Goal: Task Accomplishment & Management: Manage account settings

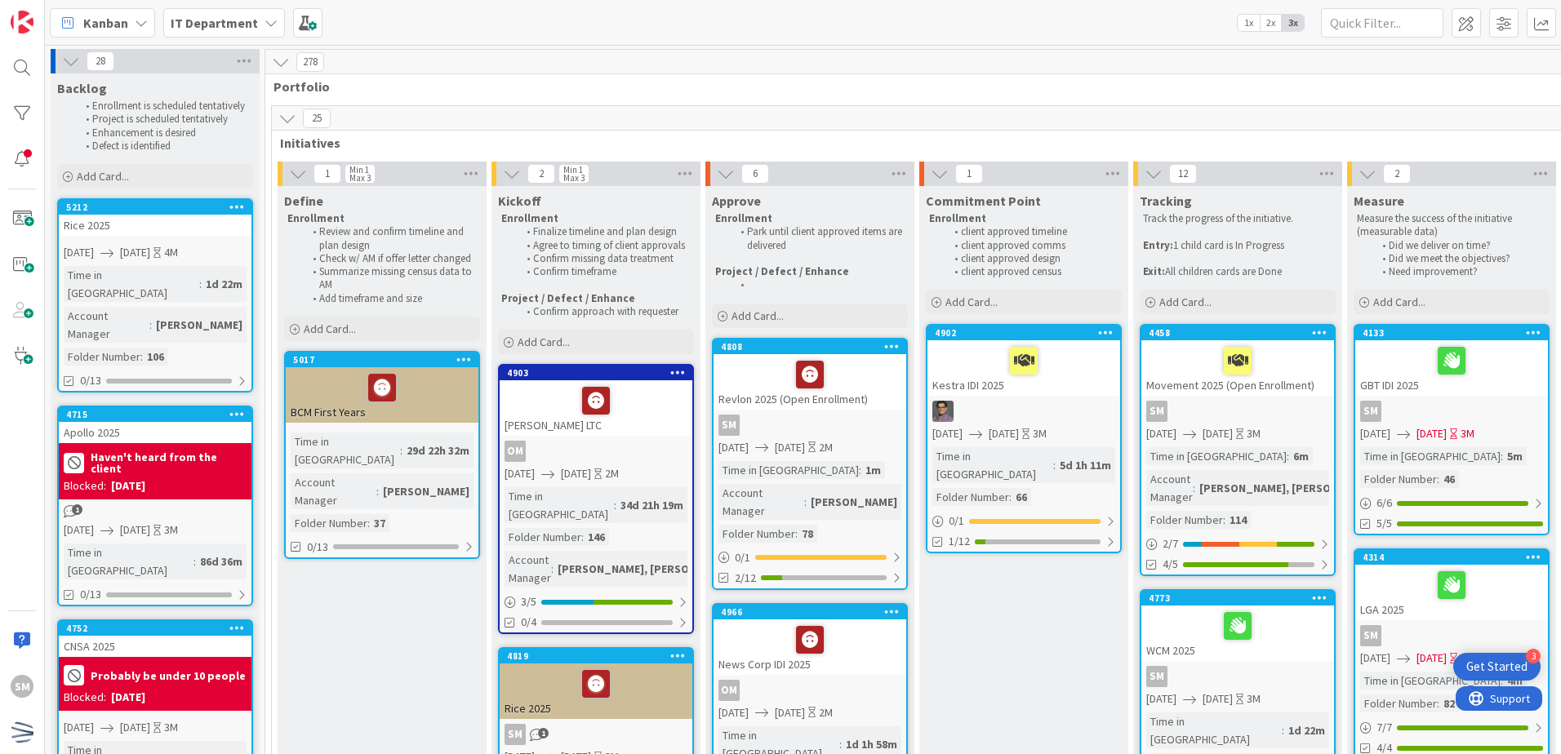
scroll to position [0, 113]
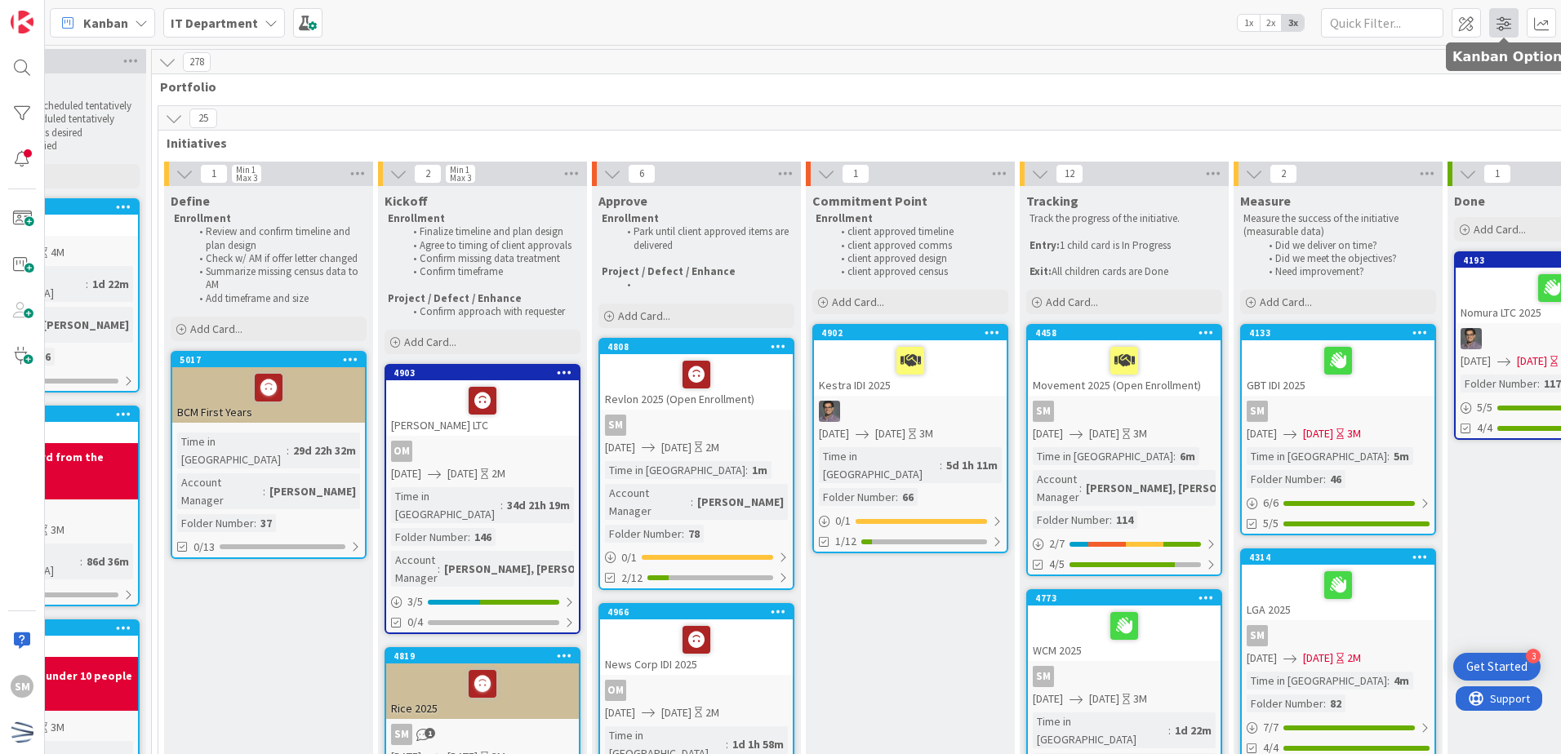
click at [1513, 26] on span at bounding box center [1503, 22] width 29 height 29
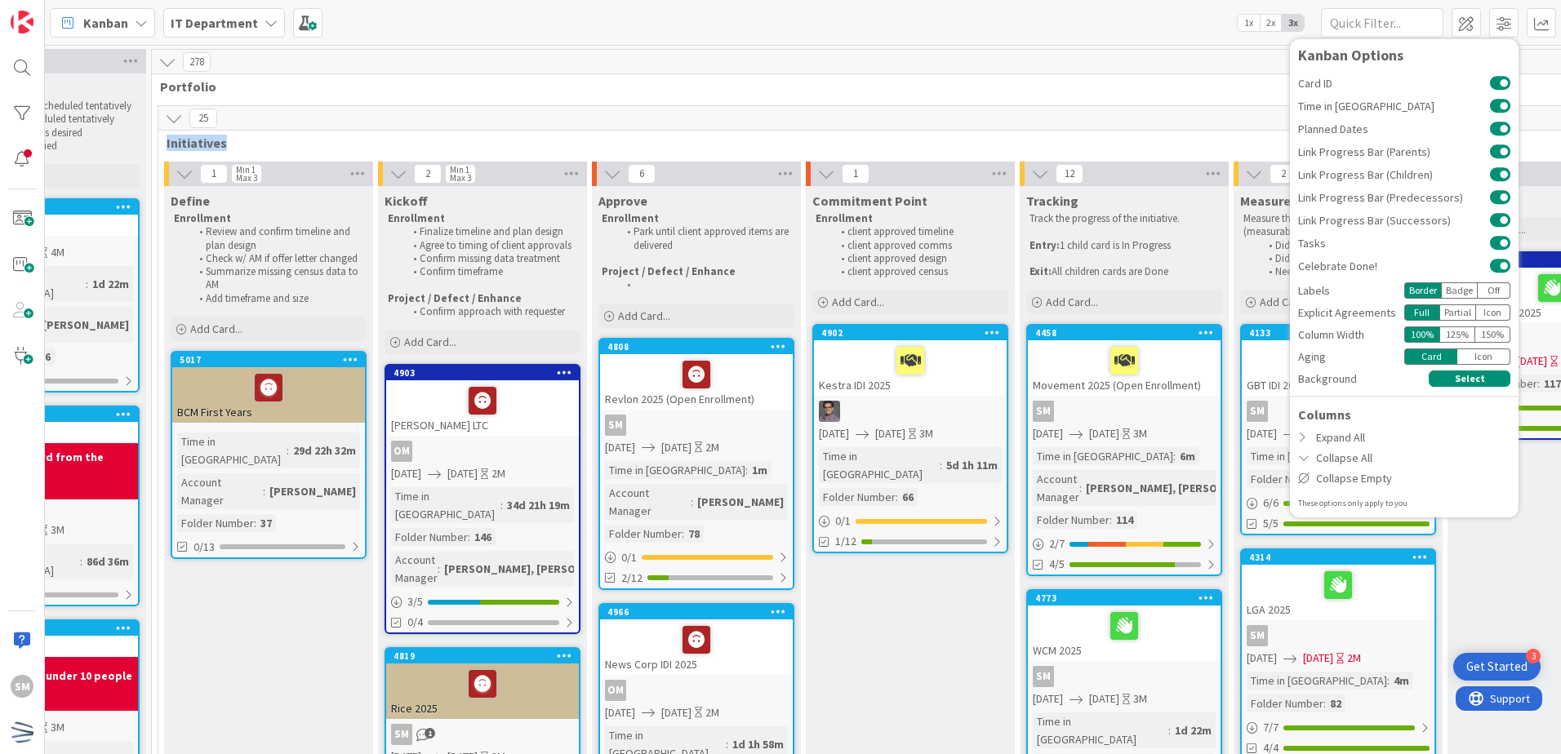
click at [1222, 131] on div "25 Initiatives" at bounding box center [910, 129] width 1504 height 47
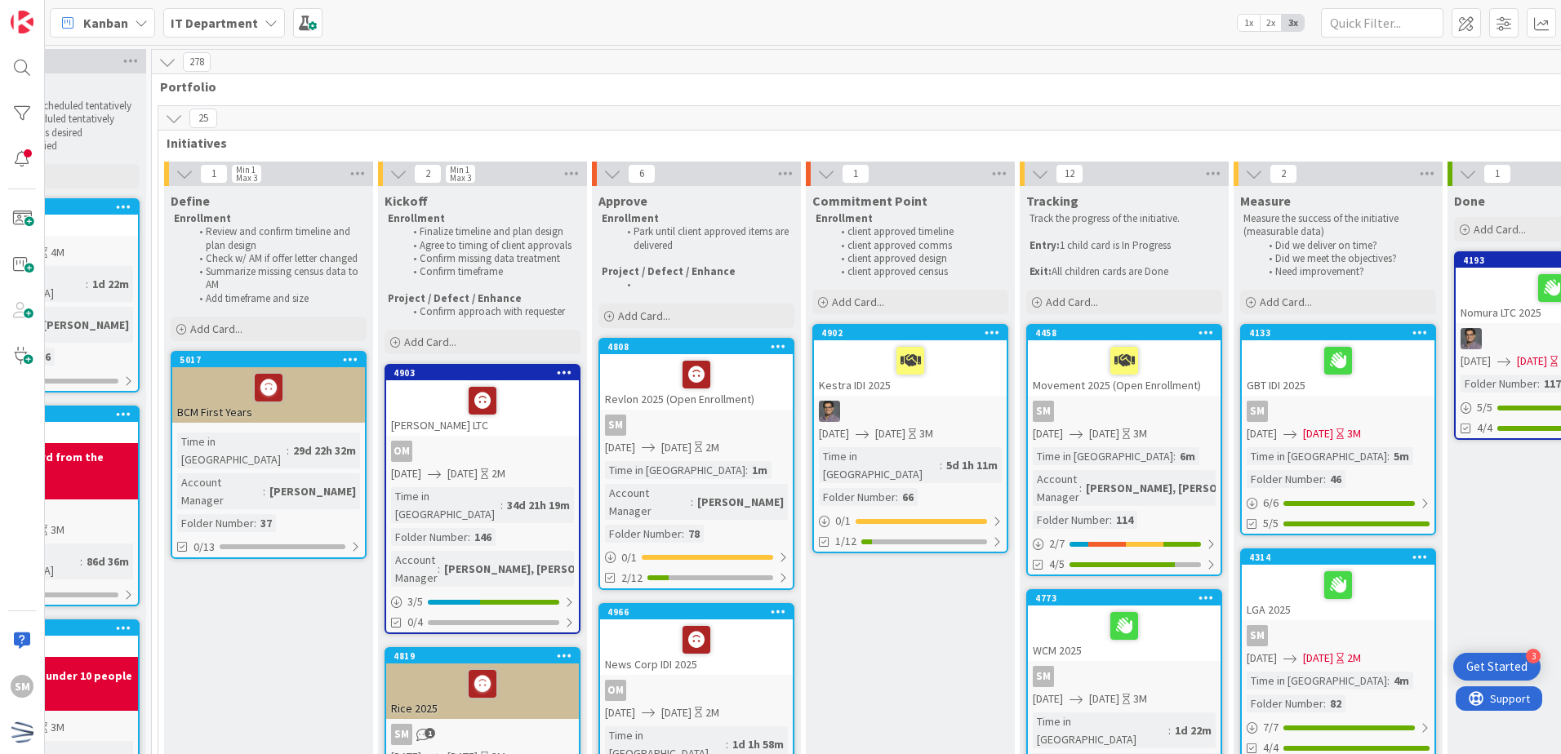
drag, startPoint x: 1222, startPoint y: 131, endPoint x: 1180, endPoint y: 49, distance: 92.8
click at [1385, 31] on input "text" at bounding box center [1382, 22] width 122 height 29
click at [1419, 17] on input "text" at bounding box center [1382, 22] width 122 height 29
click at [1423, 20] on input "text" at bounding box center [1382, 22] width 122 height 29
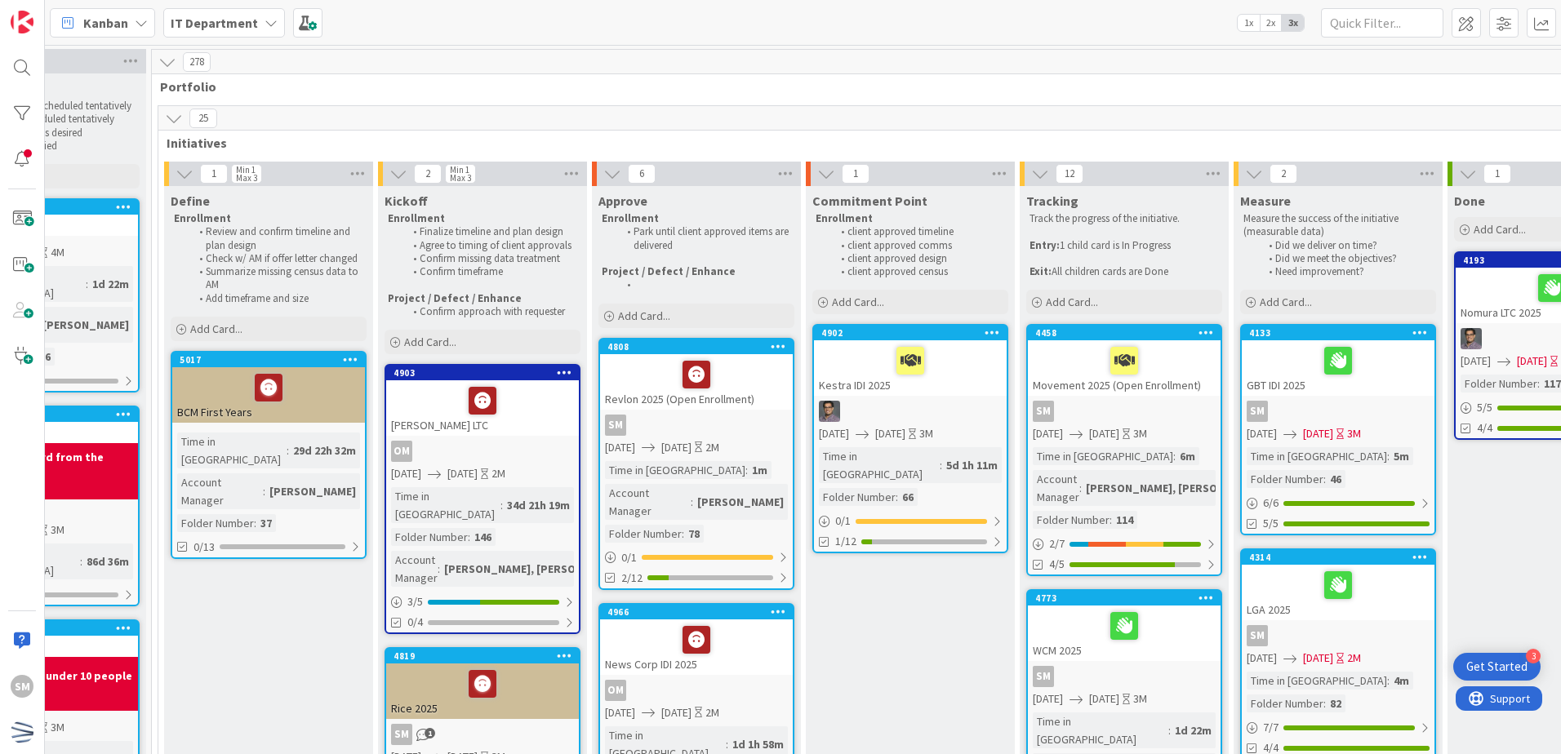
click at [241, 16] on b "IT Department" at bounding box center [214, 23] width 87 height 16
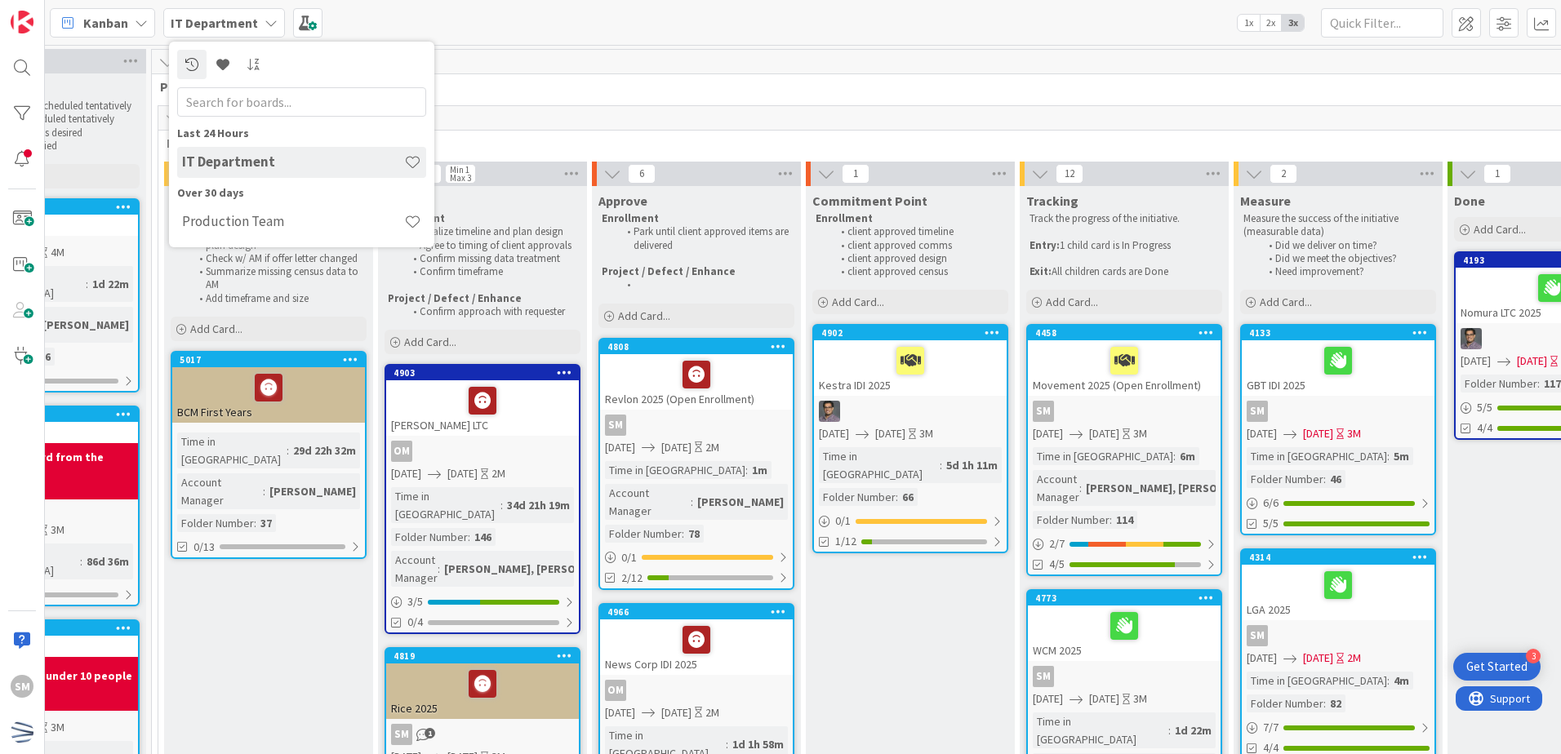
click at [515, 8] on div "Kanban IT Department Last 24 Hours IT Department Over 30 days Production Team 1…" at bounding box center [803, 22] width 1516 height 45
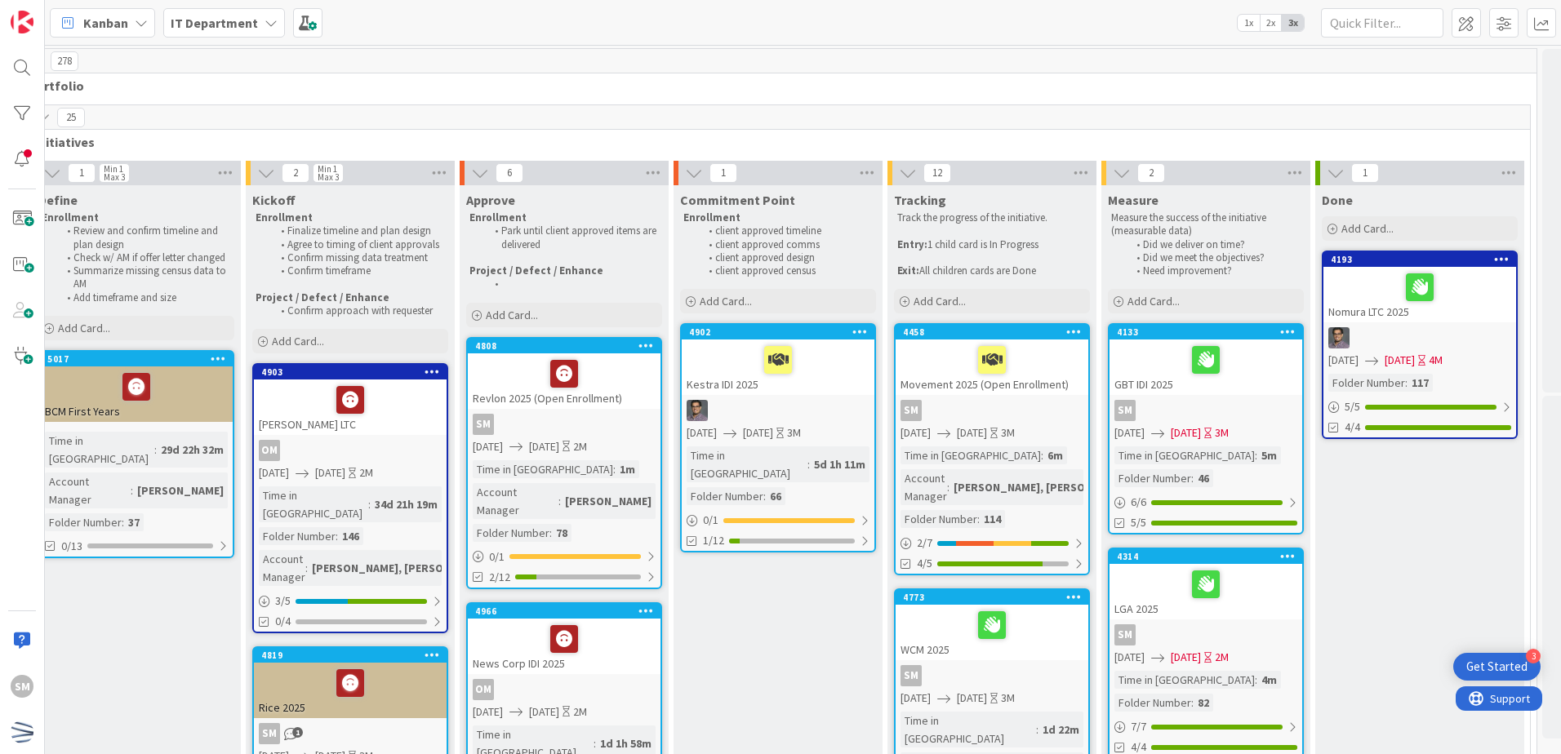
scroll to position [0, 246]
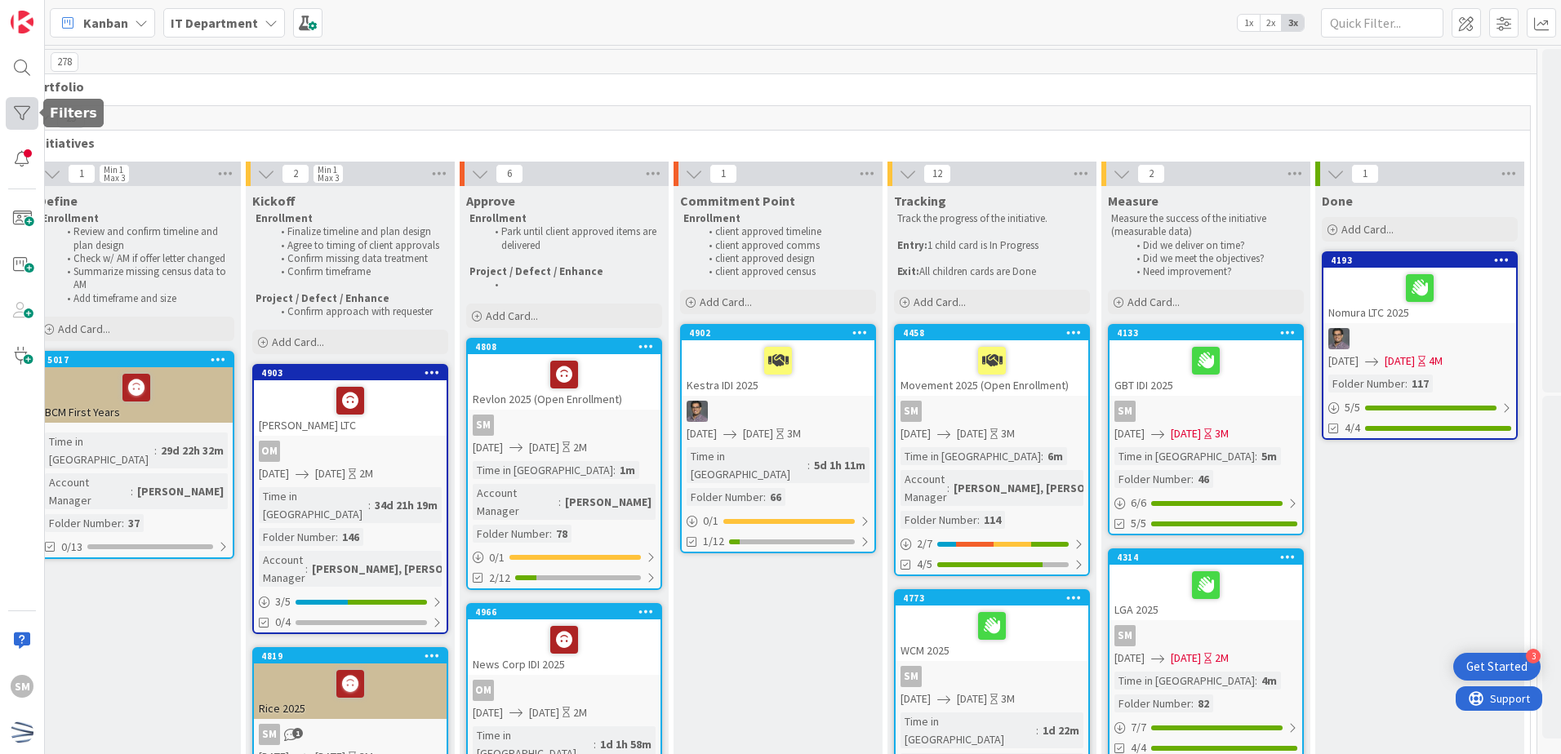
click at [13, 105] on div at bounding box center [22, 113] width 33 height 33
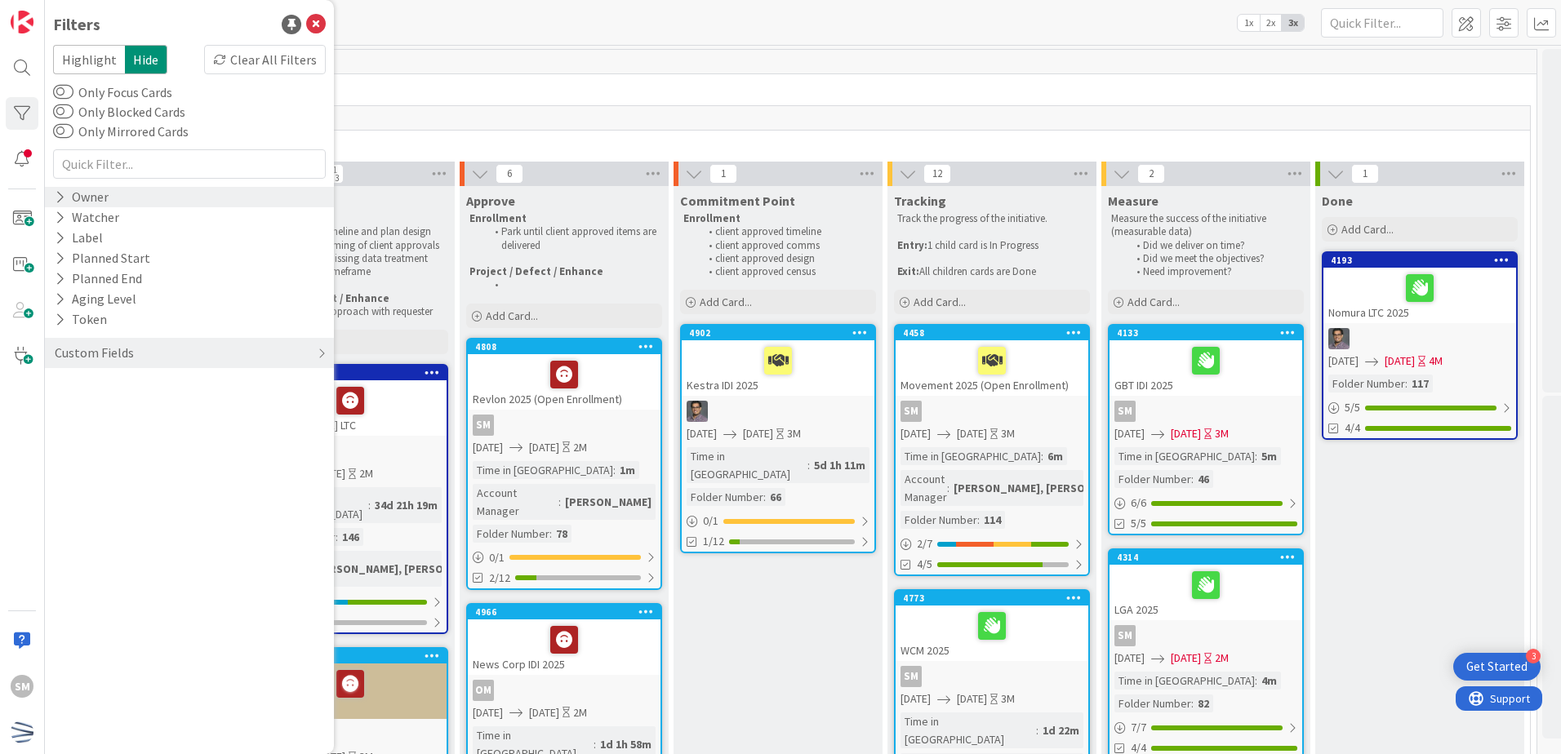
click at [121, 198] on div "Owner" at bounding box center [189, 197] width 289 height 20
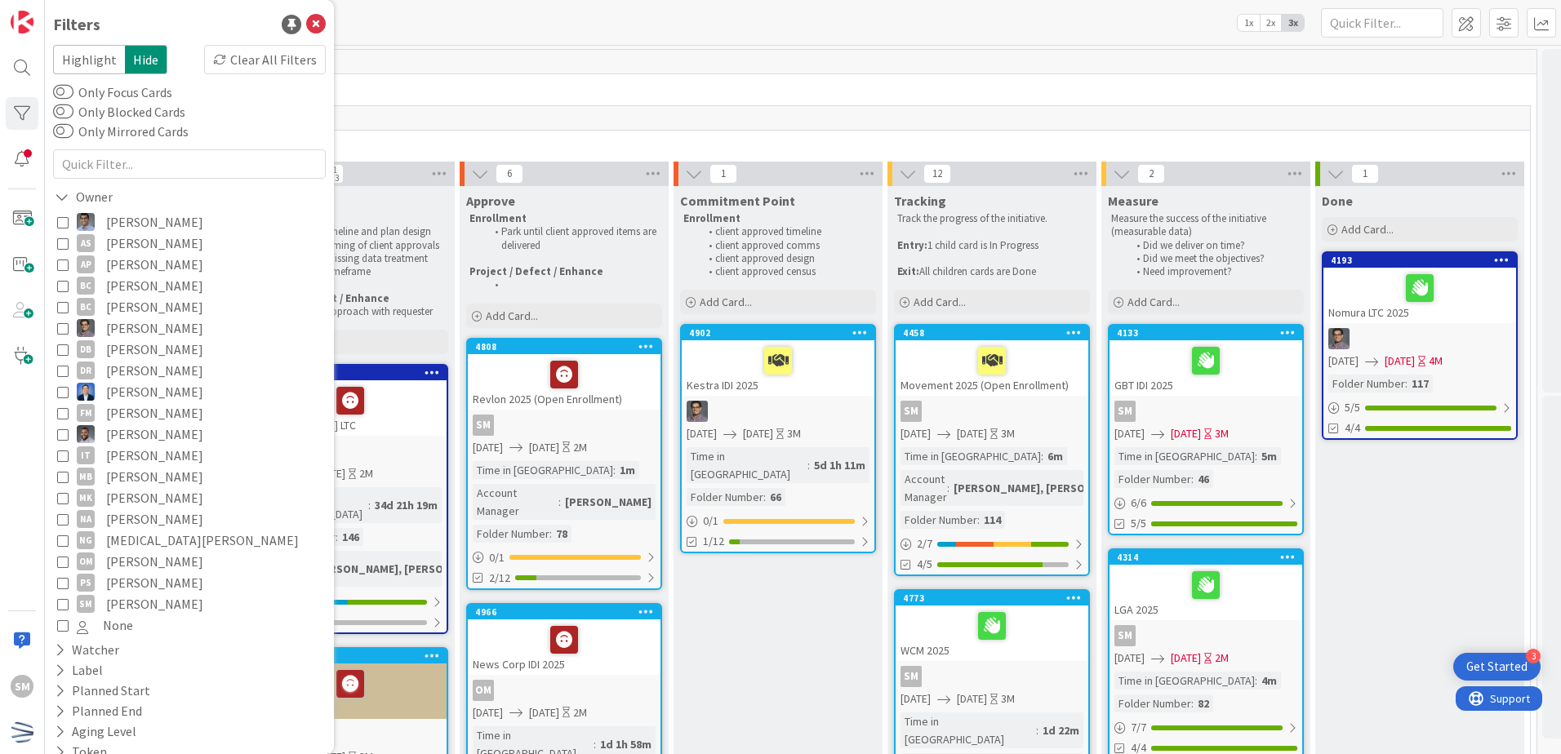
click at [113, 327] on span "[PERSON_NAME]" at bounding box center [154, 328] width 97 height 21
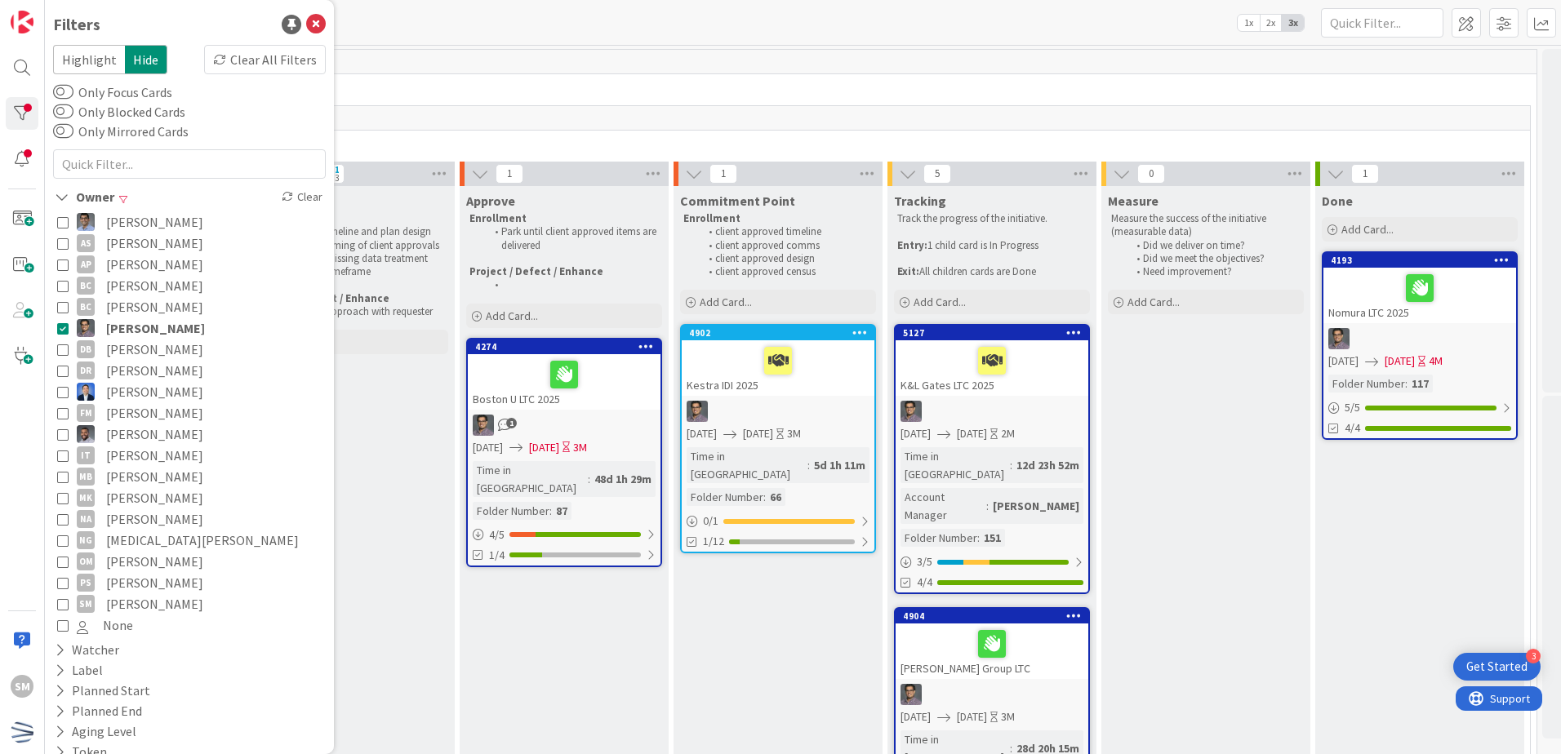
click at [1036, 130] on div "8 Initiatives" at bounding box center [778, 129] width 1504 height 47
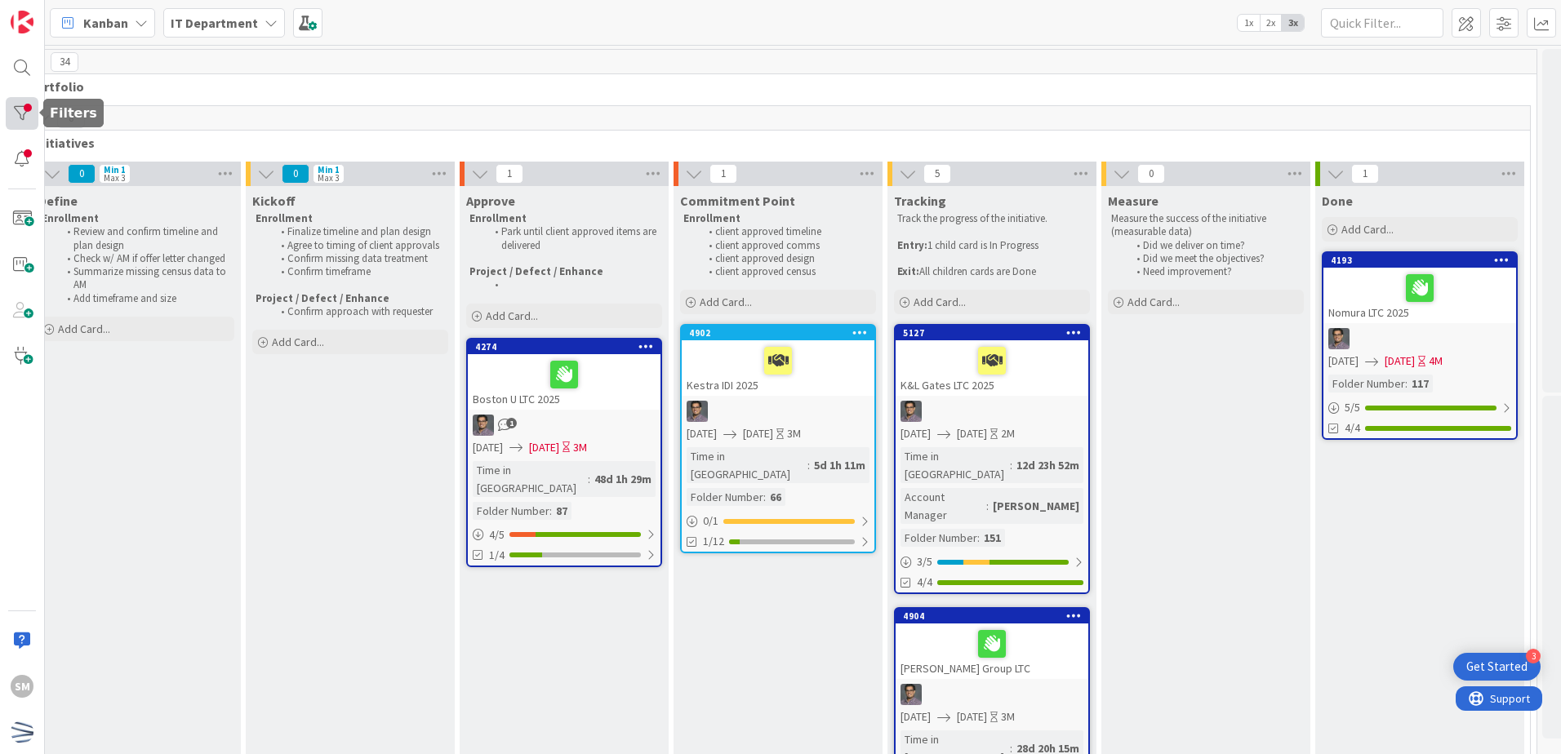
click at [26, 110] on div at bounding box center [22, 113] width 33 height 33
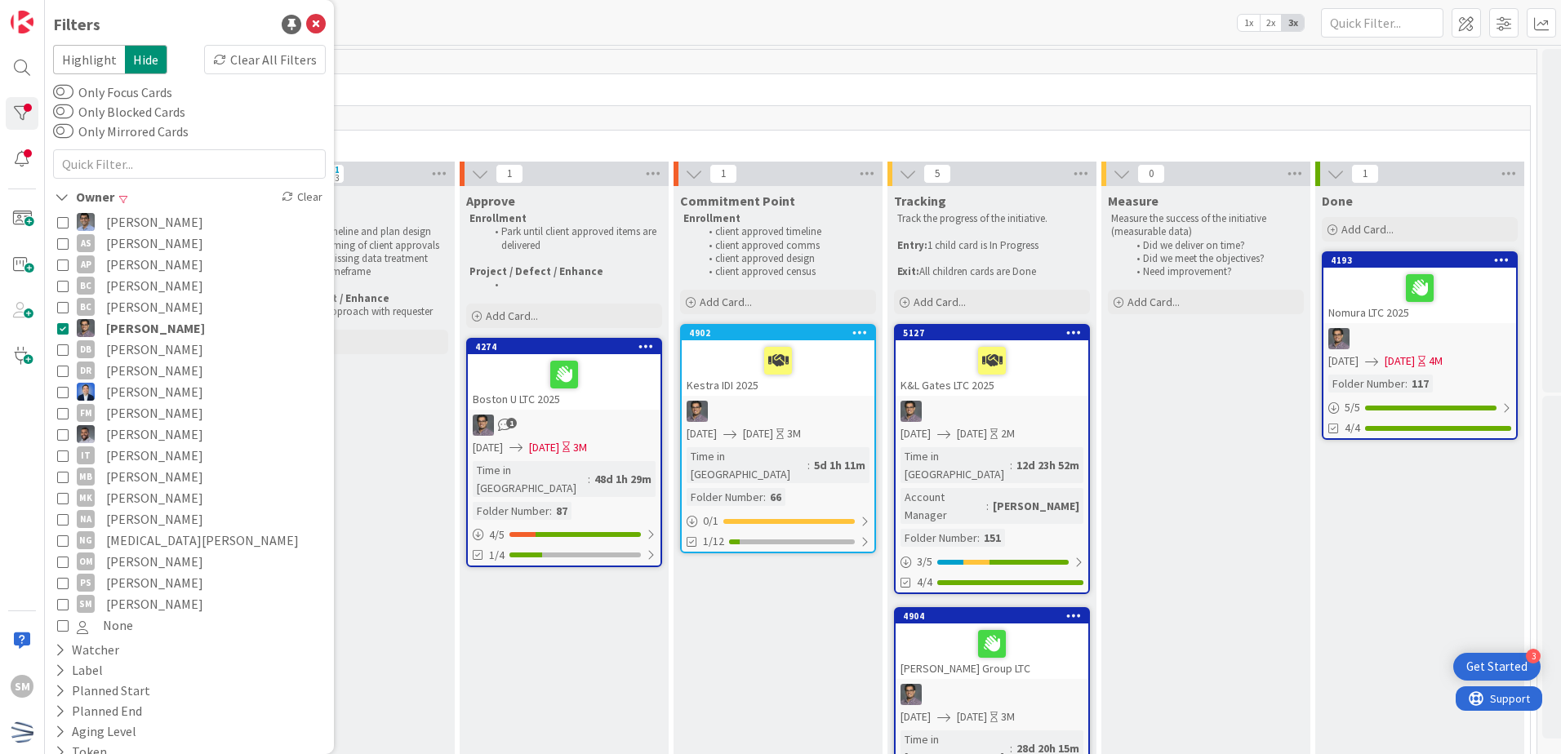
click at [65, 336] on button "[PERSON_NAME]" at bounding box center [189, 328] width 265 height 21
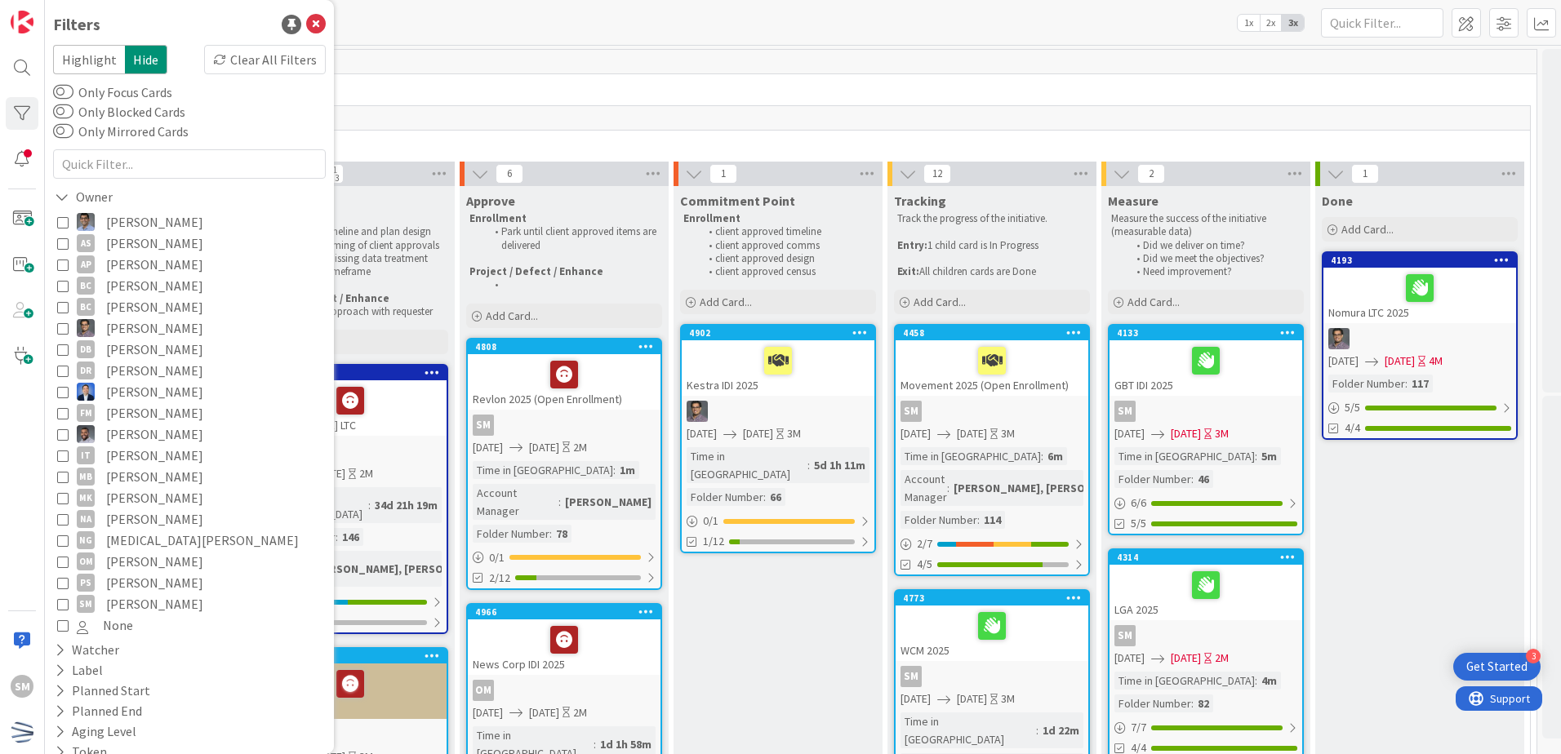
click at [126, 563] on span "[PERSON_NAME]" at bounding box center [154, 561] width 97 height 21
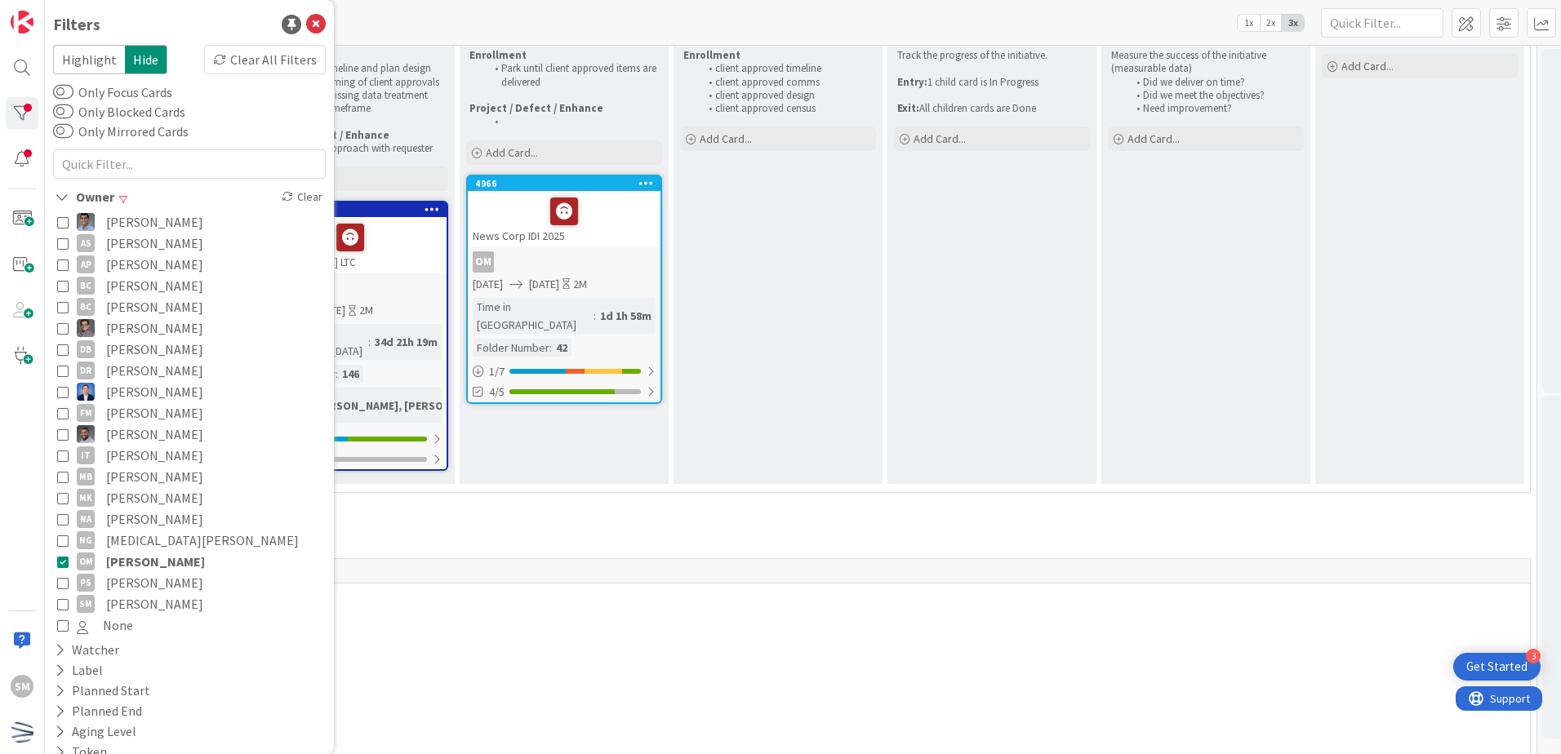
scroll to position [163, 247]
drag, startPoint x: 780, startPoint y: 697, endPoint x: 771, endPoint y: 699, distance: 9.3
click at [774, 729] on div "0 Development and Data" at bounding box center [778, 757] width 1498 height 57
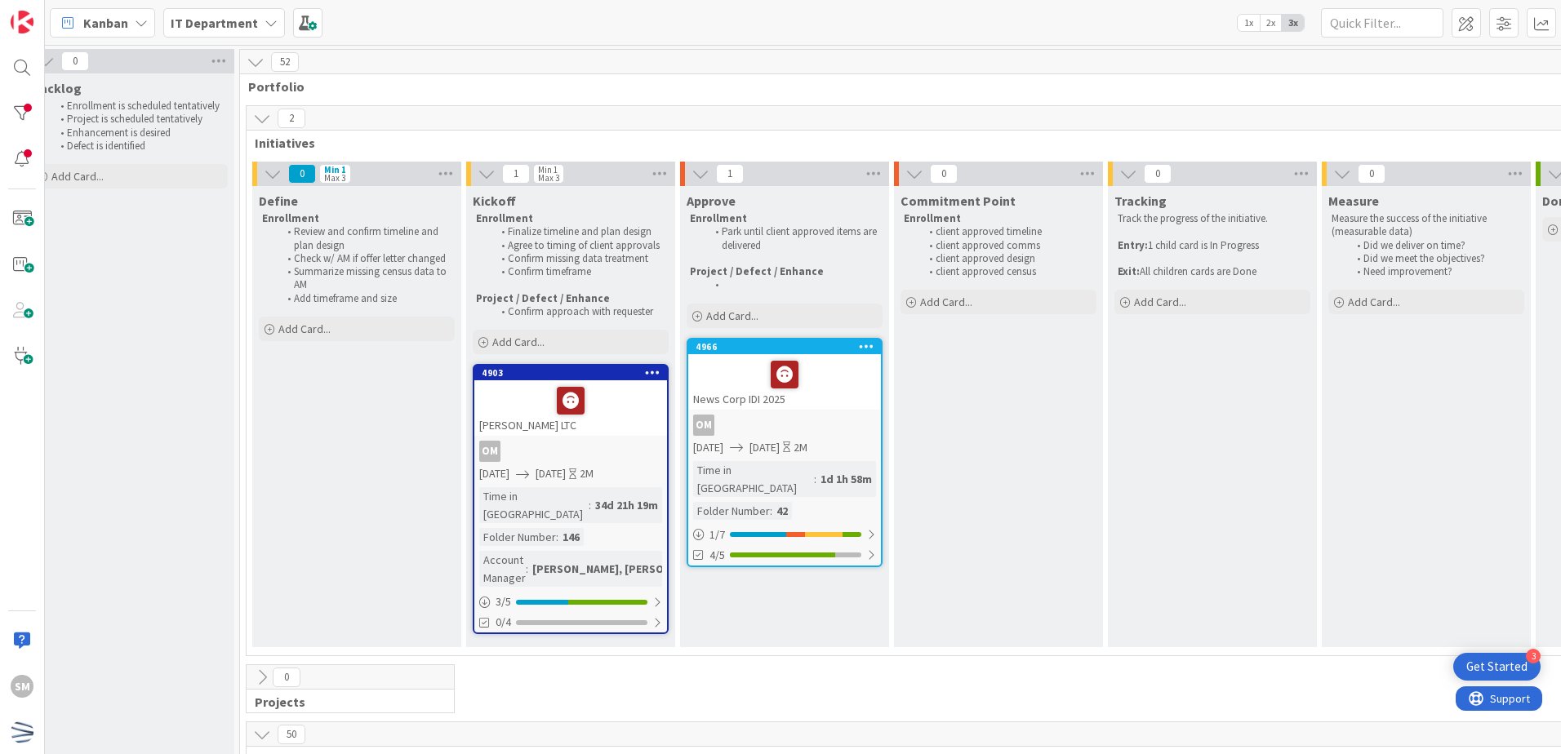
scroll to position [0, 18]
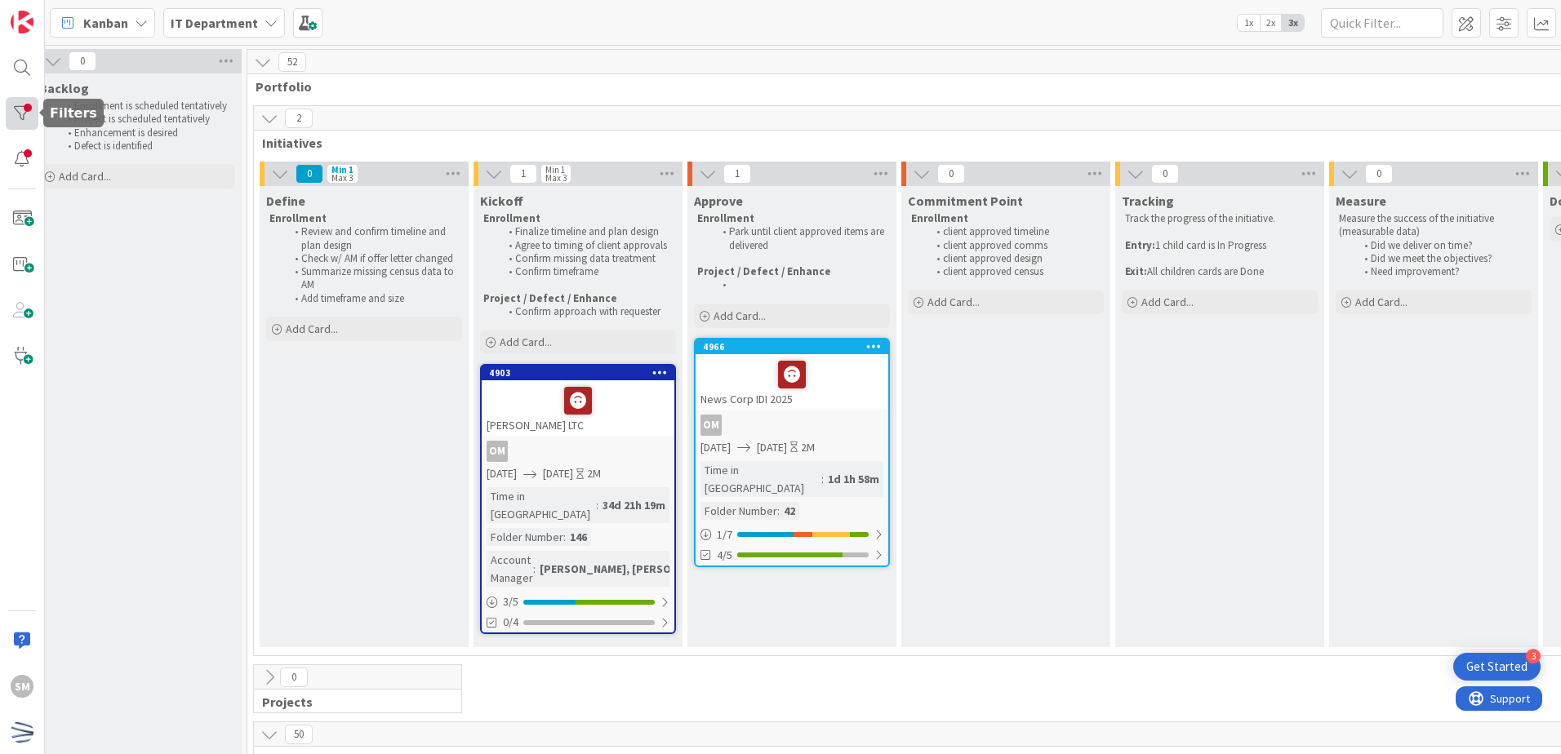
click at [16, 118] on div at bounding box center [22, 113] width 33 height 33
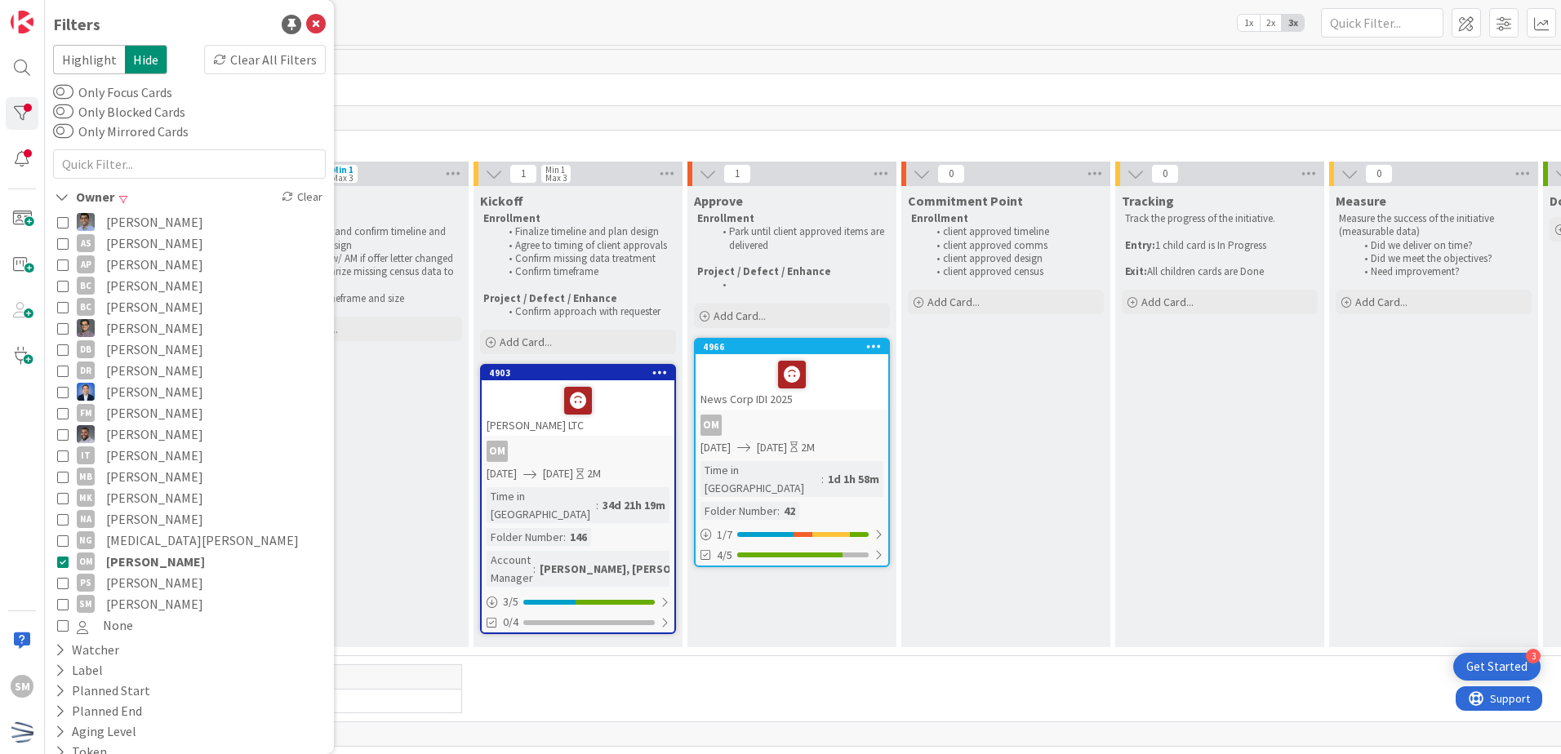
click at [132, 559] on span "[PERSON_NAME]" at bounding box center [155, 561] width 99 height 21
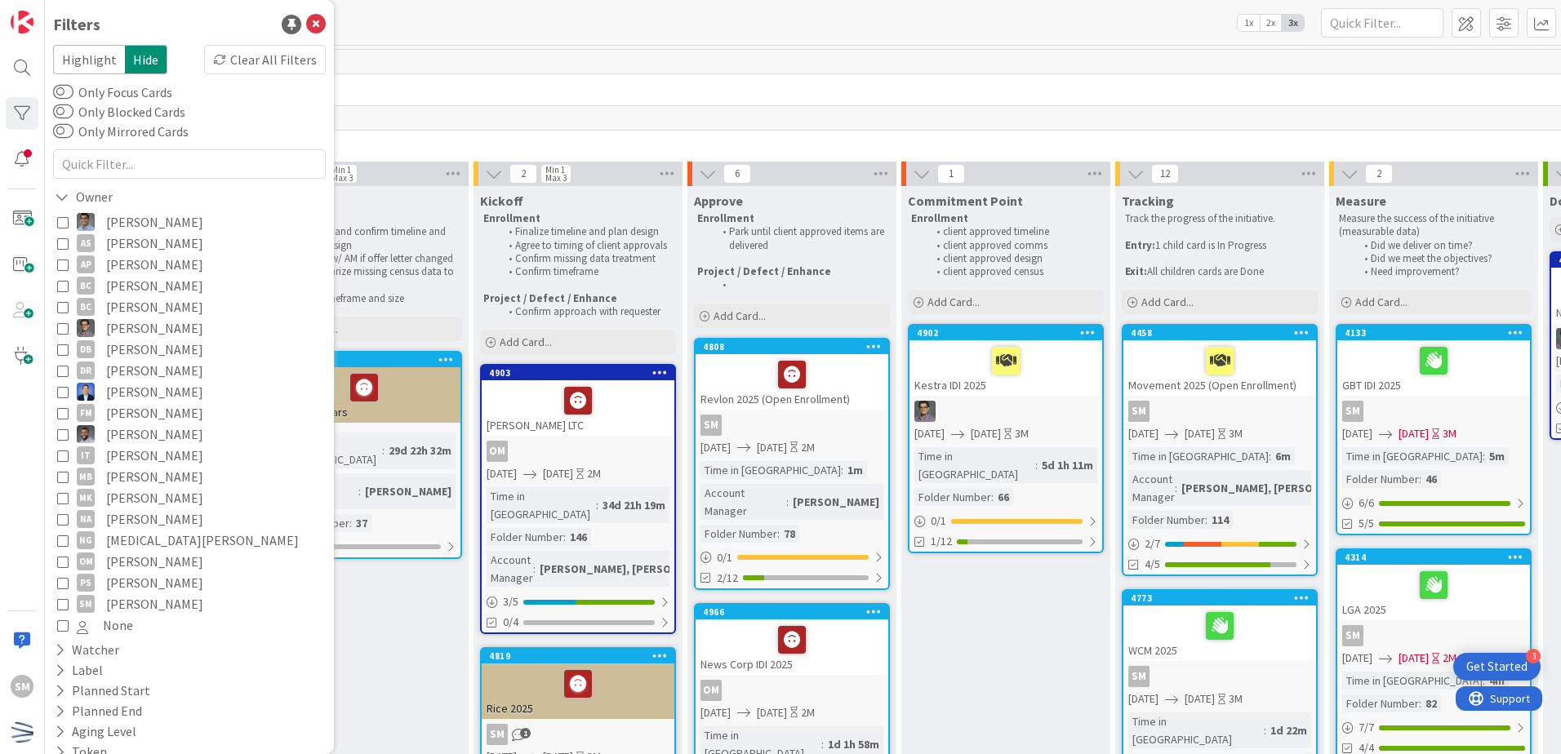
click at [118, 603] on span "[PERSON_NAME]" at bounding box center [154, 604] width 97 height 21
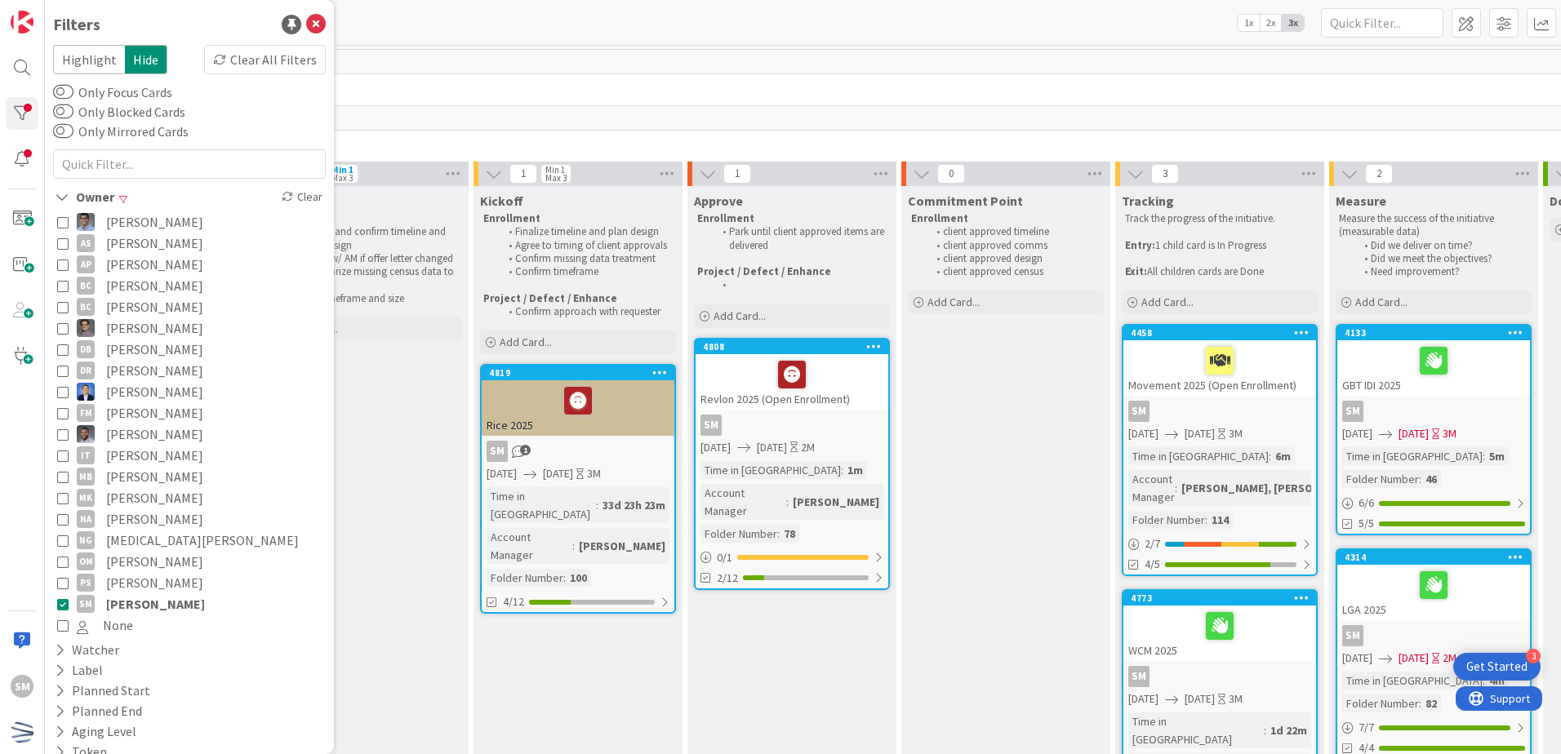
click at [158, 603] on span "[PERSON_NAME]" at bounding box center [155, 604] width 99 height 21
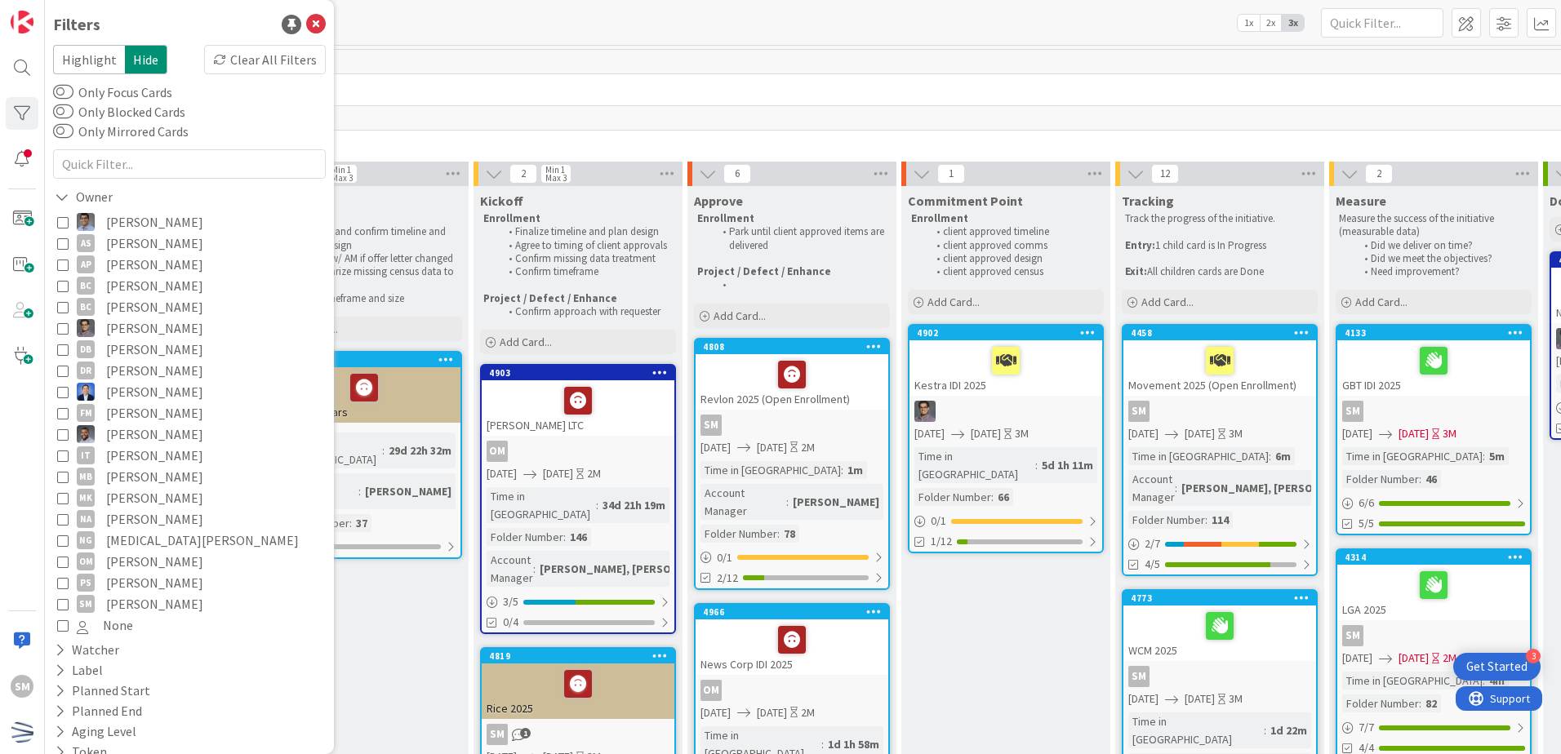
click at [121, 624] on span "None" at bounding box center [118, 625] width 30 height 21
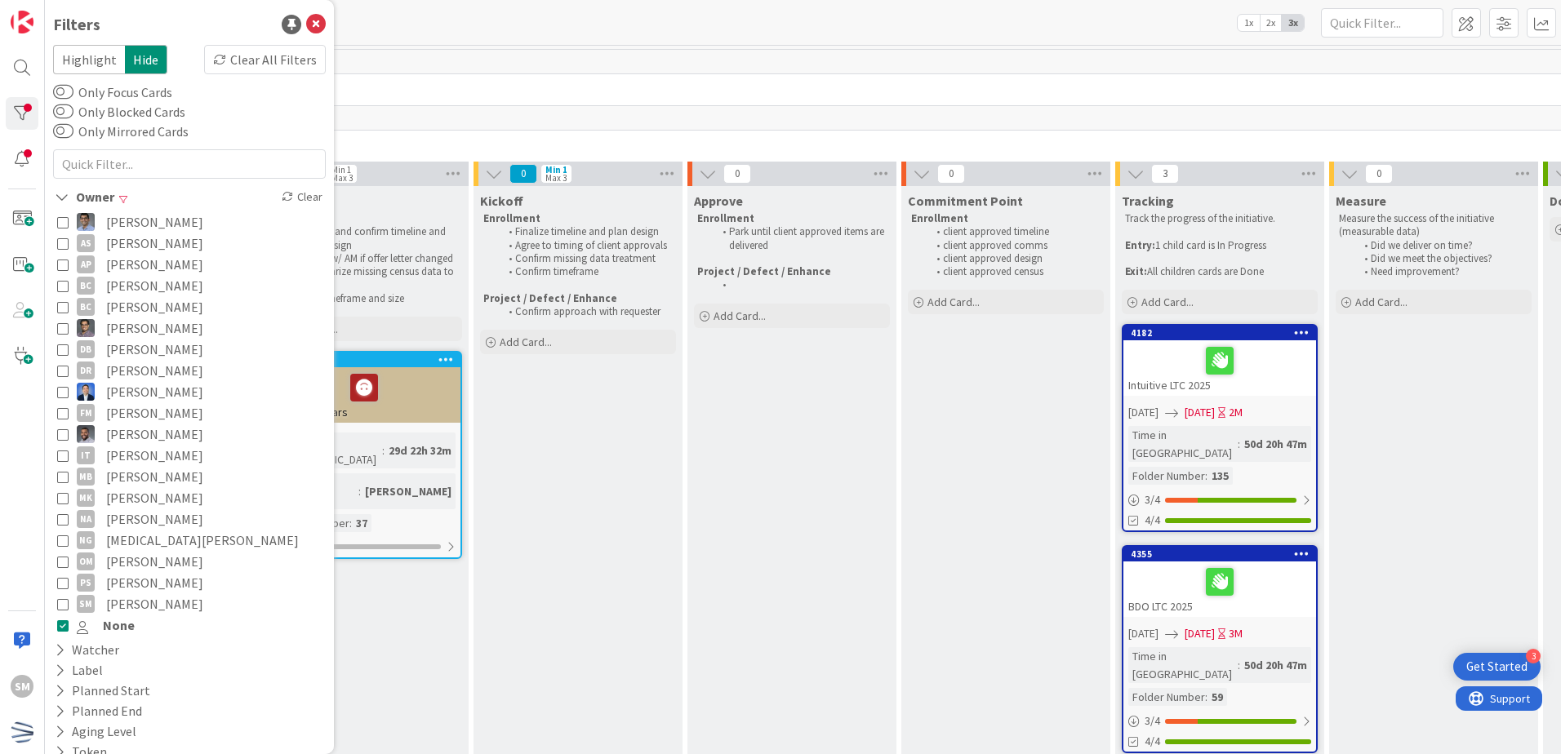
click at [999, 639] on div "Commitment Point Enrollment client approved timeline client approved comms clie…" at bounding box center [1005, 587] width 209 height 802
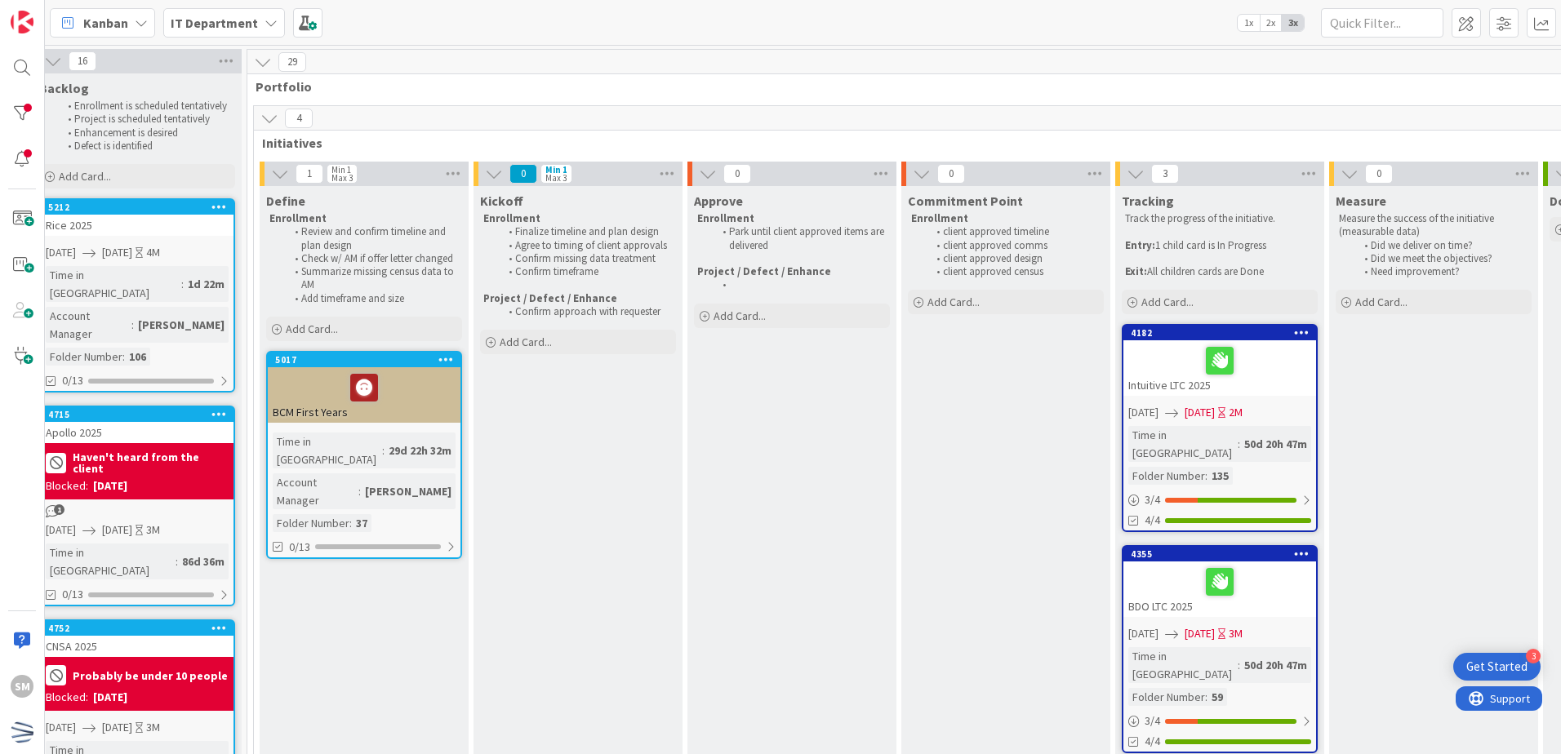
scroll to position [0, 0]
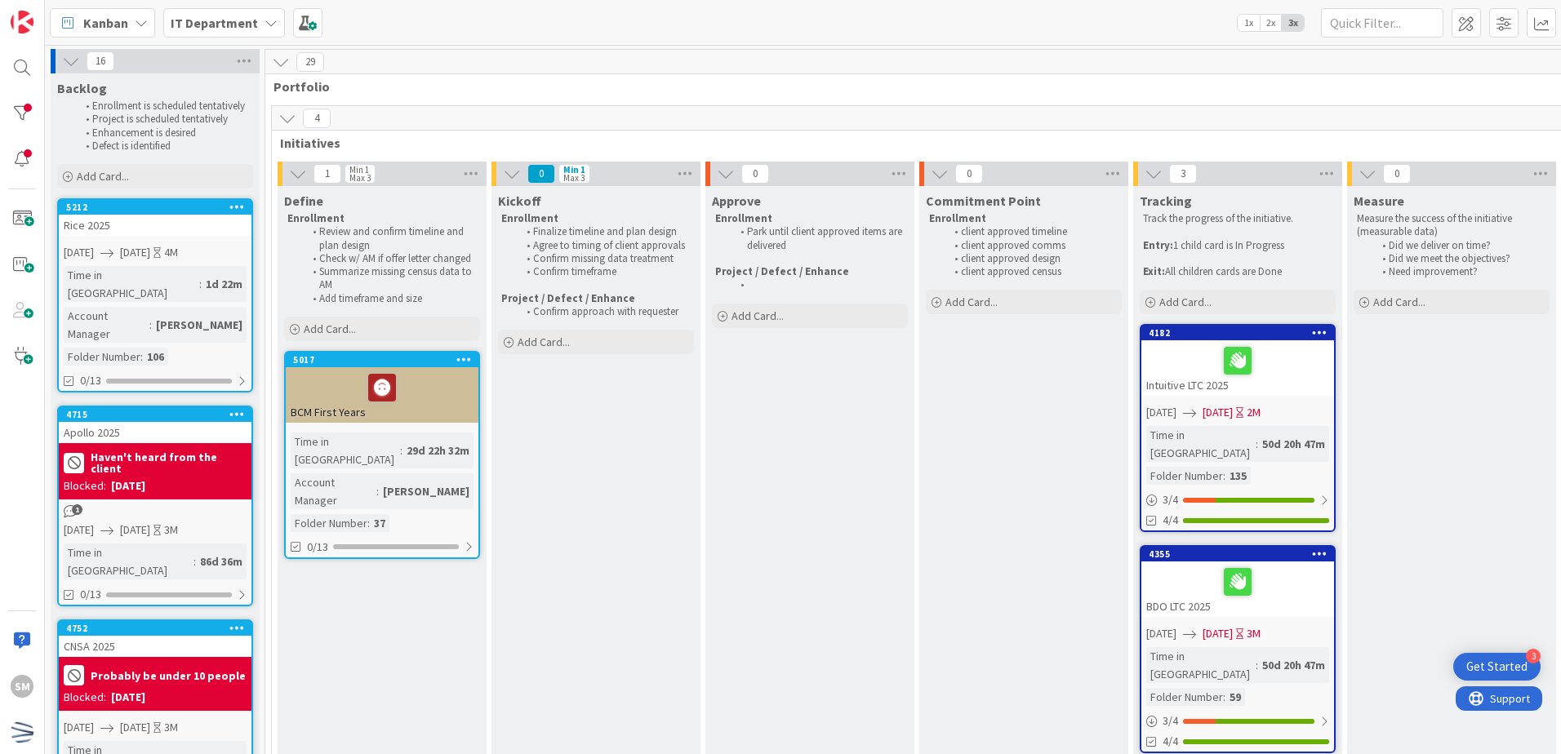
click at [424, 409] on div "BCM First Years" at bounding box center [382, 395] width 193 height 56
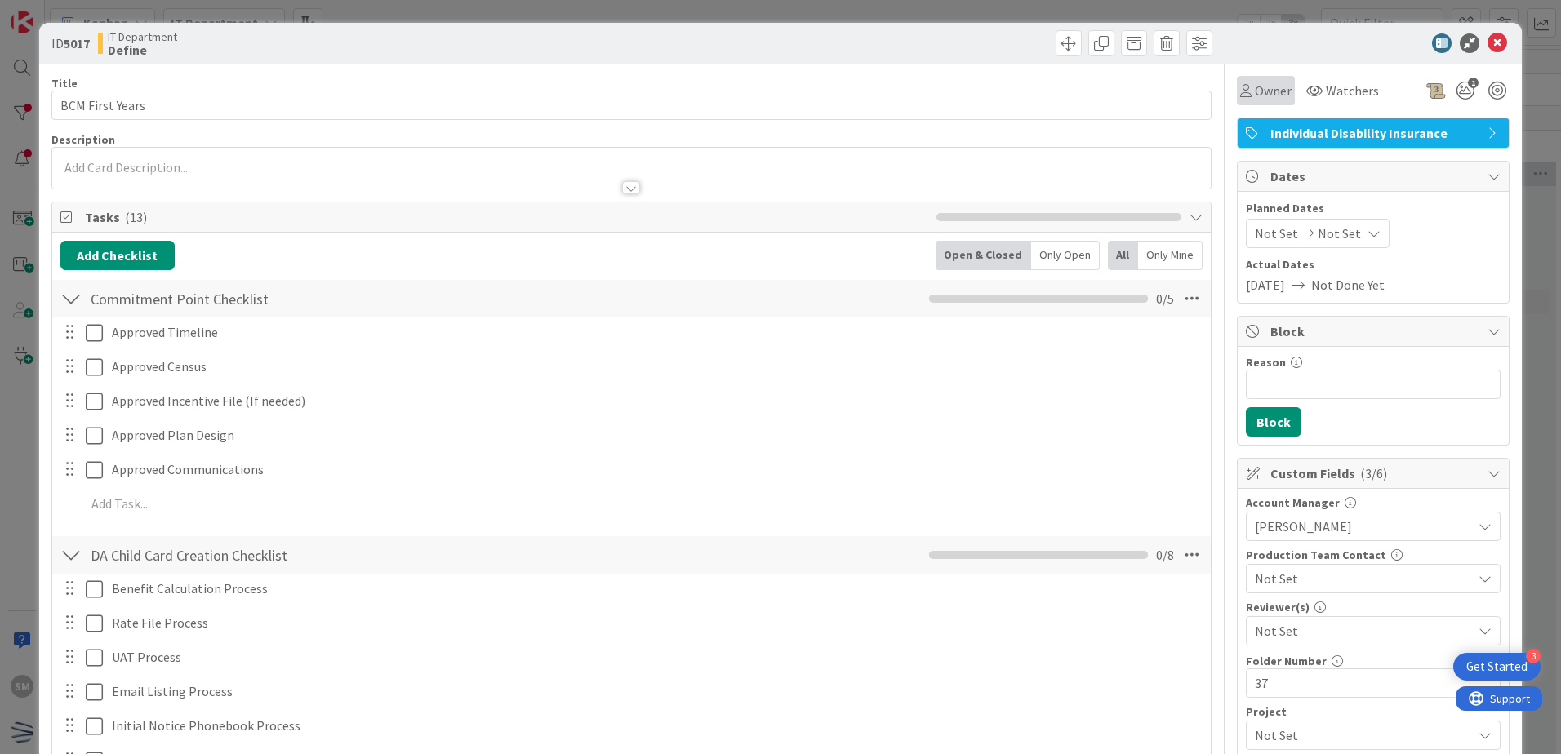
click at [1258, 97] on span "Owner" at bounding box center [1273, 91] width 37 height 20
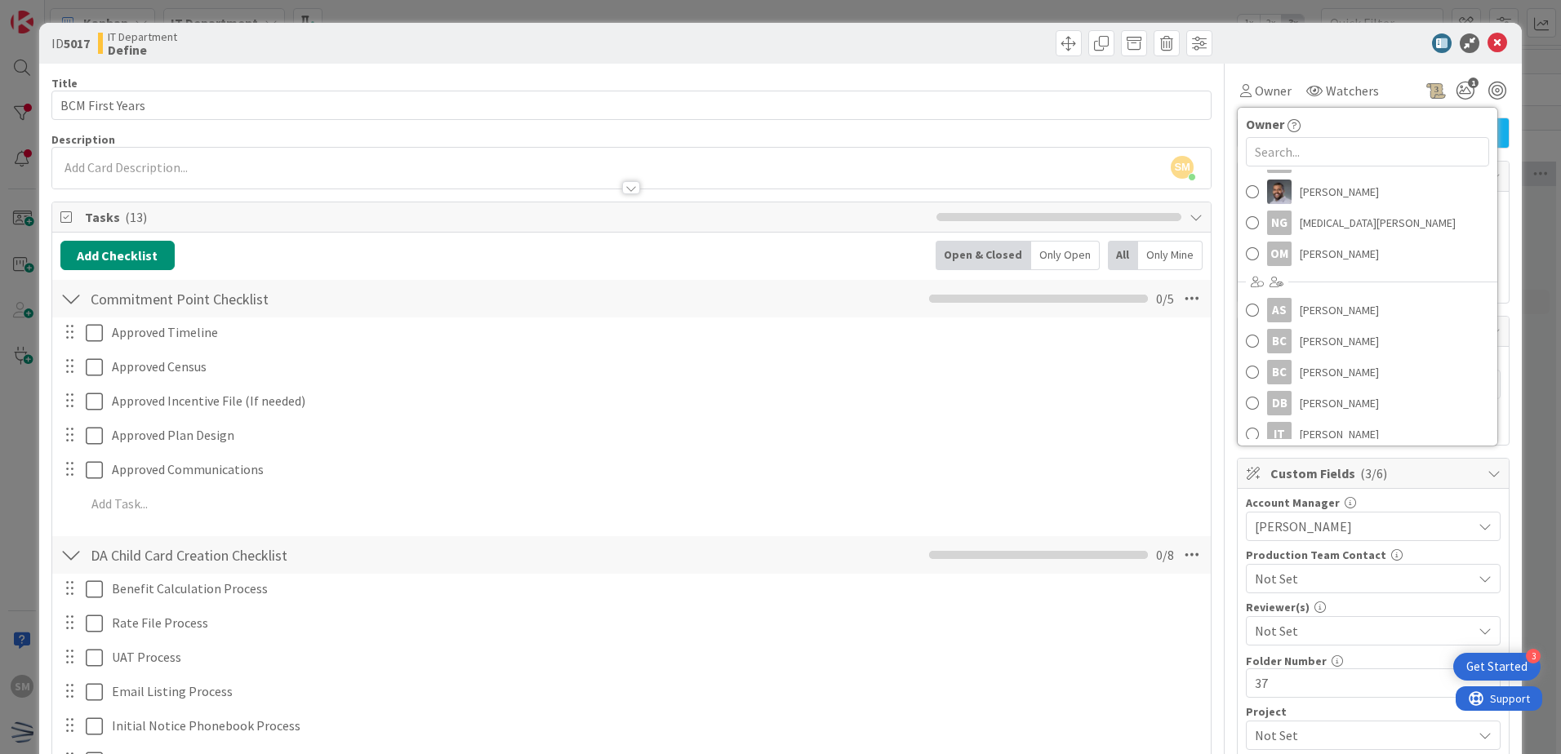
scroll to position [233, 0]
click at [1308, 294] on span "[PERSON_NAME]" at bounding box center [1339, 282] width 79 height 24
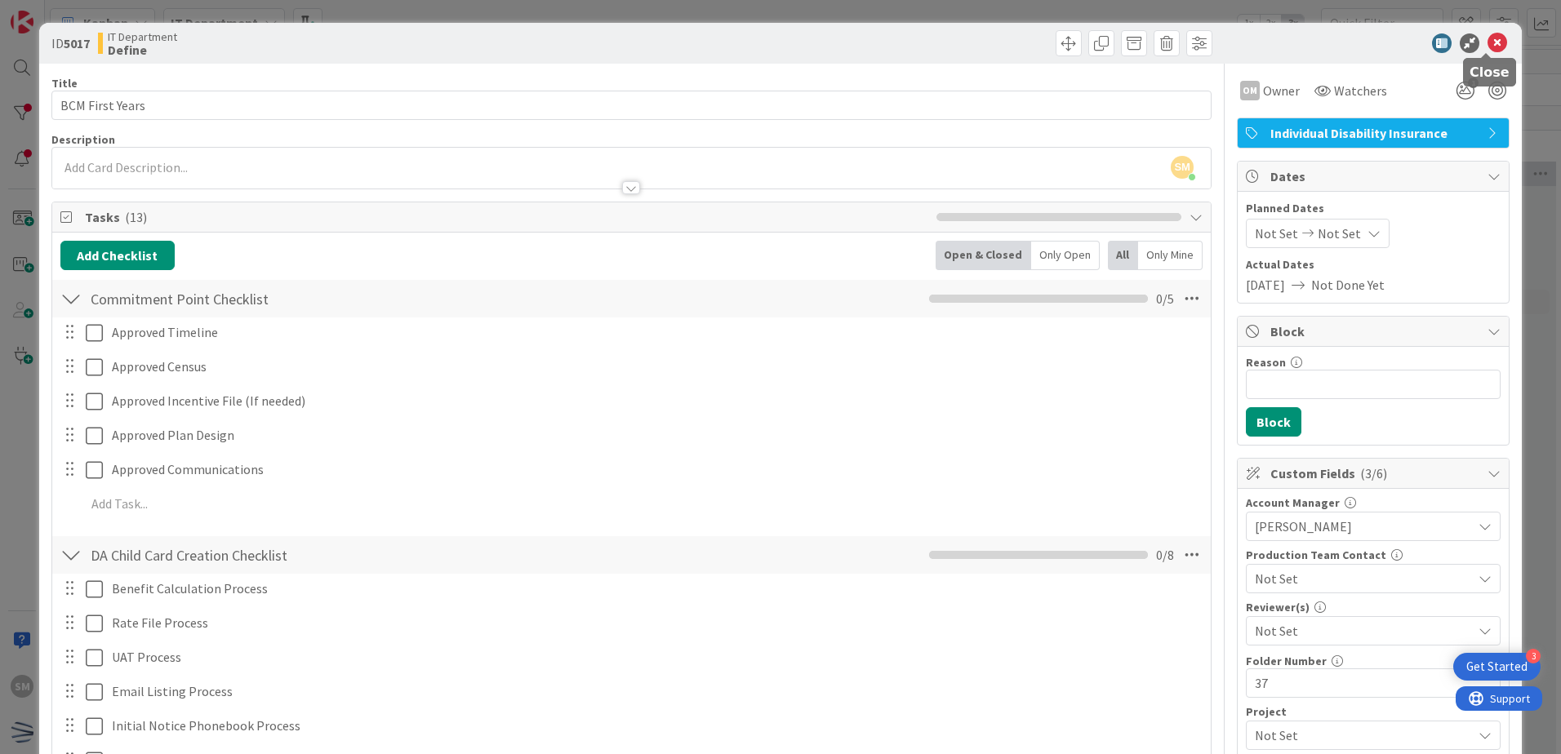
click at [1488, 46] on icon at bounding box center [1498, 43] width 20 height 20
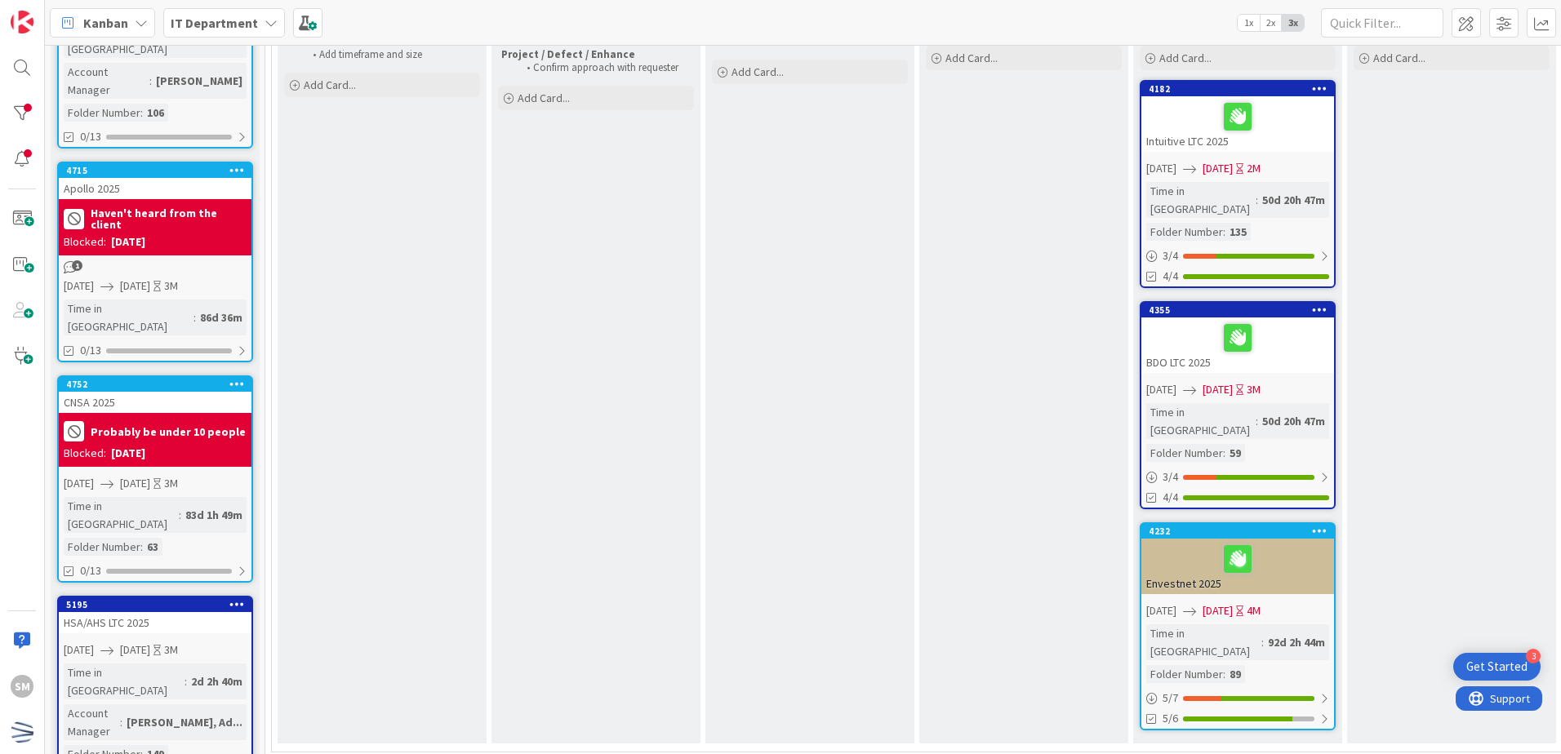
scroll to position [245, 0]
click at [1313, 524] on icon at bounding box center [1320, 529] width 16 height 11
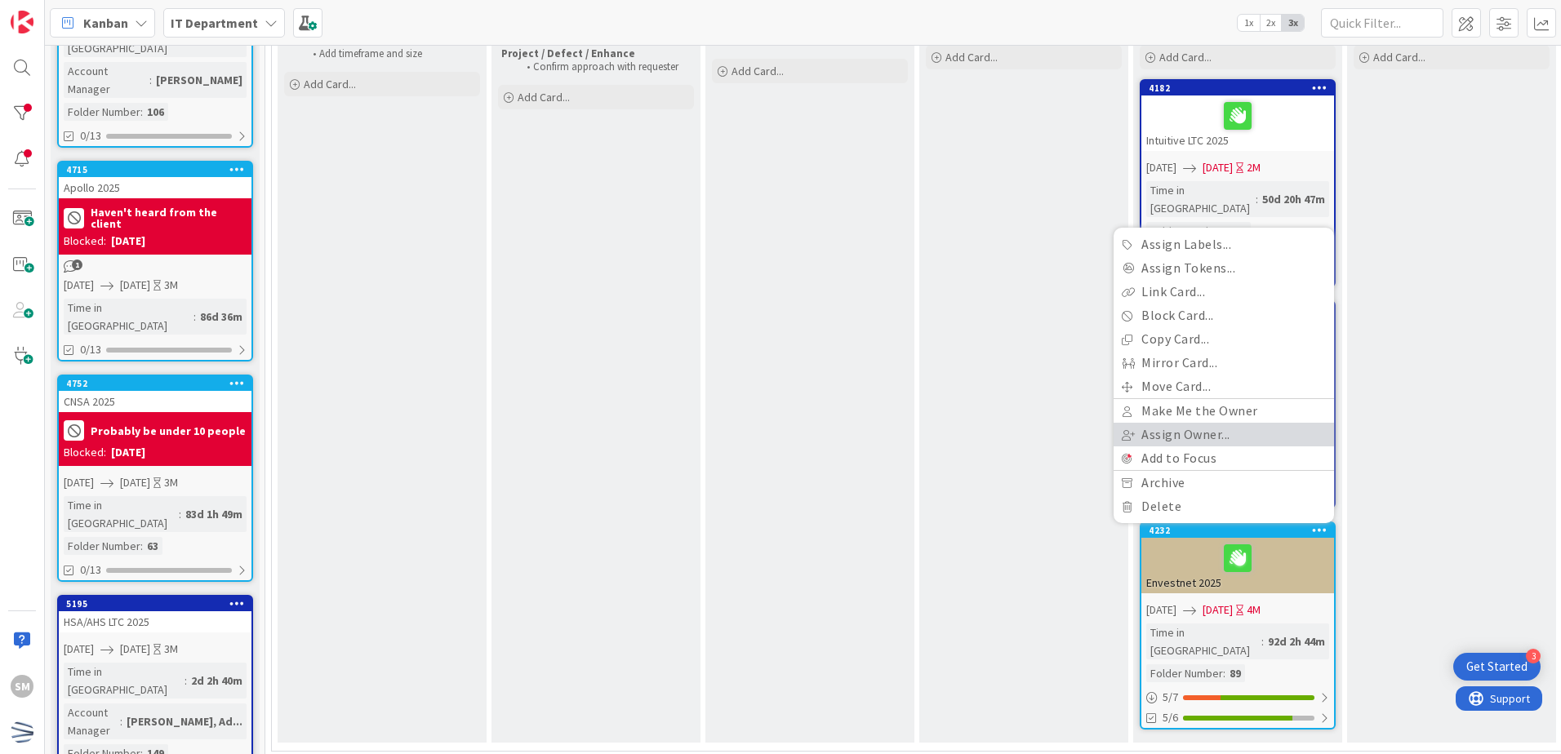
click at [1244, 423] on link "Assign Owner..." at bounding box center [1224, 435] width 220 height 24
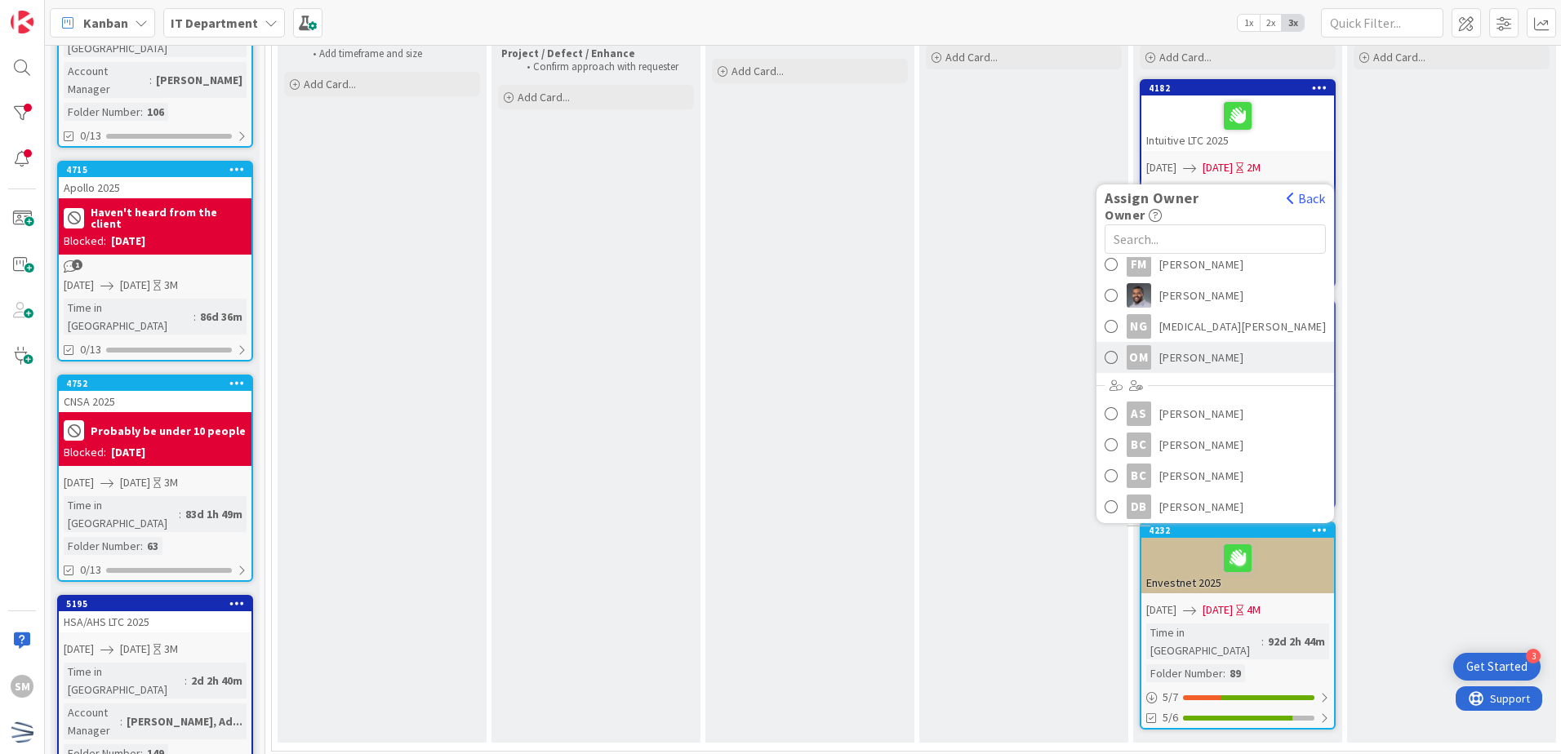
click at [1238, 345] on span "[PERSON_NAME]" at bounding box center [1201, 357] width 85 height 24
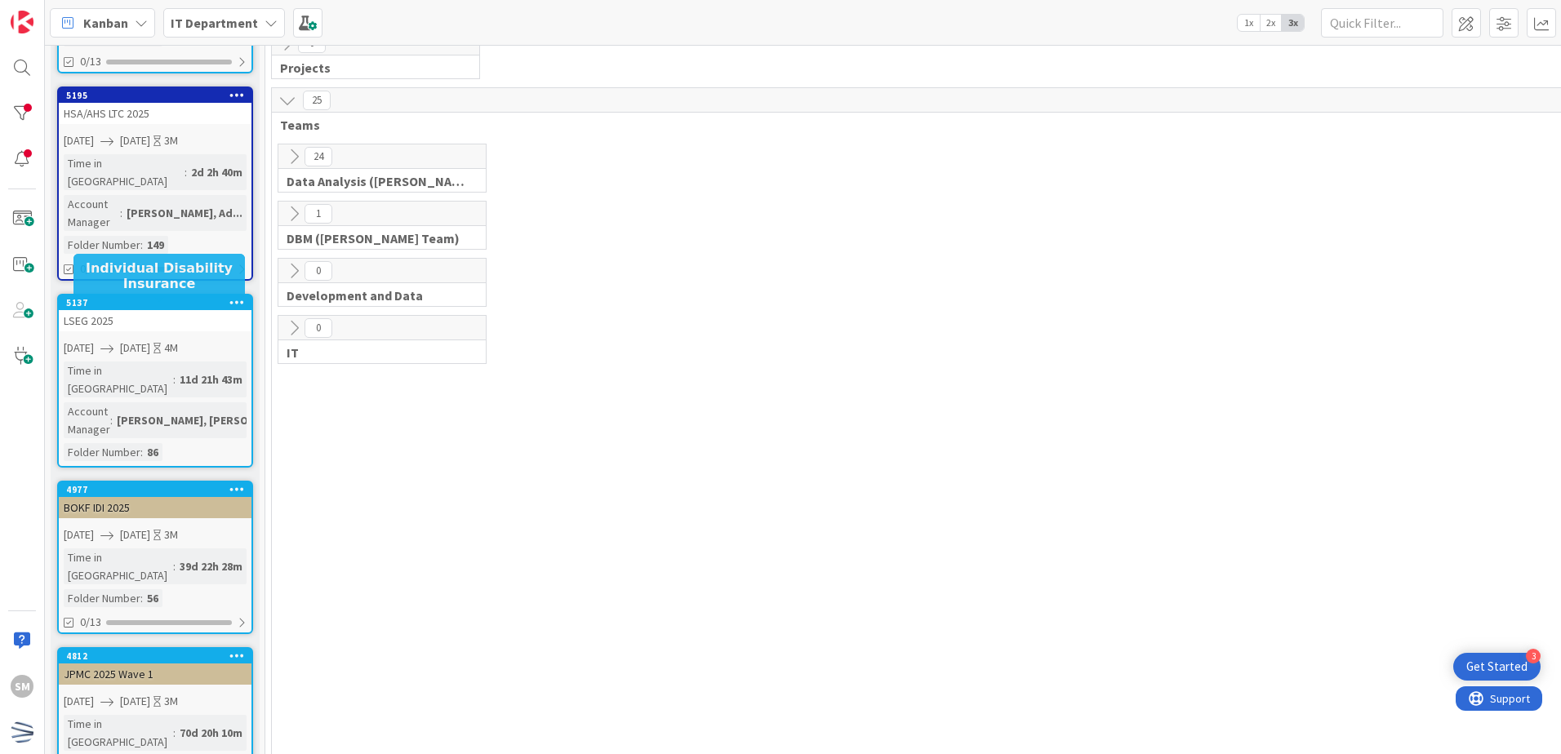
scroll to position [1137, 0]
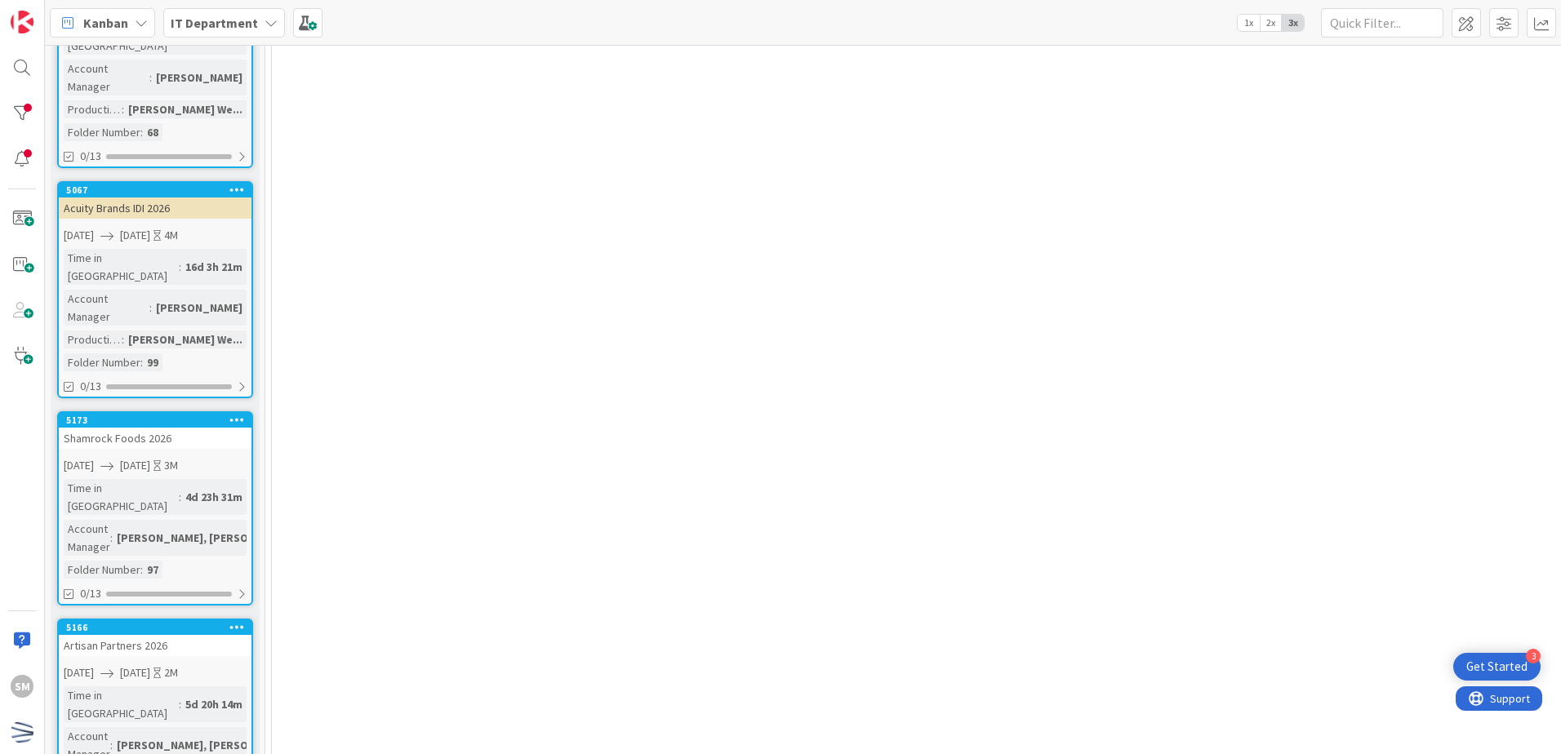
scroll to position [2141, 0]
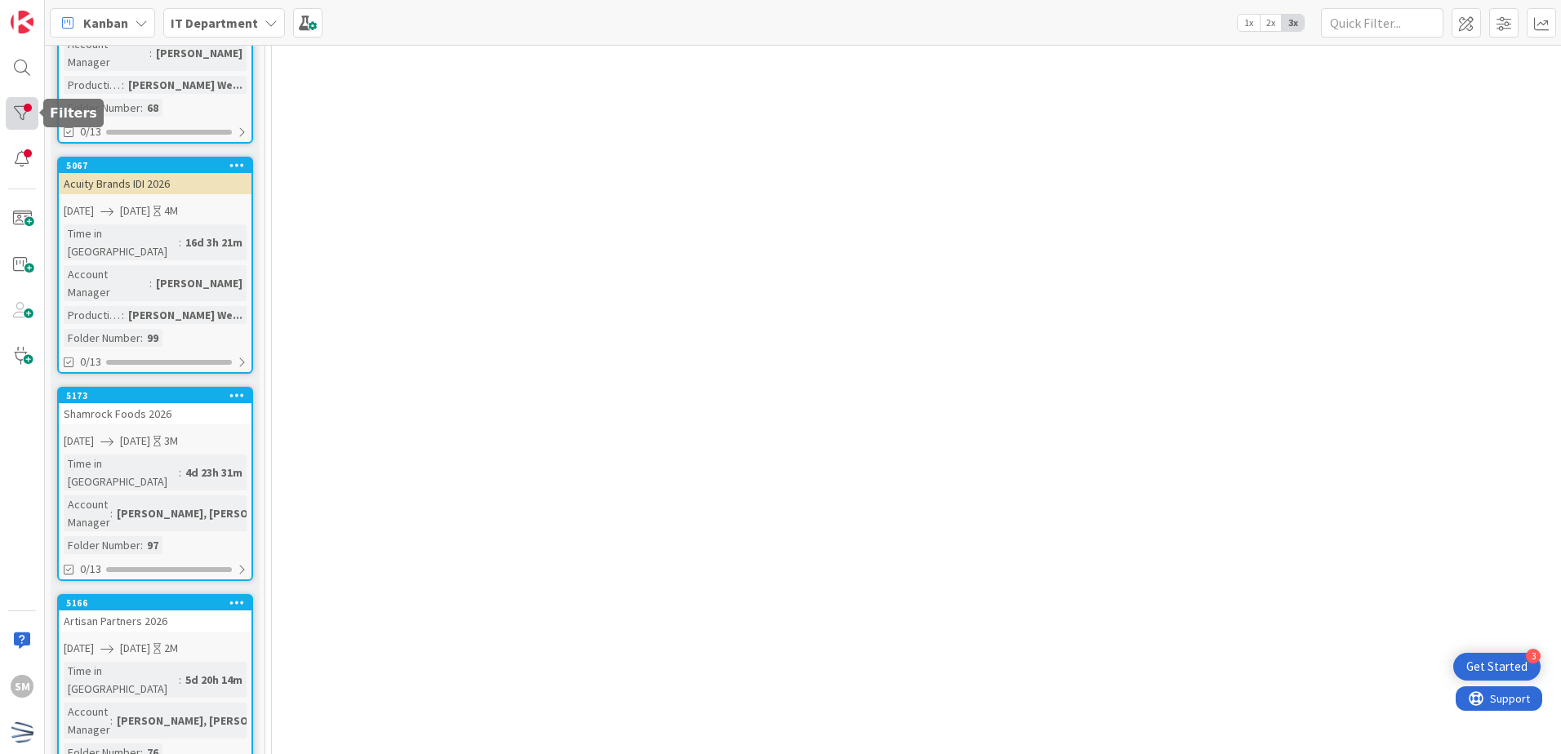
click at [20, 105] on div at bounding box center [22, 113] width 33 height 33
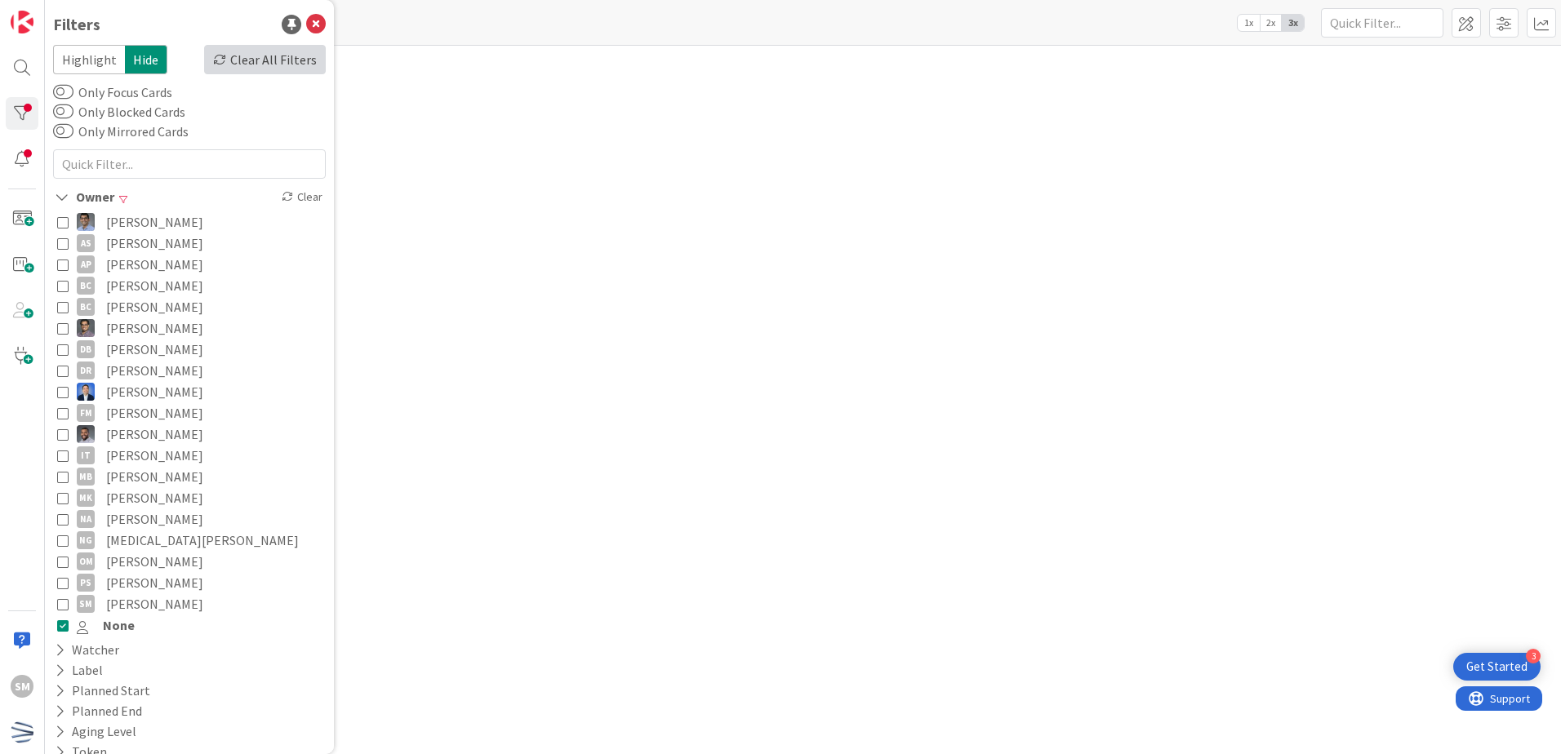
click at [287, 58] on div "Clear All Filters" at bounding box center [265, 59] width 122 height 29
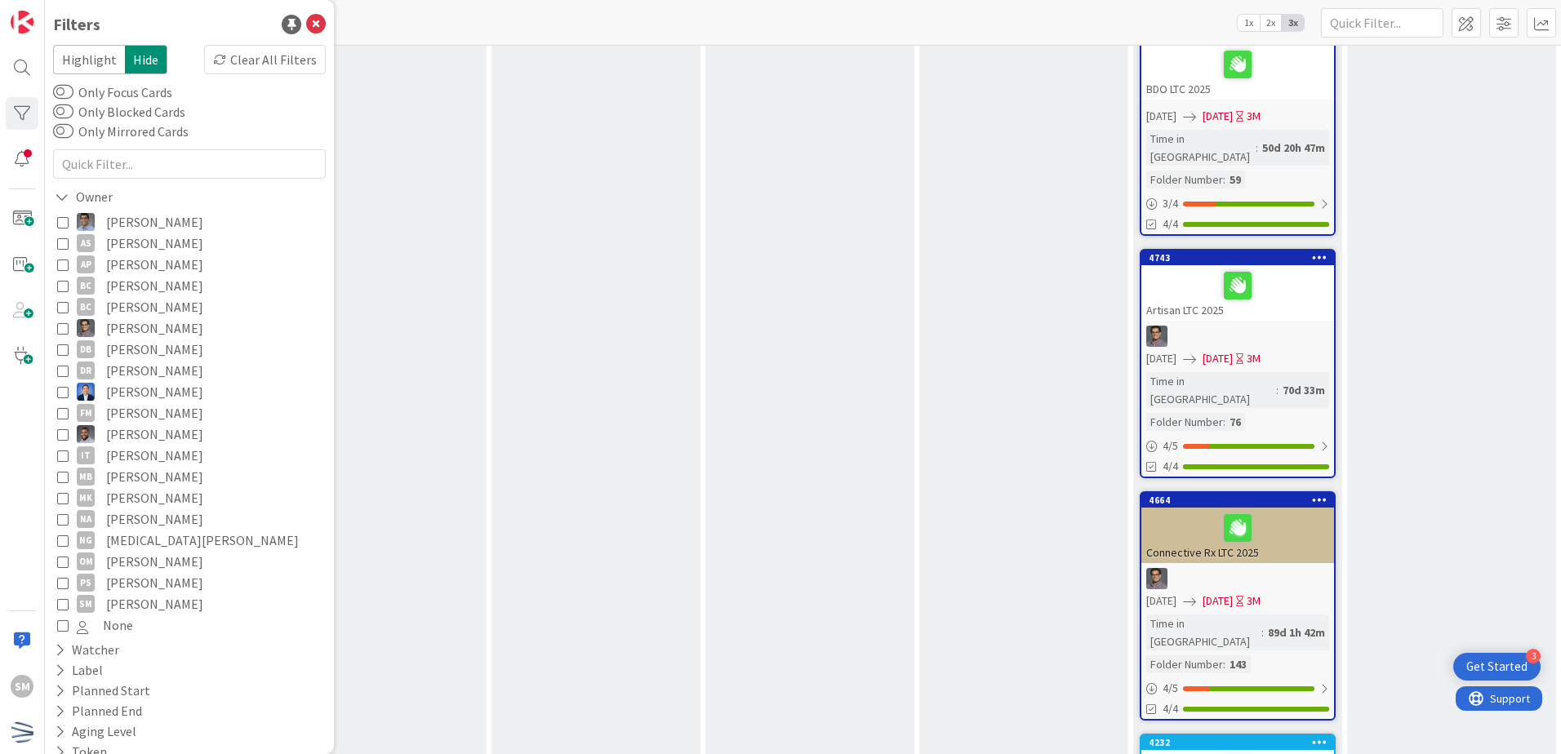
drag, startPoint x: 527, startPoint y: 359, endPoint x: 527, endPoint y: 325, distance: 34.3
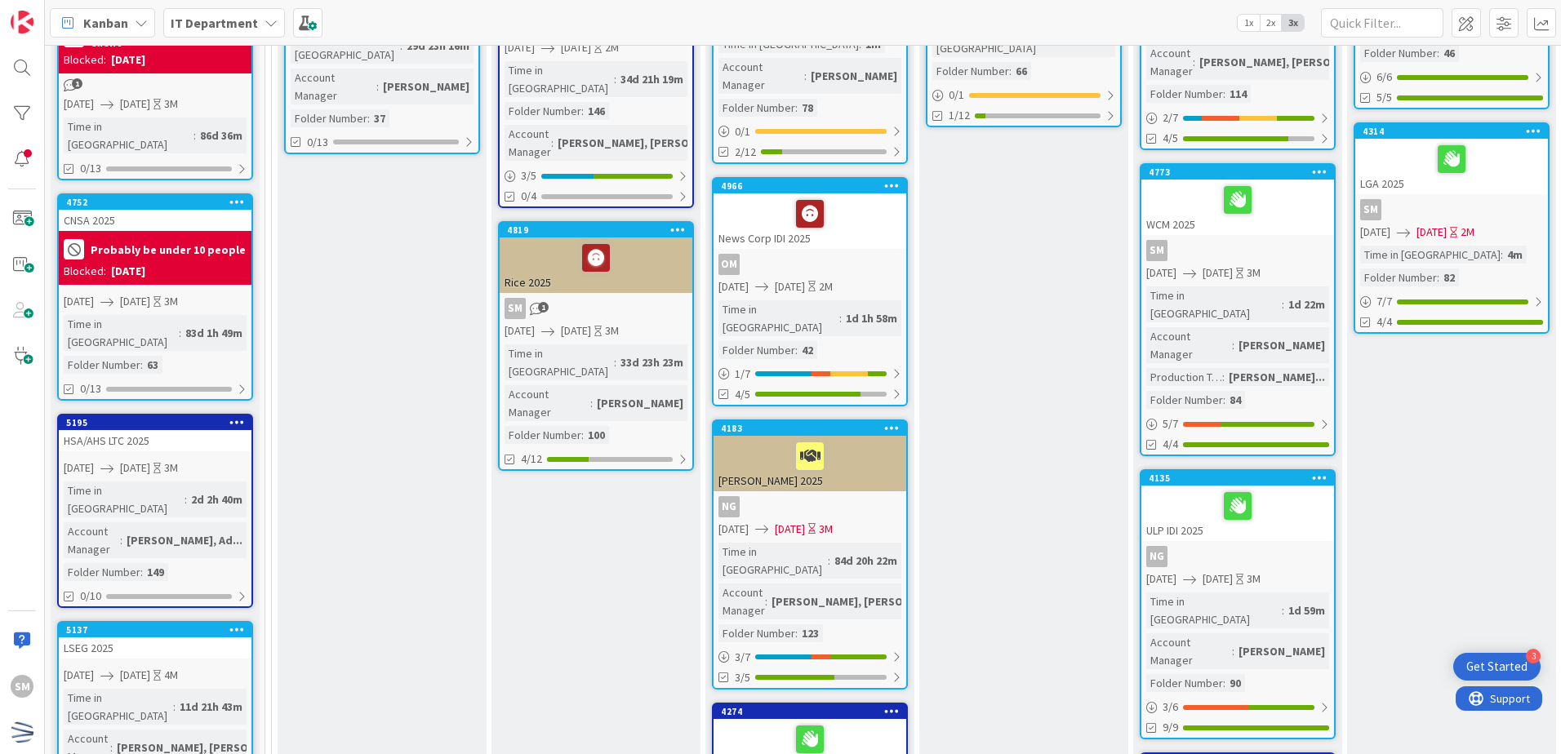
scroll to position [0, 0]
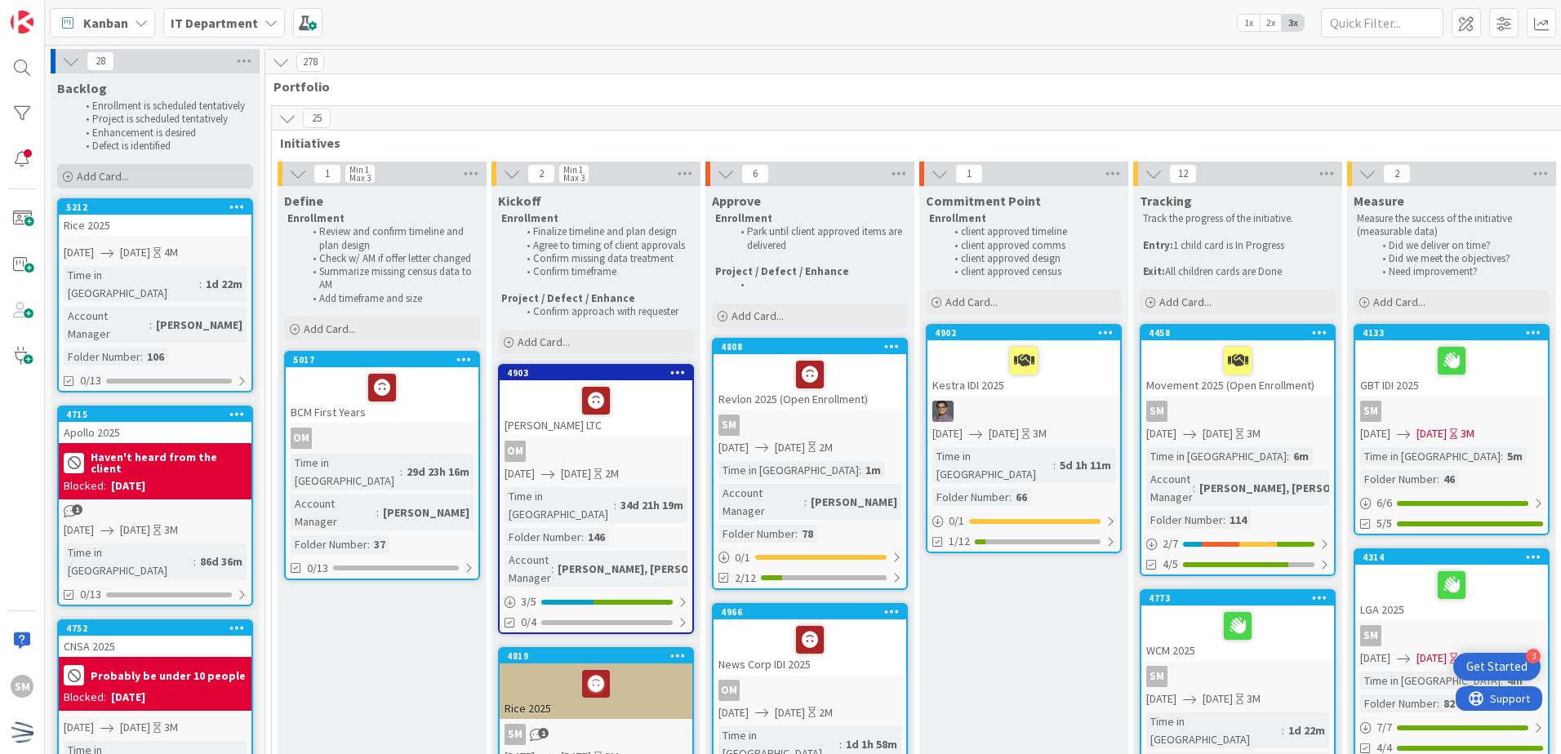
click at [129, 183] on div "Add Card..." at bounding box center [155, 176] width 196 height 24
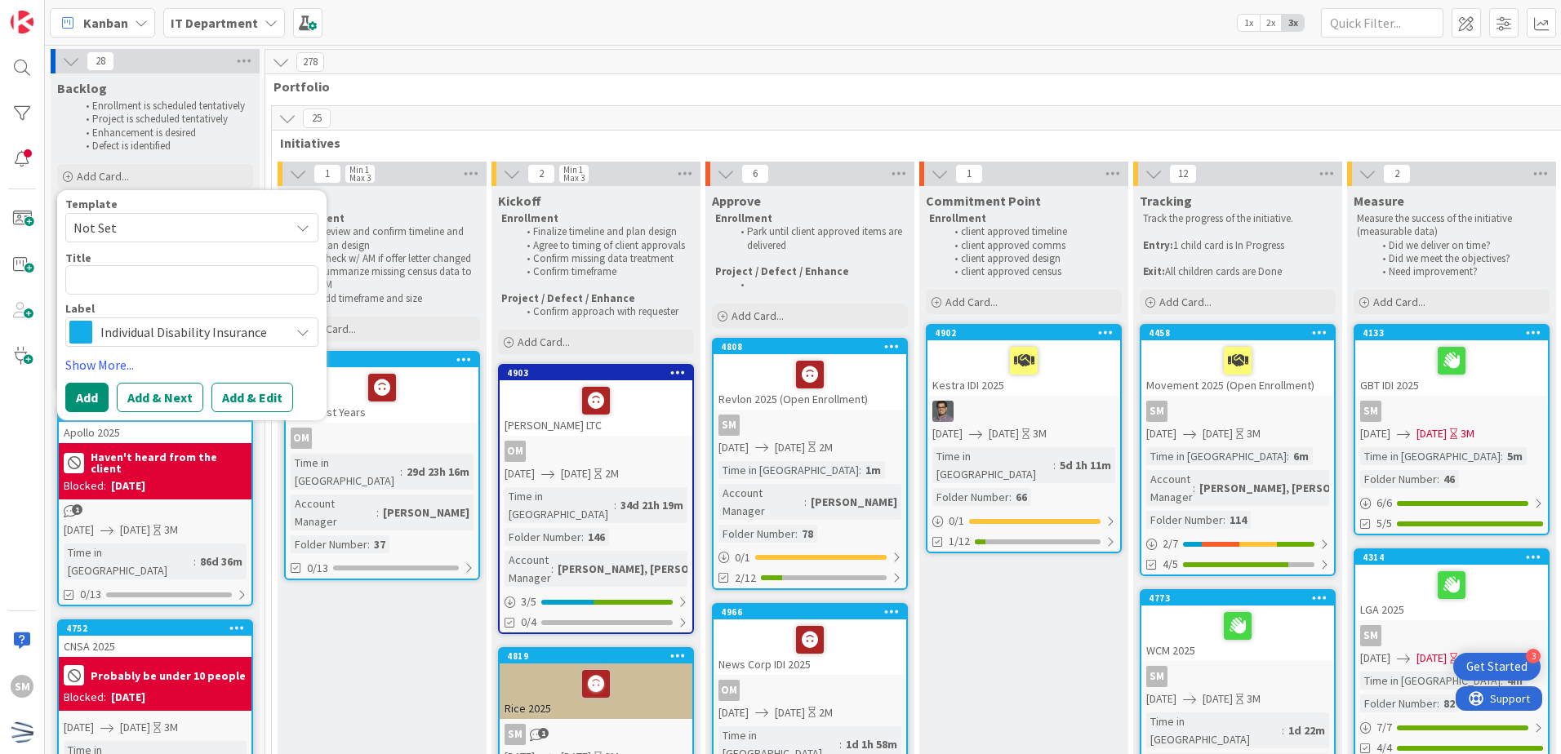
click at [154, 284] on textarea at bounding box center [191, 279] width 253 height 29
type textarea "x"
type textarea "J"
type textarea "x"
type textarea "JH"
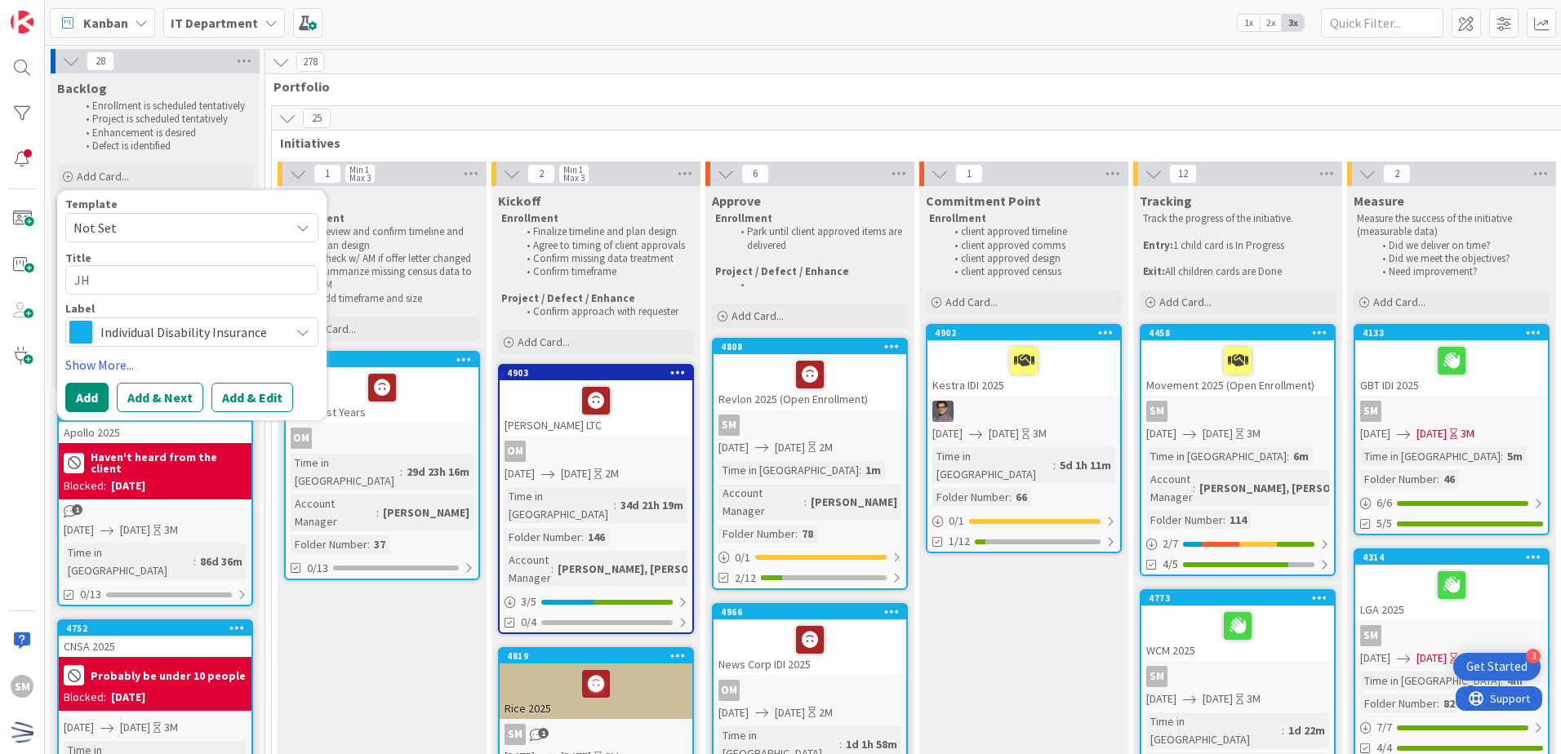
type textarea "x"
type textarea "JHU"
type textarea "x"
type textarea "JHU"
type textarea "x"
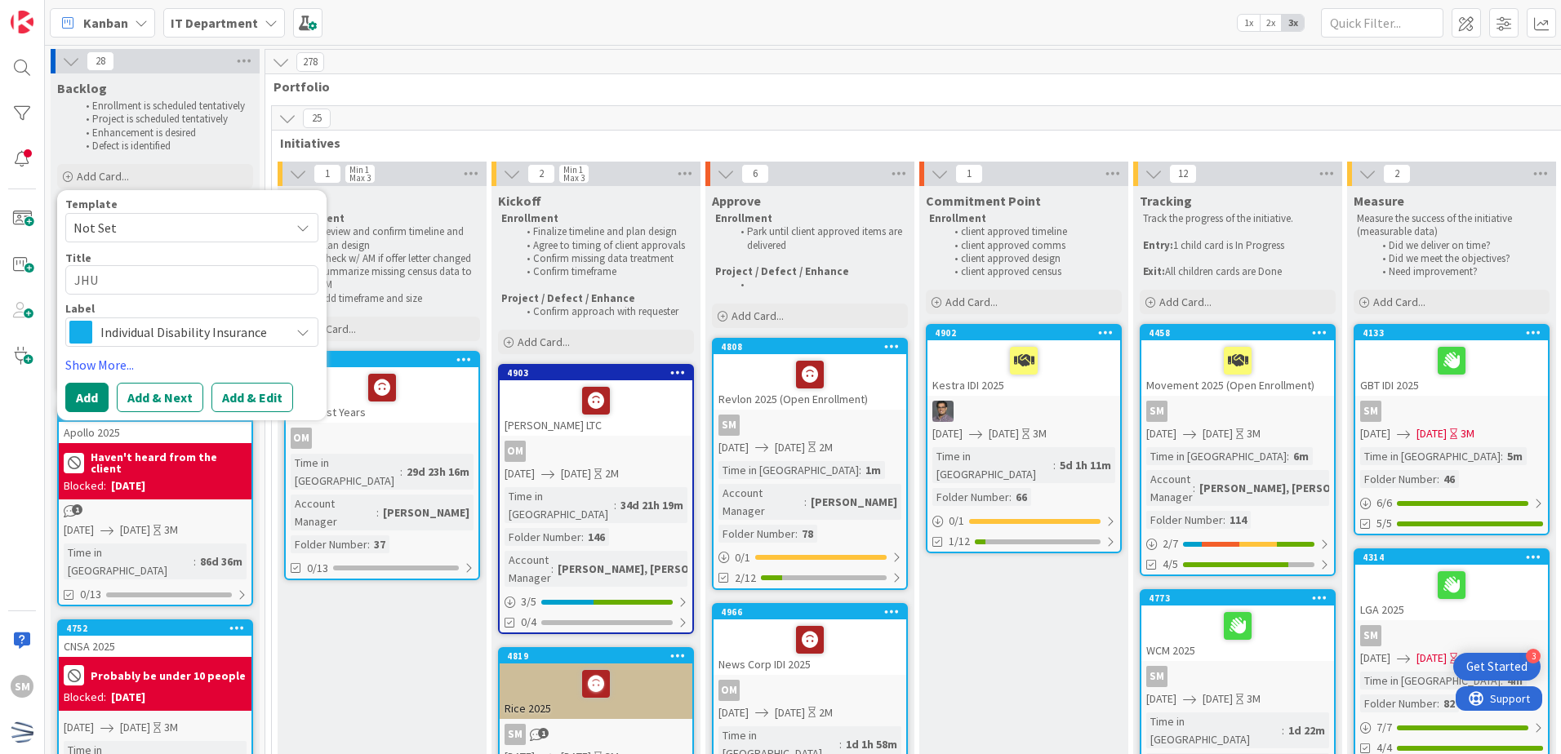
type textarea "JHU f"
type textarea "x"
type textarea "JHU fi"
type textarea "x"
type textarea "JHU fit"
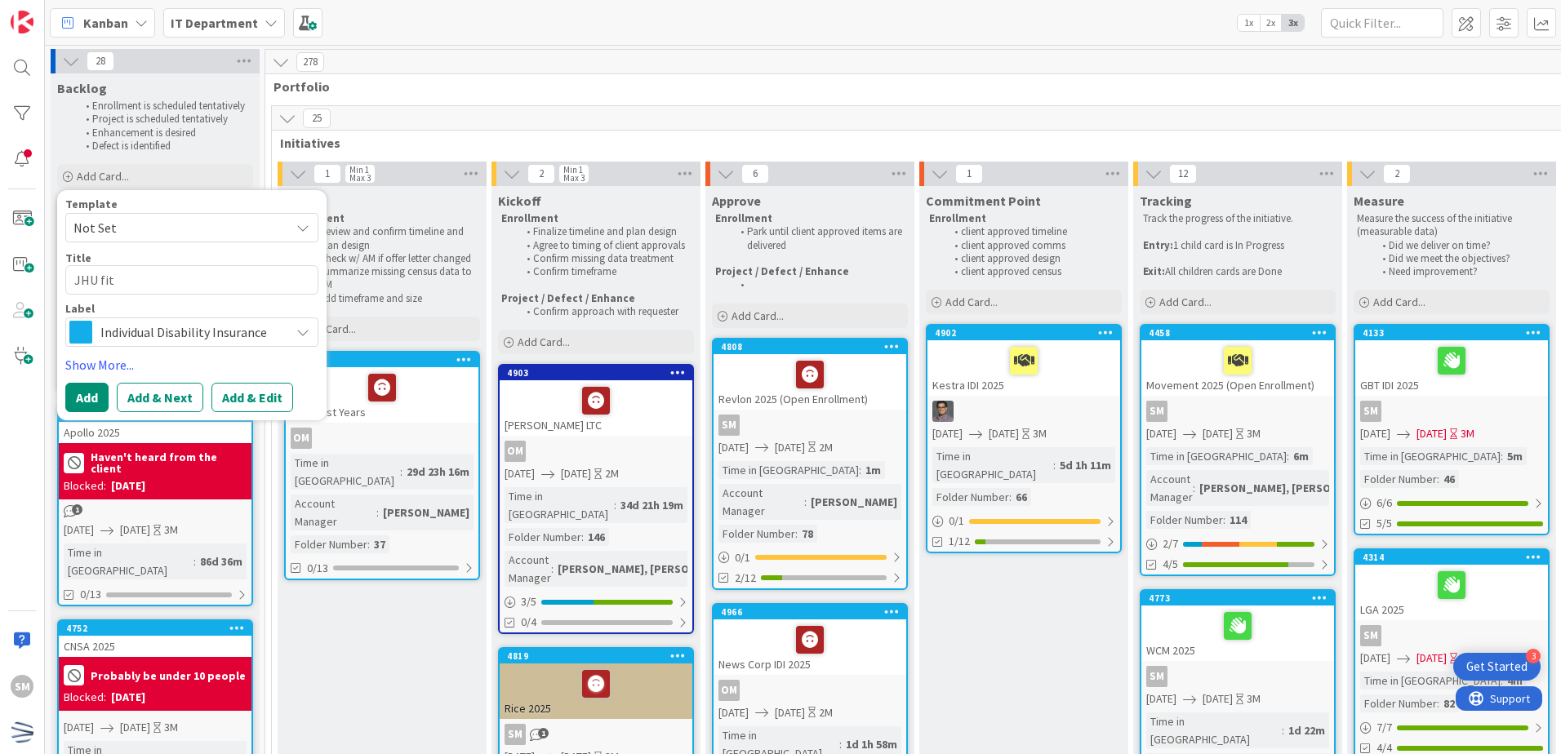
type textarea "x"
type textarea "JHU fitr"
type textarea "x"
type textarea "JHU fitrs"
type textarea "x"
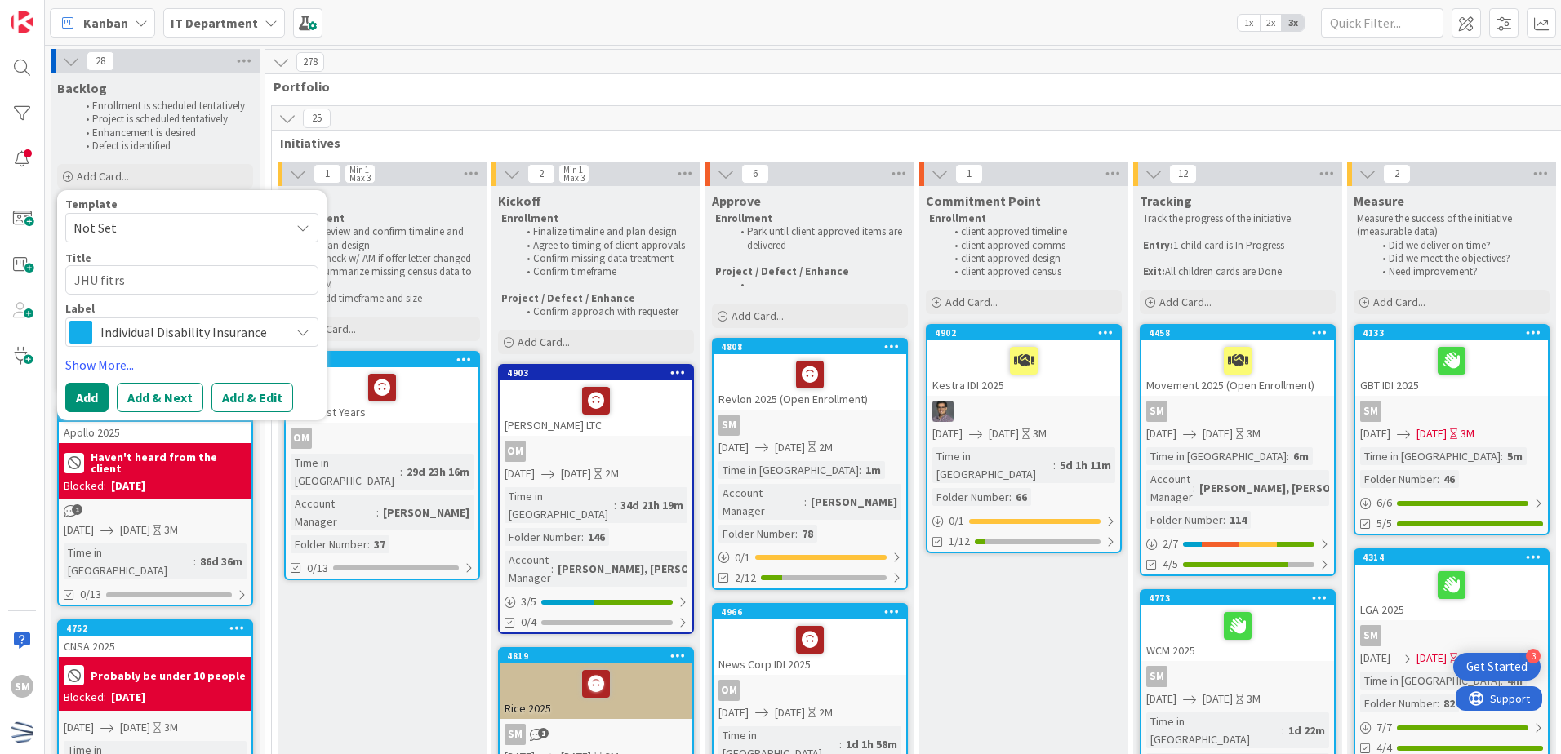
type textarea "JHU fitrst"
type textarea "x"
type textarea "JHU fitrs"
type textarea "x"
type textarea "JHU fitr"
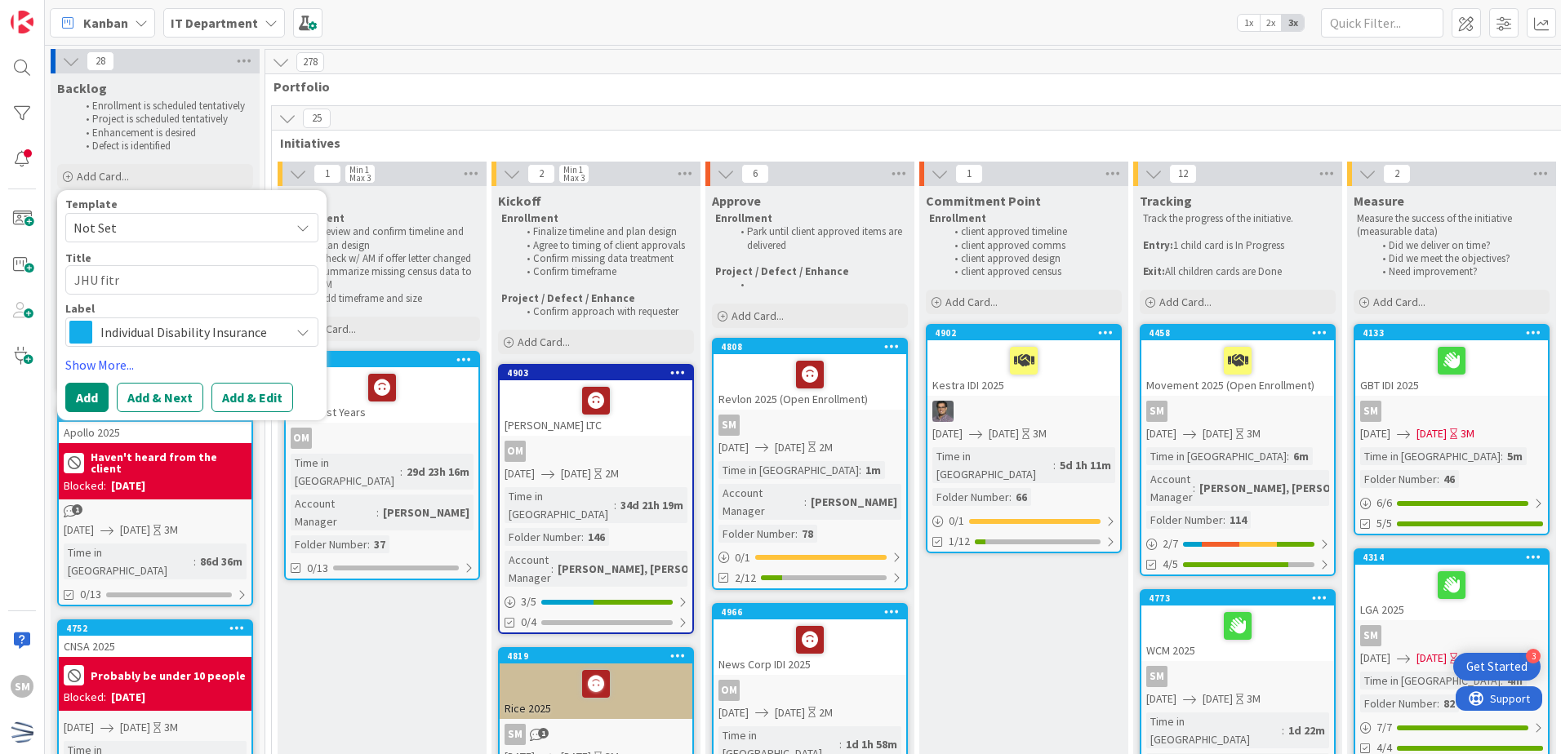
type textarea "x"
type textarea "JHU fit"
type textarea "x"
type textarea "JHU fi"
type textarea "x"
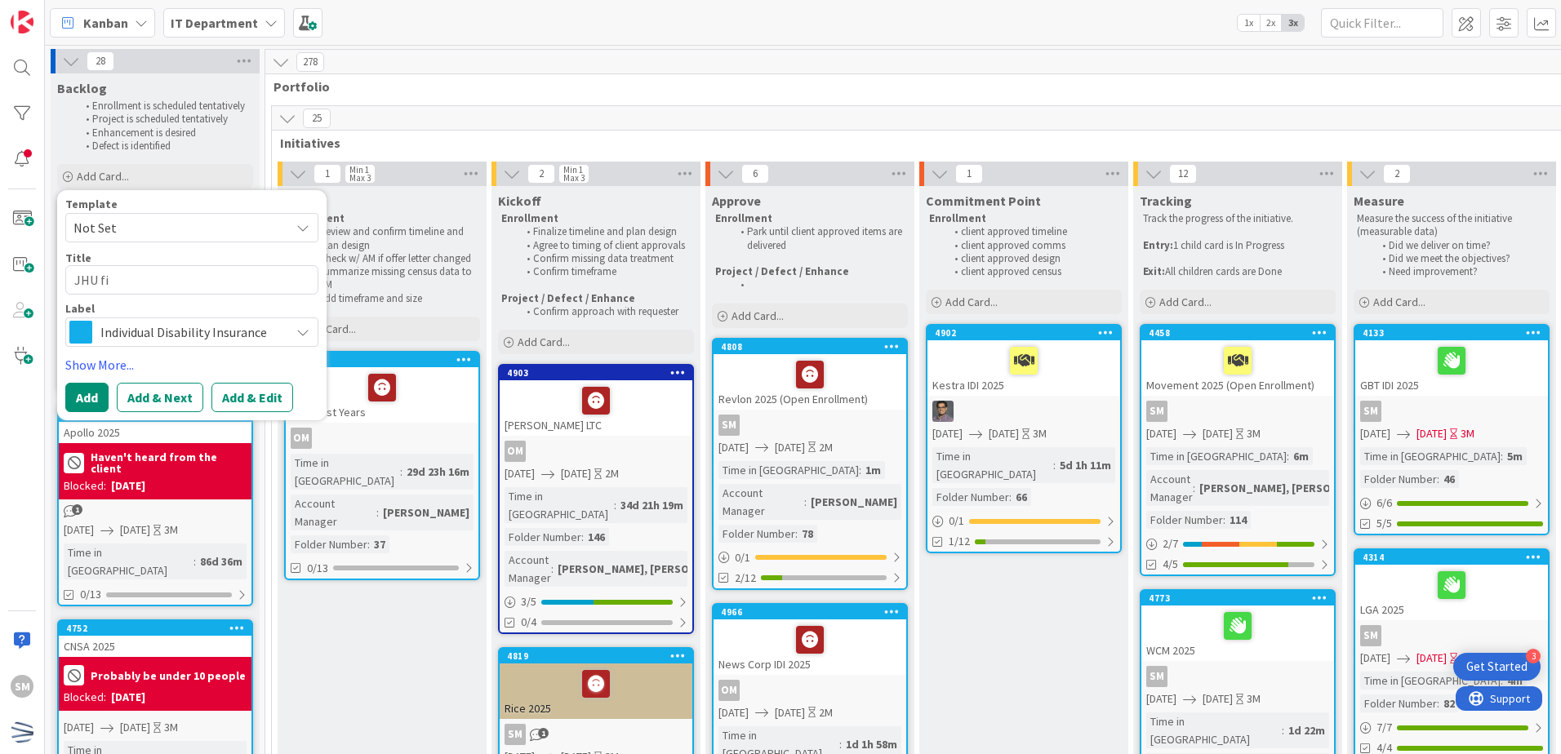
type textarea "JHU fir"
type textarea "x"
type textarea "JHU firs"
type textarea "x"
type textarea "JHU first"
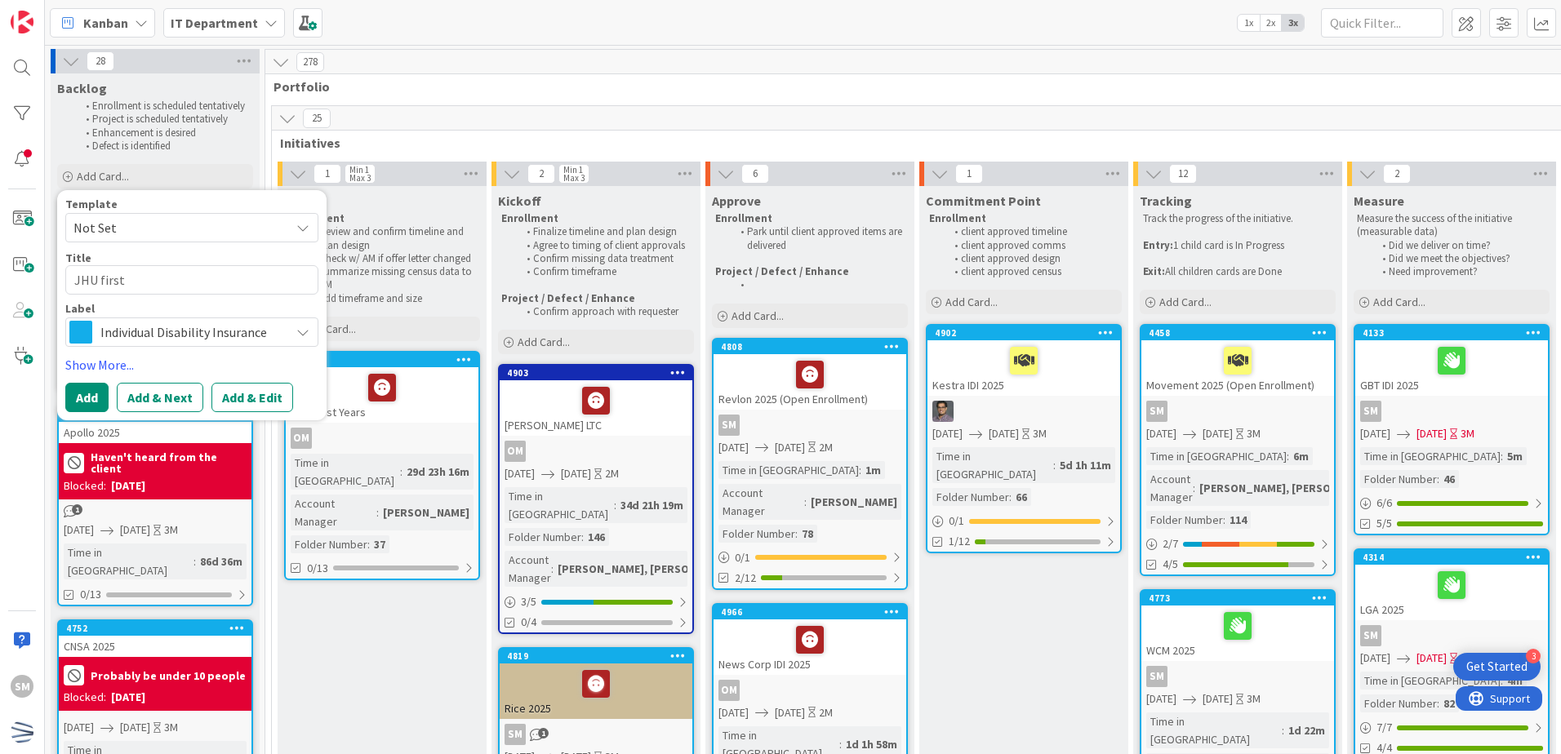
type textarea "x"
type textarea "JHU first"
type textarea "x"
type textarea "JHU first y"
type textarea "x"
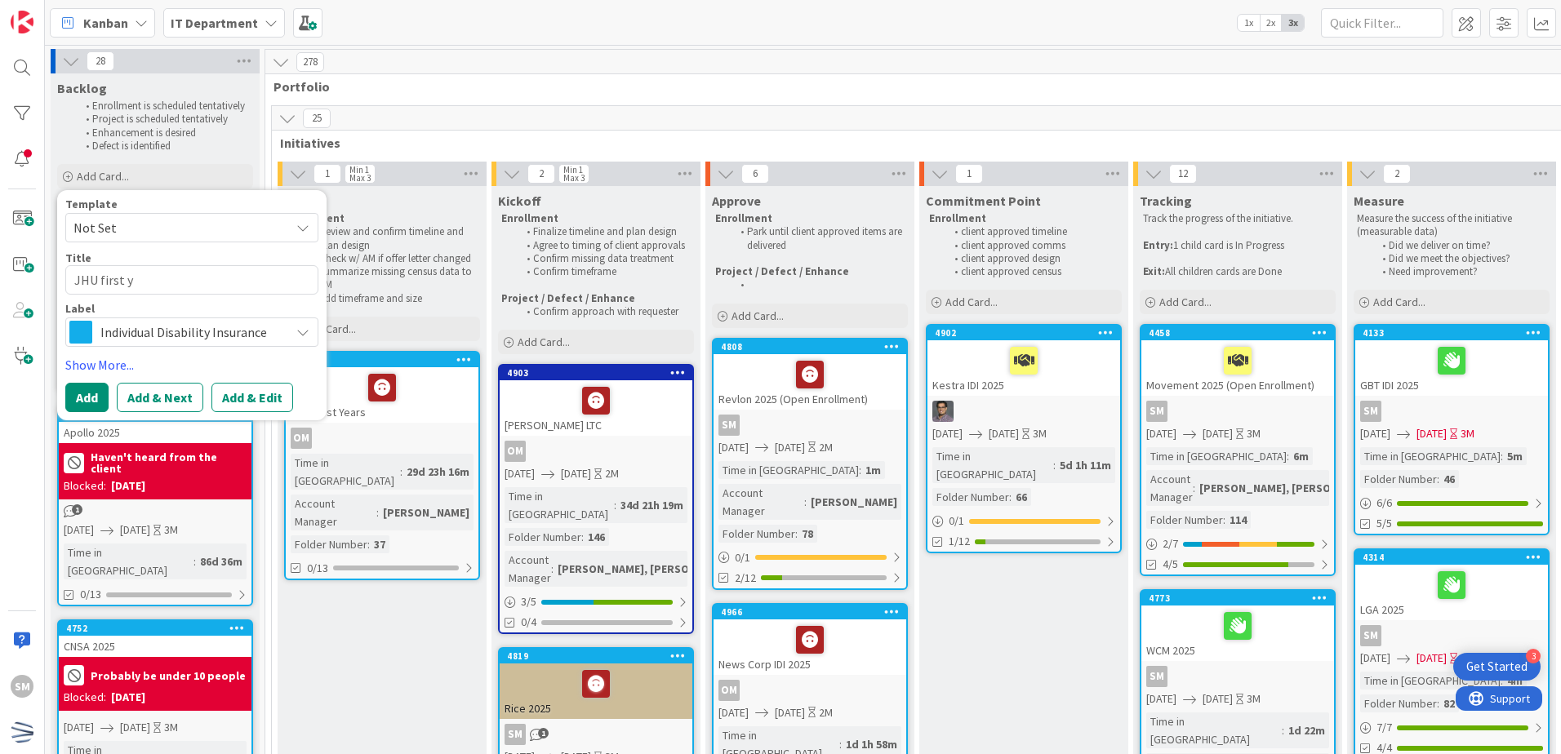
type textarea "JHU first ye"
type textarea "x"
type textarea "JHU first year"
type textarea "x"
type textarea "JHU first years"
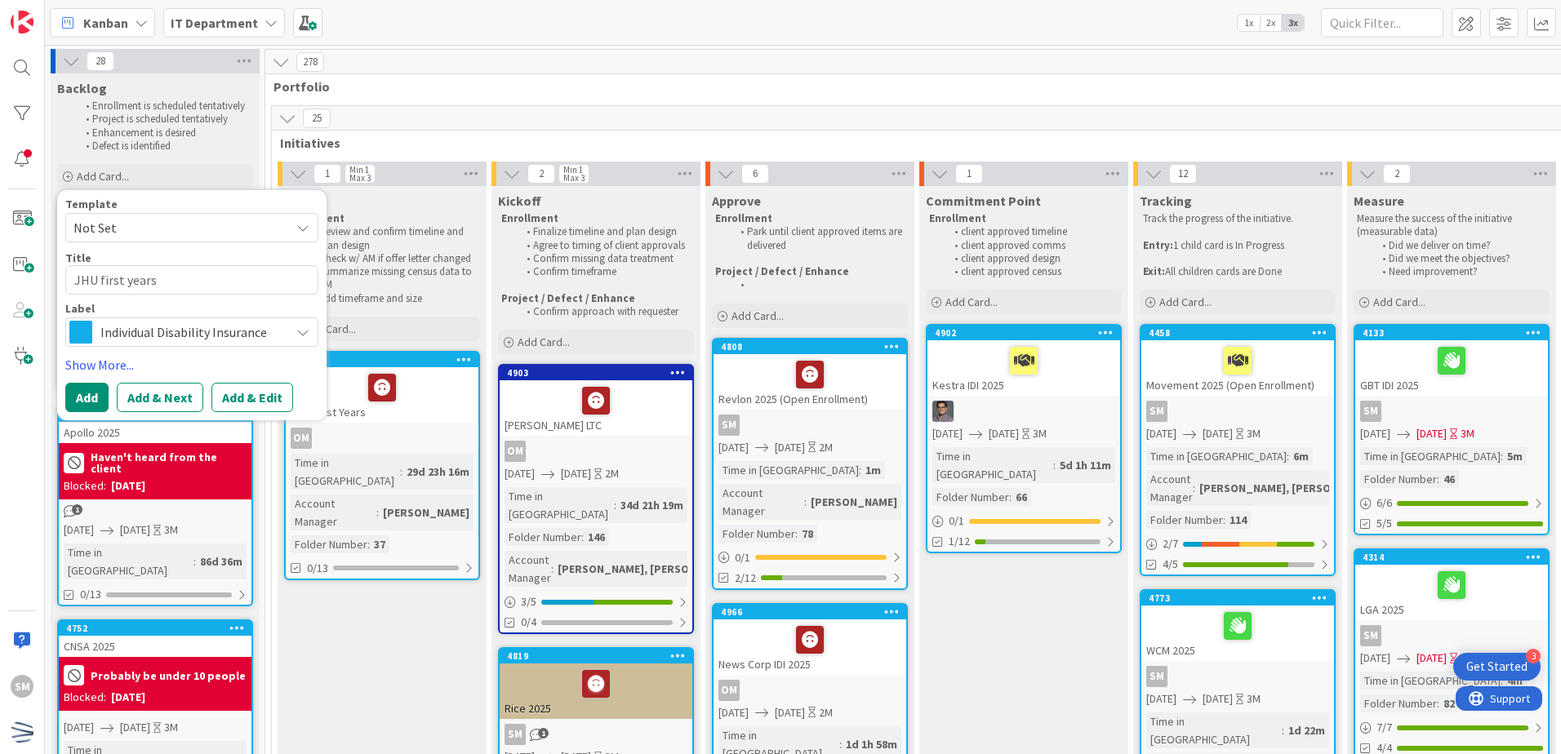
type textarea "x"
type textarea "JHU first year"
type textarea "x"
type textarea "JHU first yea"
type textarea "x"
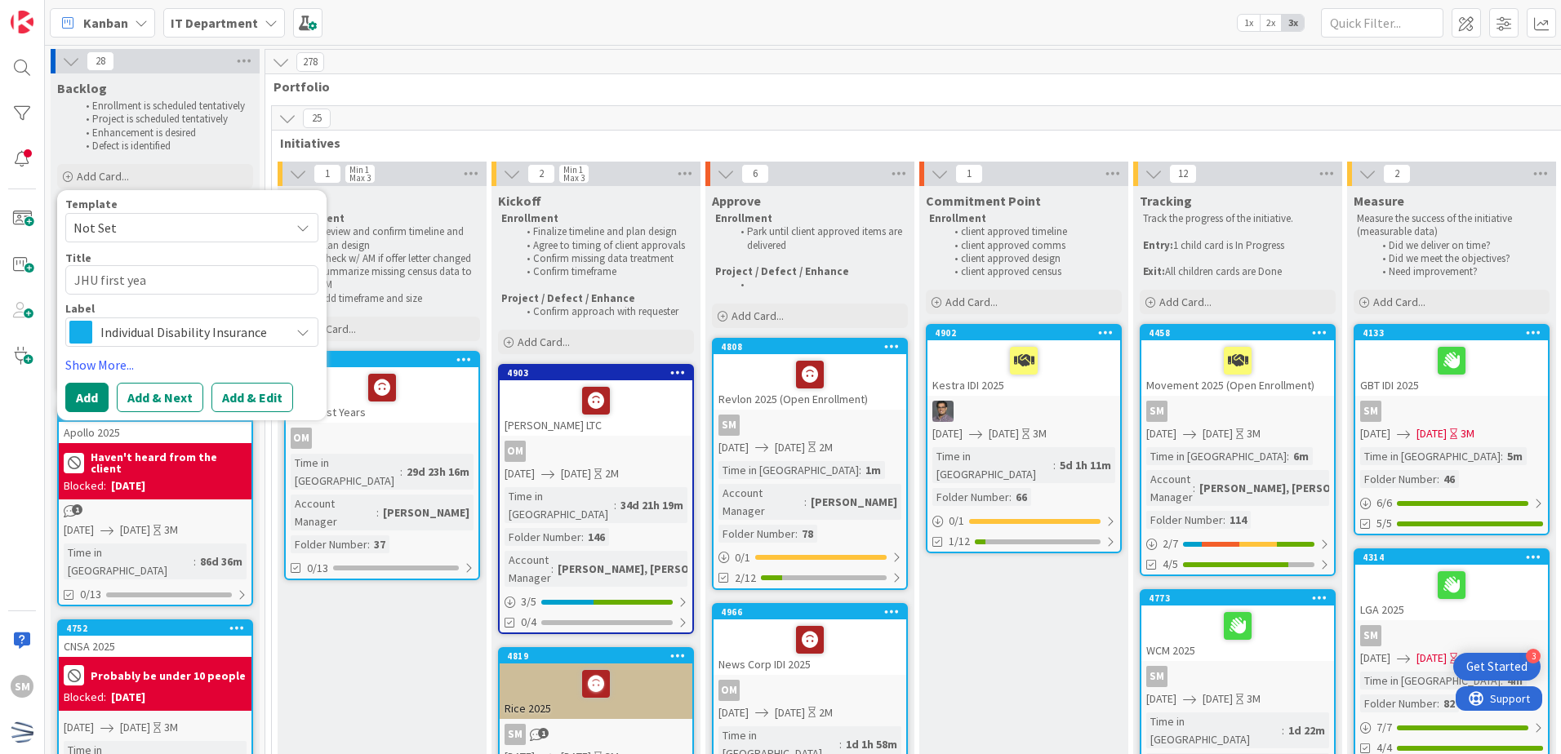
type textarea "JHU first ye"
type textarea "x"
type textarea "JHU first y"
type textarea "x"
type textarea "JHU first"
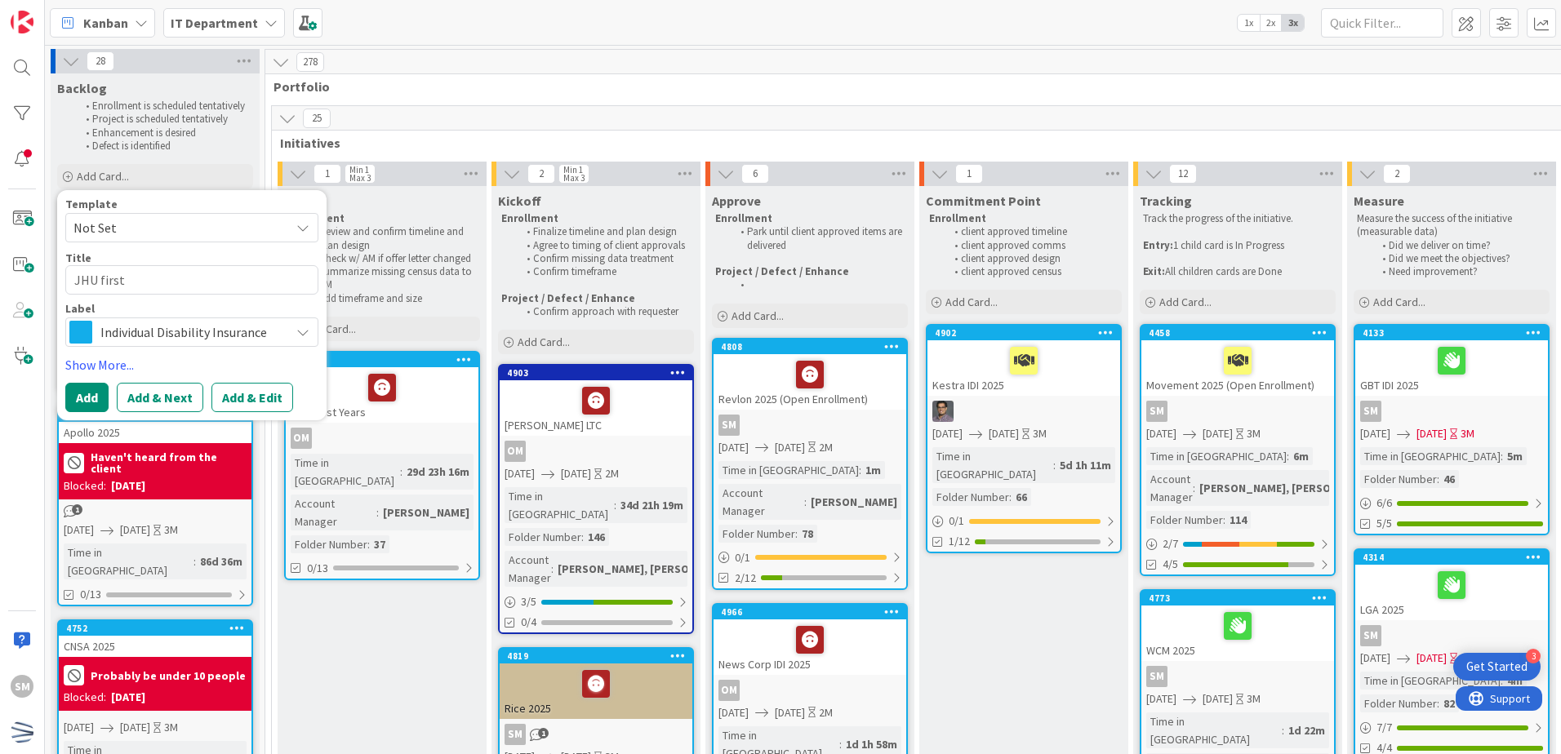
type textarea "x"
type textarea "JHU first"
type textarea "x"
type textarea "JHU firs"
type textarea "x"
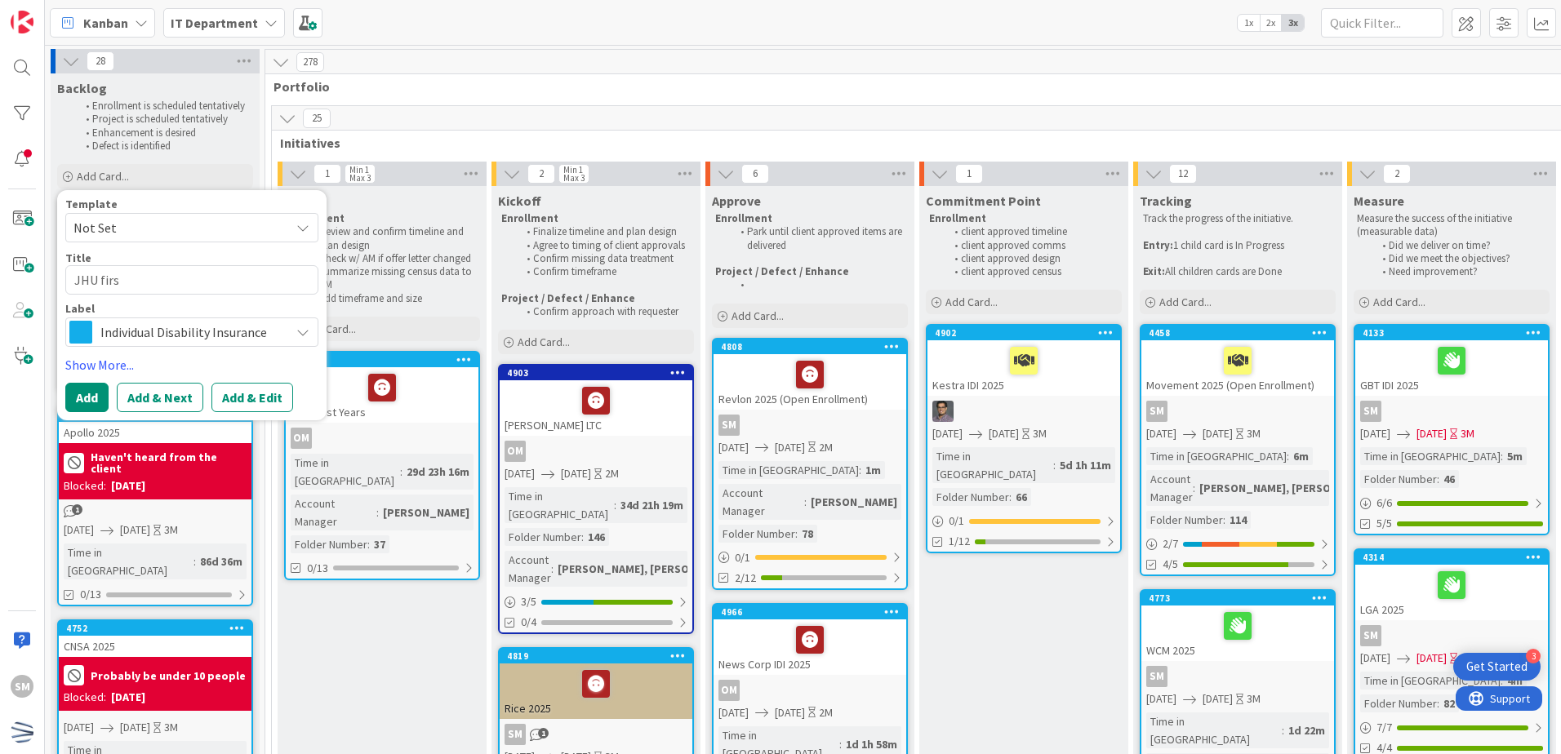
type textarea "JHU fir"
type textarea "x"
type textarea "JHU fi"
type textarea "x"
type textarea "JHU f"
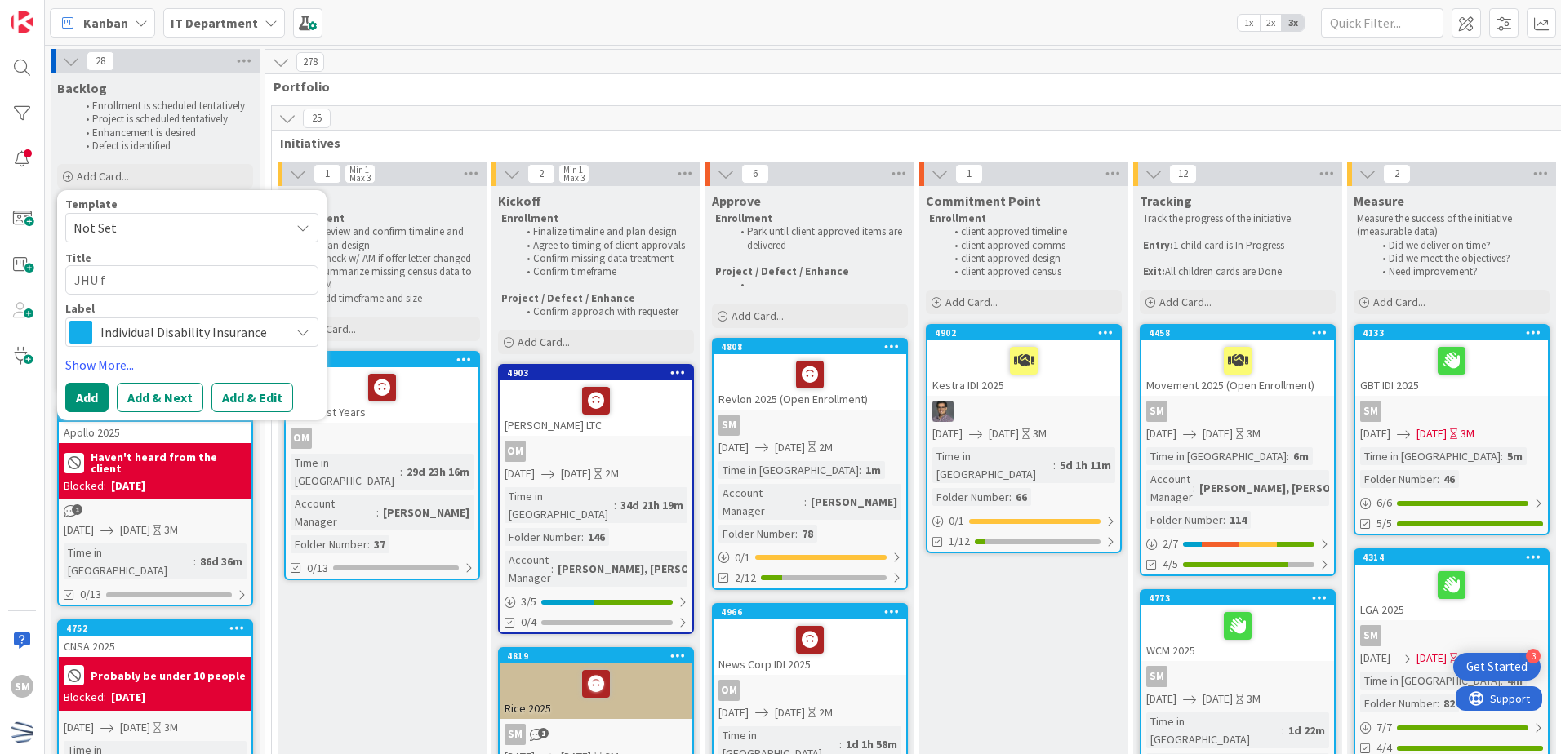
type textarea "x"
type textarea "JHU"
type textarea "x"
type textarea "JHU 1"
type textarea "x"
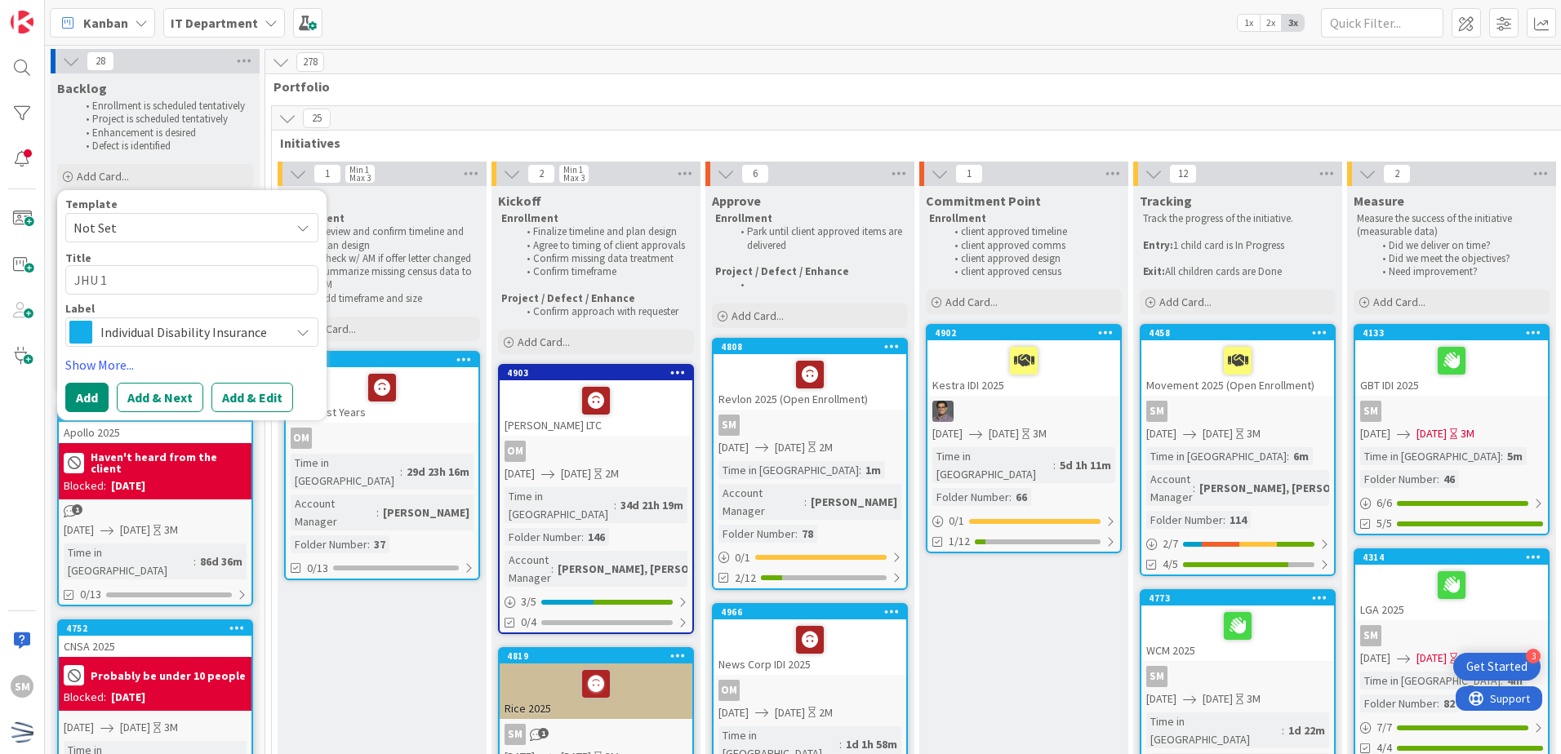
type textarea "JHU 1s"
type textarea "x"
type textarea "JHU 1st"
type textarea "x"
type textarea "JHU 1st"
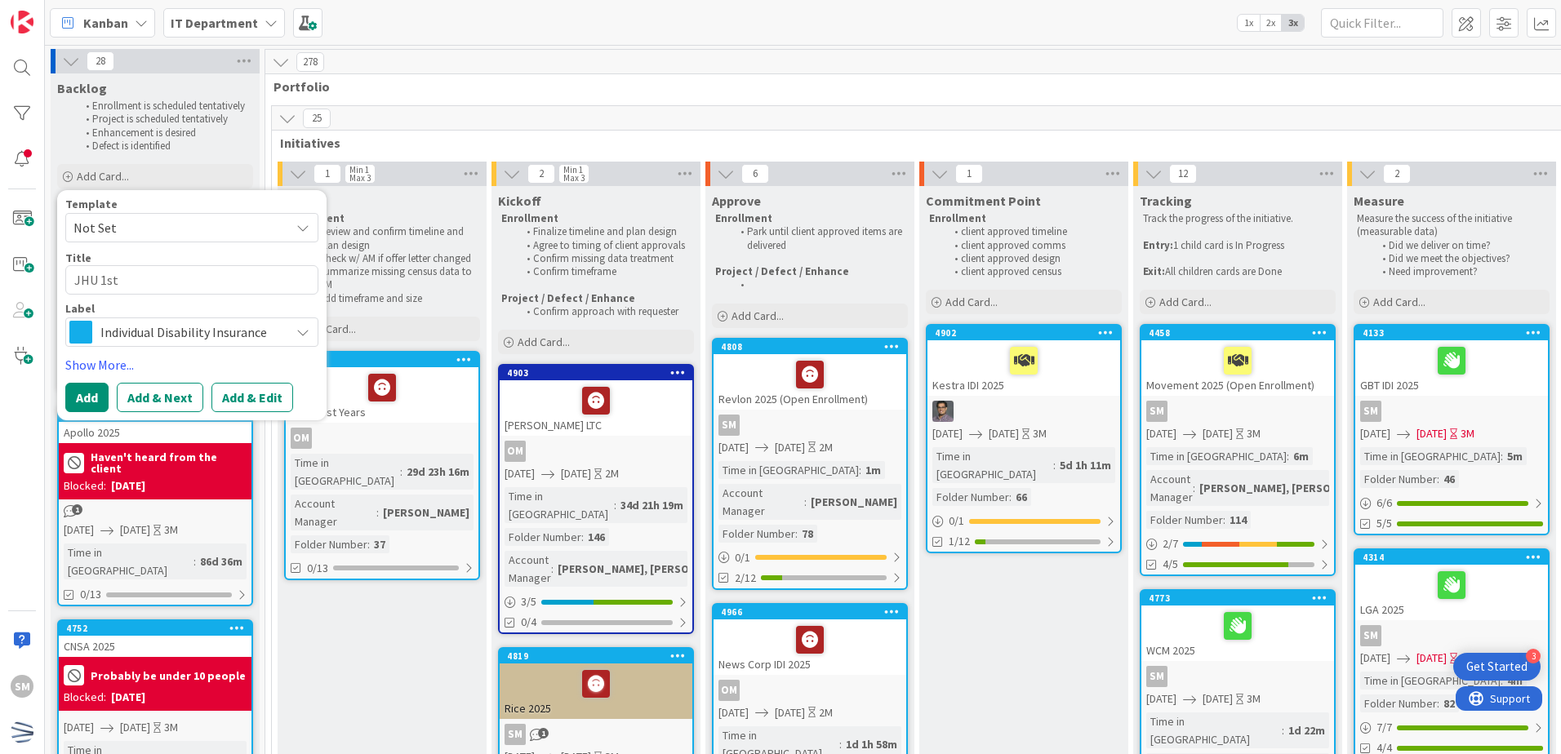
type textarea "x"
type textarea "JHU 1st Y"
type textarea "x"
type textarea "JHU 1st Yr"
type textarea "x"
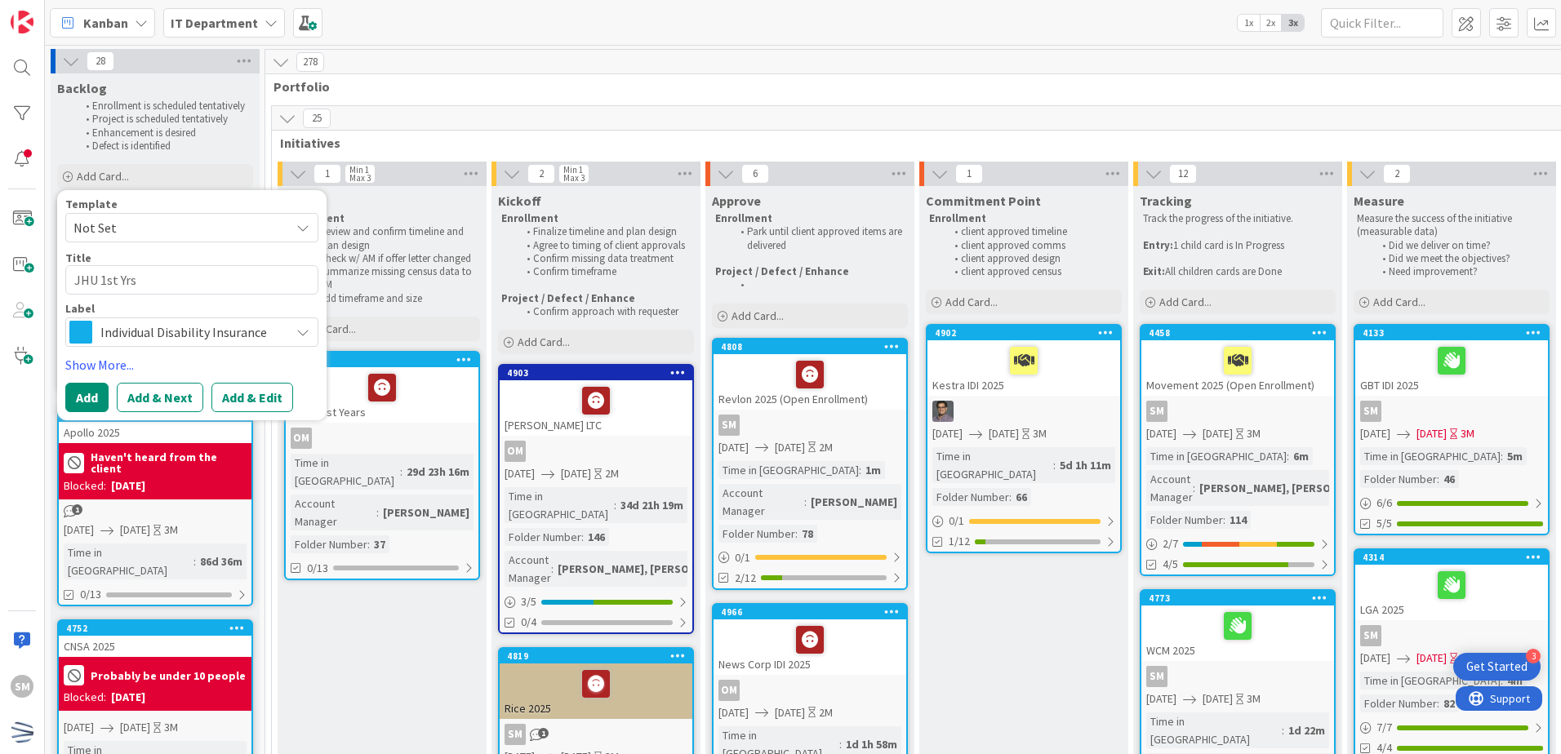
type textarea "JHU 1st Yrs"
click at [216, 234] on span "Not Set" at bounding box center [175, 227] width 204 height 21
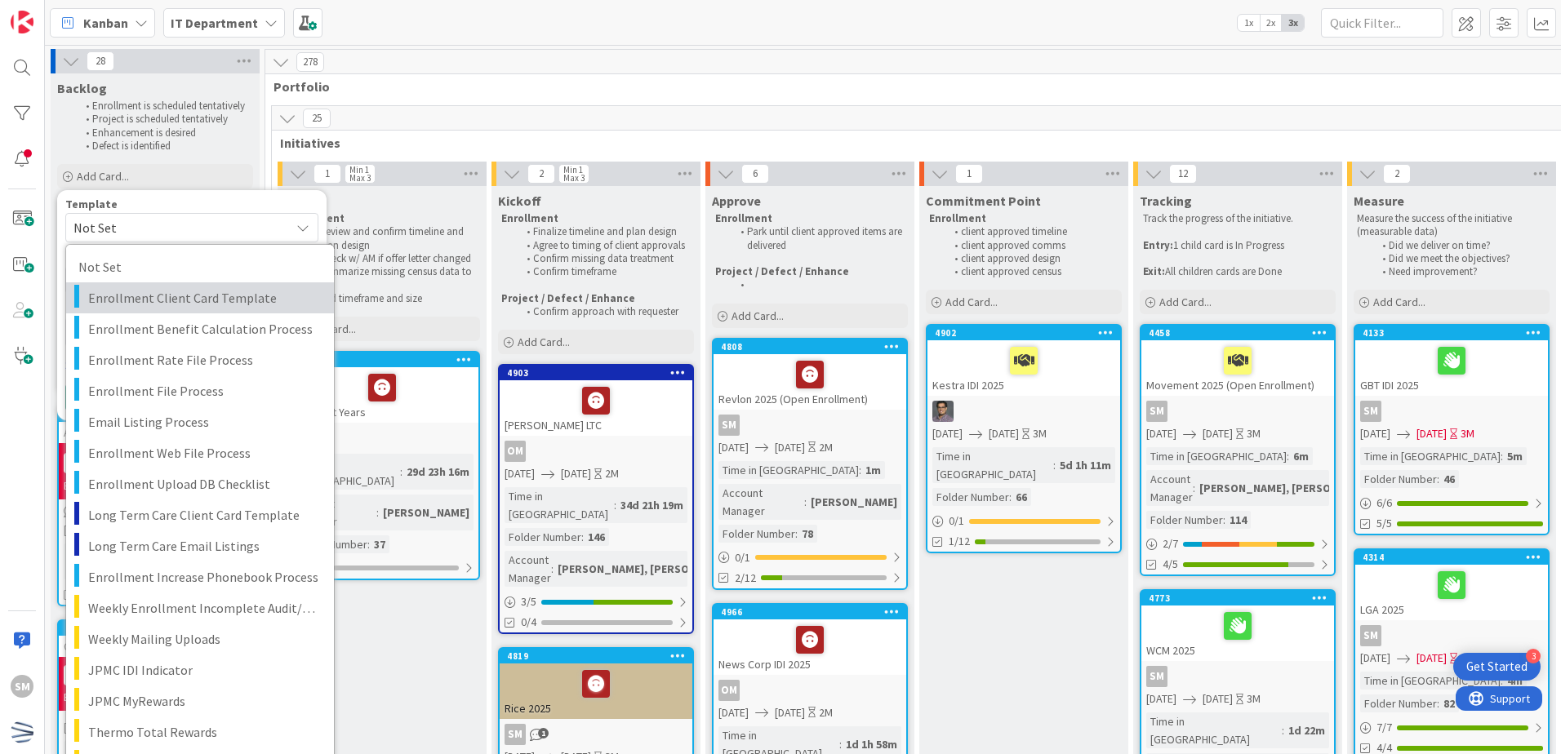
click at [238, 291] on span "Enrollment Client Card Template" at bounding box center [205, 297] width 234 height 21
type textarea "x"
type textarea "Enrollment Client Card Template"
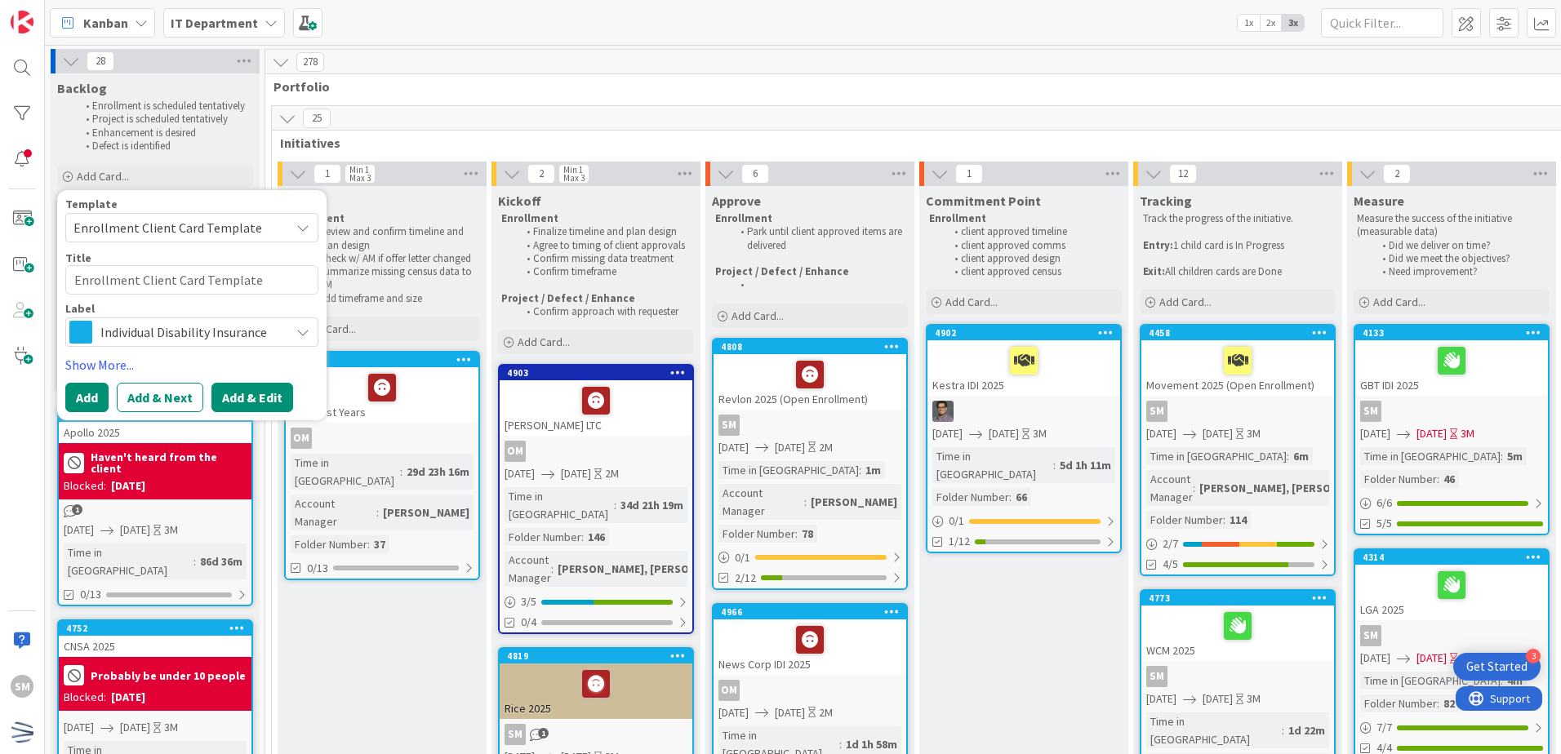
click at [244, 385] on button "Add & Edit" at bounding box center [252, 397] width 82 height 29
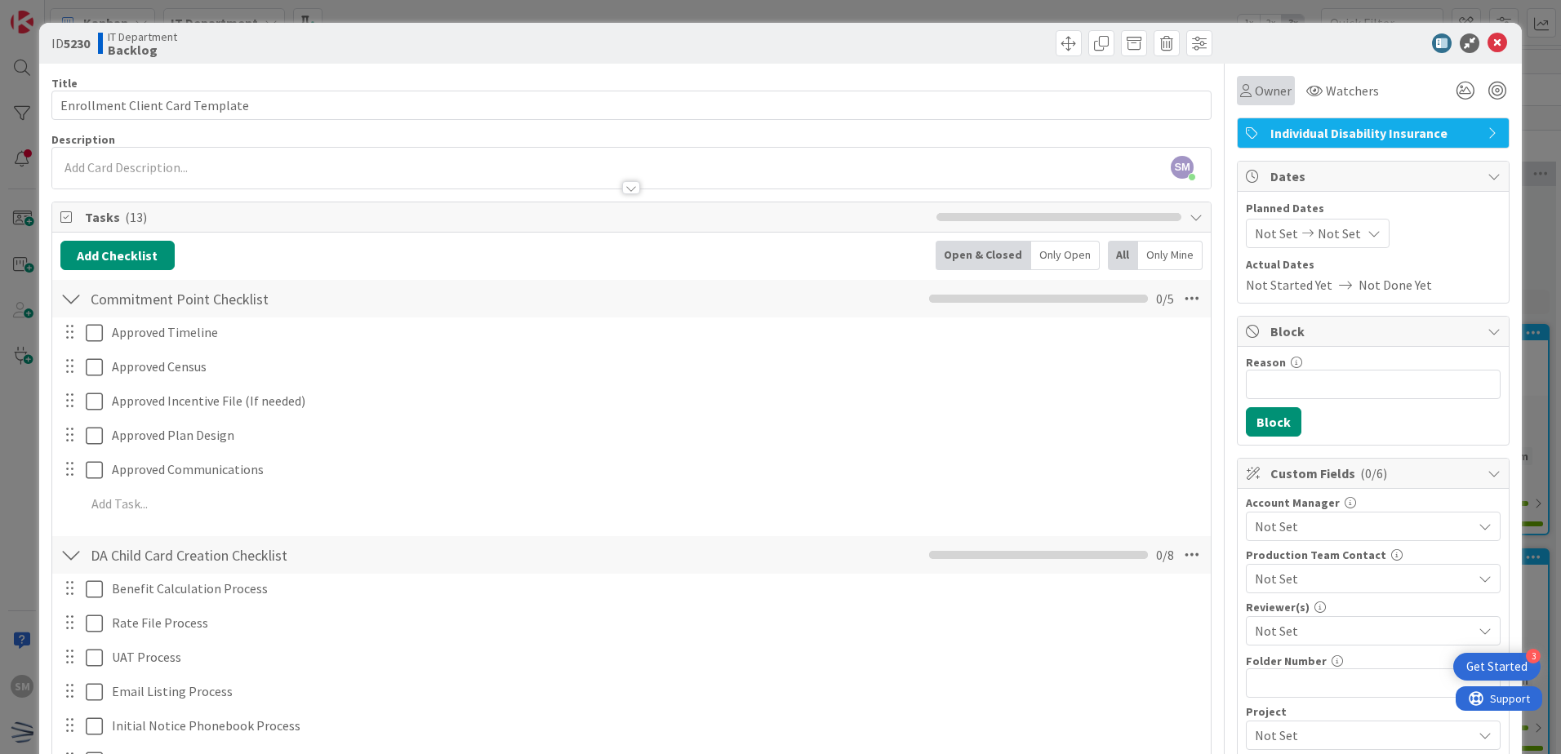
click at [1257, 87] on span "Owner" at bounding box center [1273, 91] width 37 height 20
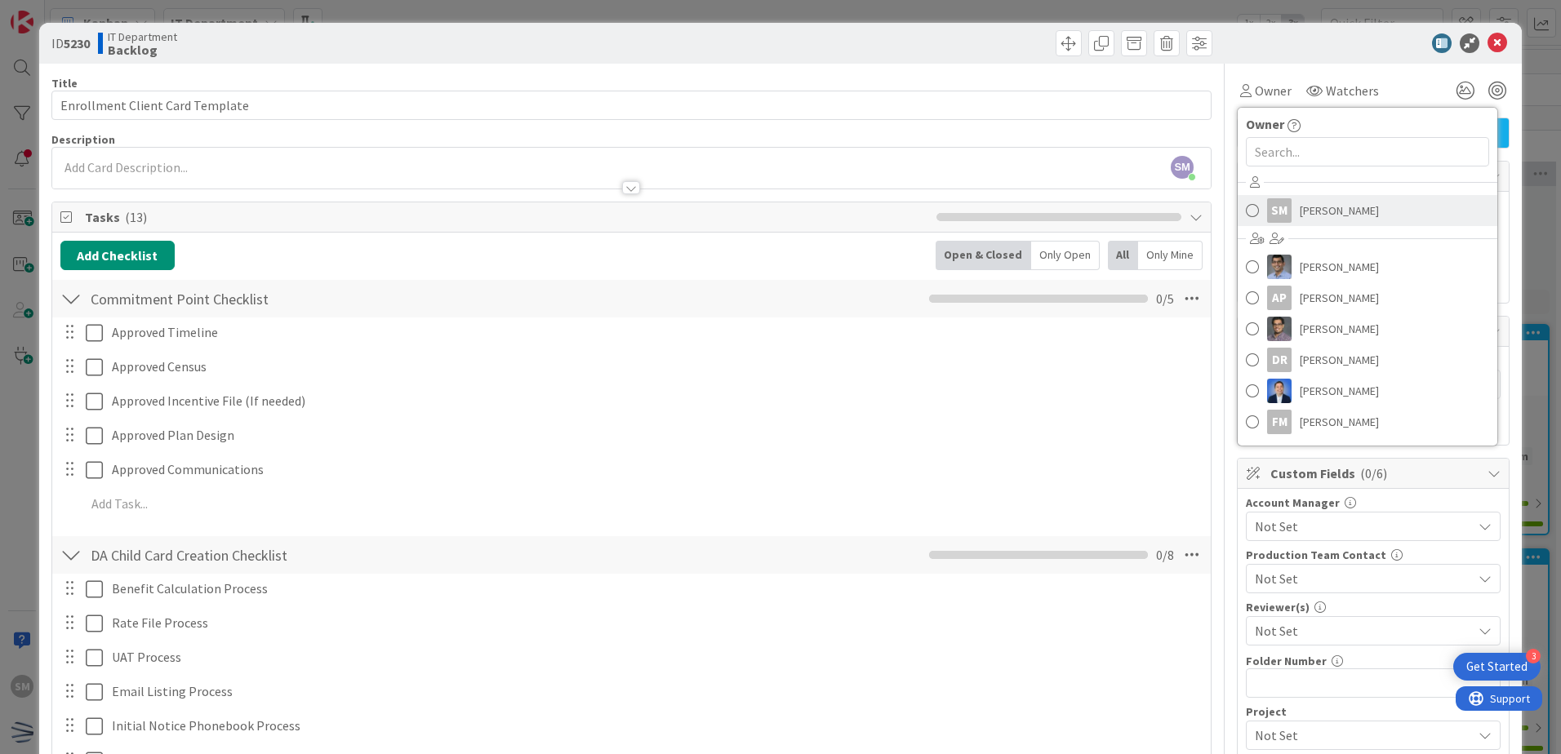
click at [1308, 220] on span "[PERSON_NAME]" at bounding box center [1339, 210] width 79 height 24
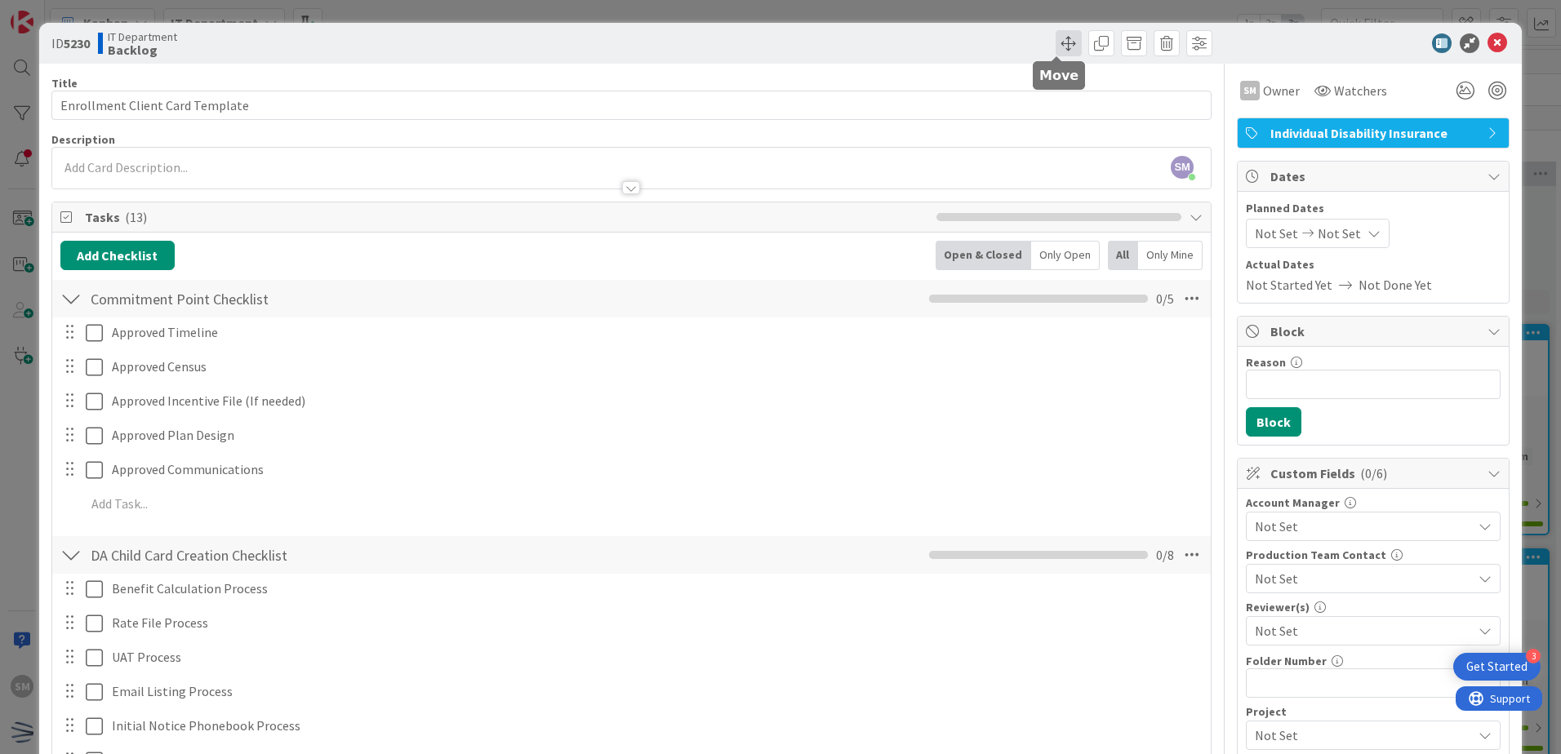
click at [1056, 33] on span at bounding box center [1069, 43] width 26 height 26
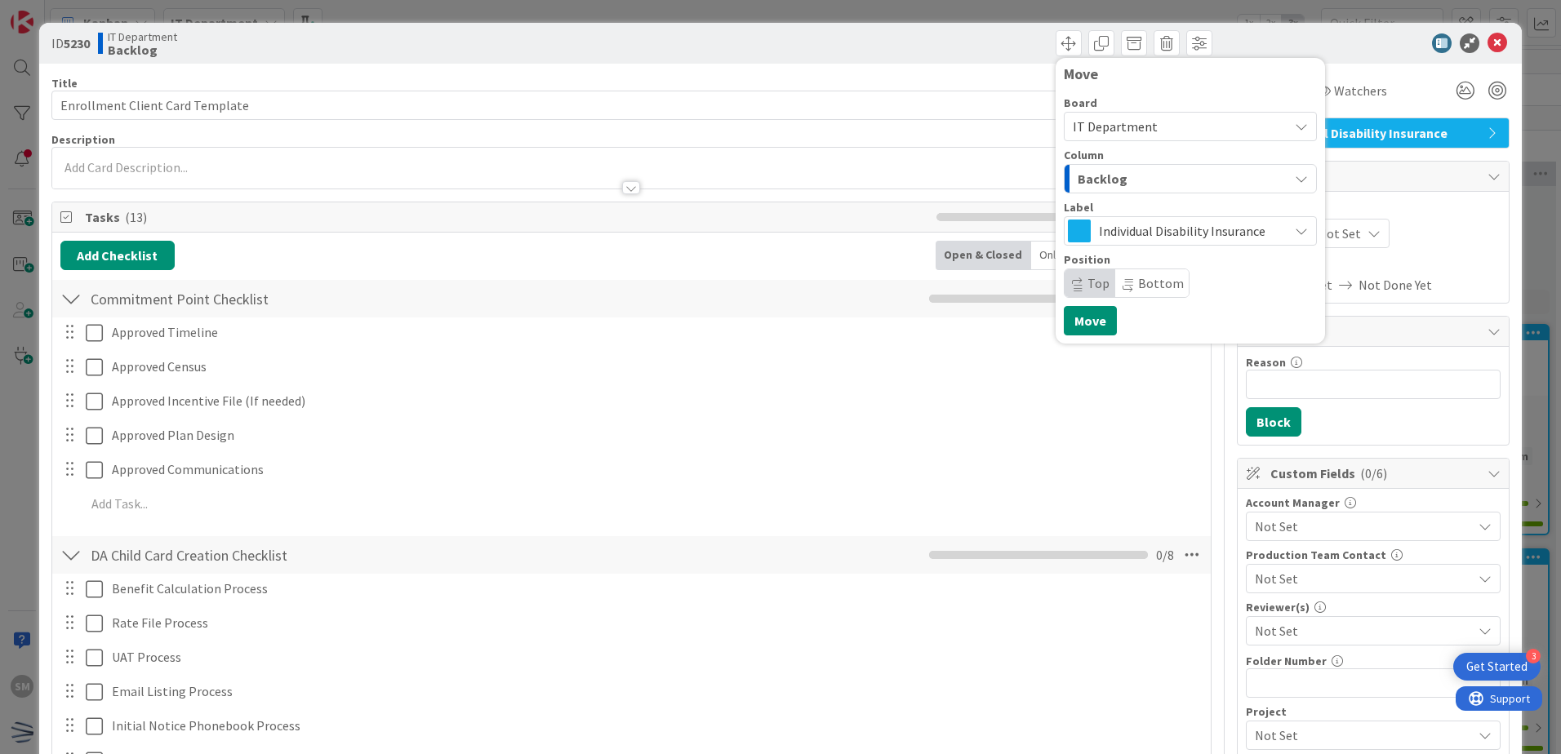
click at [1124, 177] on div "Backlog" at bounding box center [1181, 179] width 215 height 26
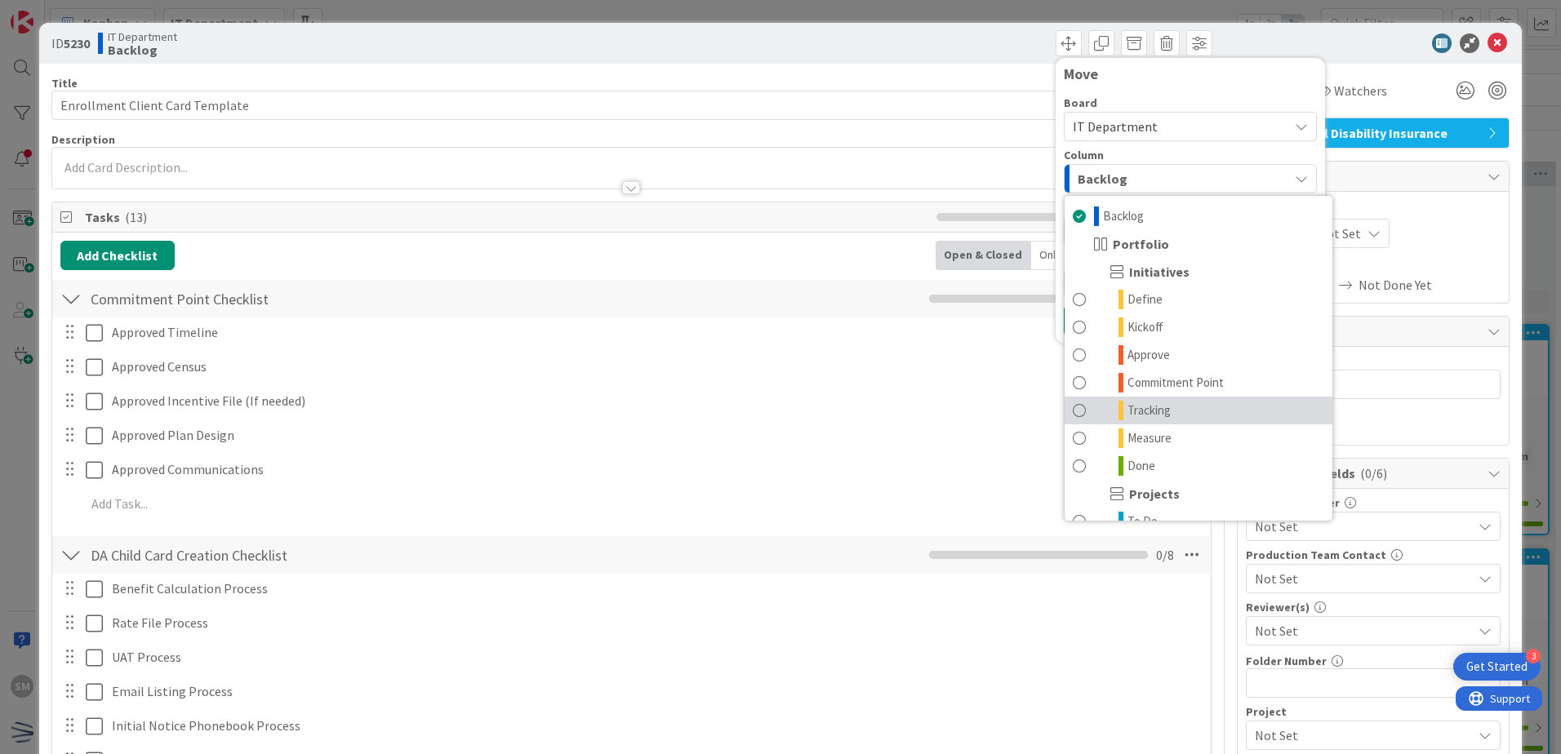
scroll to position [82, 0]
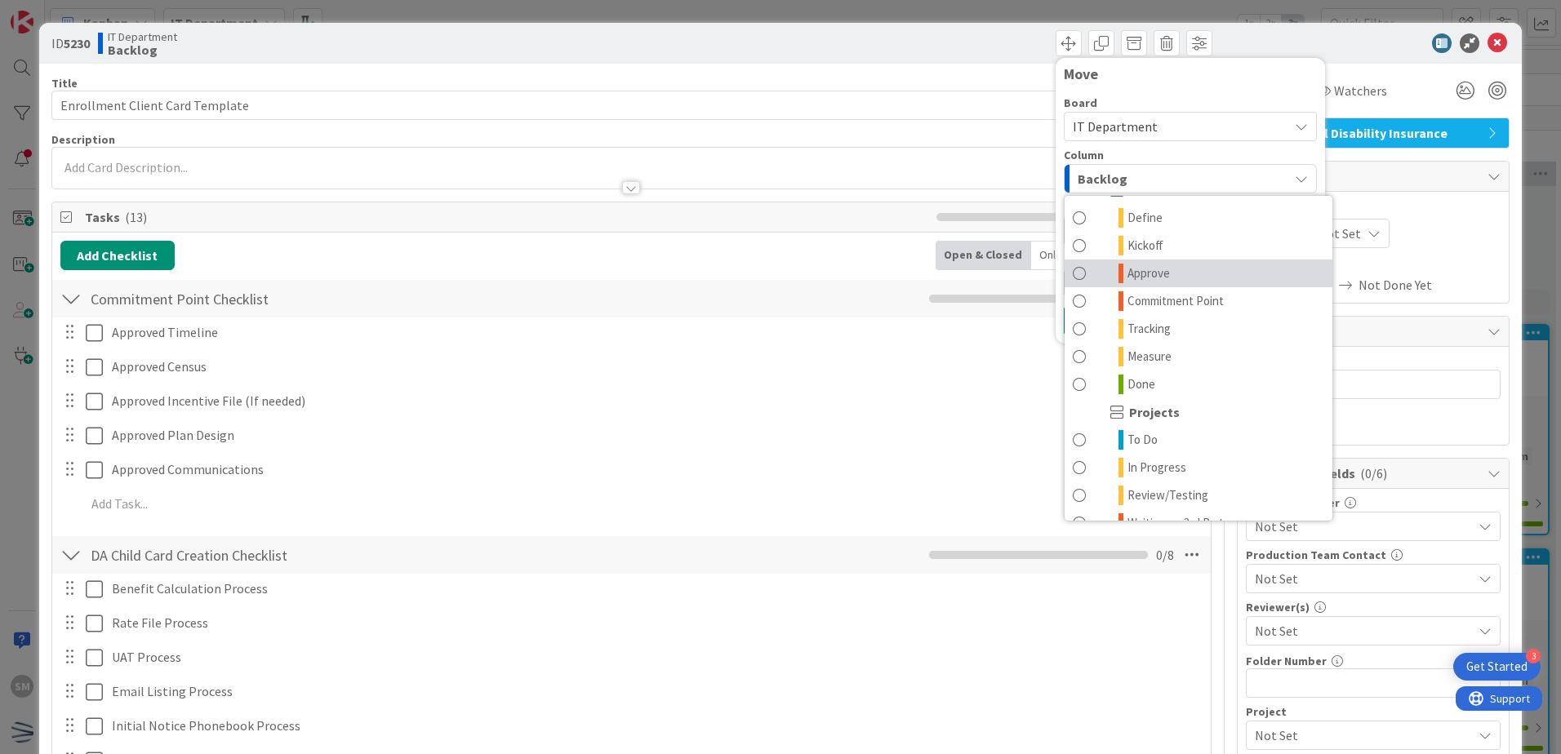
click at [1176, 280] on link "Approve" at bounding box center [1199, 274] width 268 height 28
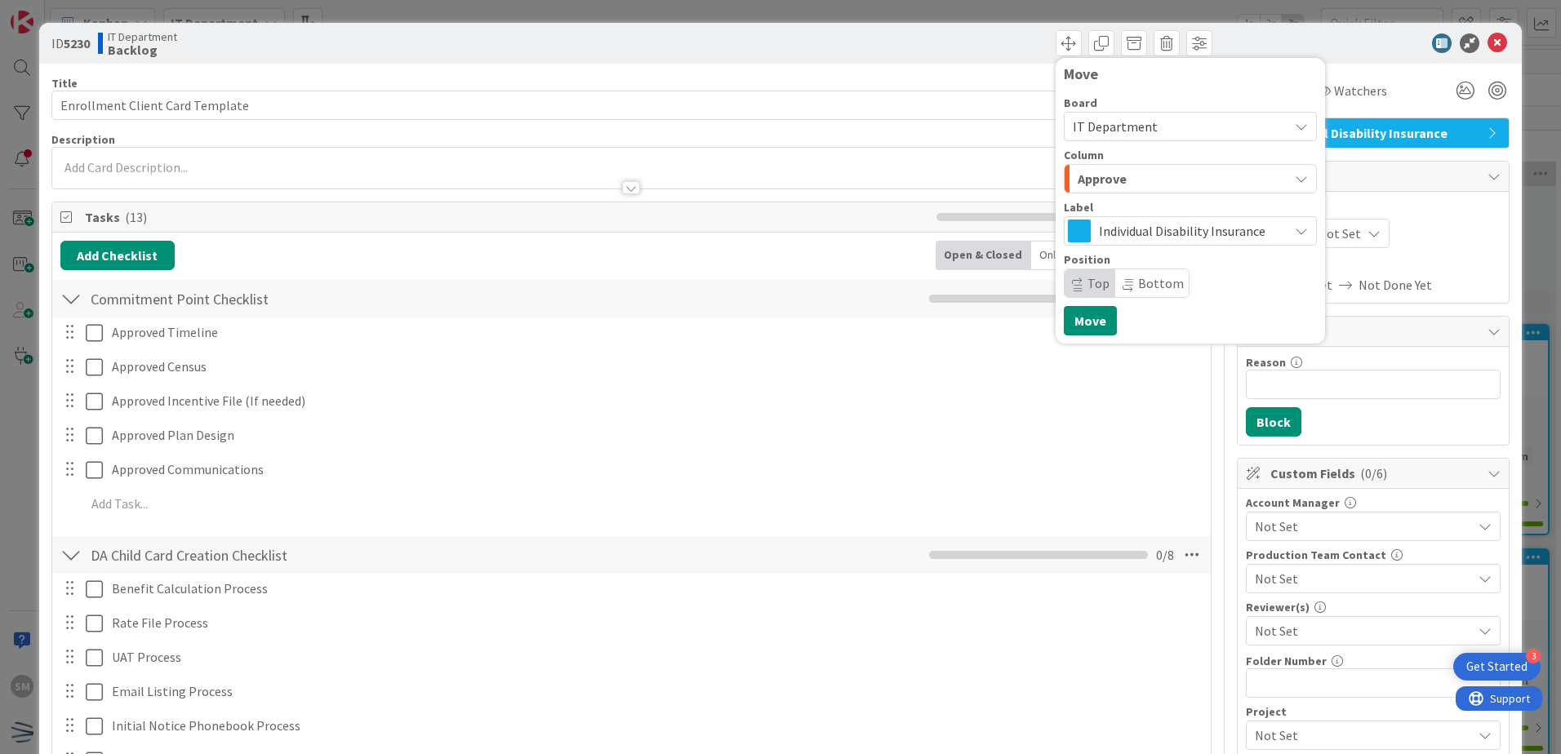
drag, startPoint x: 1103, startPoint y: 192, endPoint x: 1102, endPoint y: 203, distance: 10.6
click at [1102, 190] on button "Approve" at bounding box center [1190, 178] width 253 height 29
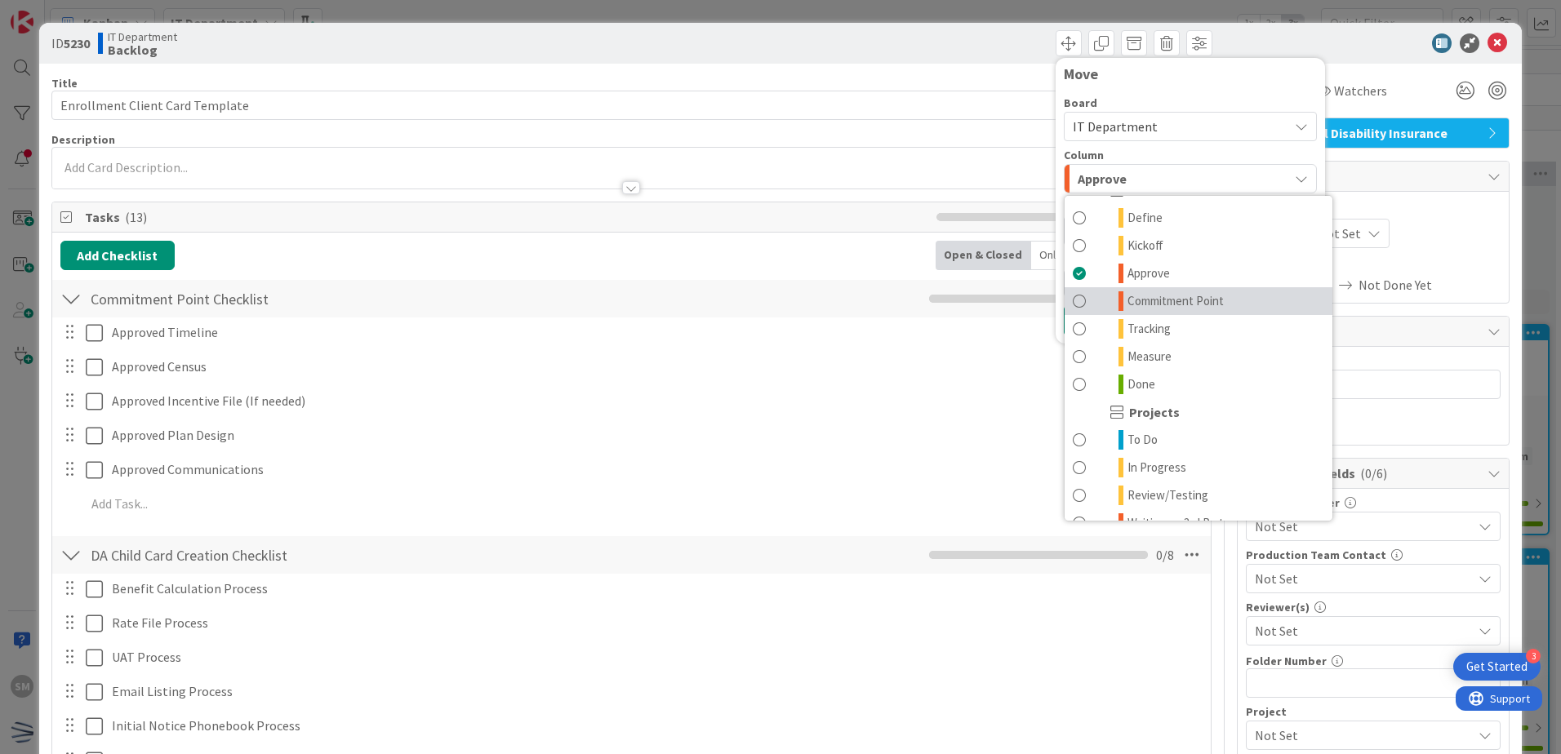
click at [1148, 296] on span "Commitment Point" at bounding box center [1176, 302] width 96 height 20
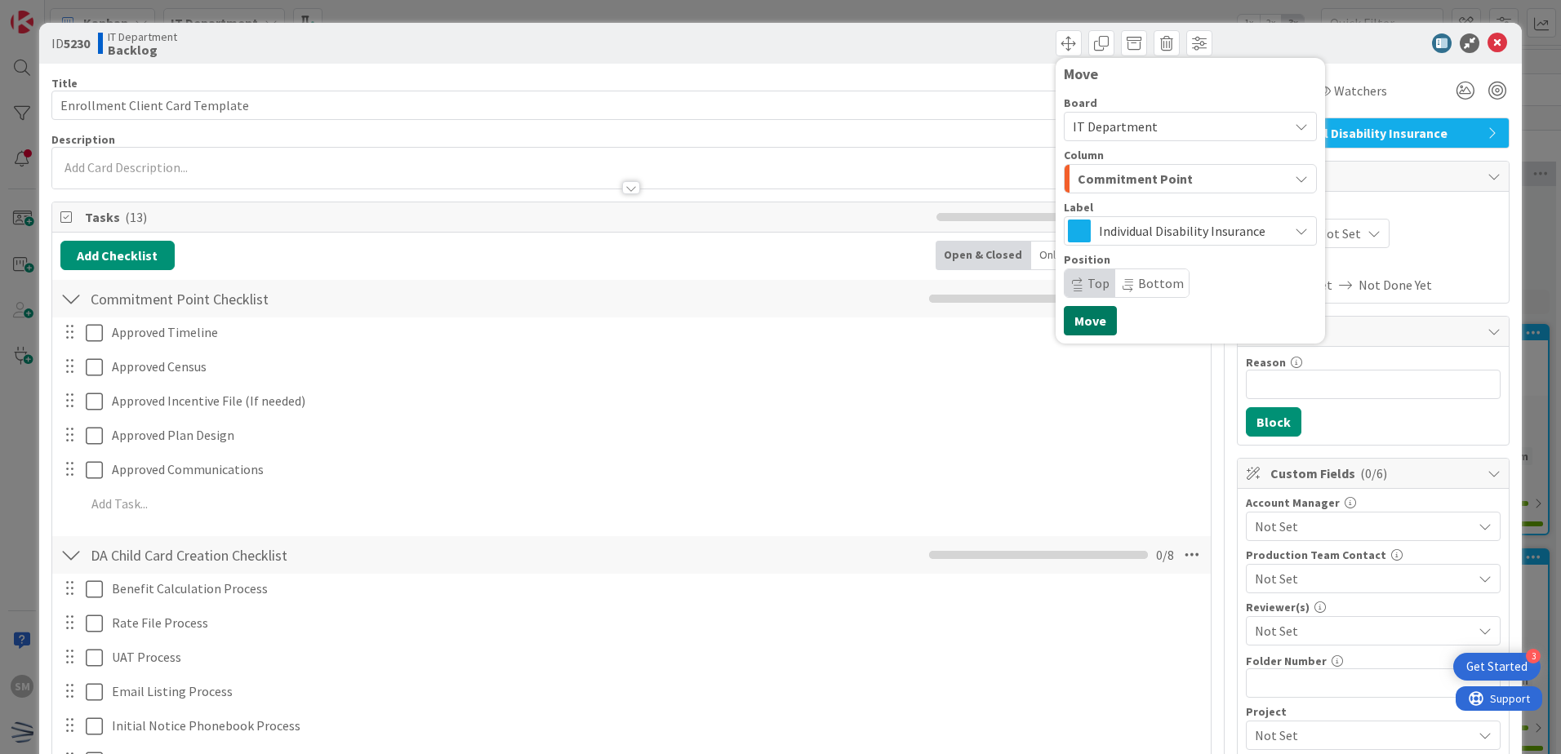
click at [1071, 314] on button "Move" at bounding box center [1090, 320] width 53 height 29
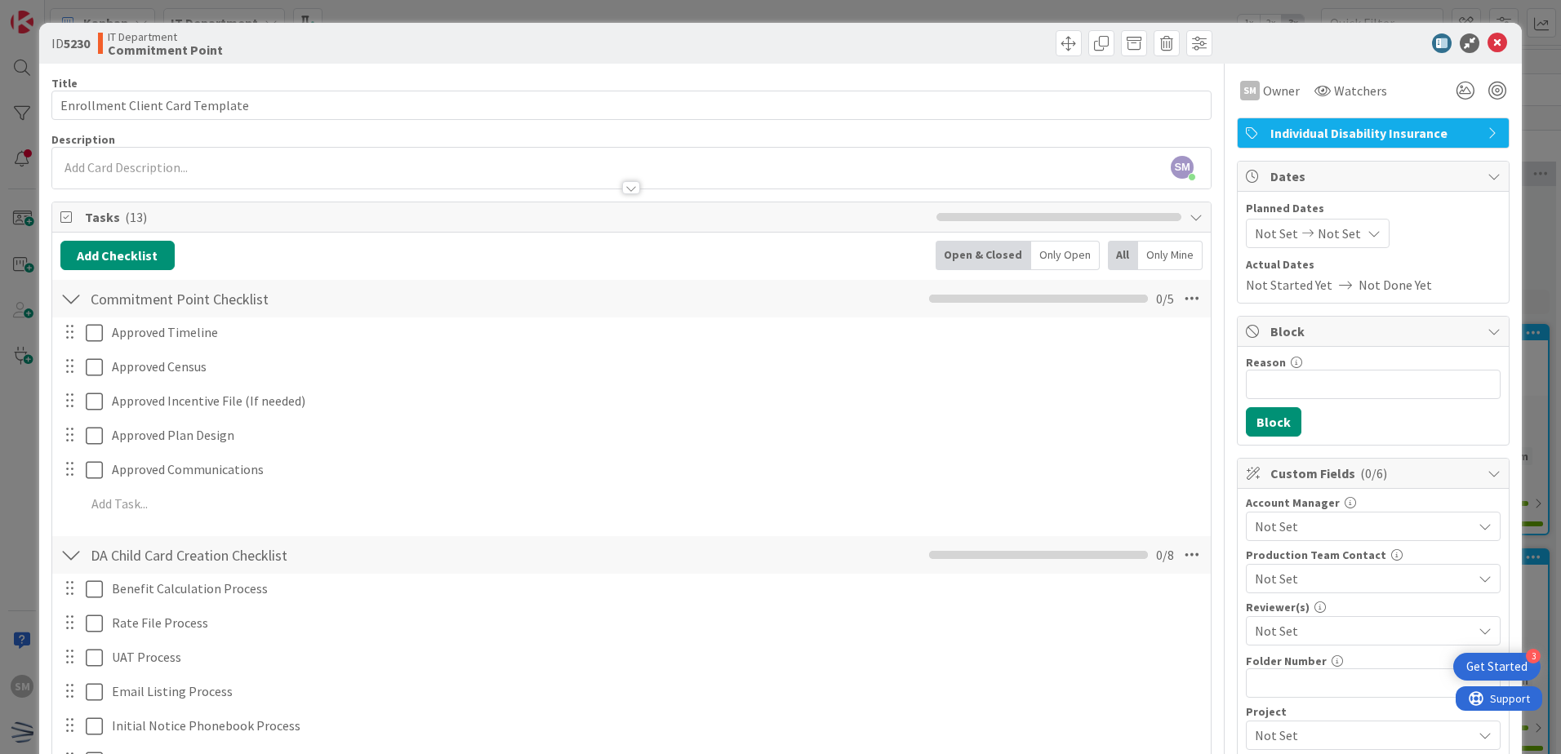
click at [1255, 236] on span "Not Set" at bounding box center [1276, 234] width 43 height 20
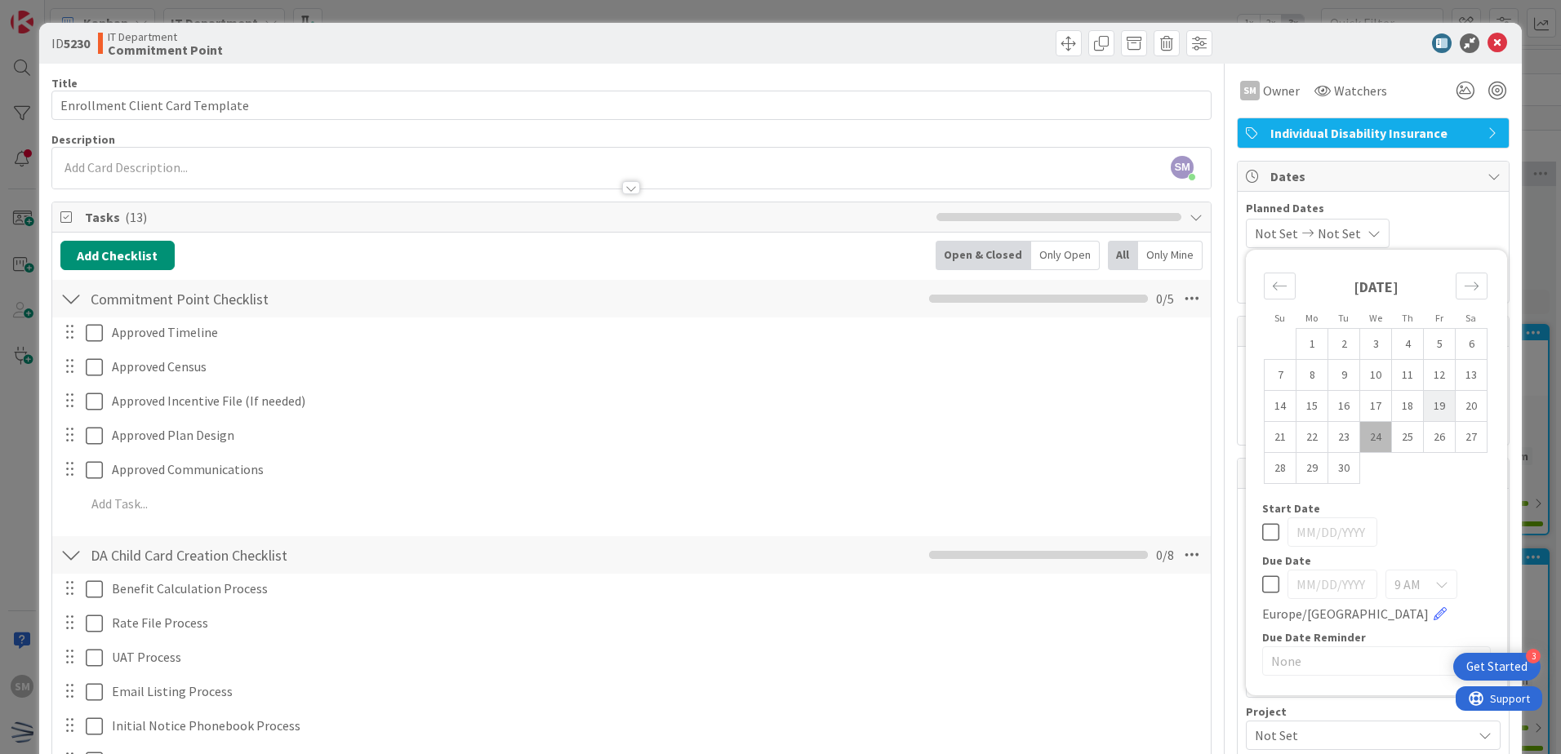
click at [1431, 397] on td "19" at bounding box center [1440, 406] width 32 height 31
type input "[DATE]"
click at [1464, 289] on icon "Move forward to switch to the next month." at bounding box center [1472, 286] width 16 height 16
click at [1465, 287] on icon "Move forward to switch to the next month." at bounding box center [1472, 286] width 14 height 8
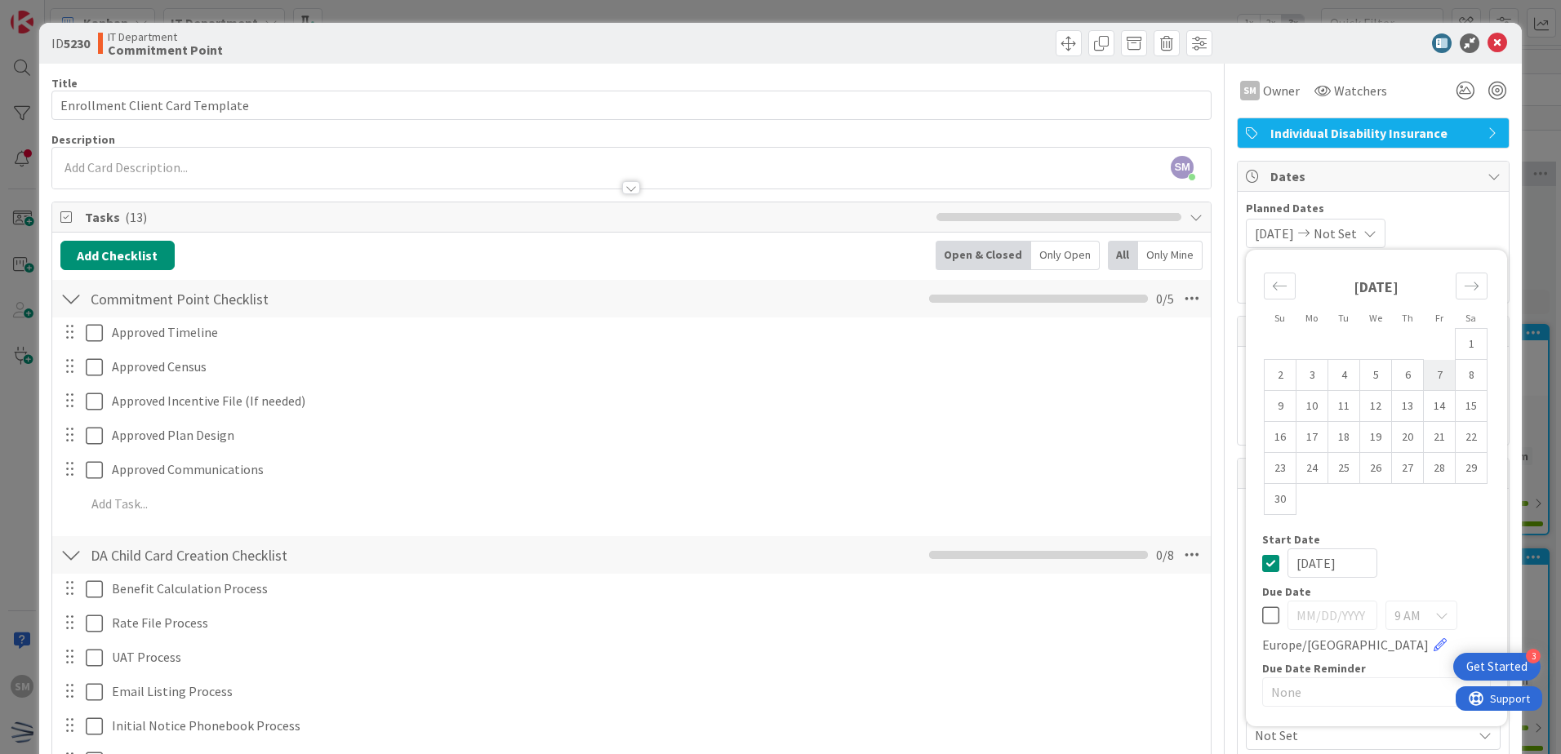
click at [1424, 367] on td "7" at bounding box center [1440, 375] width 32 height 31
type input "[DATE]"
click at [1255, 44] on div at bounding box center [1365, 43] width 289 height 20
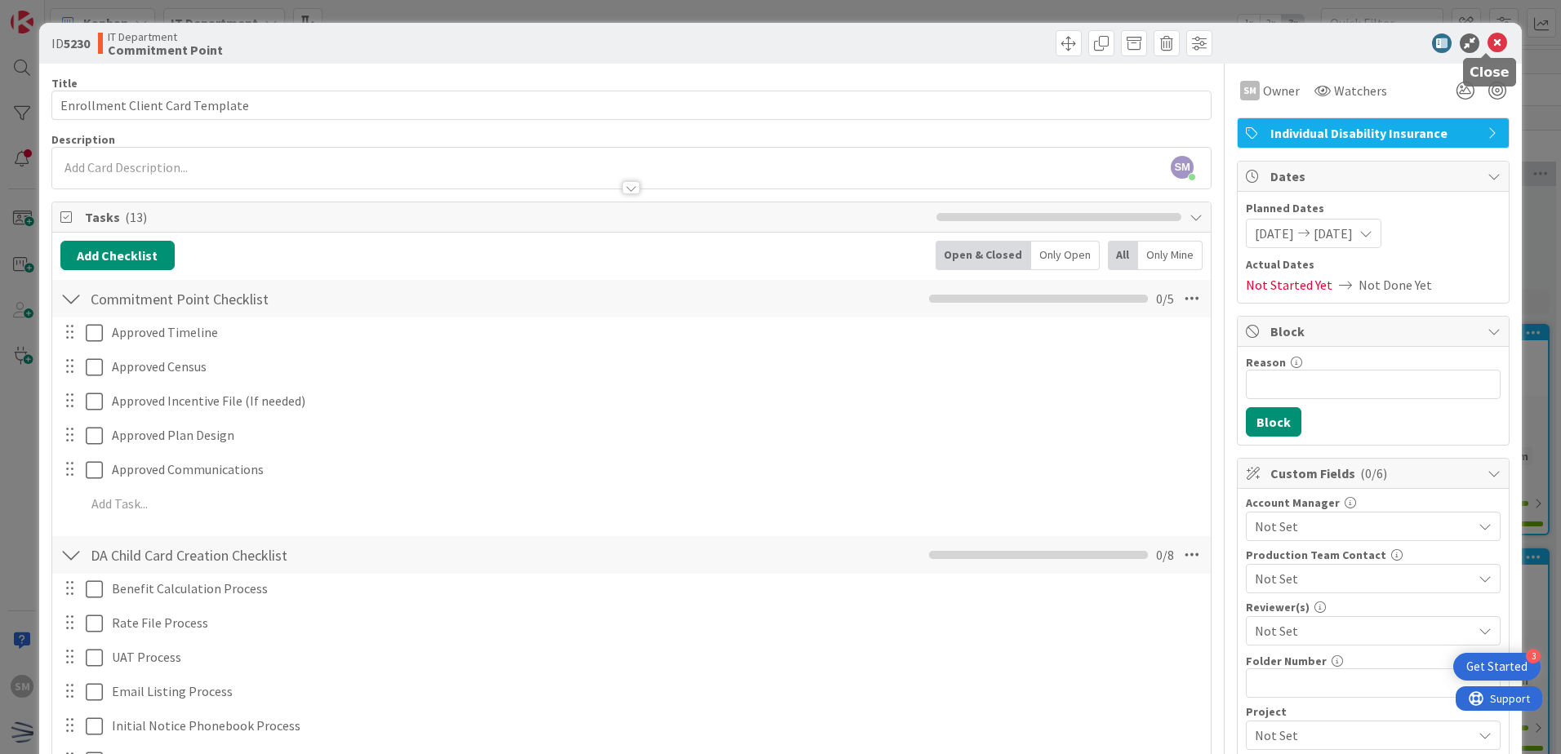
click at [1495, 50] on icon at bounding box center [1498, 43] width 20 height 20
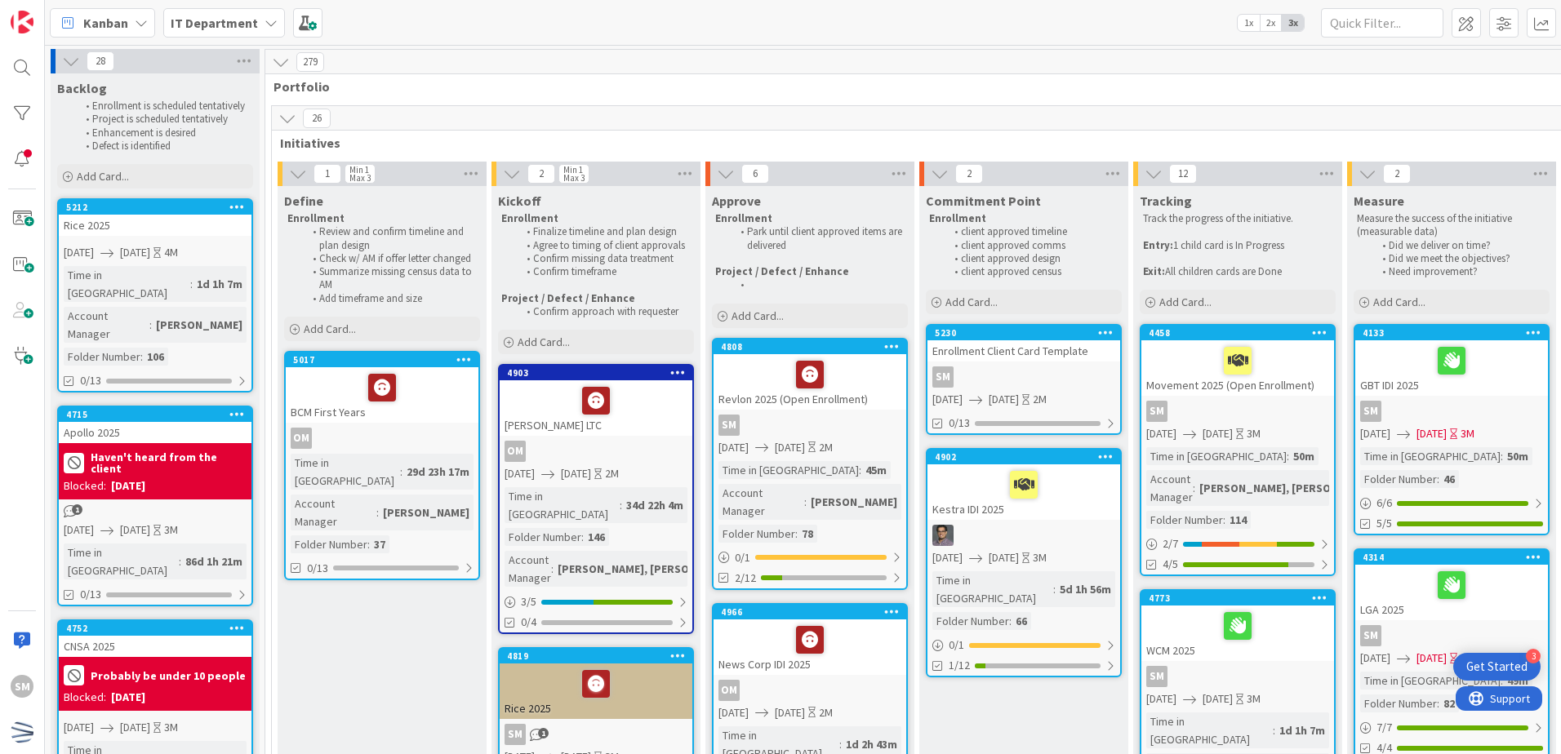
click at [1103, 327] on icon at bounding box center [1106, 332] width 16 height 11
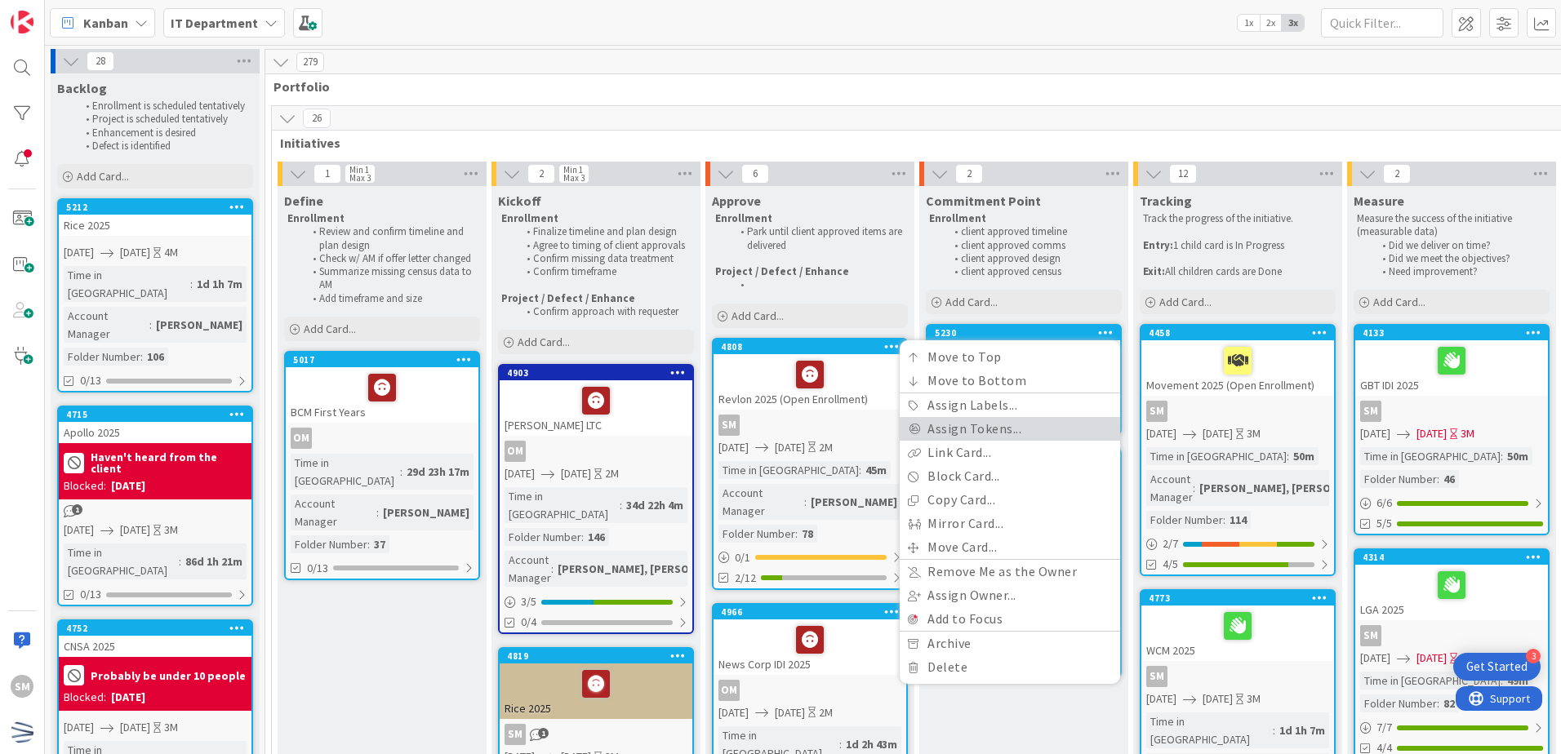
click at [1012, 438] on link "Assign Tokens..." at bounding box center [1010, 429] width 220 height 24
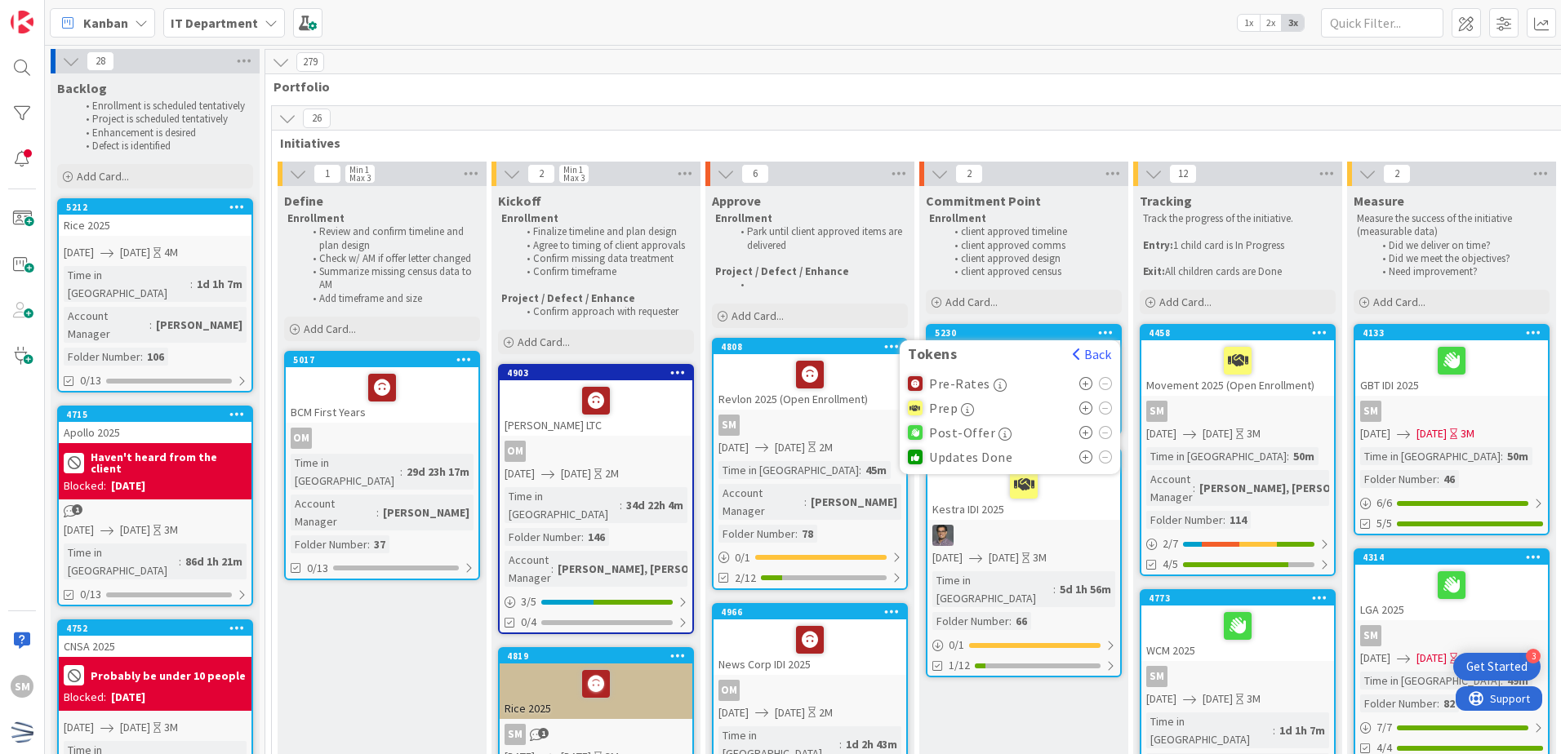
click at [1090, 377] on icon at bounding box center [1086, 383] width 14 height 13
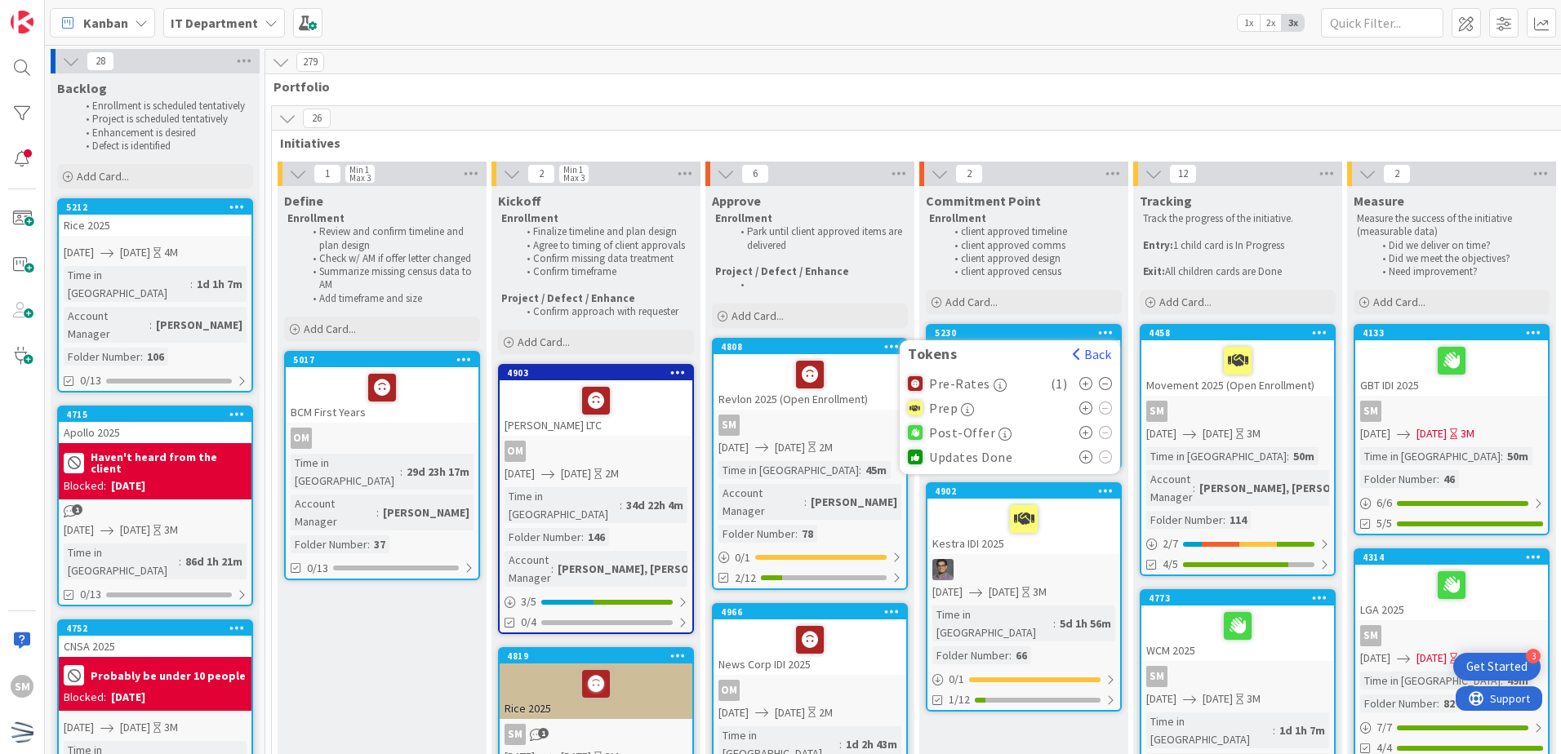
click at [232, 208] on icon at bounding box center [237, 206] width 16 height 11
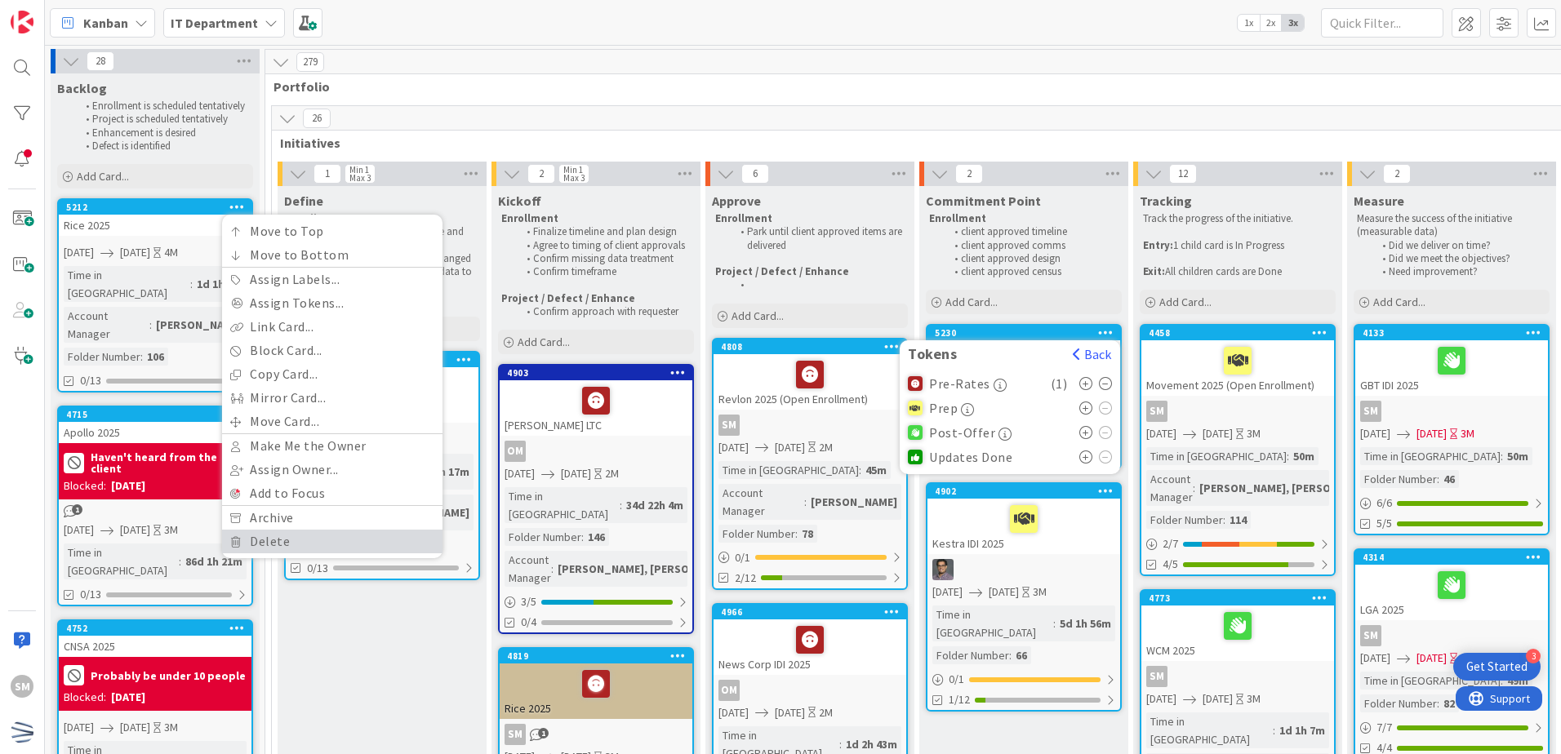
click at [276, 535] on link "Delete" at bounding box center [332, 542] width 220 height 24
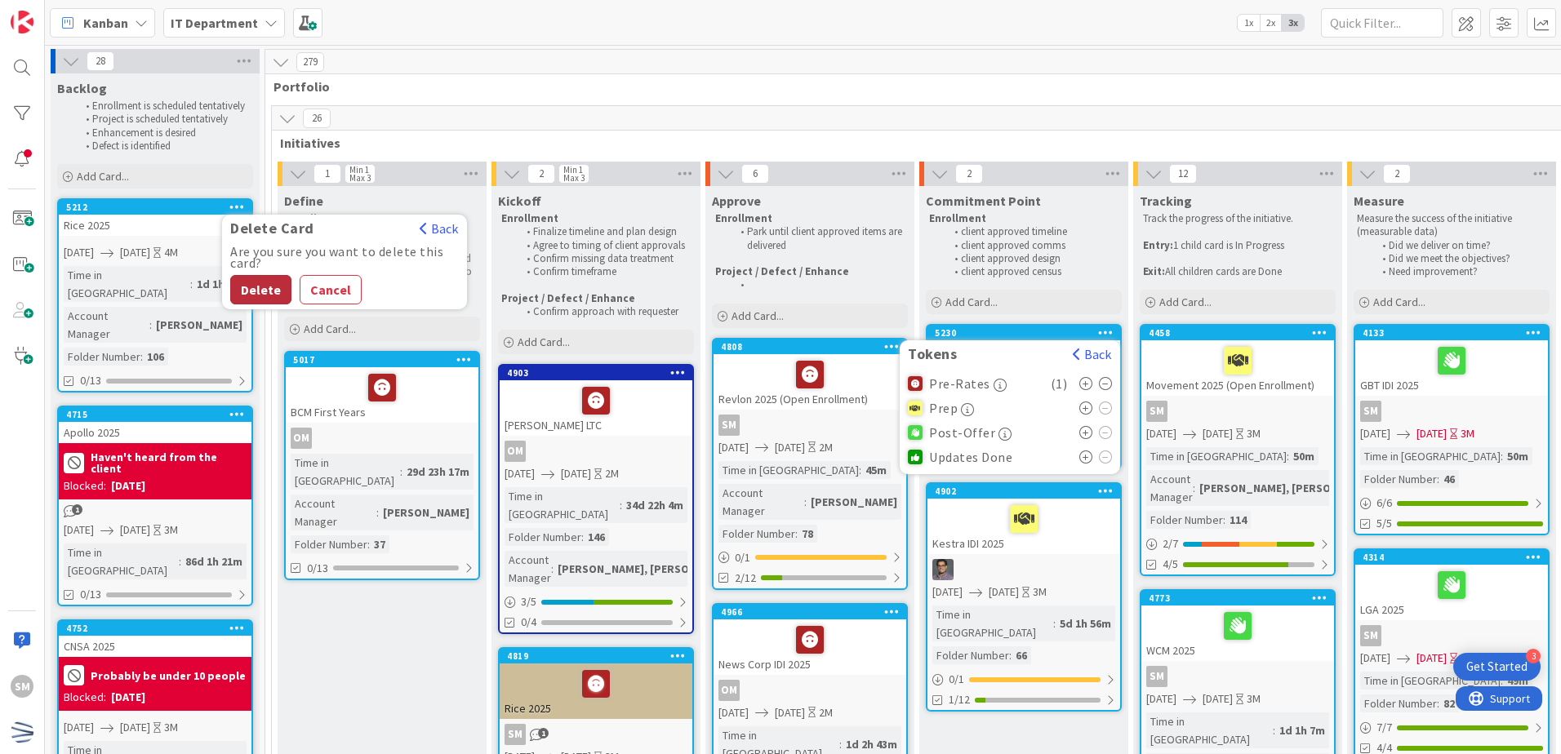
click at [268, 292] on button "Delete" at bounding box center [260, 289] width 61 height 29
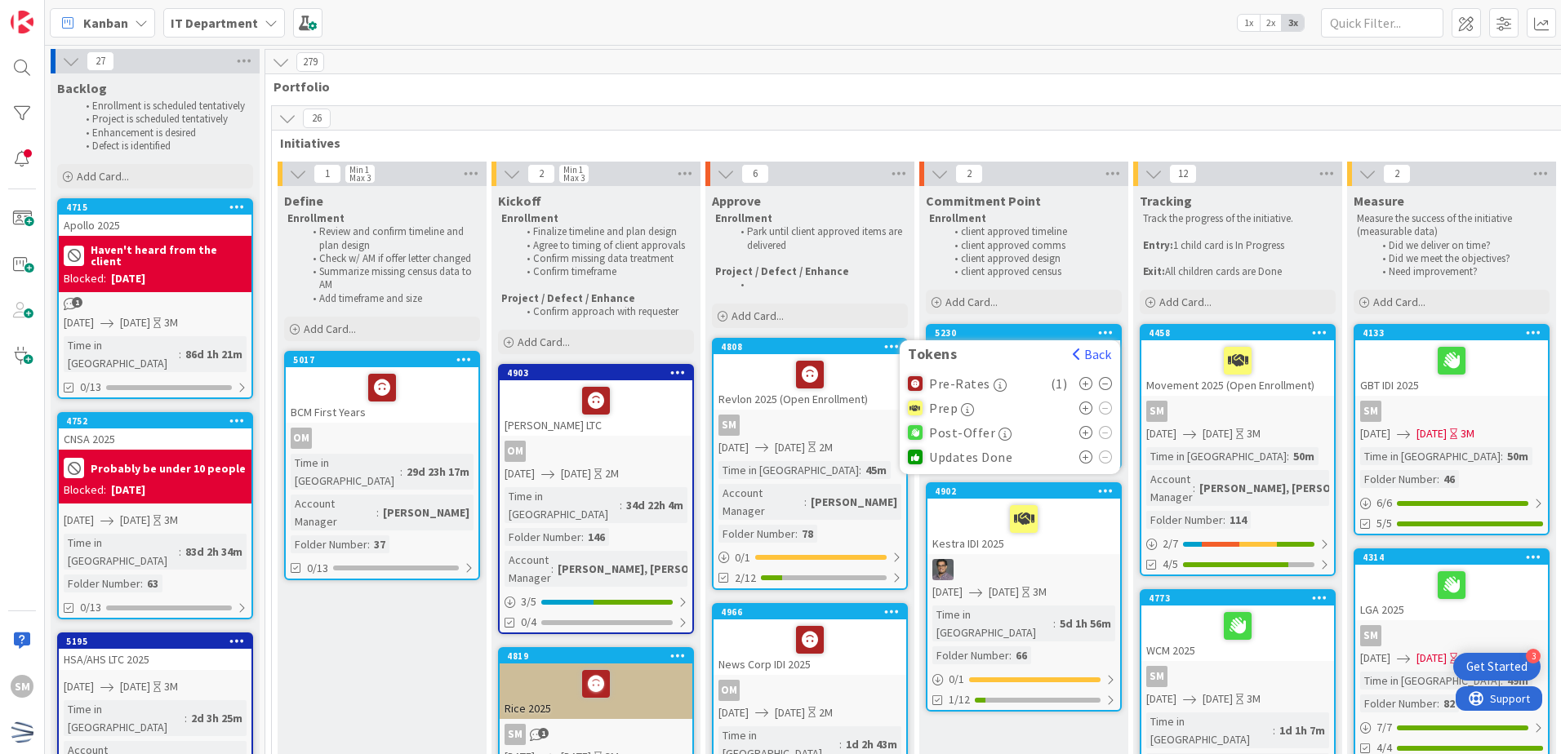
click at [211, 189] on div "Backlog Enrollment is scheduled tentatively Project is scheduled tentatively En…" at bounding box center [155, 132] width 209 height 118
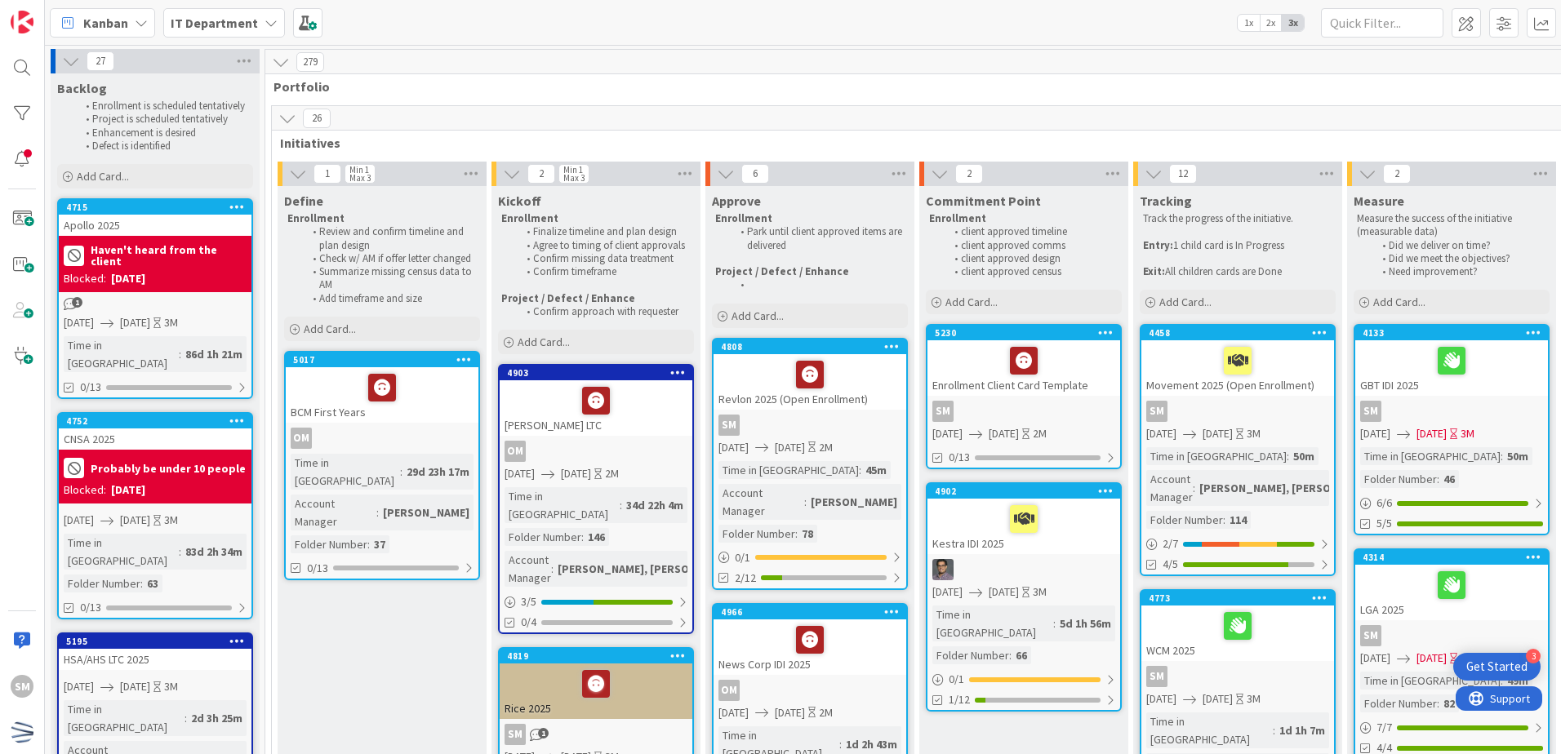
click at [1096, 370] on div at bounding box center [1023, 361] width 183 height 34
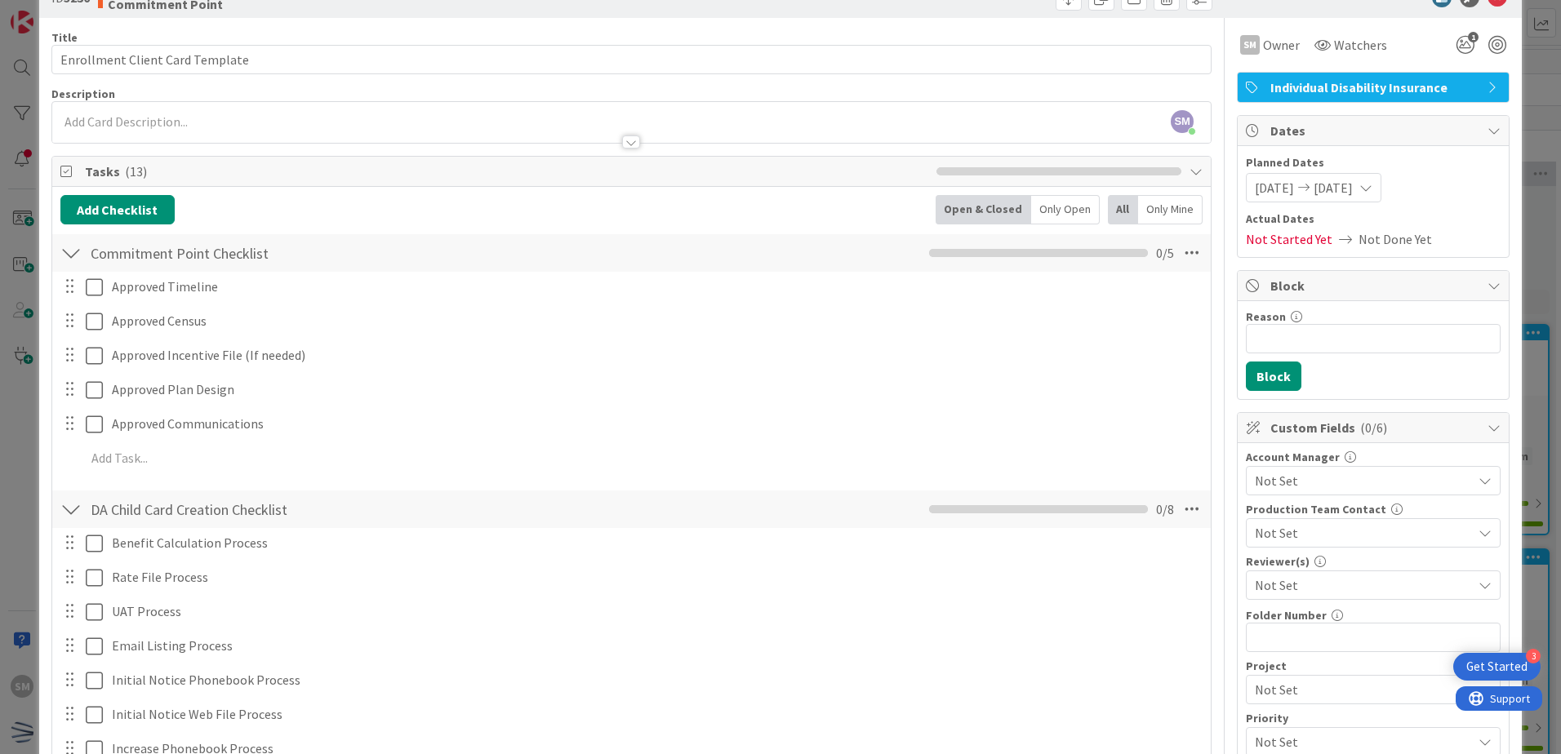
scroll to position [82, 0]
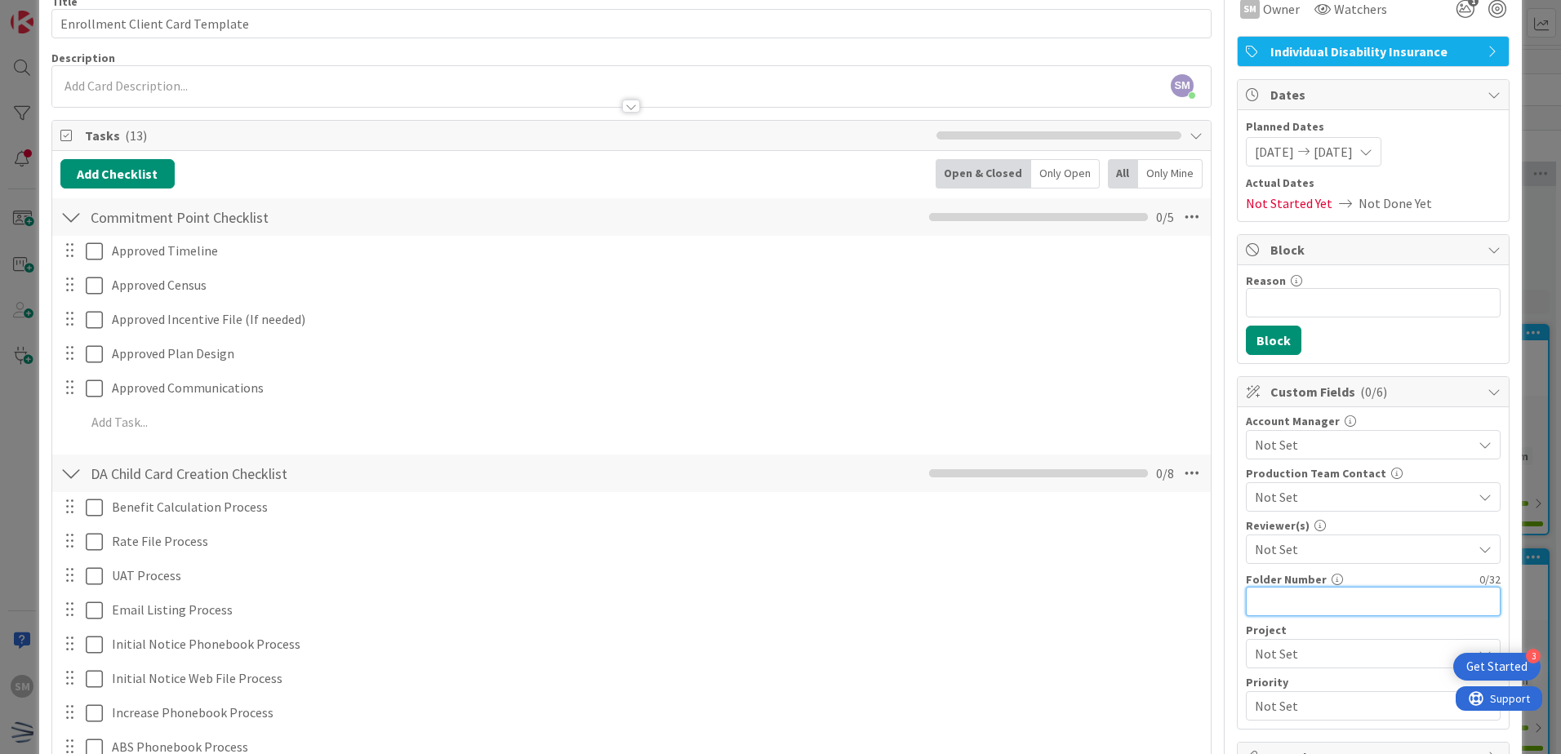
drag, startPoint x: 1330, startPoint y: 590, endPoint x: 1330, endPoint y: 604, distance: 13.9
click at [1330, 601] on input "text" at bounding box center [1373, 601] width 255 height 29
type input "54"
click at [1315, 450] on span "Not Set" at bounding box center [1363, 445] width 217 height 20
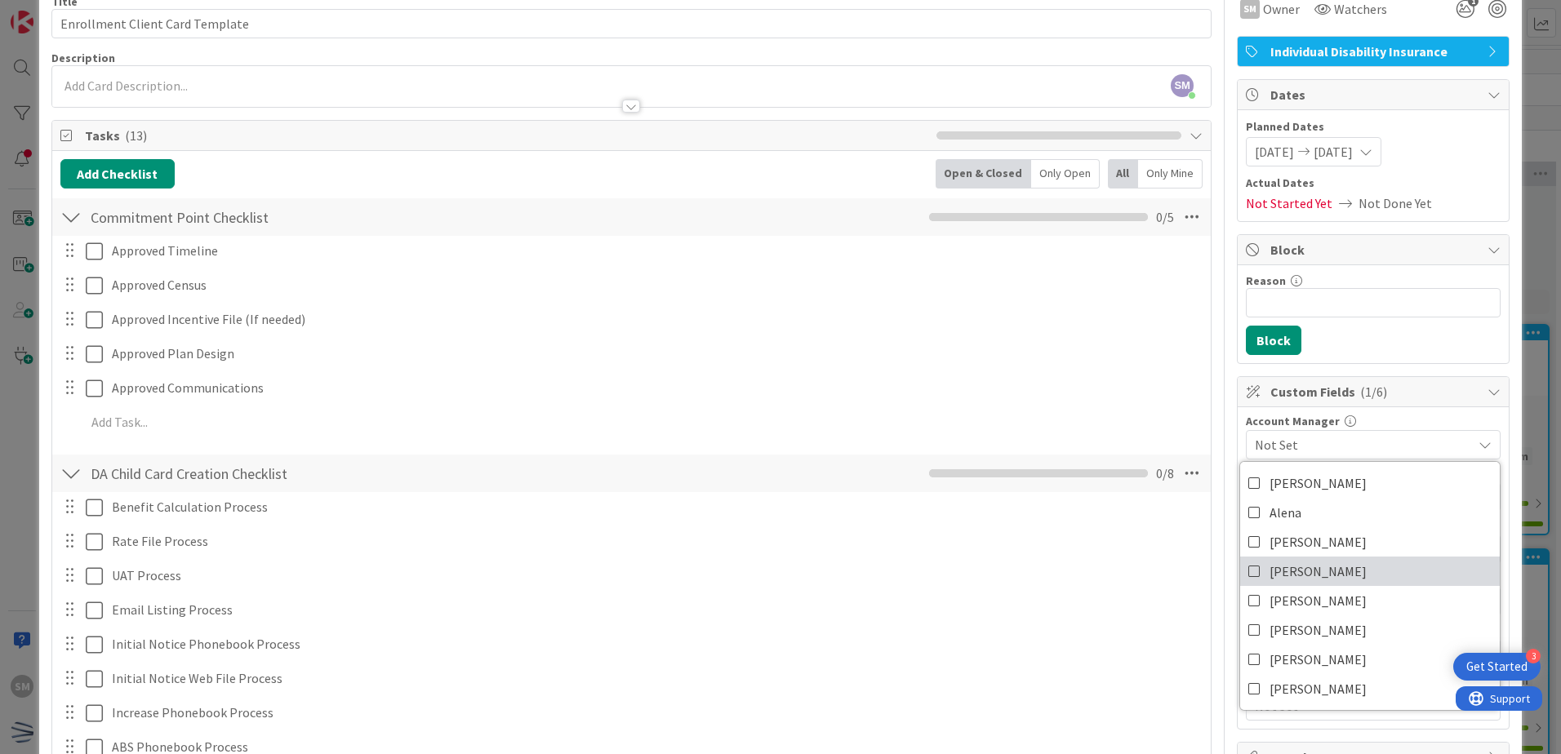
click at [1281, 572] on span "[PERSON_NAME]" at bounding box center [1318, 571] width 97 height 24
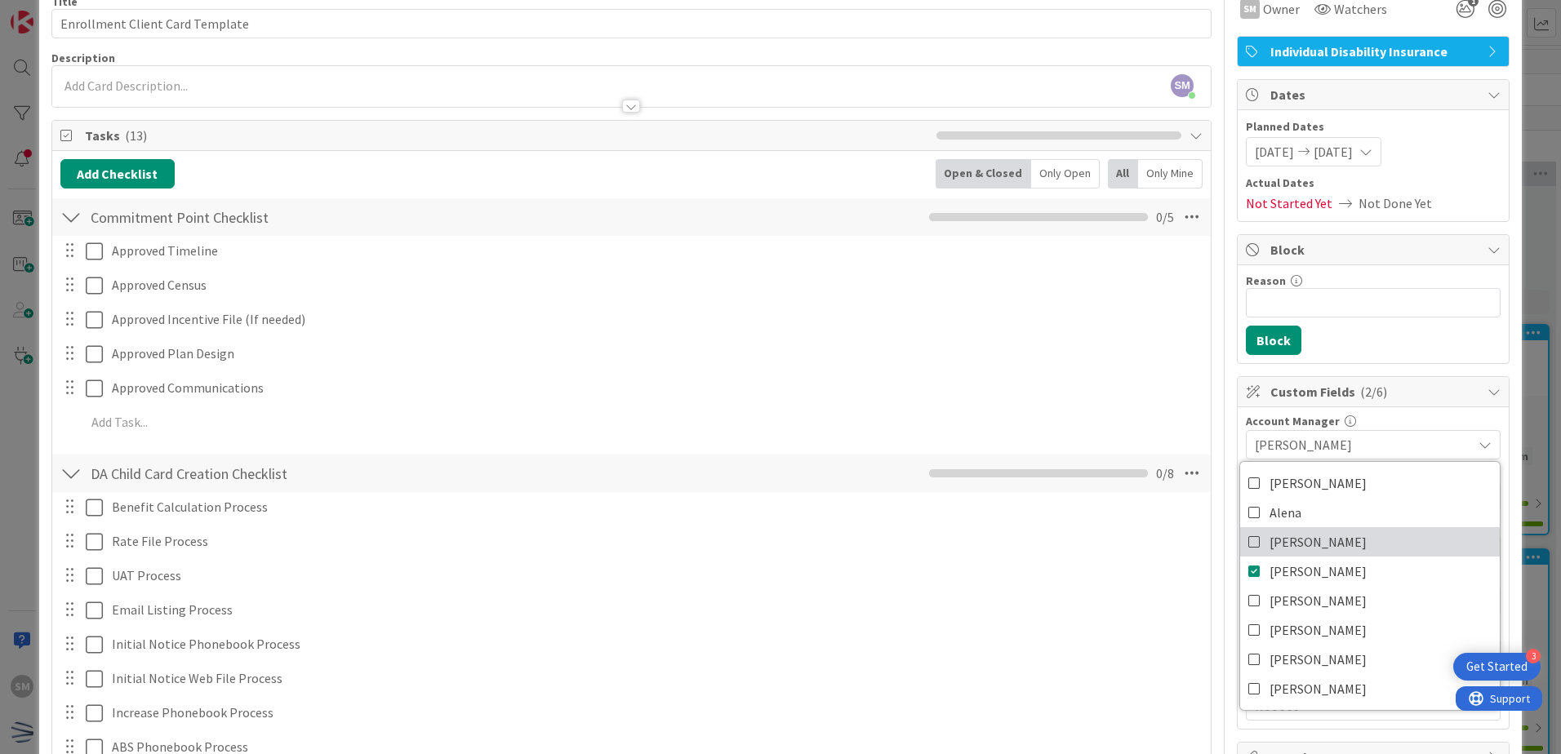
click at [1304, 539] on link "[PERSON_NAME]" at bounding box center [1370, 541] width 260 height 29
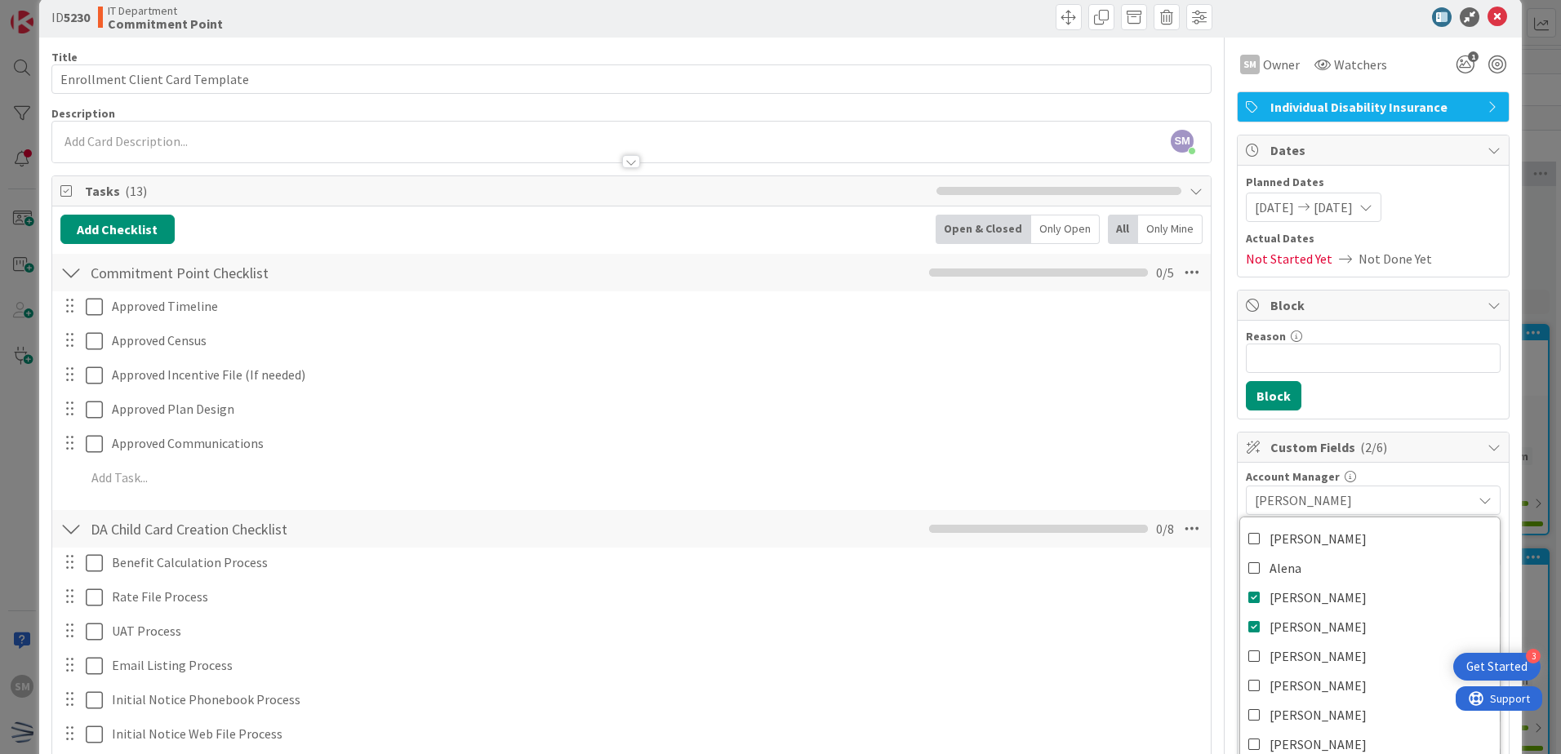
scroll to position [0, 0]
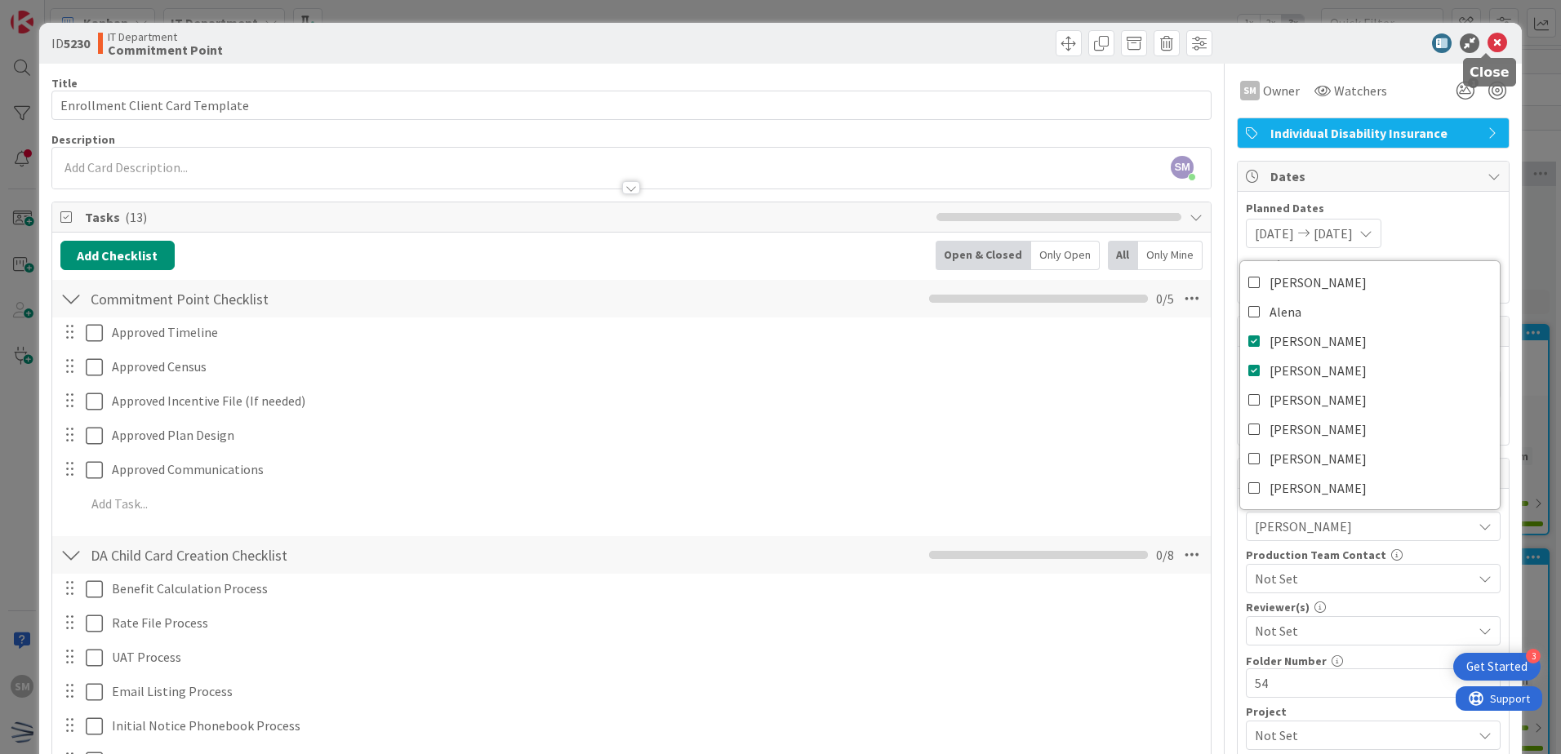
click at [1476, 53] on div "ID 5230 IT Department Commitment Point" at bounding box center [780, 43] width 1483 height 41
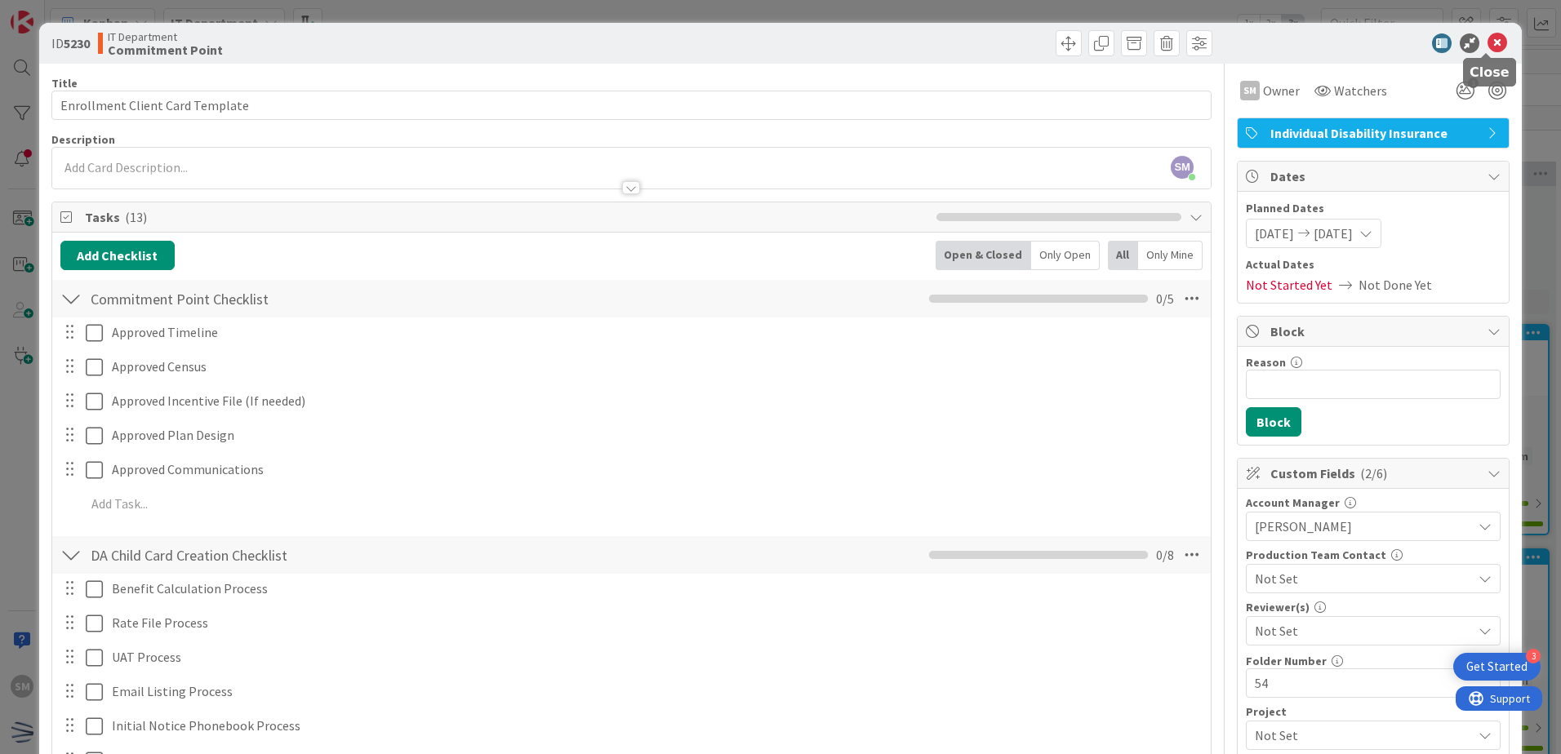
click at [1488, 38] on icon at bounding box center [1498, 43] width 20 height 20
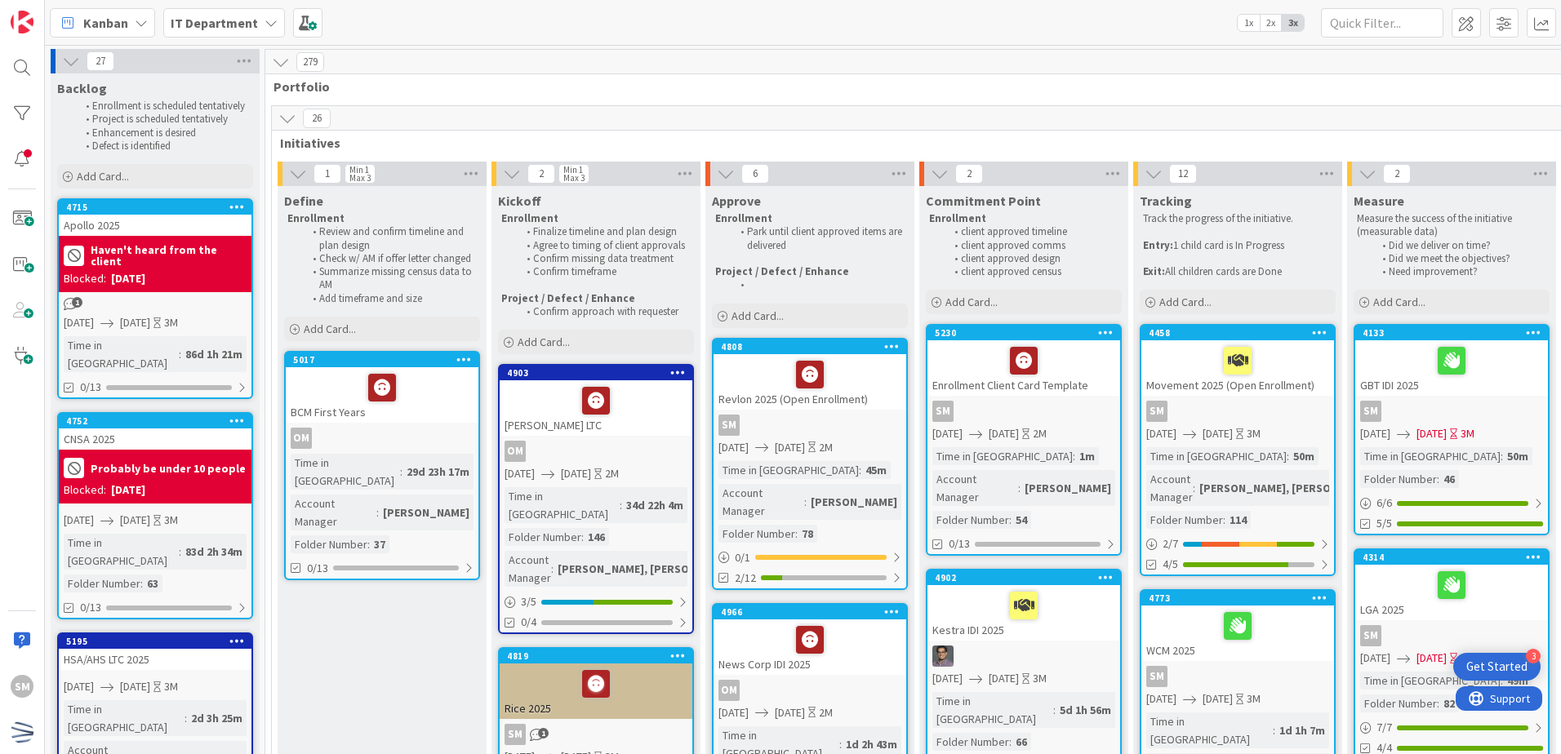
click at [1027, 382] on div "Enrollment Client Card Template" at bounding box center [1024, 368] width 193 height 56
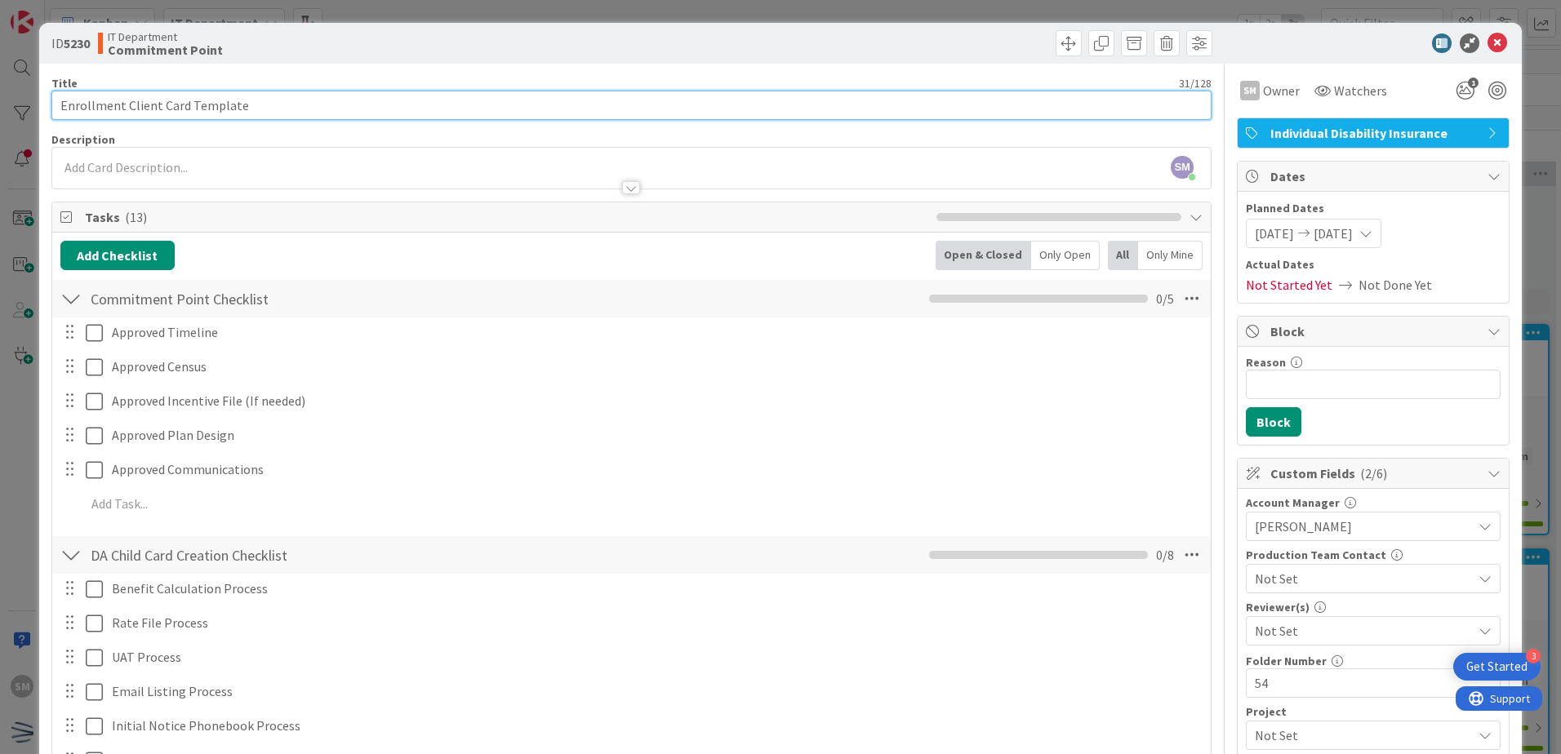
drag, startPoint x: 345, startPoint y: 105, endPoint x: -3, endPoint y: 256, distance: 378.9
click at [0, 256] on html "3 Get Started SM Kanban IT Department 1x 2x 3x Kanban Options Card ID Time in C…" at bounding box center [780, 377] width 1561 height 754
type input "JHU 1st Years"
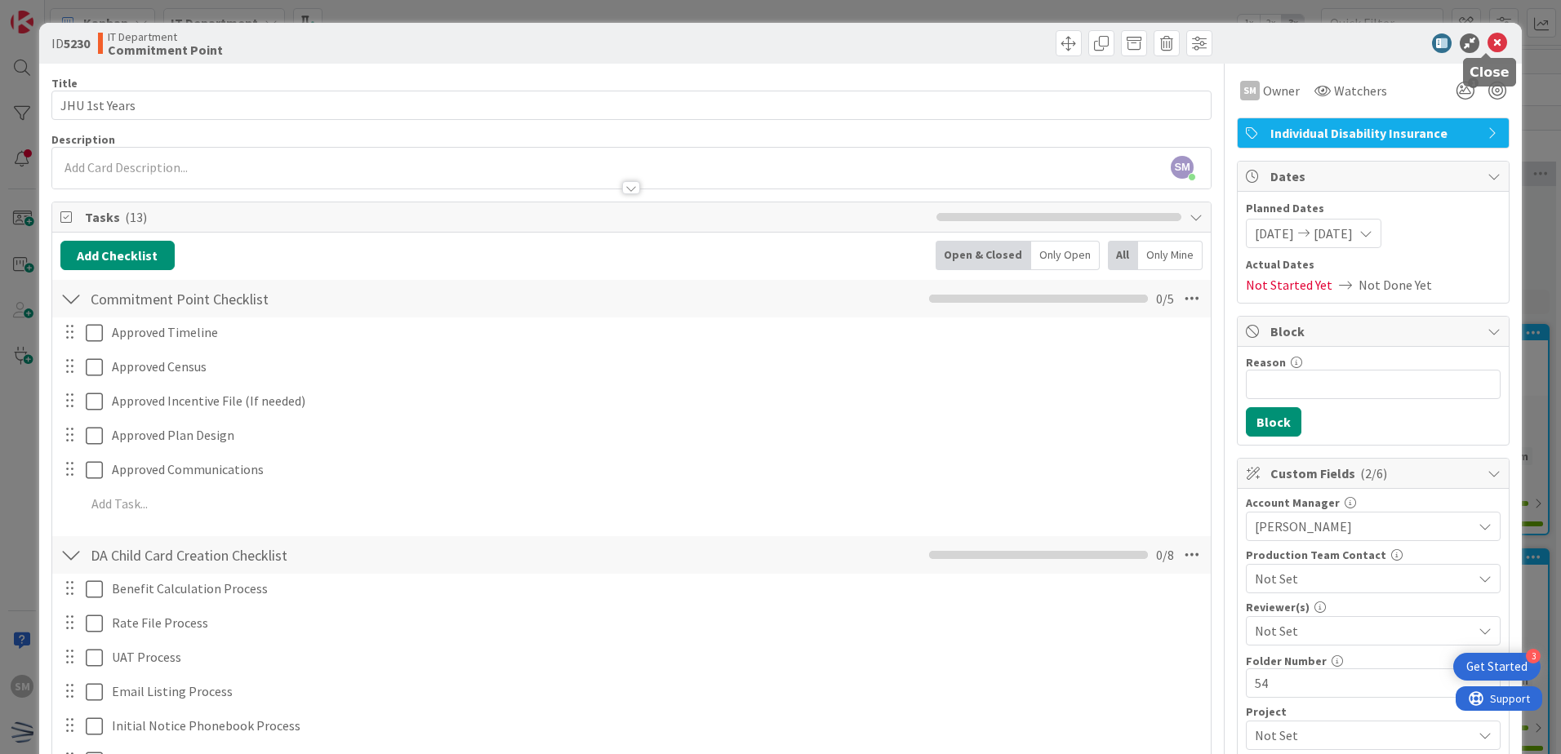
click at [1488, 46] on icon at bounding box center [1498, 43] width 20 height 20
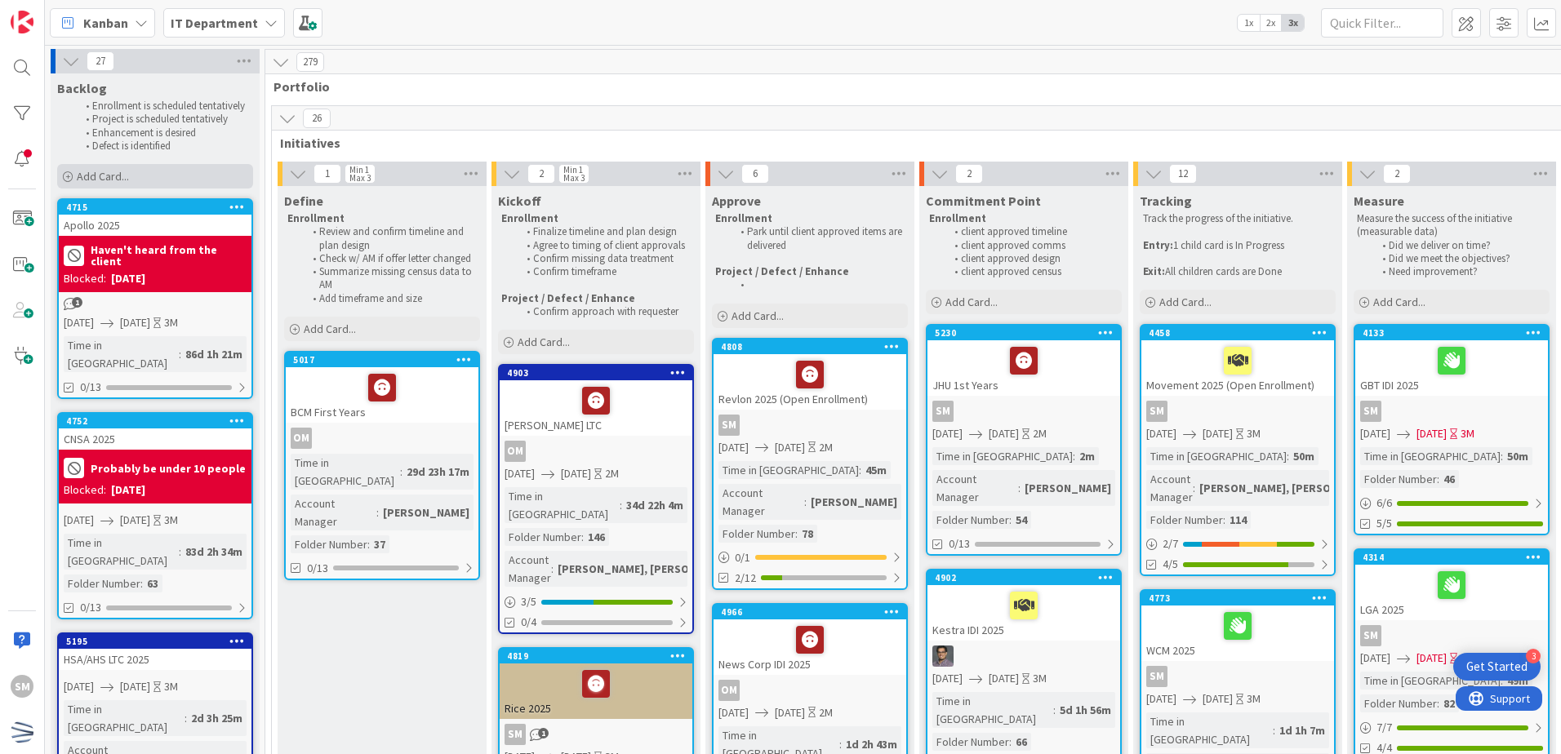
click at [198, 173] on div "Add Card..." at bounding box center [155, 176] width 196 height 24
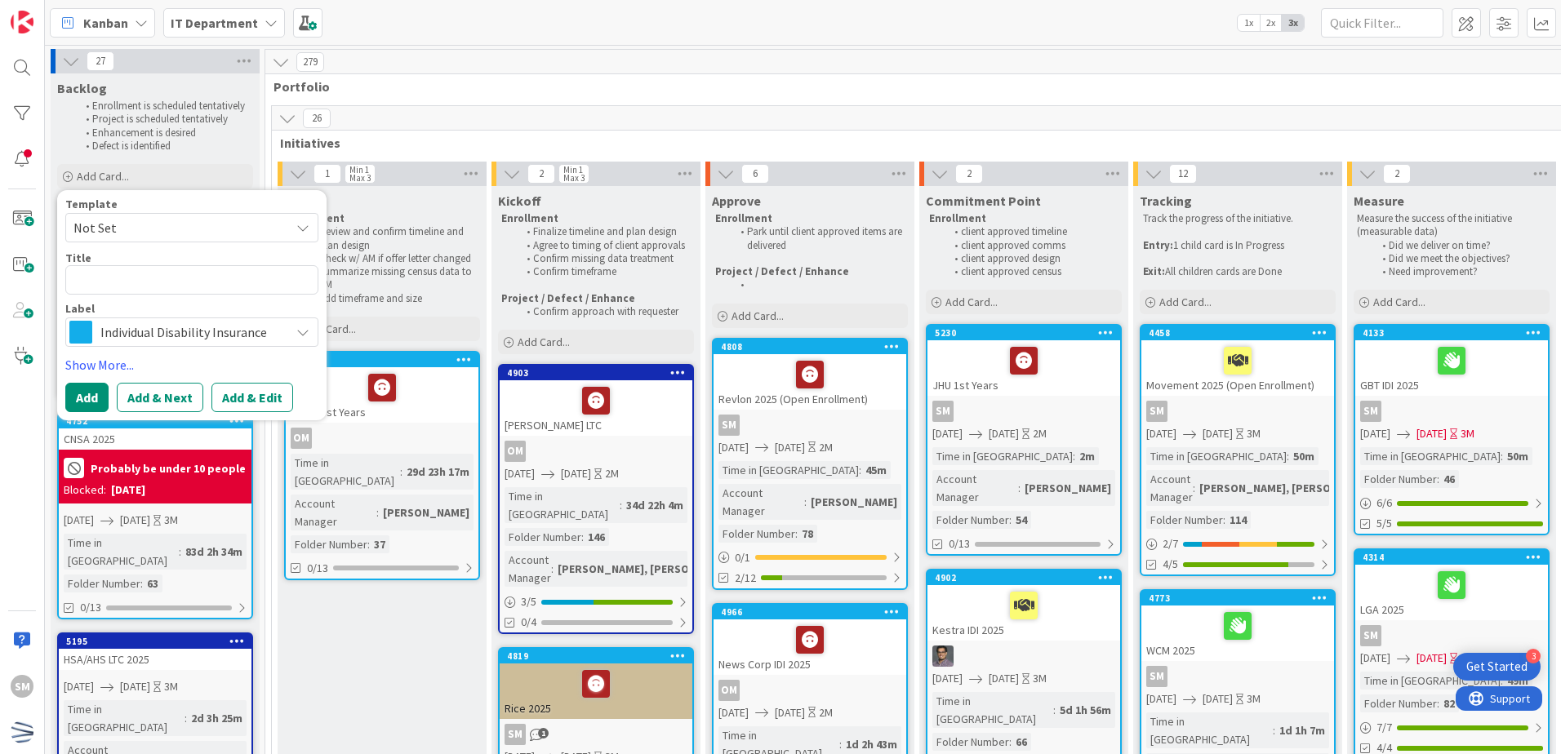
click at [241, 225] on span "Not Set" at bounding box center [175, 227] width 204 height 21
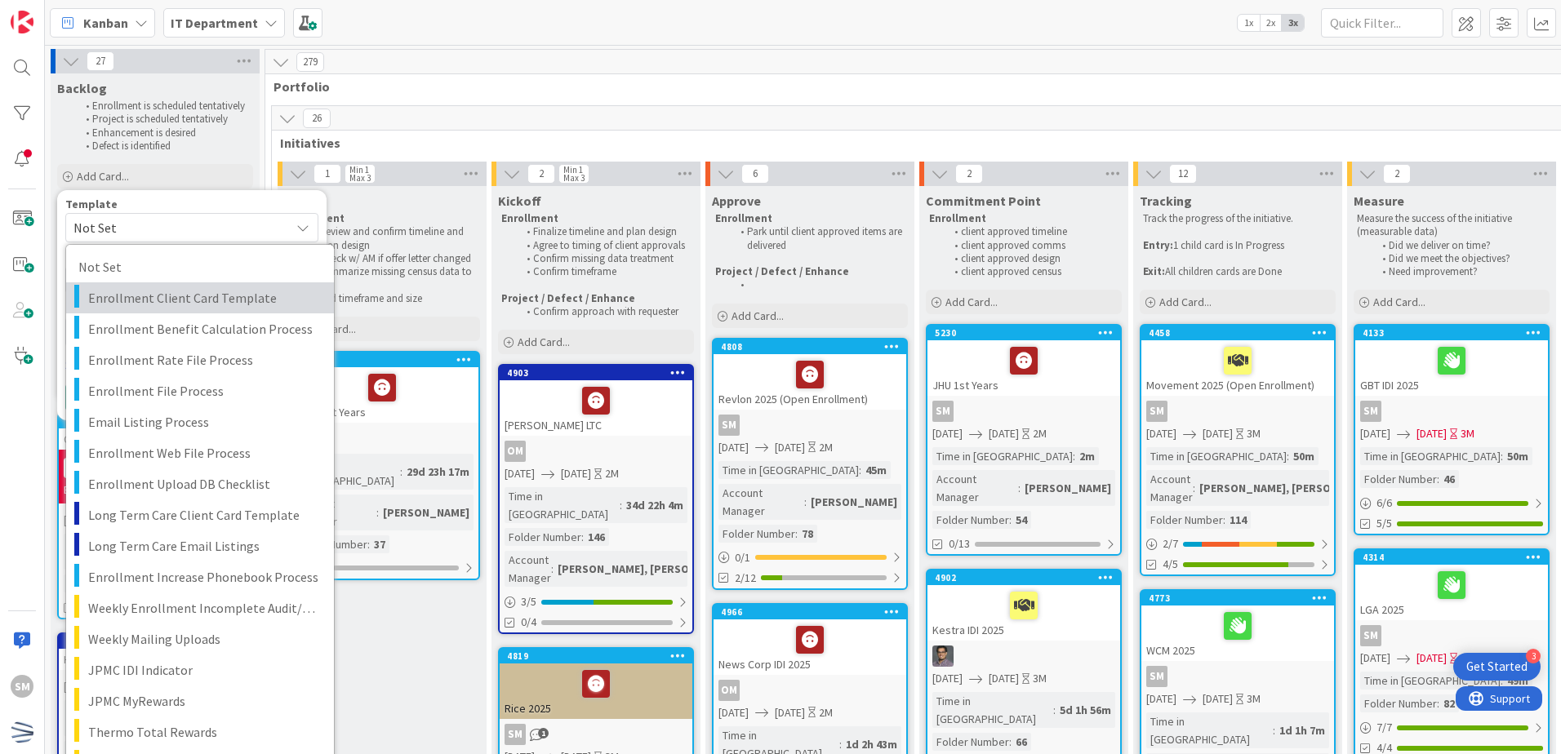
click at [265, 292] on span "Enrollment Client Card Template" at bounding box center [205, 297] width 234 height 21
type textarea "x"
type textarea "Enrollment Client Card Template"
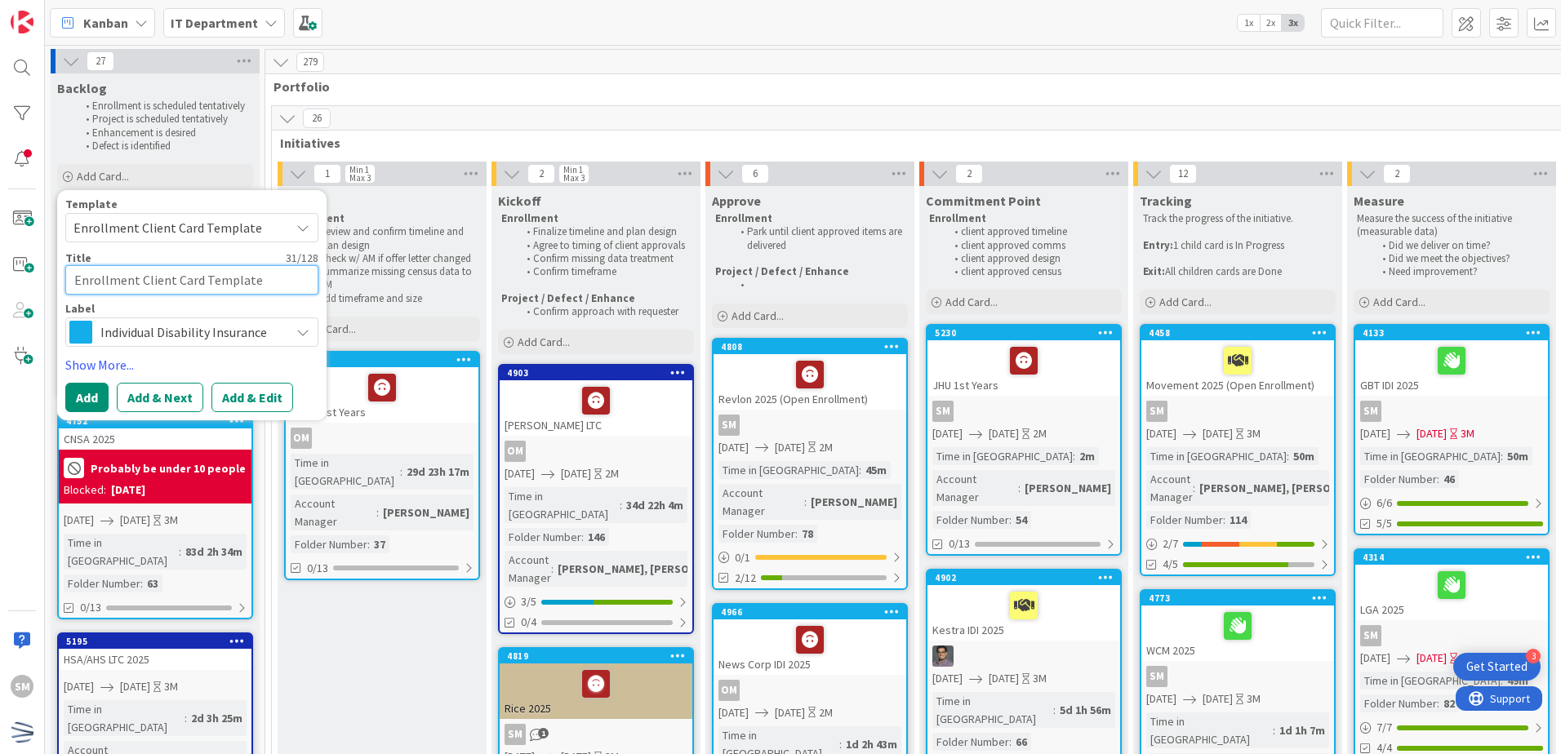
drag, startPoint x: 254, startPoint y: 283, endPoint x: -3, endPoint y: 278, distance: 257.3
click at [0, 278] on html "3 Get Started SM Kanban IT Department 1x 2x 3x Kanban Options Card ID Time in C…" at bounding box center [780, 377] width 1561 height 754
type textarea "x"
type textarea "J"
type textarea "x"
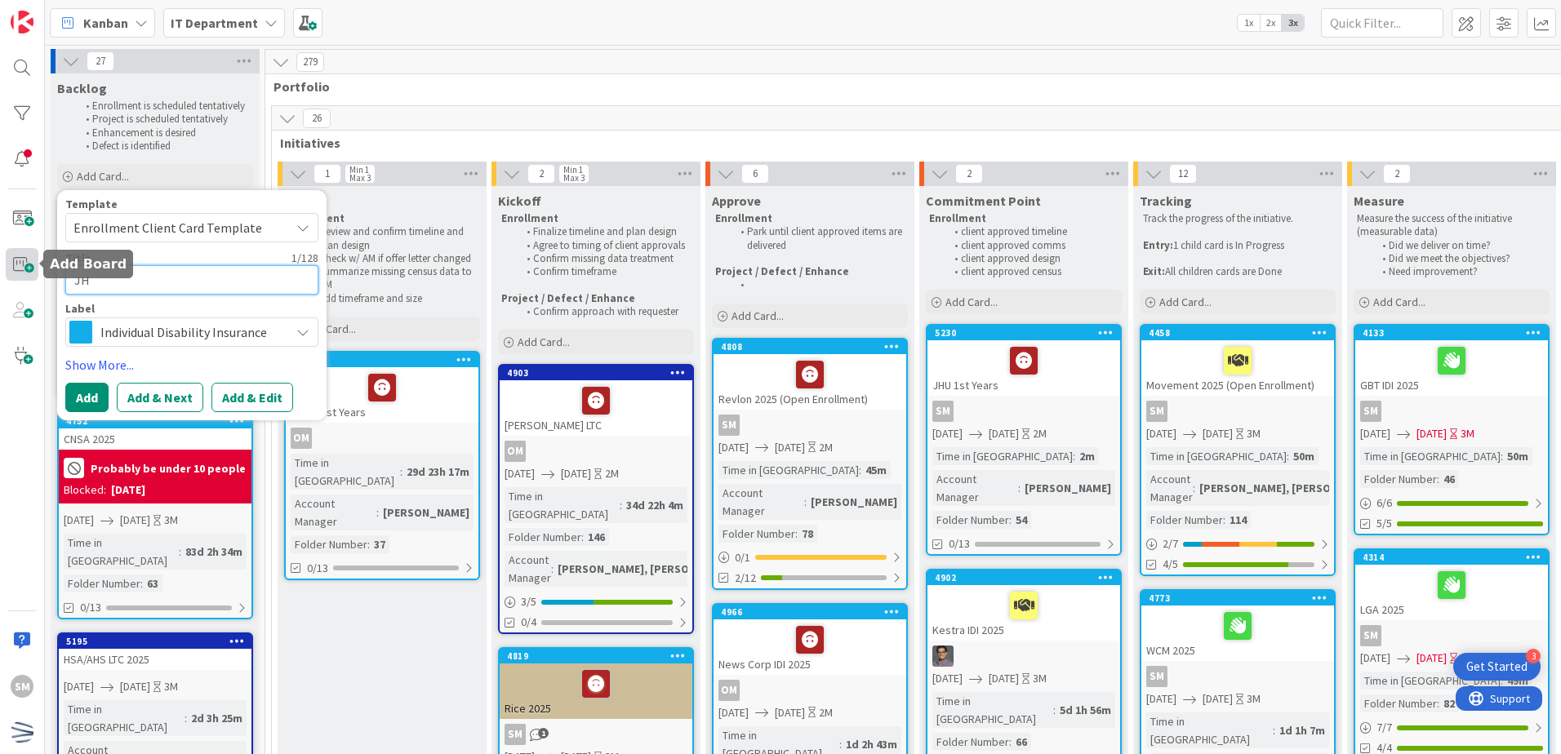
type textarea "JHU"
type textarea "x"
type textarea "JHU"
type textarea "x"
type textarea "JHU C"
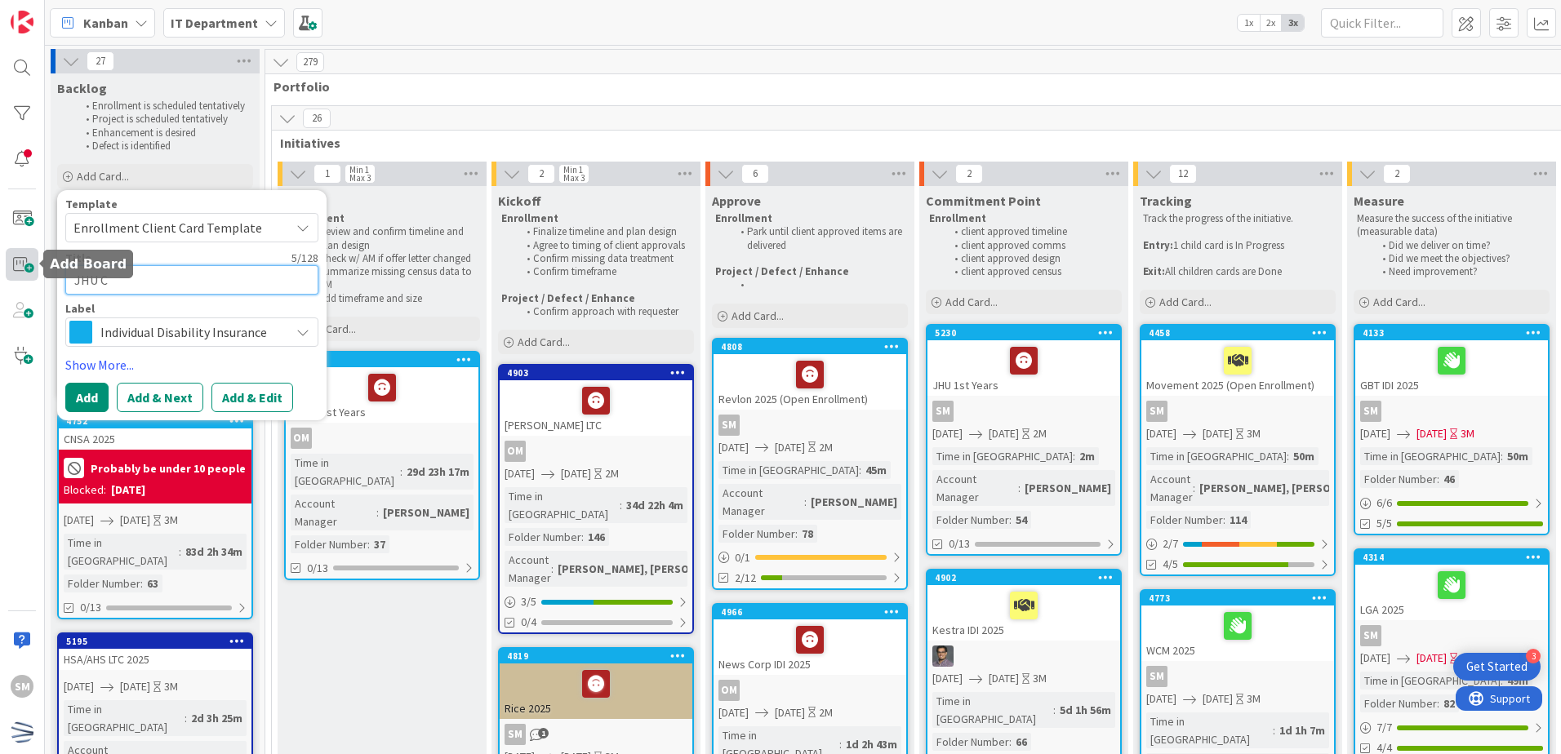
type textarea "x"
type textarea "JHU Co"
type textarea "x"
type textarea "JHU Con"
type textarea "x"
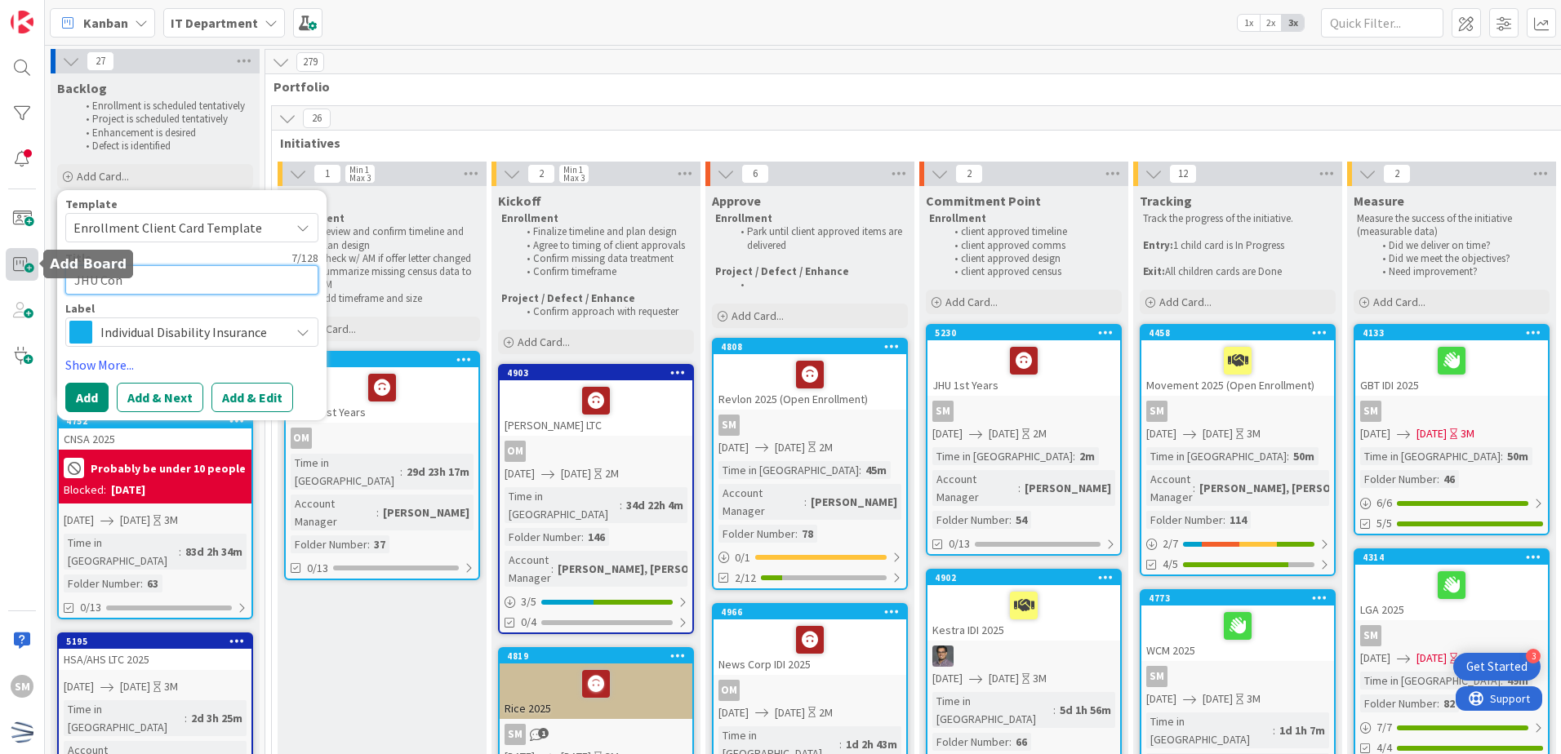
type textarea "JHU Cons"
type textarea "x"
type textarea "JHU Conse"
type textarea "x"
type textarea "JHU [PERSON_NAME]"
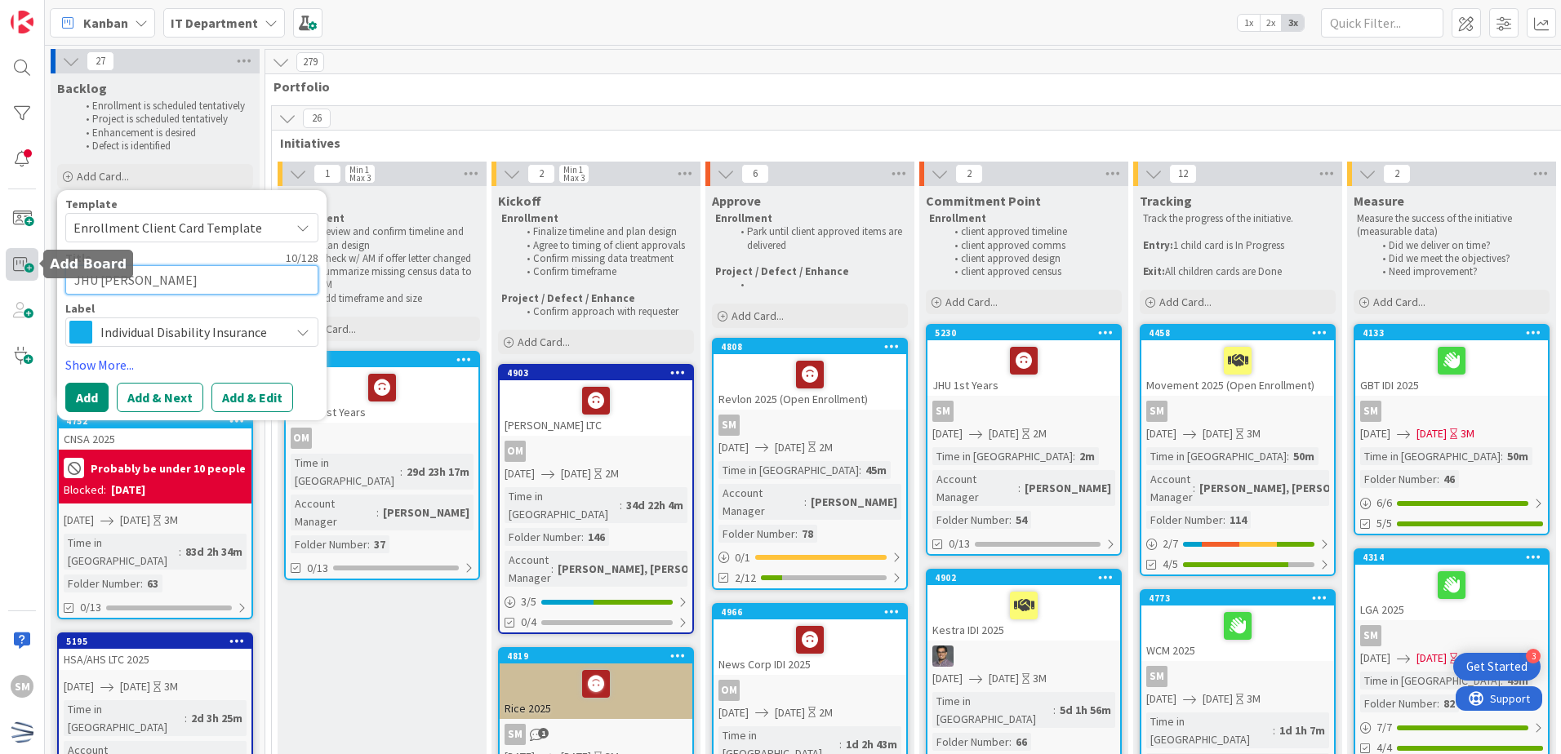
type textarea "x"
type textarea "JHU Conserv"
type textarea "x"
type textarea "JHU Conserva"
type textarea "x"
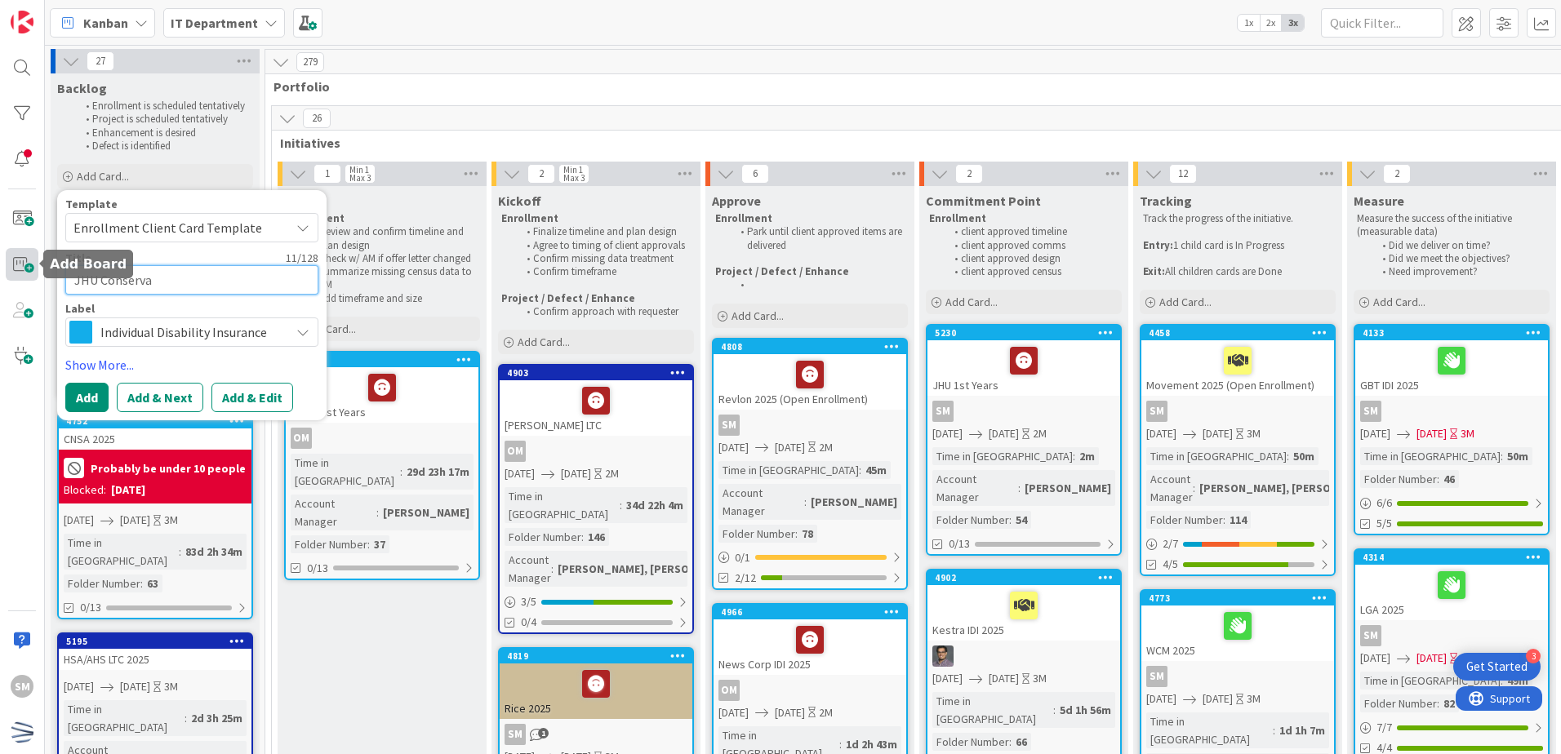
type textarea "JHU Conservat"
type textarea "x"
type textarea "JHU Conservati"
type textarea "x"
type textarea "JHU Conservatio"
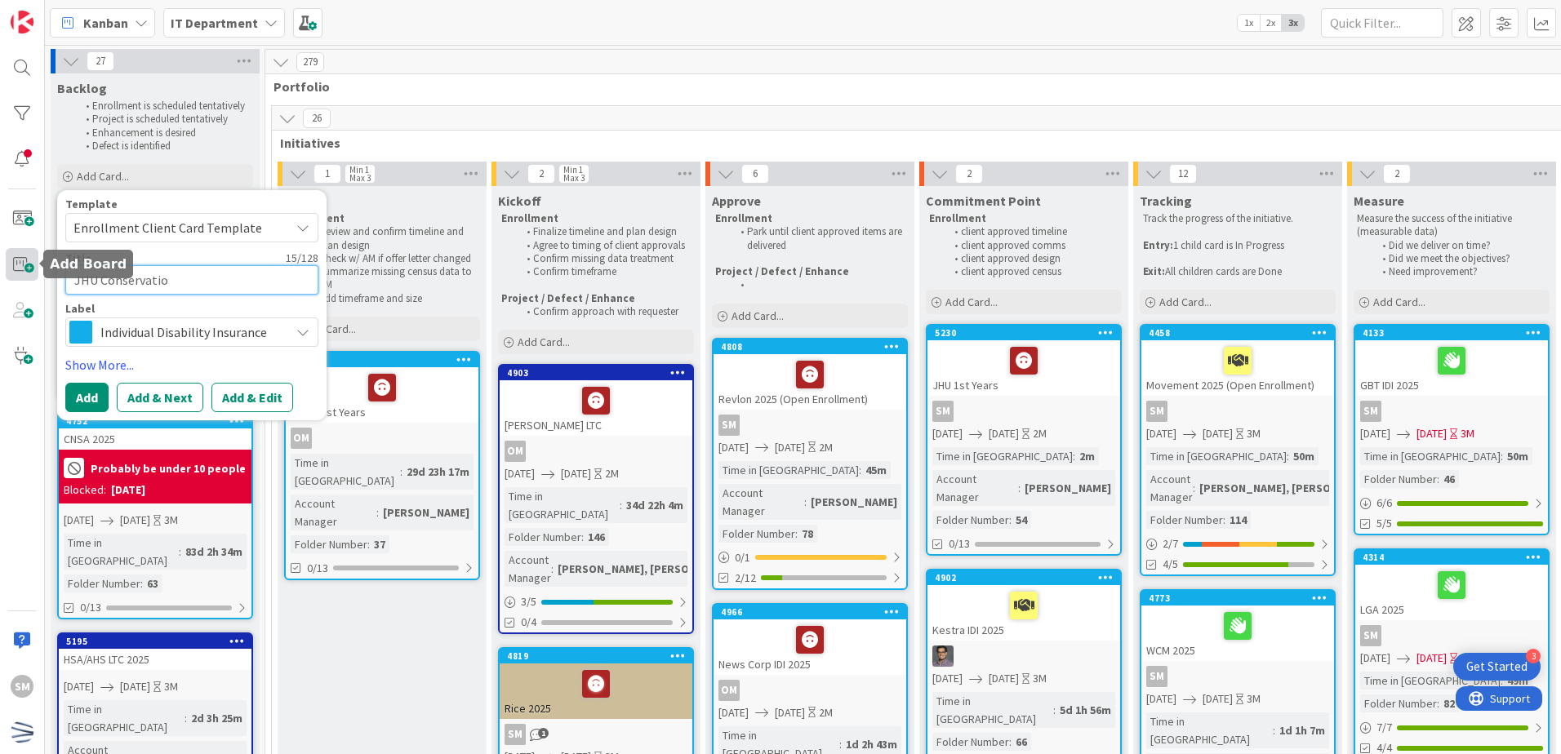
type textarea "x"
type textarea "JHU Conservation"
click at [265, 409] on button "Add & Edit" at bounding box center [252, 397] width 82 height 29
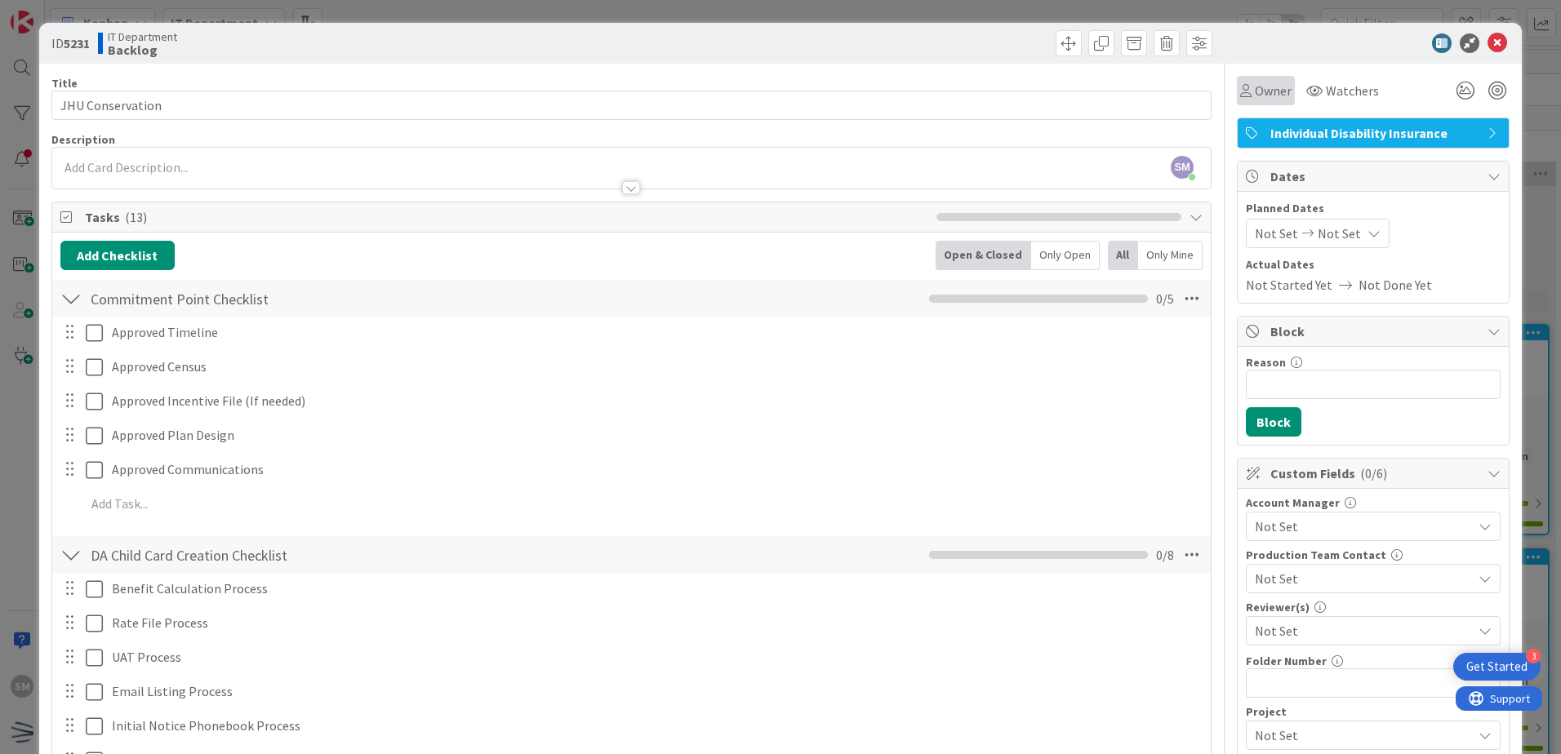
click at [1266, 95] on span "Owner" at bounding box center [1273, 91] width 37 height 20
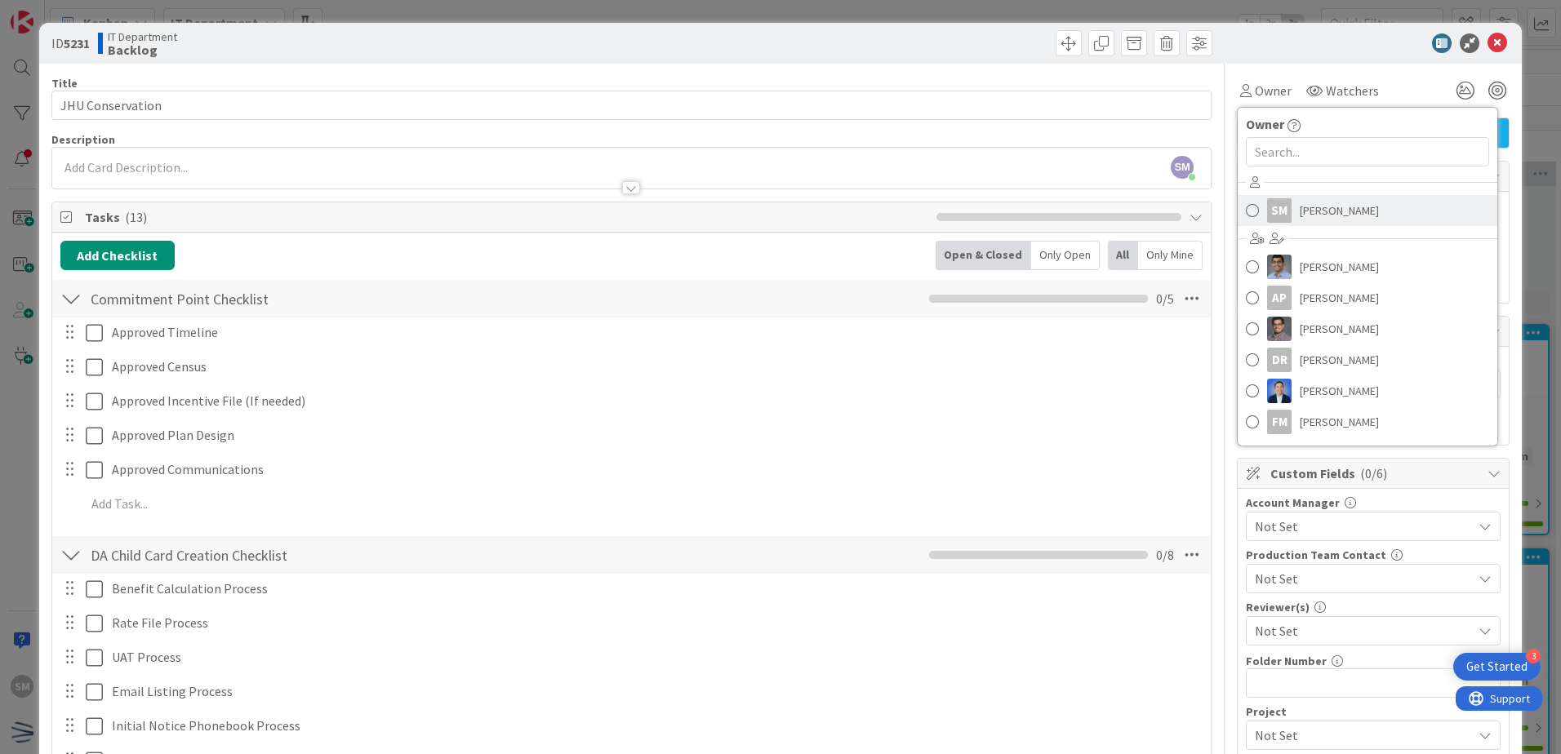
click at [1300, 203] on span "[PERSON_NAME]" at bounding box center [1339, 210] width 79 height 24
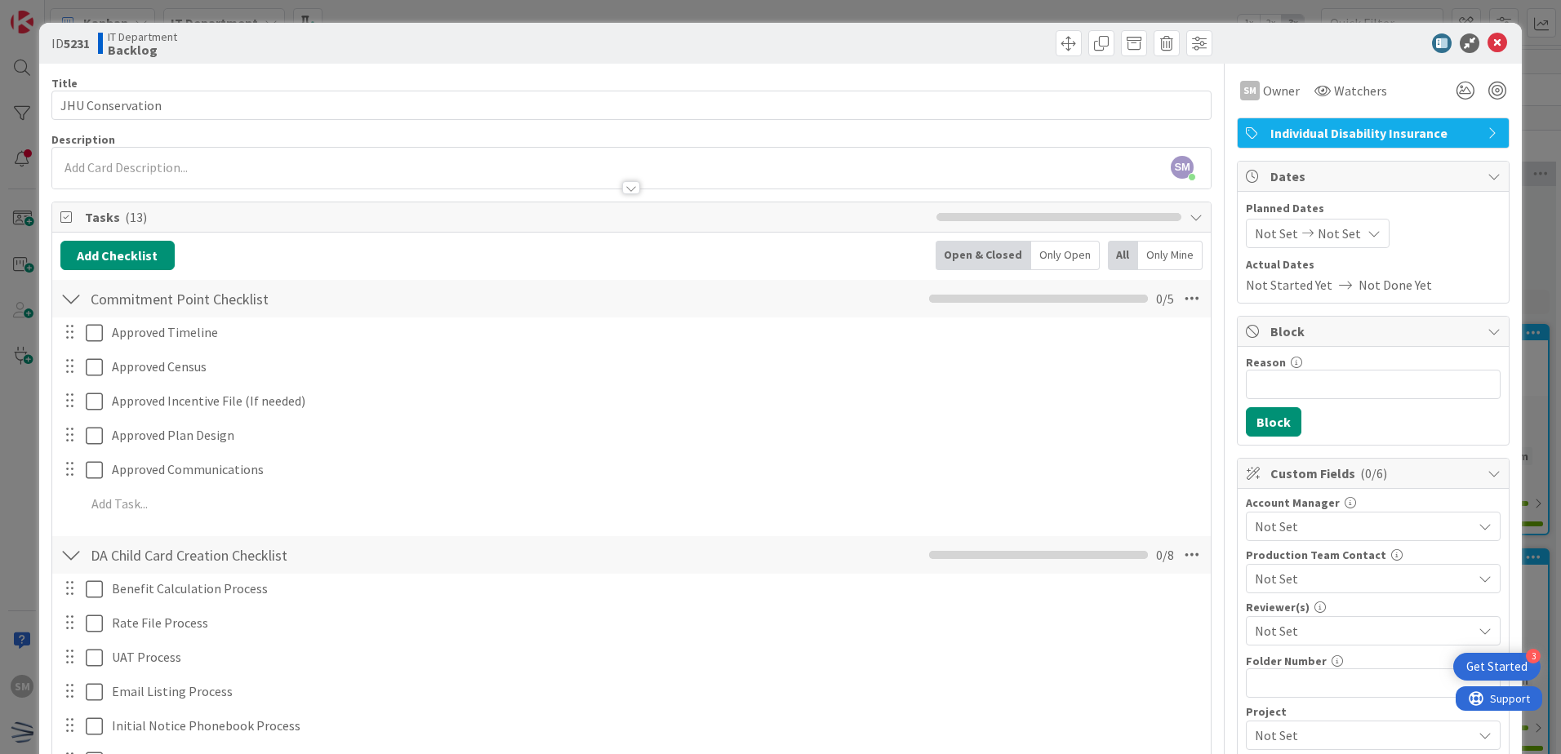
click at [1311, 515] on div "Not Set" at bounding box center [1373, 526] width 255 height 29
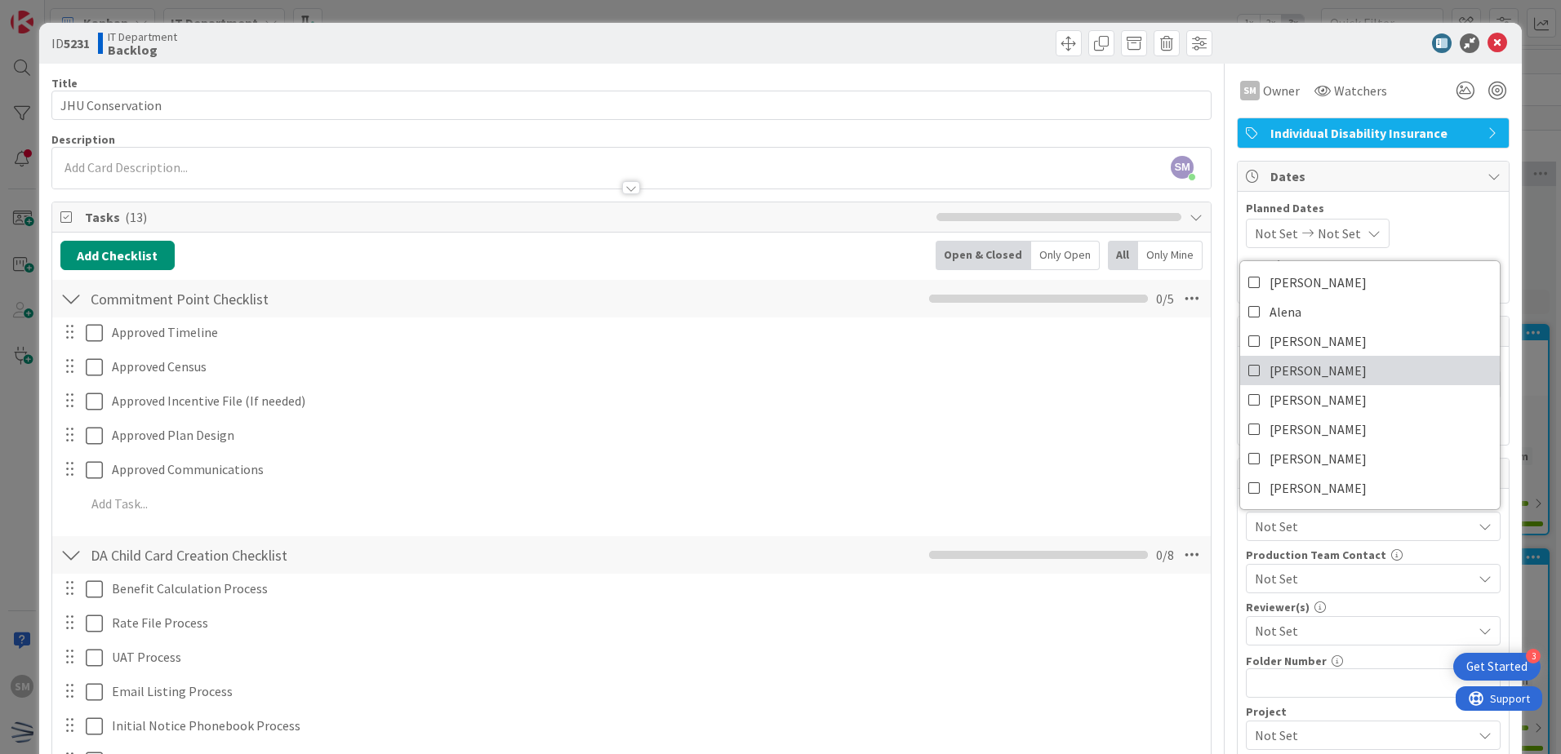
click at [1293, 373] on span "[PERSON_NAME]" at bounding box center [1318, 370] width 97 height 24
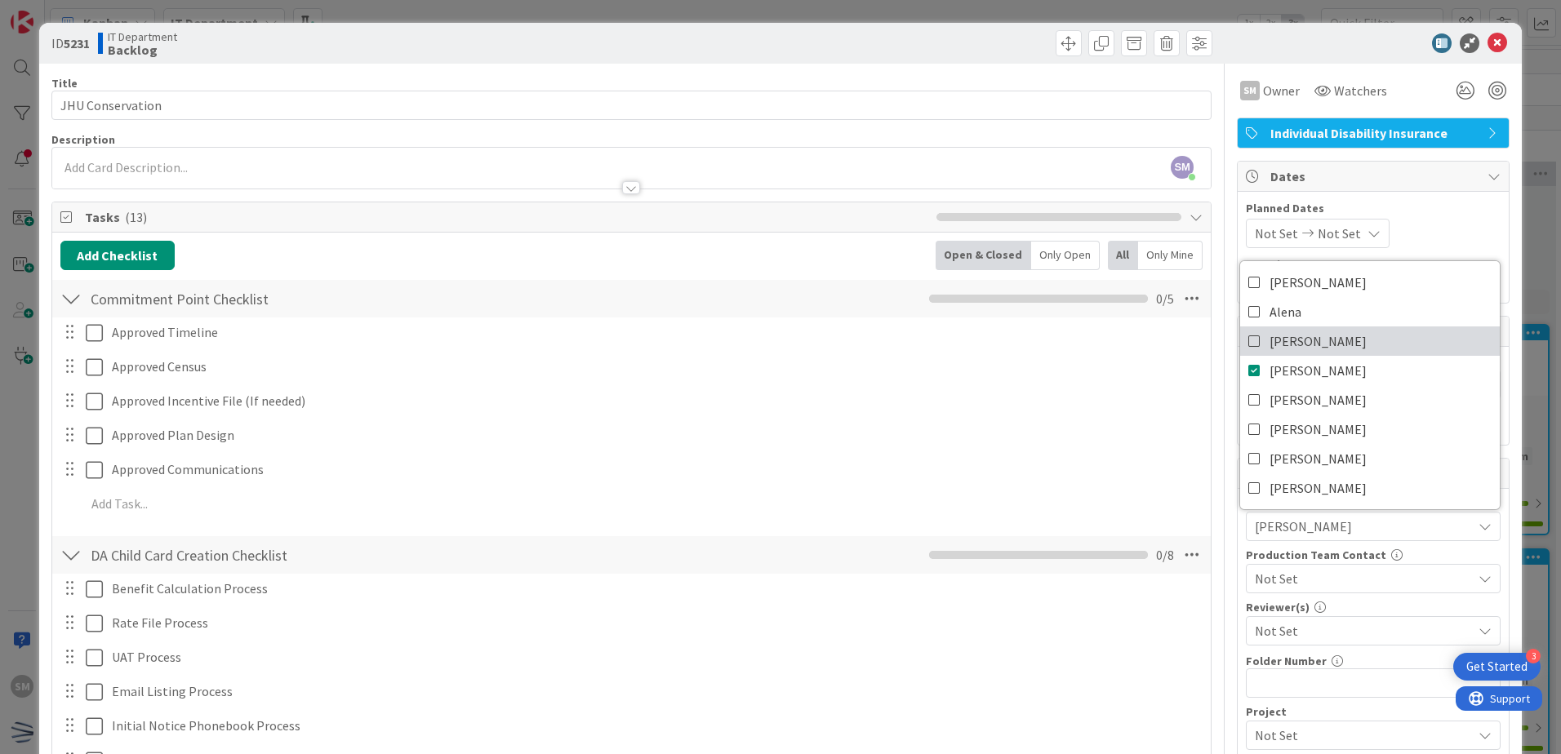
click at [1303, 340] on link "[PERSON_NAME]" at bounding box center [1370, 341] width 260 height 29
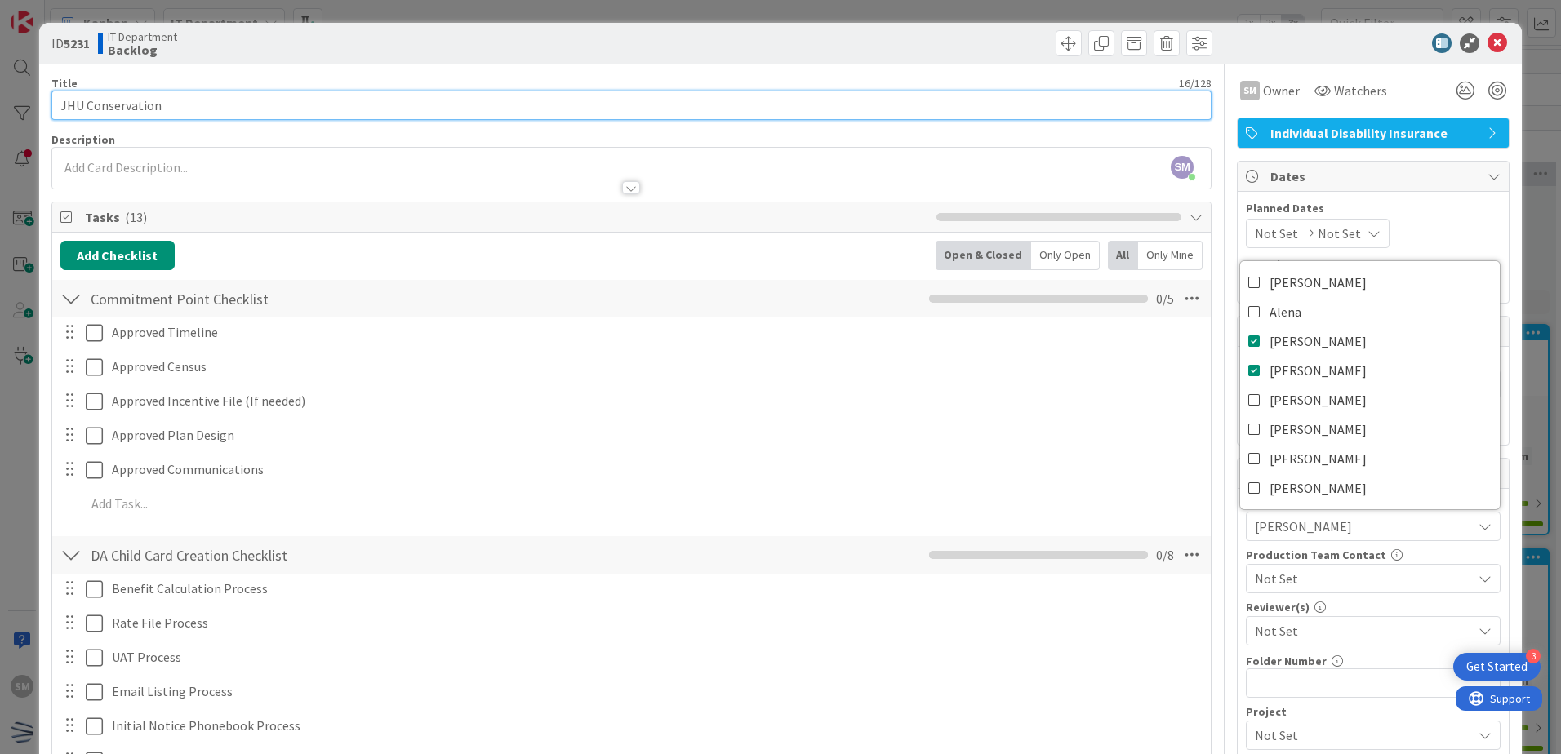
click at [563, 118] on input "JHU Conservation" at bounding box center [631, 105] width 1160 height 29
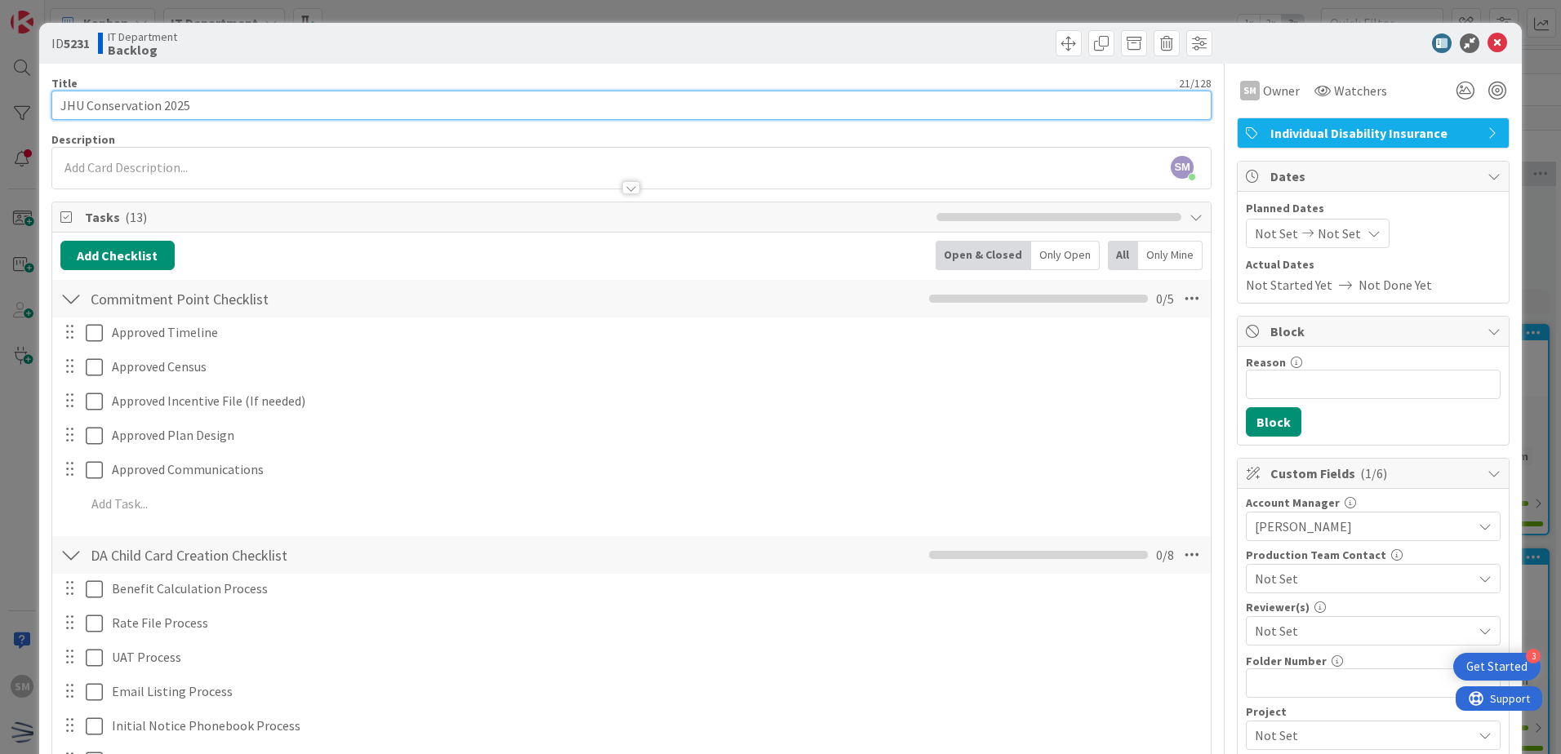
type input "JHU Conservation 2025"
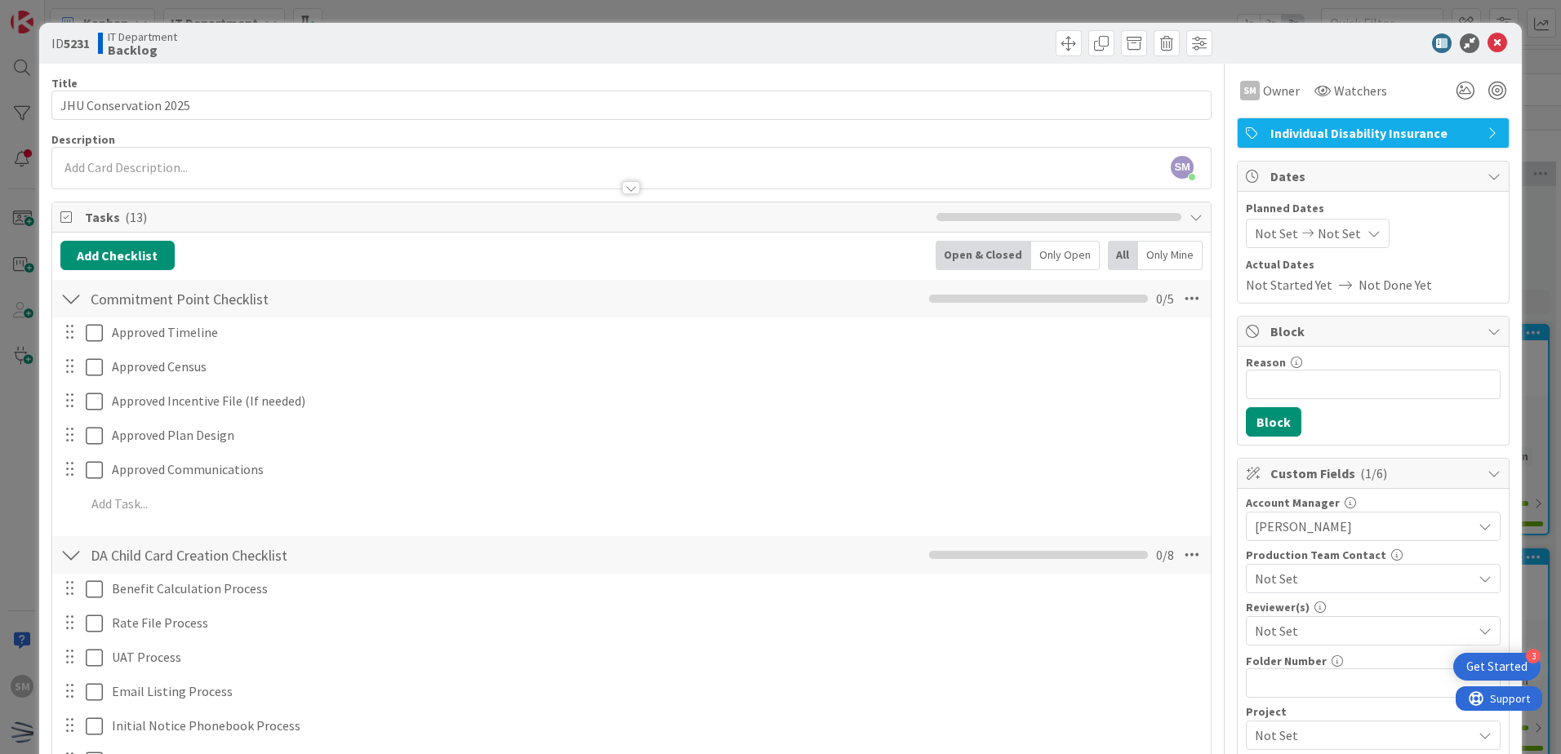
click at [487, 57] on div "ID 5231 IT Department Backlog" at bounding box center [780, 43] width 1483 height 41
click at [1257, 247] on div "Planned Dates Not Set Not Set Actual Dates Not Started Yet Not Done Yet" at bounding box center [1373, 247] width 255 height 95
click at [1256, 237] on span "Not Set" at bounding box center [1276, 234] width 43 height 20
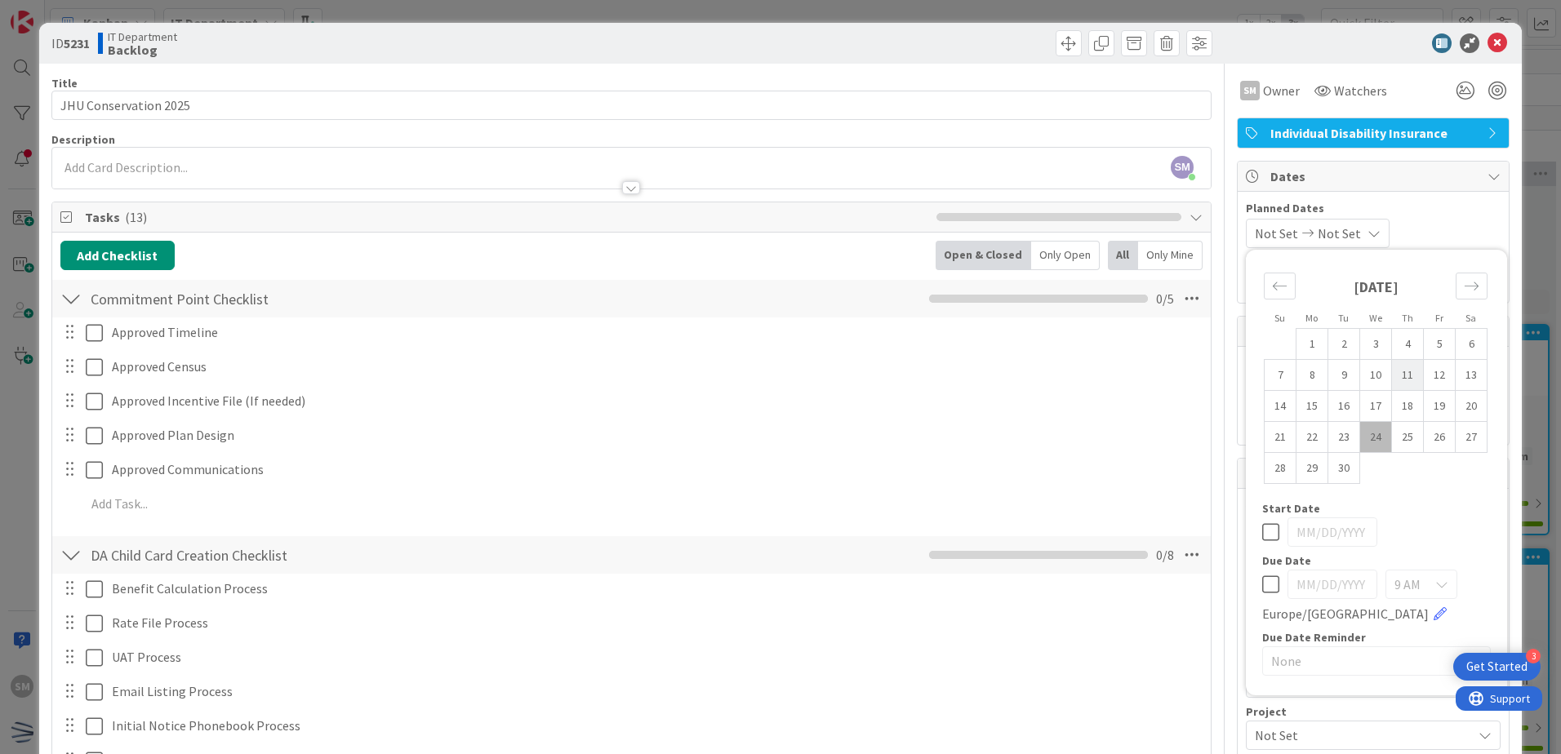
click at [1394, 364] on td "11" at bounding box center [1408, 375] width 32 height 31
type input "[DATE]"
click at [1456, 279] on div "Move forward to switch to the next month." at bounding box center [1472, 286] width 32 height 27
click at [1364, 394] on td "12" at bounding box center [1376, 406] width 32 height 31
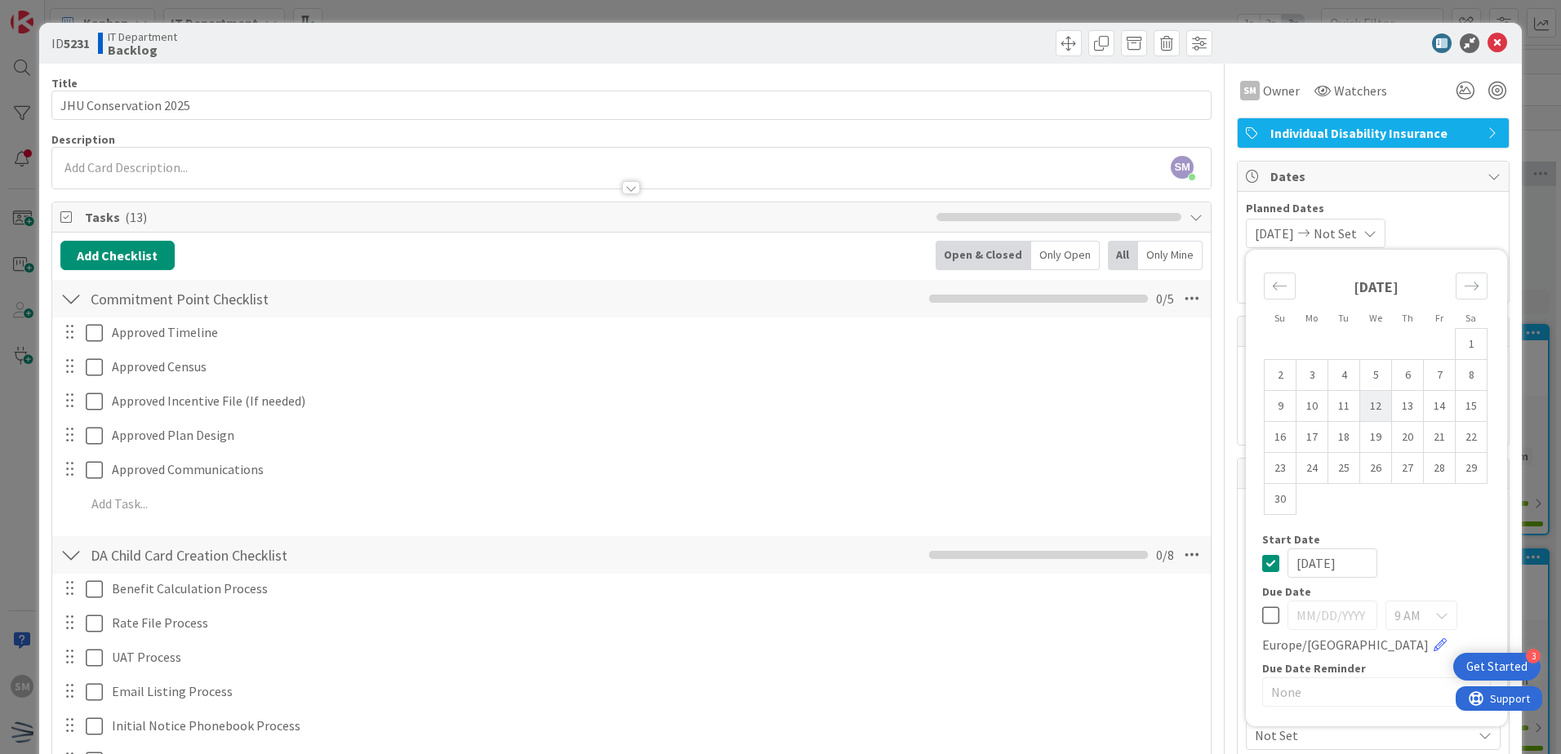
type input "[DATE]"
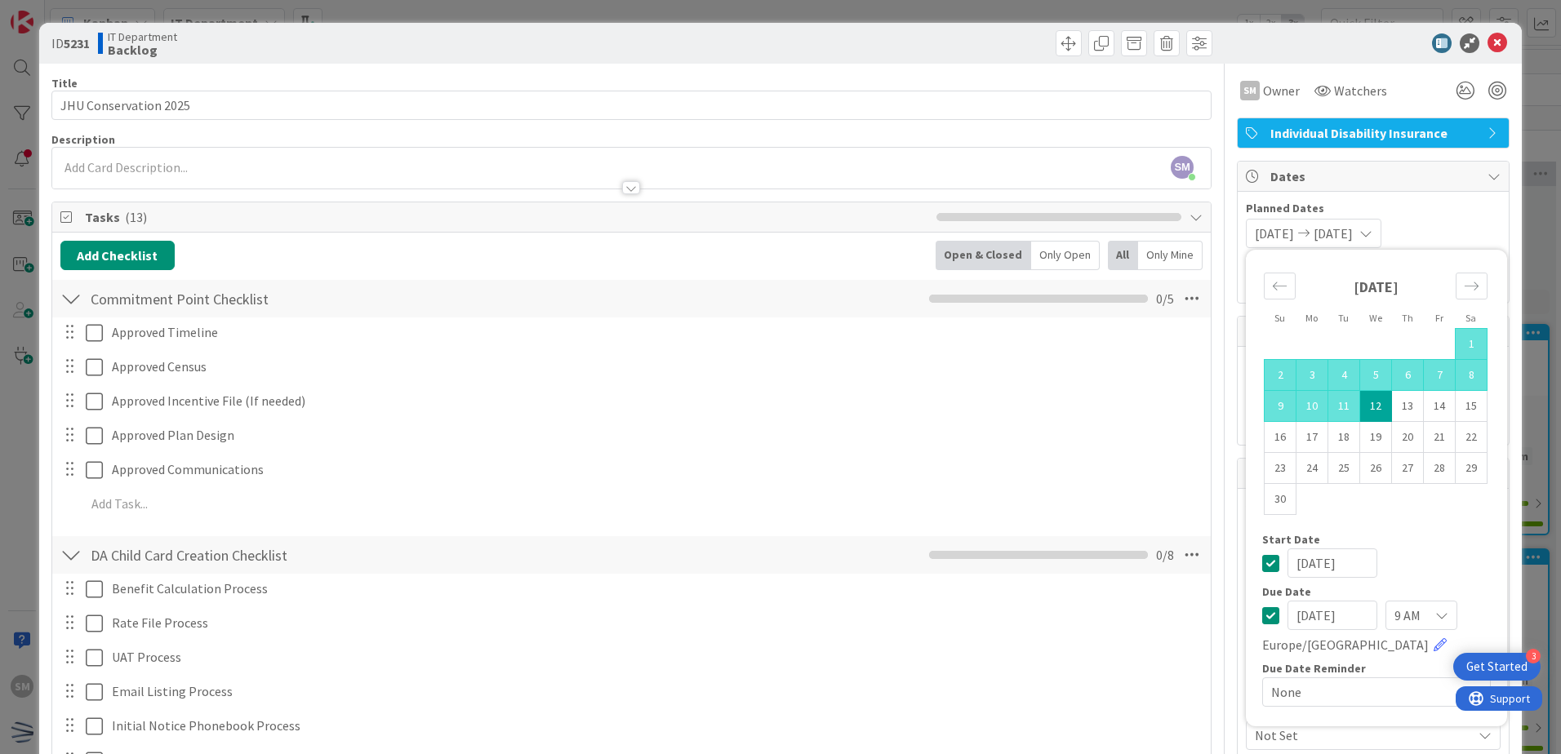
click at [1424, 214] on span "Planned Dates" at bounding box center [1373, 208] width 255 height 17
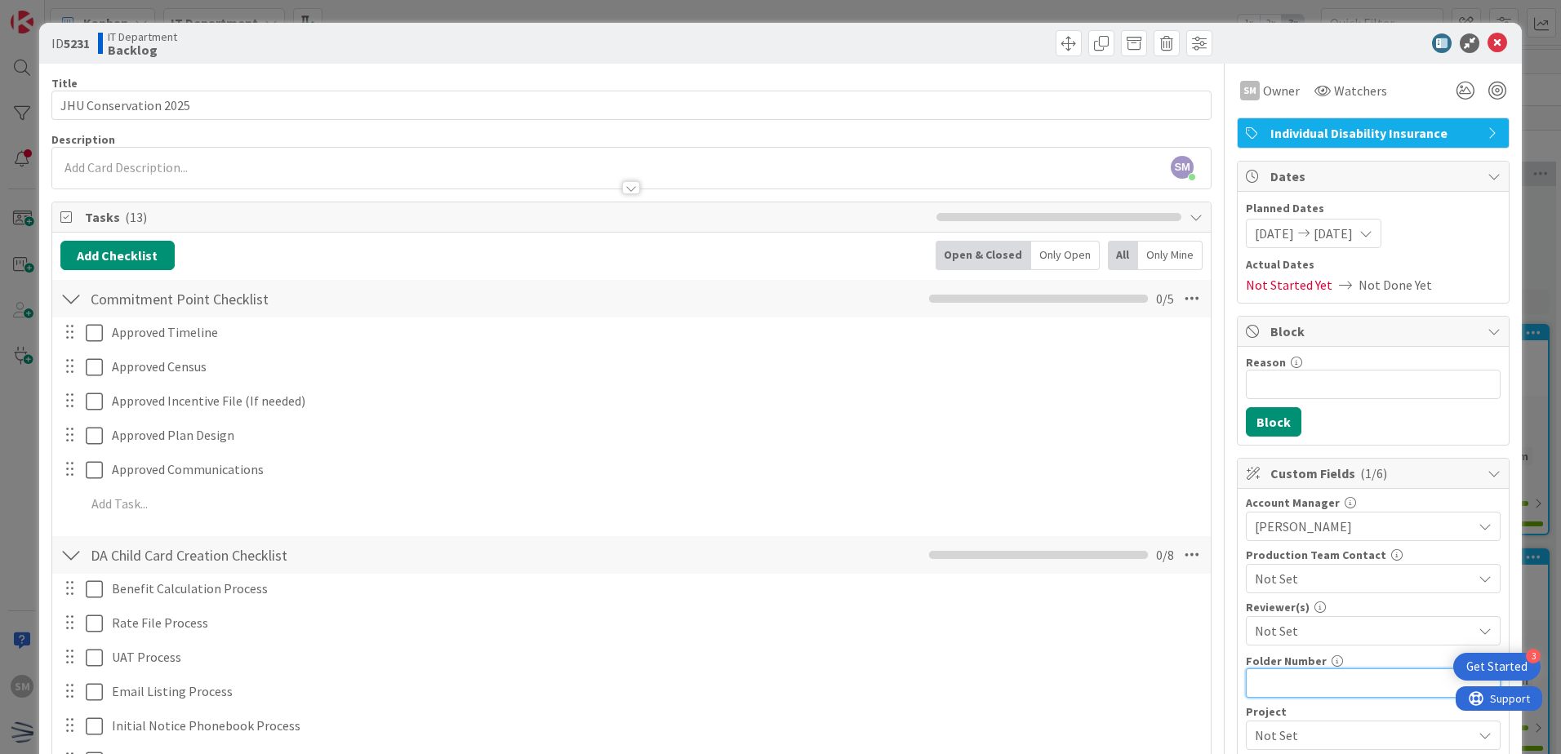
click at [1325, 676] on input "text" at bounding box center [1373, 683] width 255 height 29
type input "54"
click at [1221, 50] on div at bounding box center [1365, 43] width 289 height 20
click at [1057, 44] on span at bounding box center [1069, 43] width 26 height 26
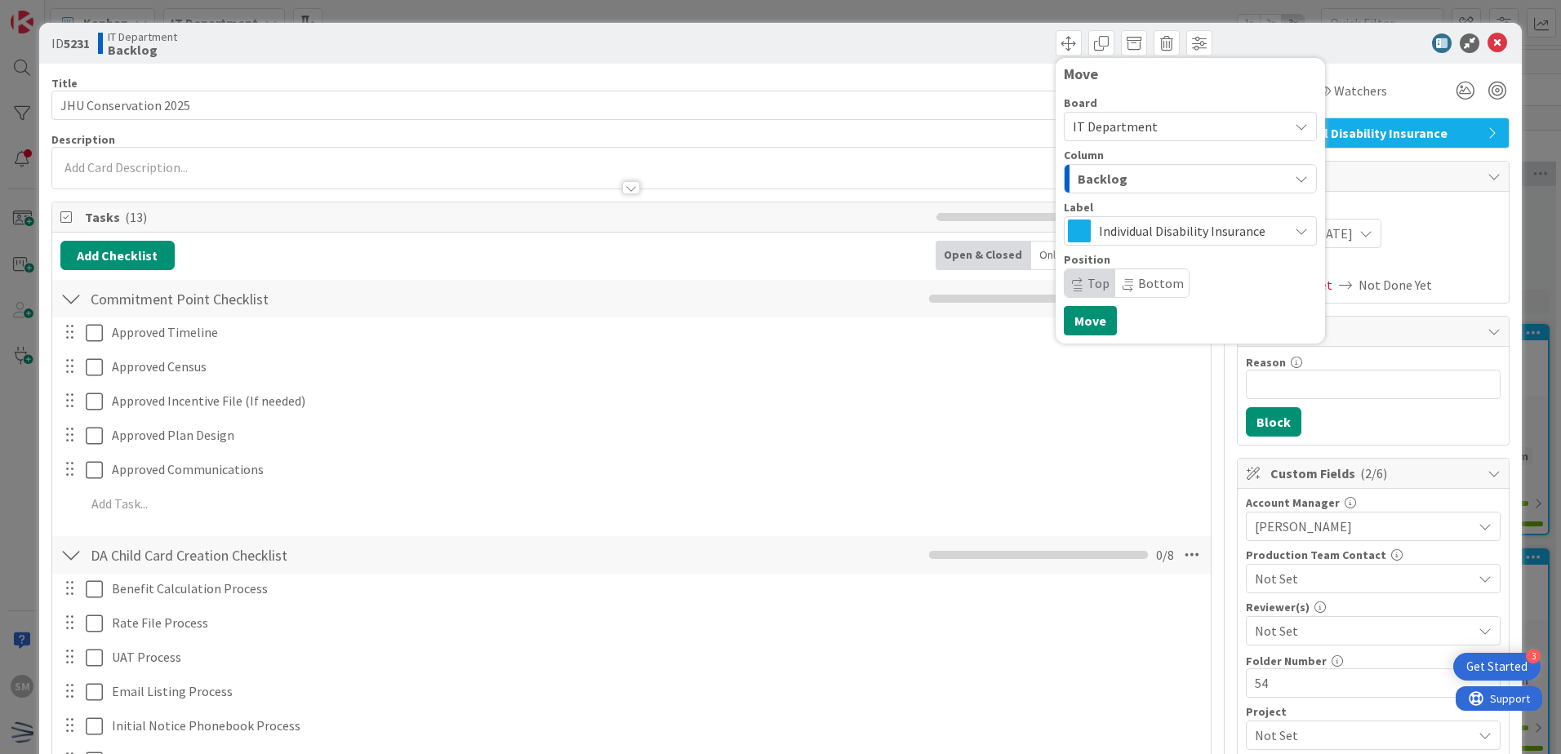
drag, startPoint x: 1110, startPoint y: 185, endPoint x: 1113, endPoint y: 194, distance: 8.8
click at [1110, 187] on span "Backlog" at bounding box center [1103, 178] width 50 height 21
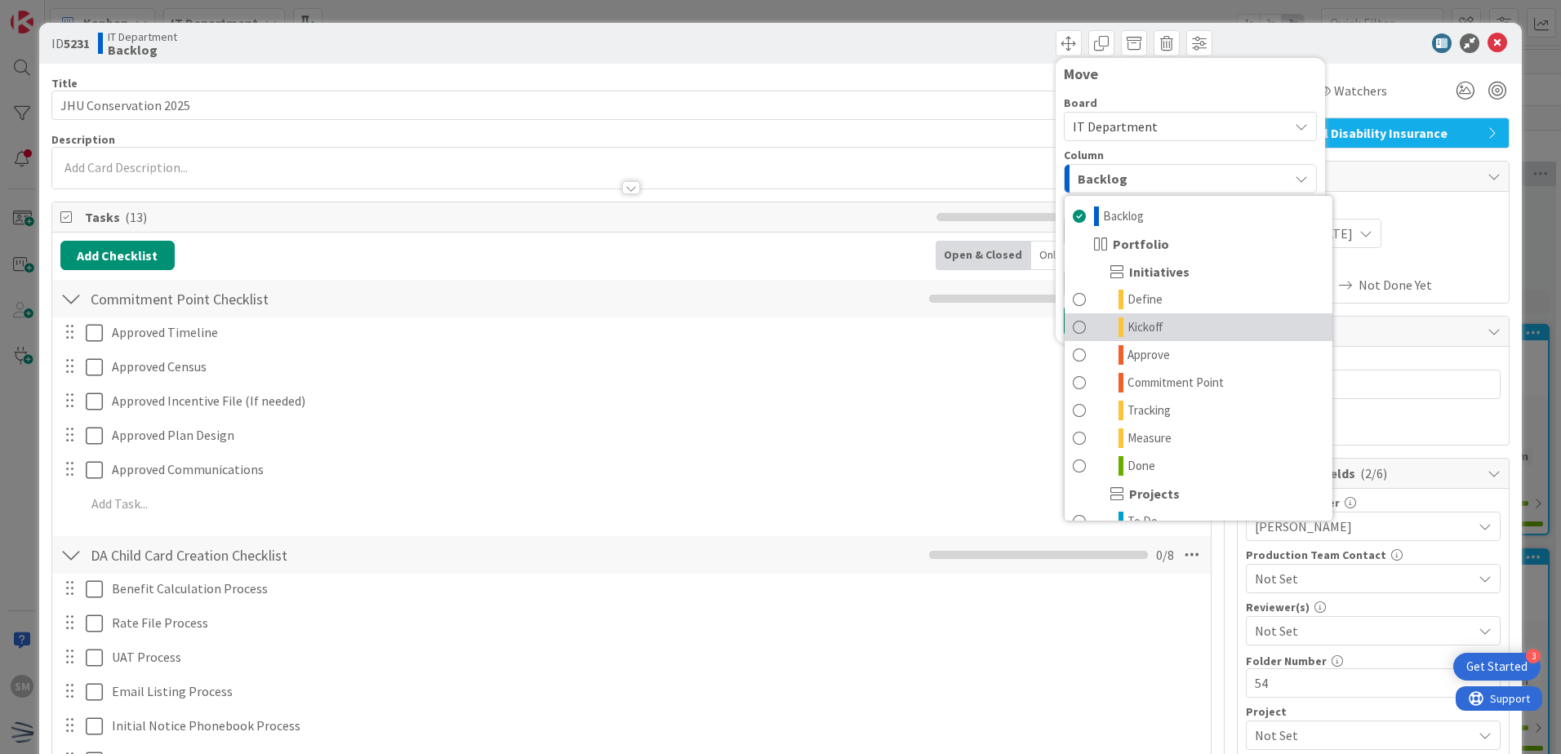
click at [1170, 314] on link "Kickoff" at bounding box center [1199, 328] width 268 height 28
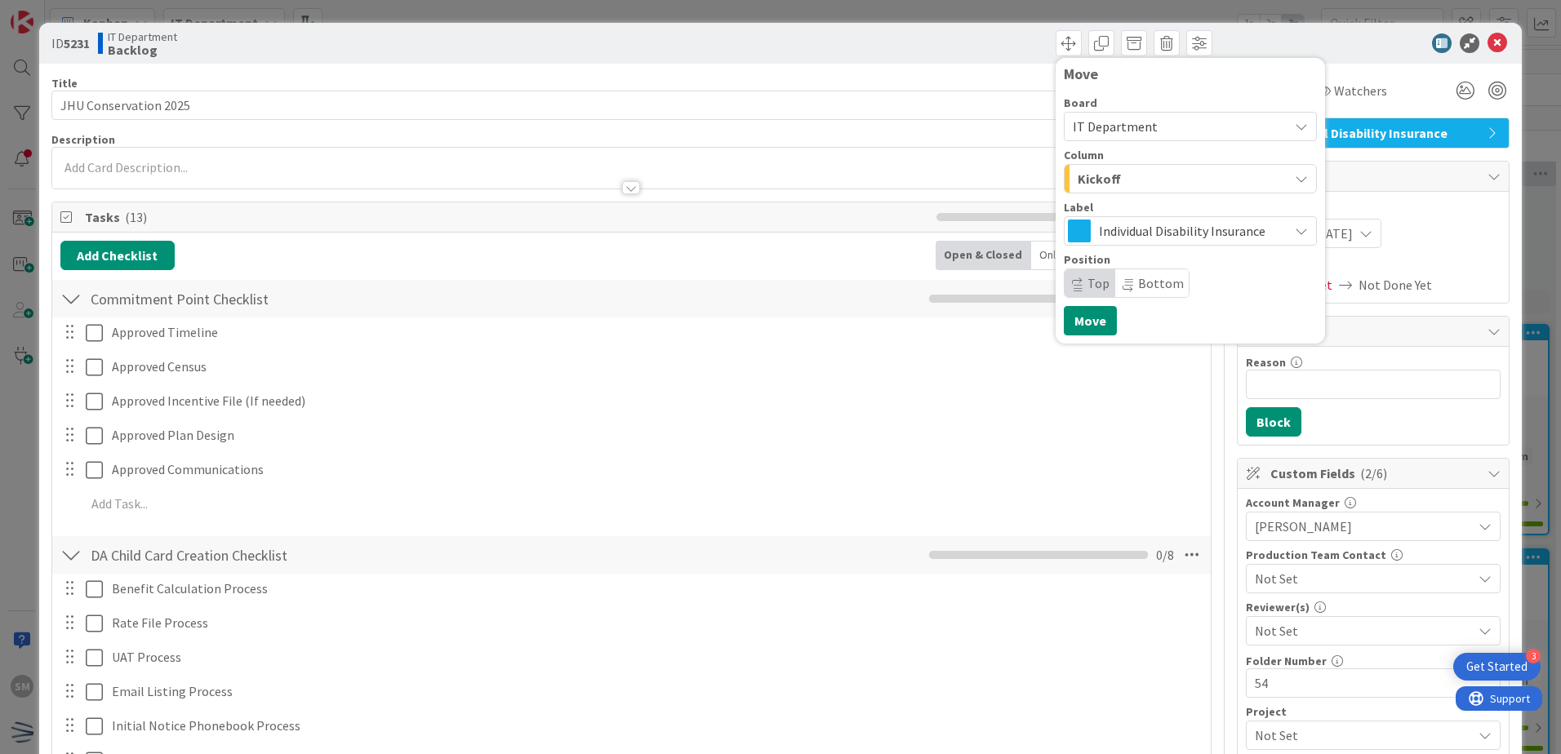
click at [1106, 187] on span "Kickoff" at bounding box center [1099, 178] width 43 height 21
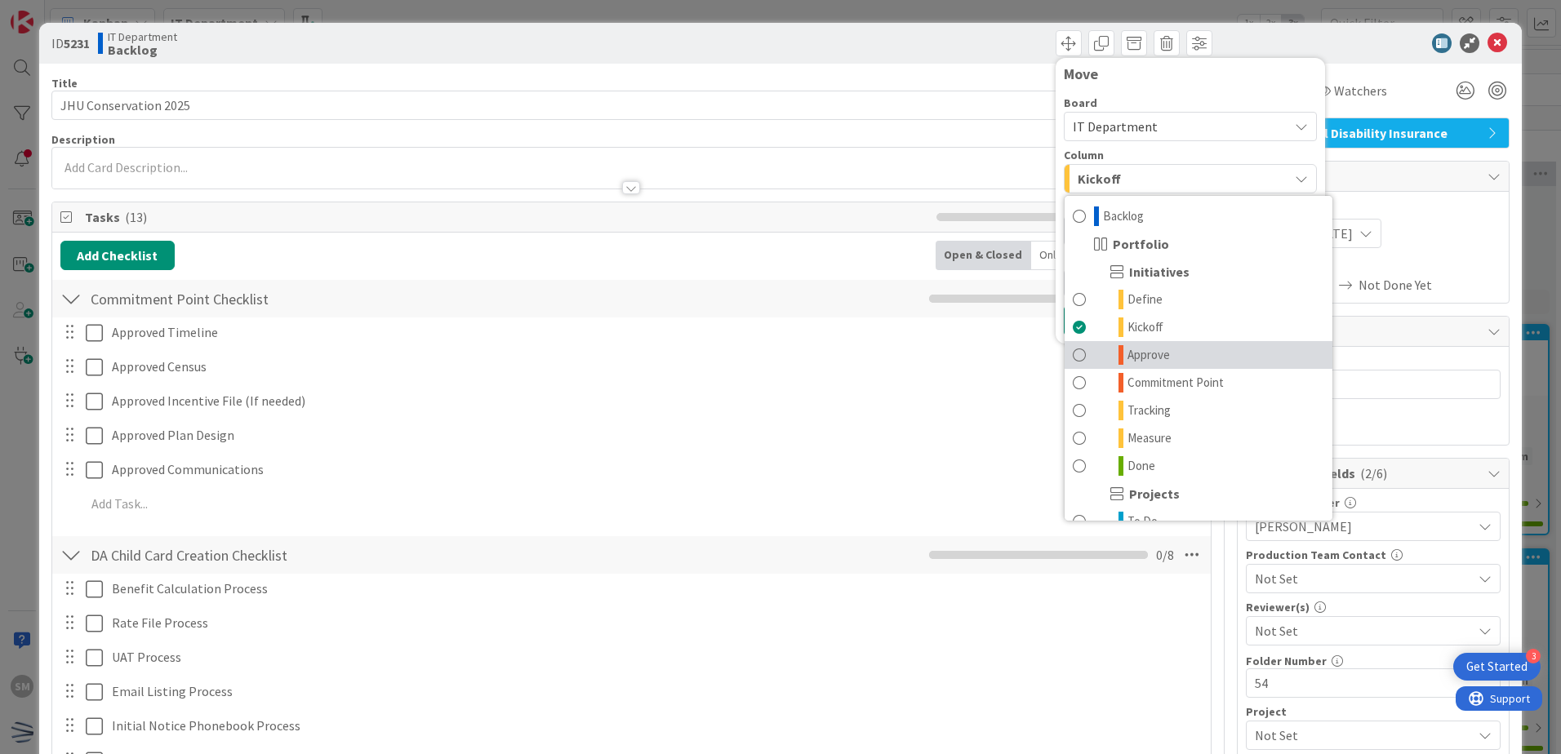
click at [1179, 349] on link "Approve" at bounding box center [1199, 355] width 268 height 28
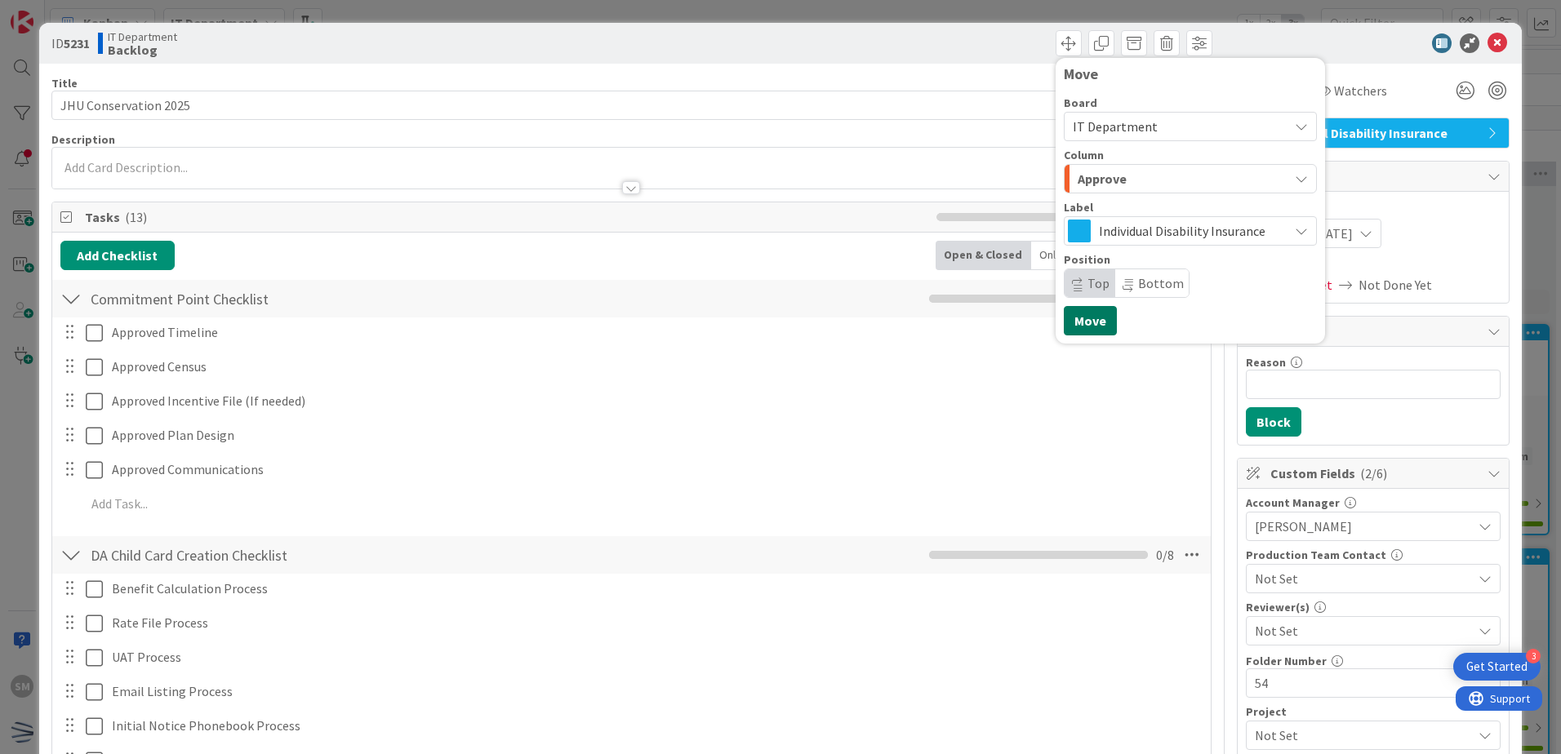
click at [1074, 318] on button "Move" at bounding box center [1090, 320] width 53 height 29
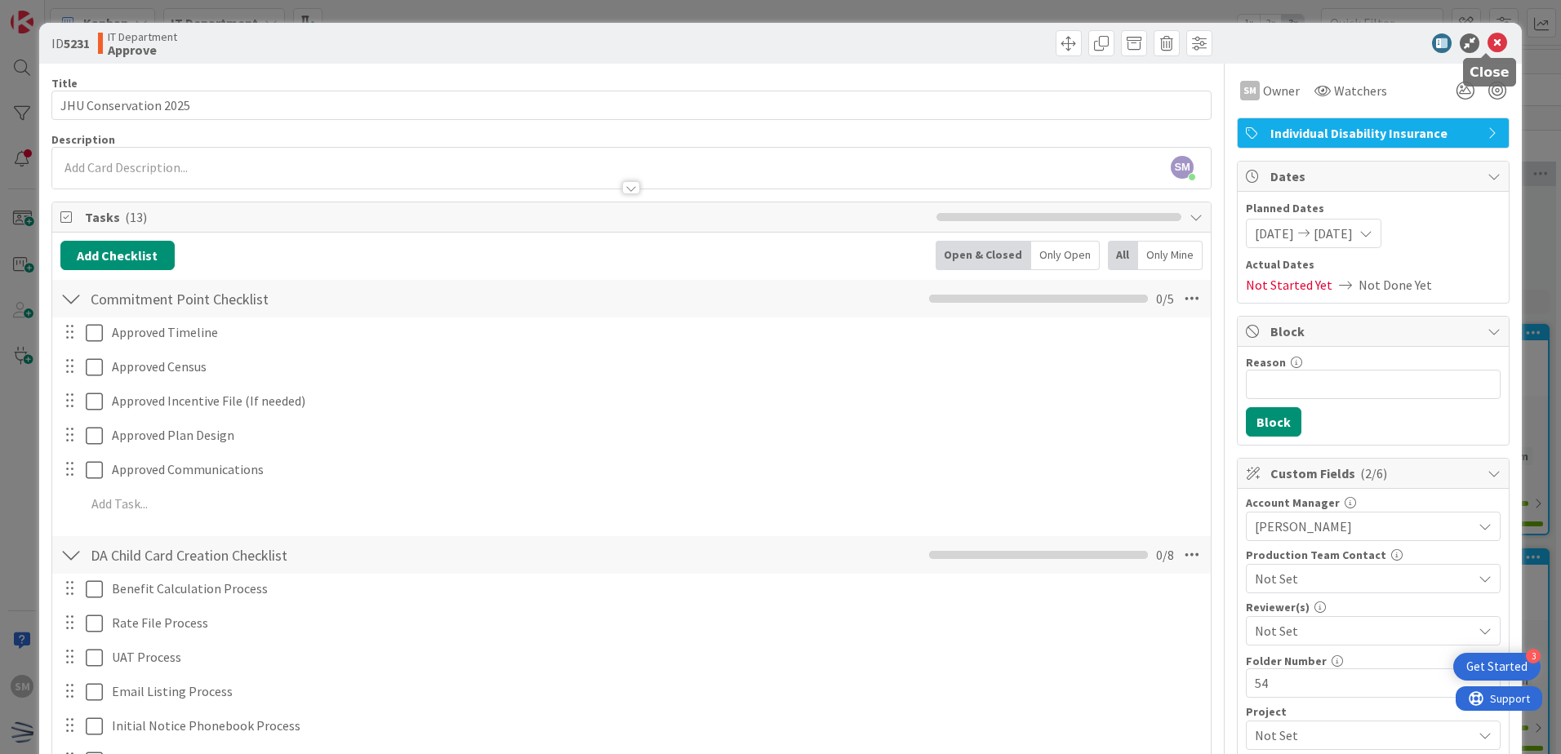
click at [1488, 42] on icon at bounding box center [1498, 43] width 20 height 20
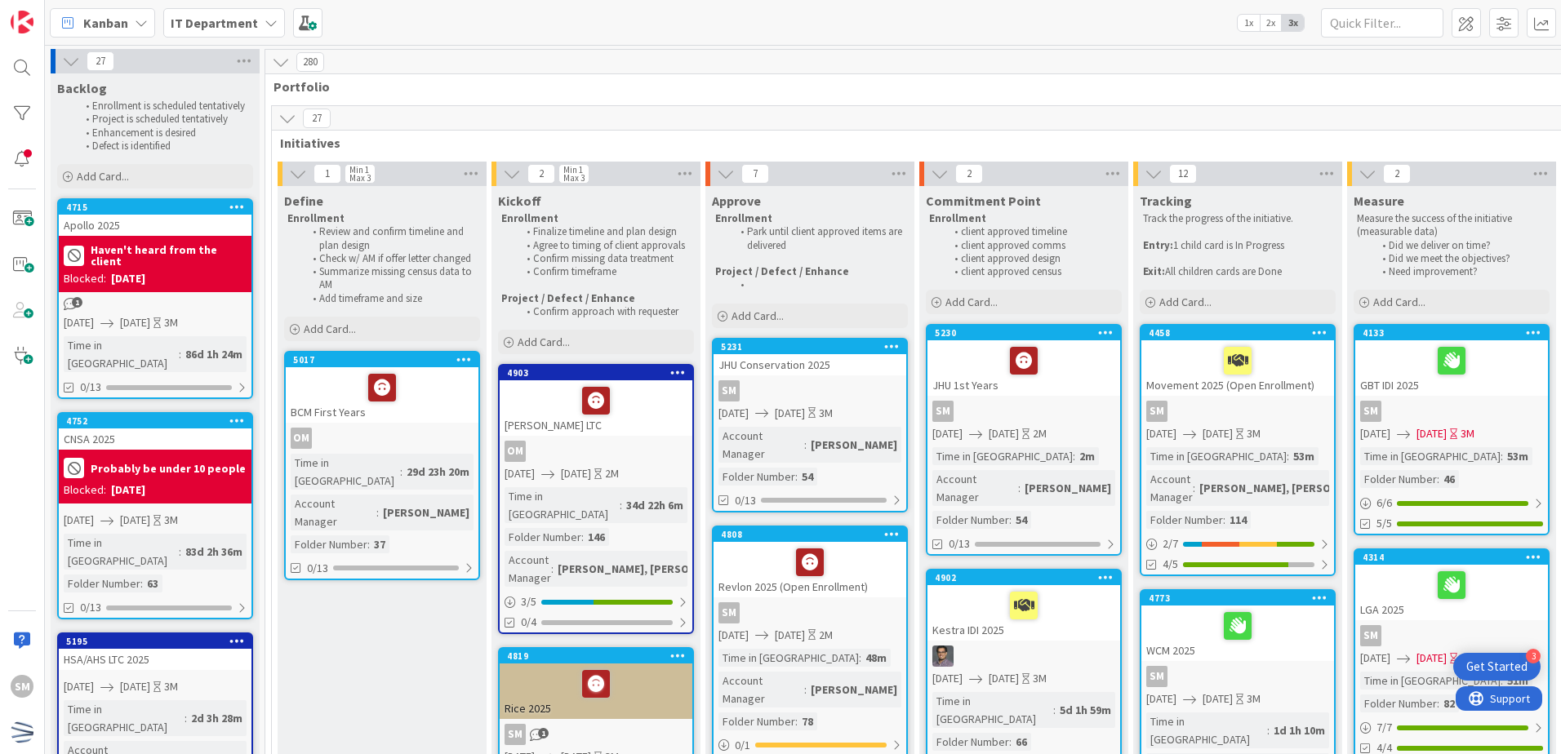
click at [900, 345] on div at bounding box center [891, 346] width 29 height 11
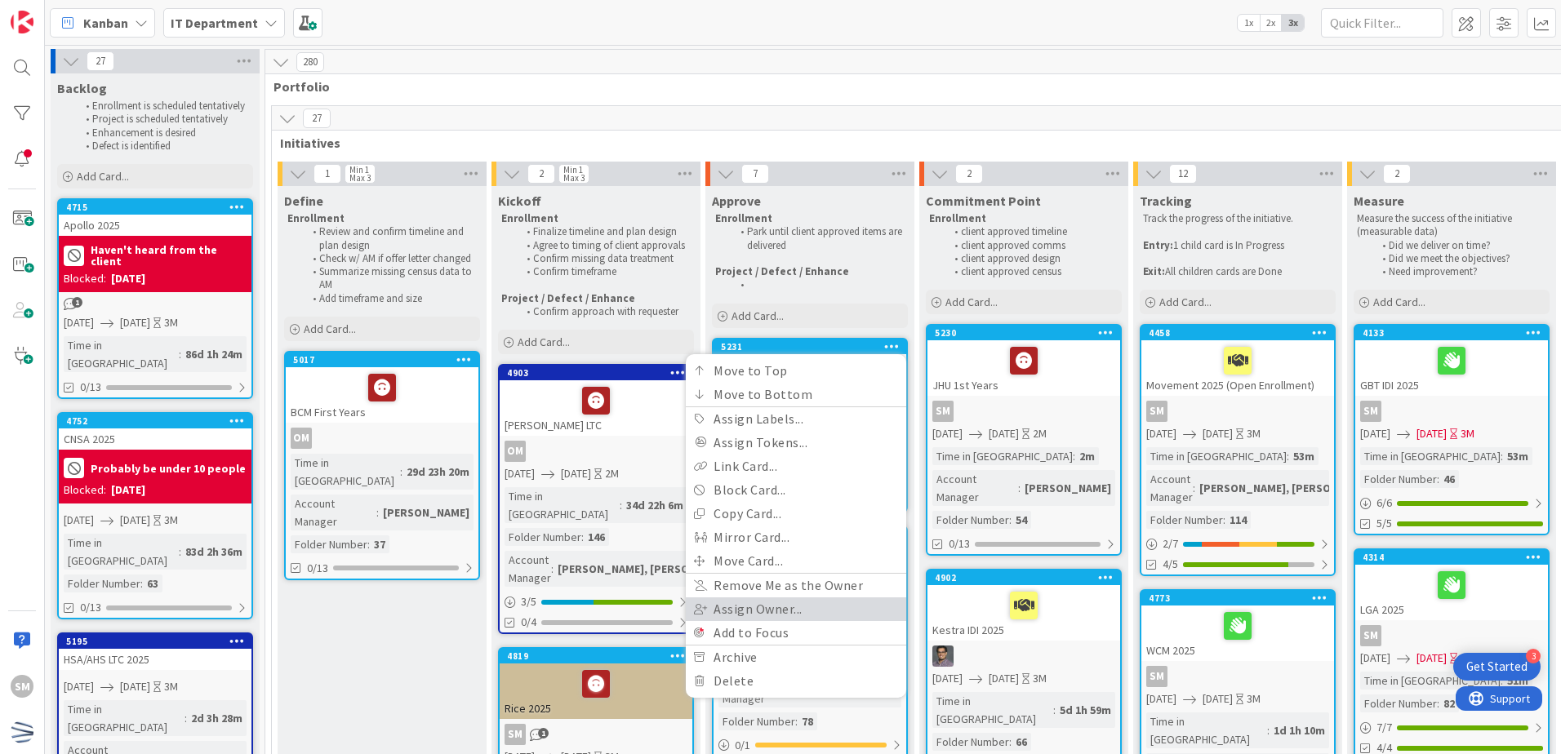
click at [854, 612] on link "Assign Owner..." at bounding box center [796, 610] width 220 height 24
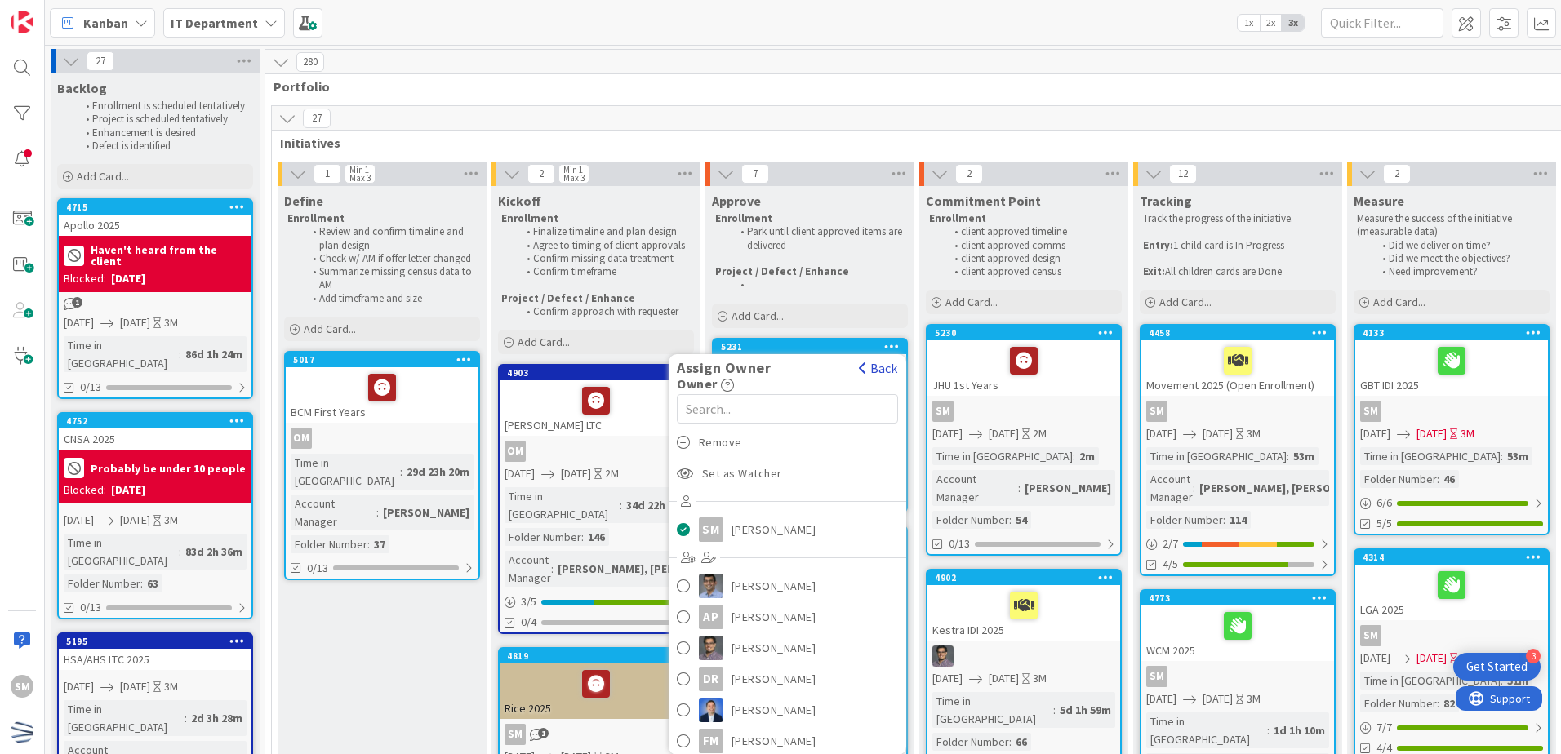
click at [888, 368] on button "Back" at bounding box center [878, 368] width 40 height 18
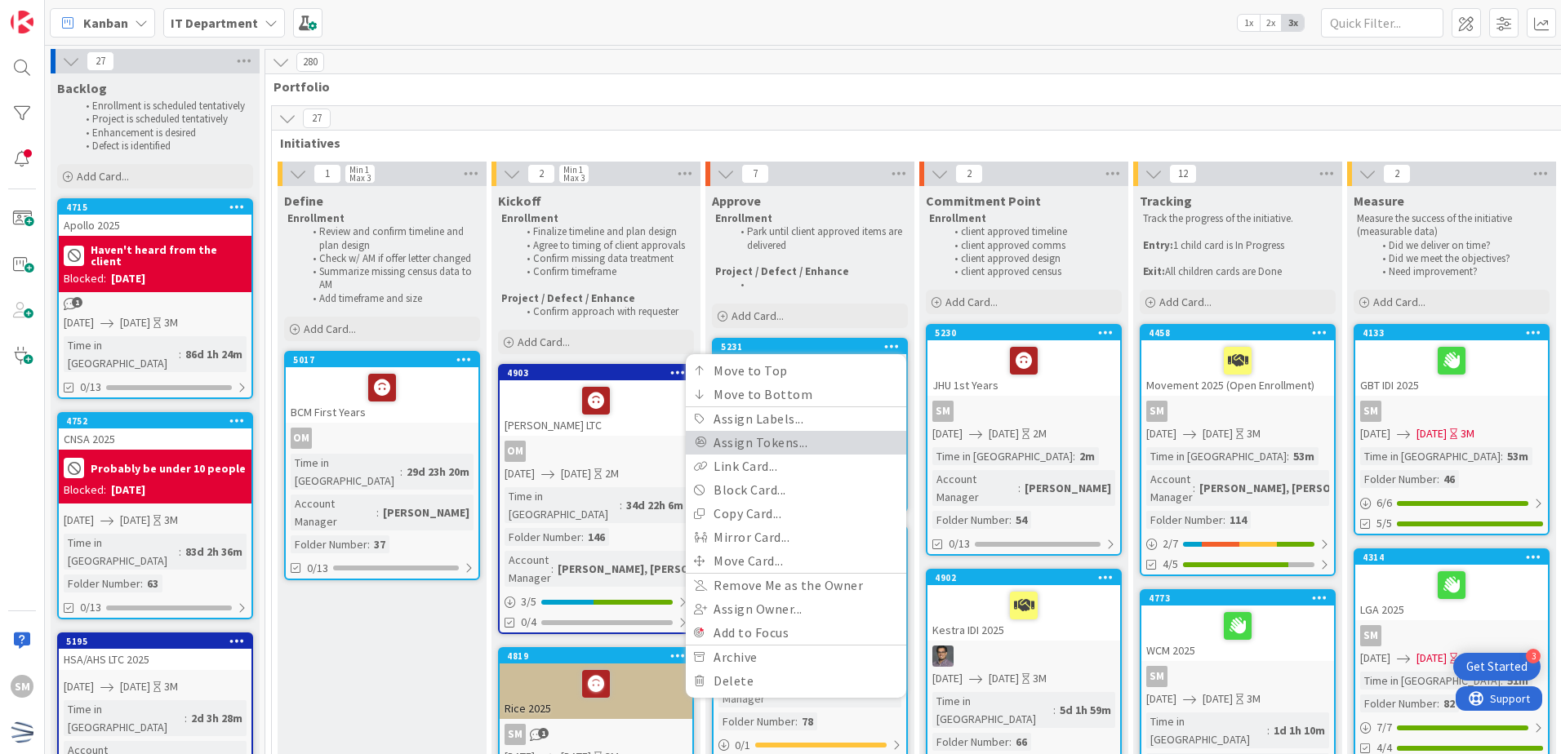
click at [853, 440] on link "Assign Tokens..." at bounding box center [796, 443] width 220 height 24
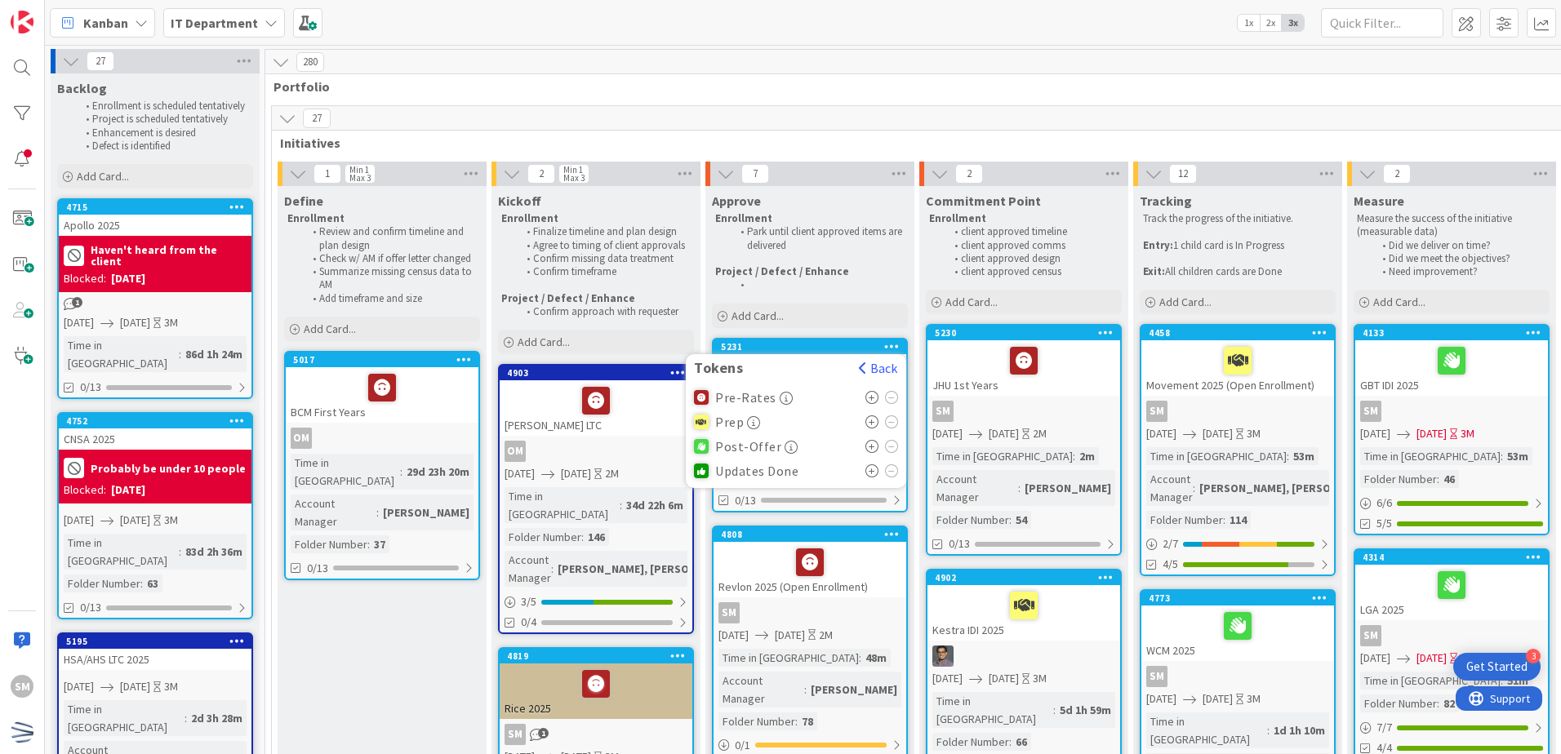
click at [870, 391] on icon at bounding box center [873, 397] width 14 height 13
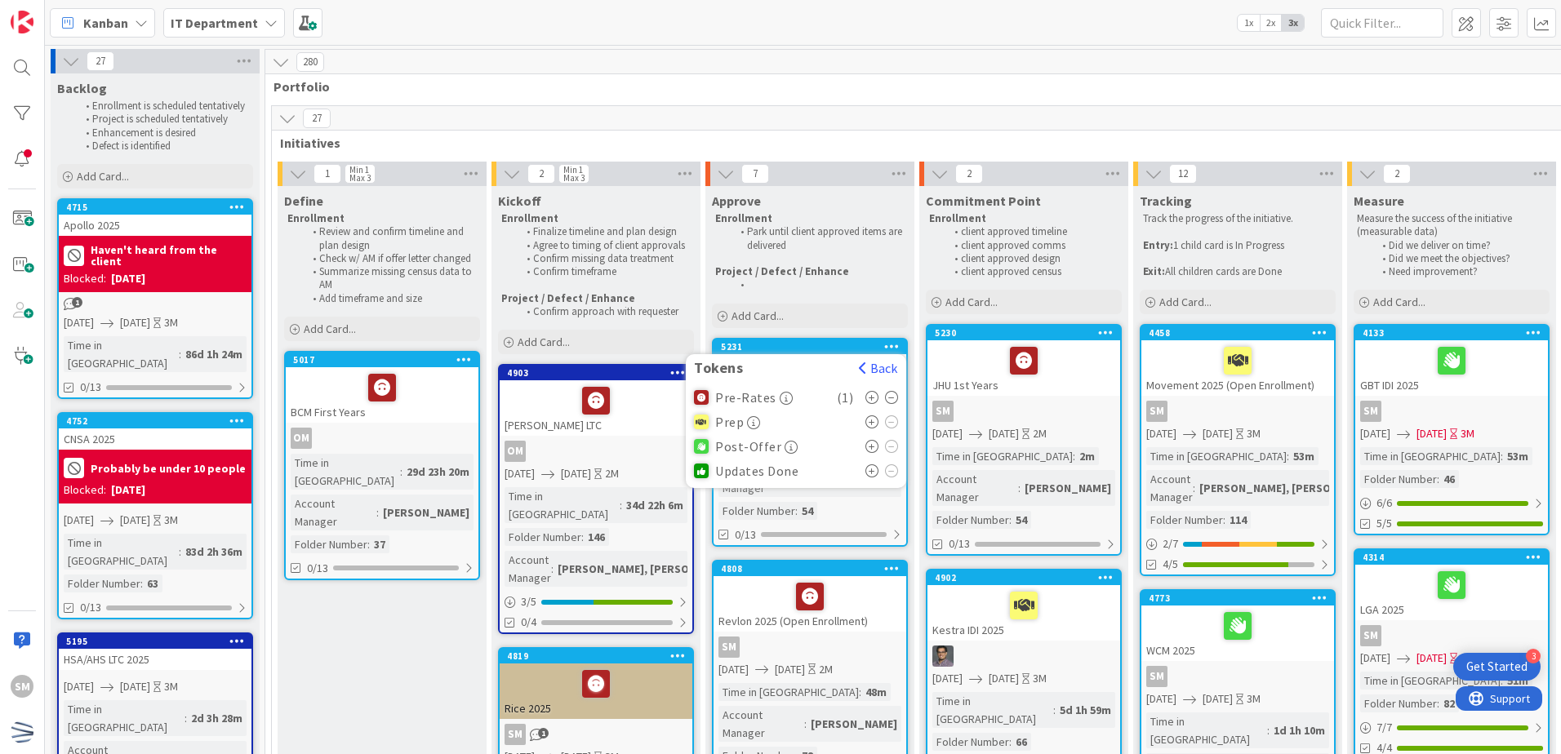
click at [1067, 130] on div "27 Initiatives" at bounding box center [1024, 129] width 1504 height 47
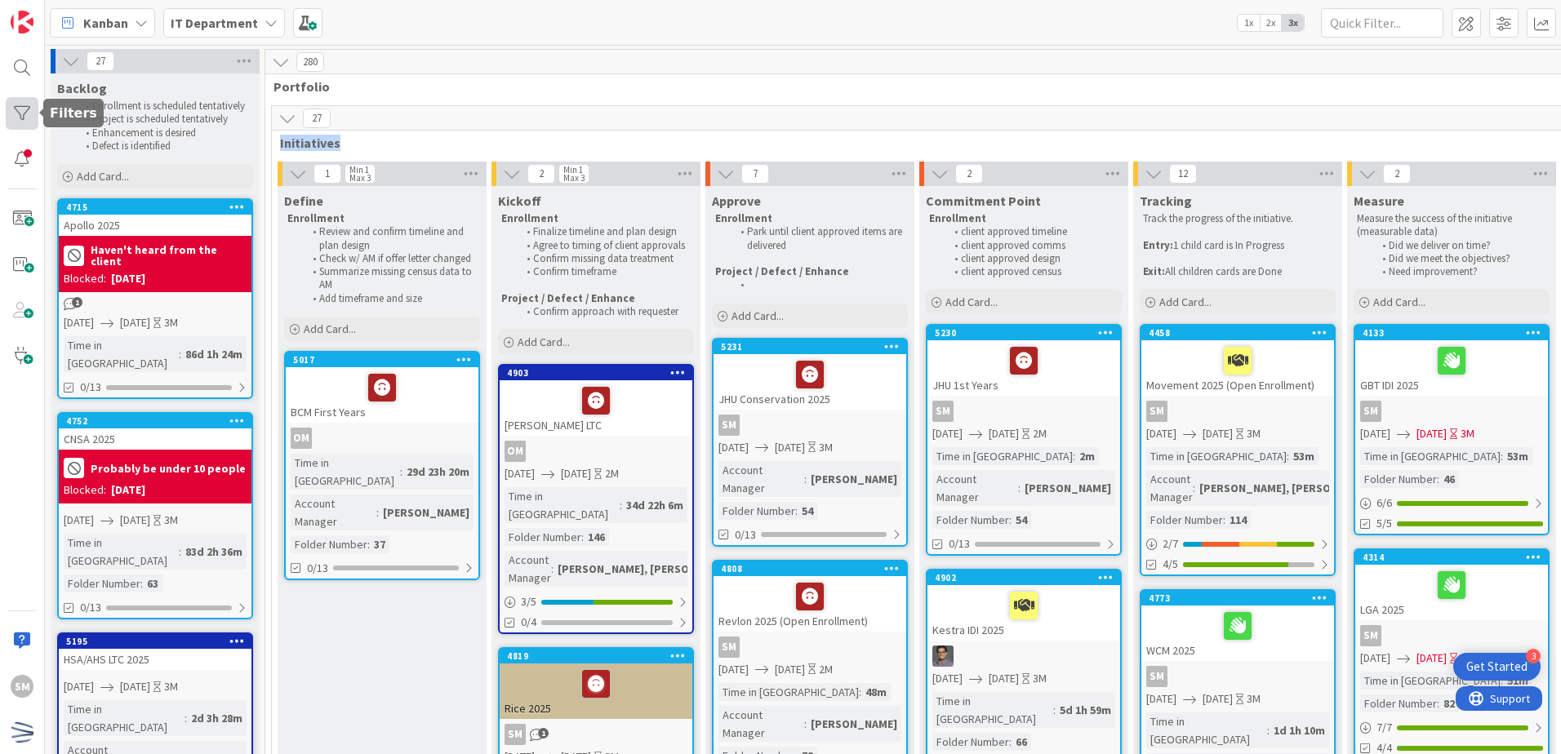
click at [8, 116] on div at bounding box center [22, 113] width 33 height 33
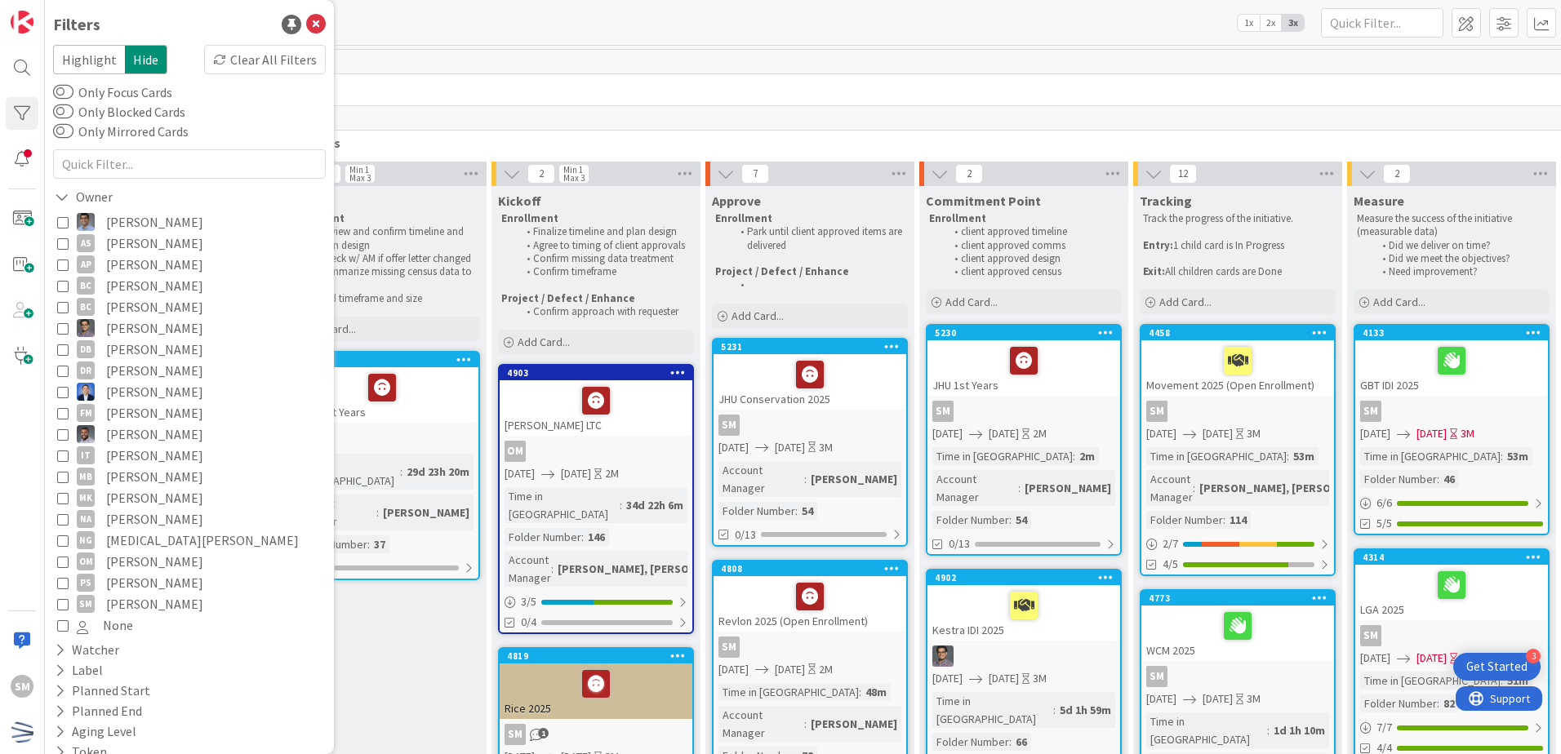
click at [168, 602] on span "[PERSON_NAME]" at bounding box center [154, 604] width 97 height 21
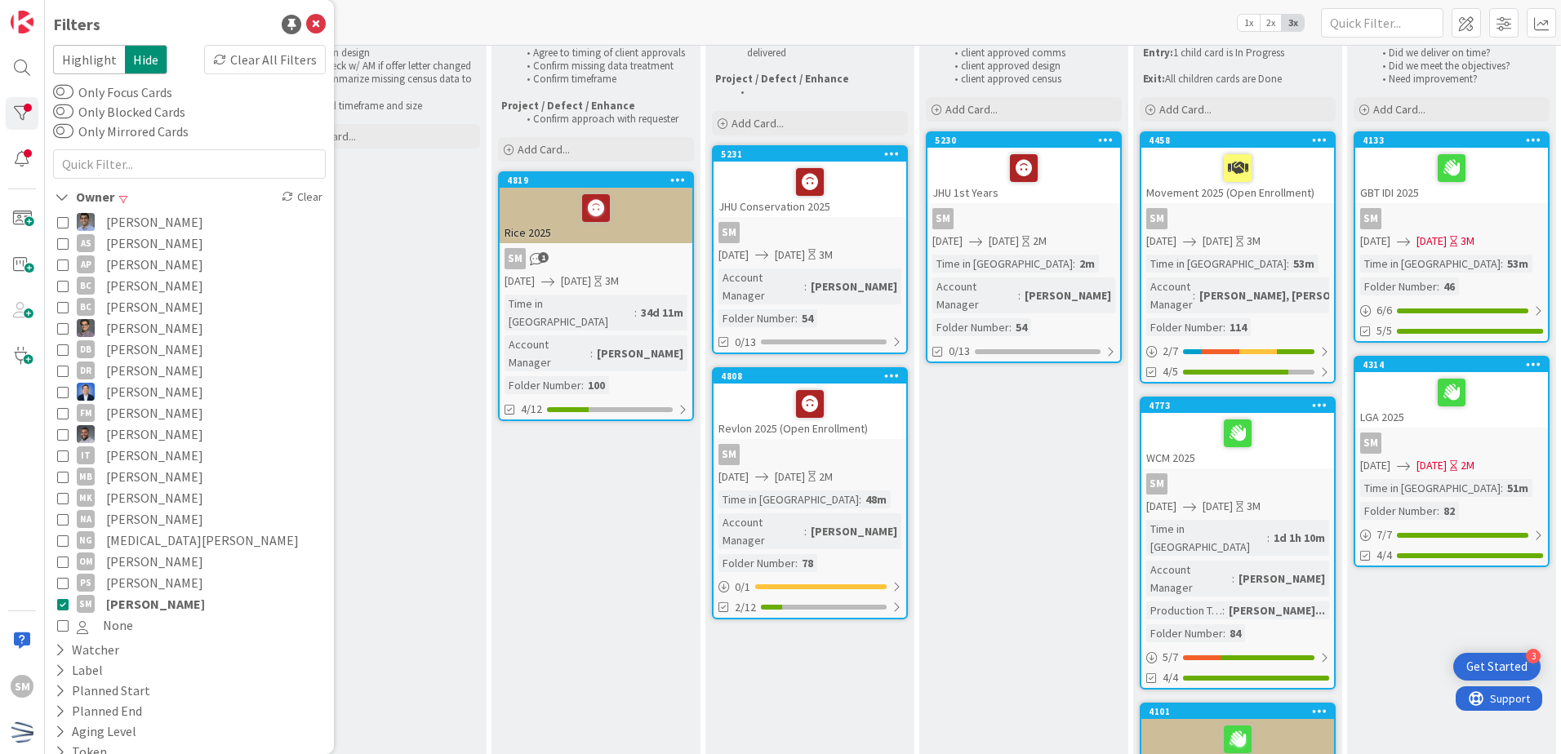
scroll to position [163, 0]
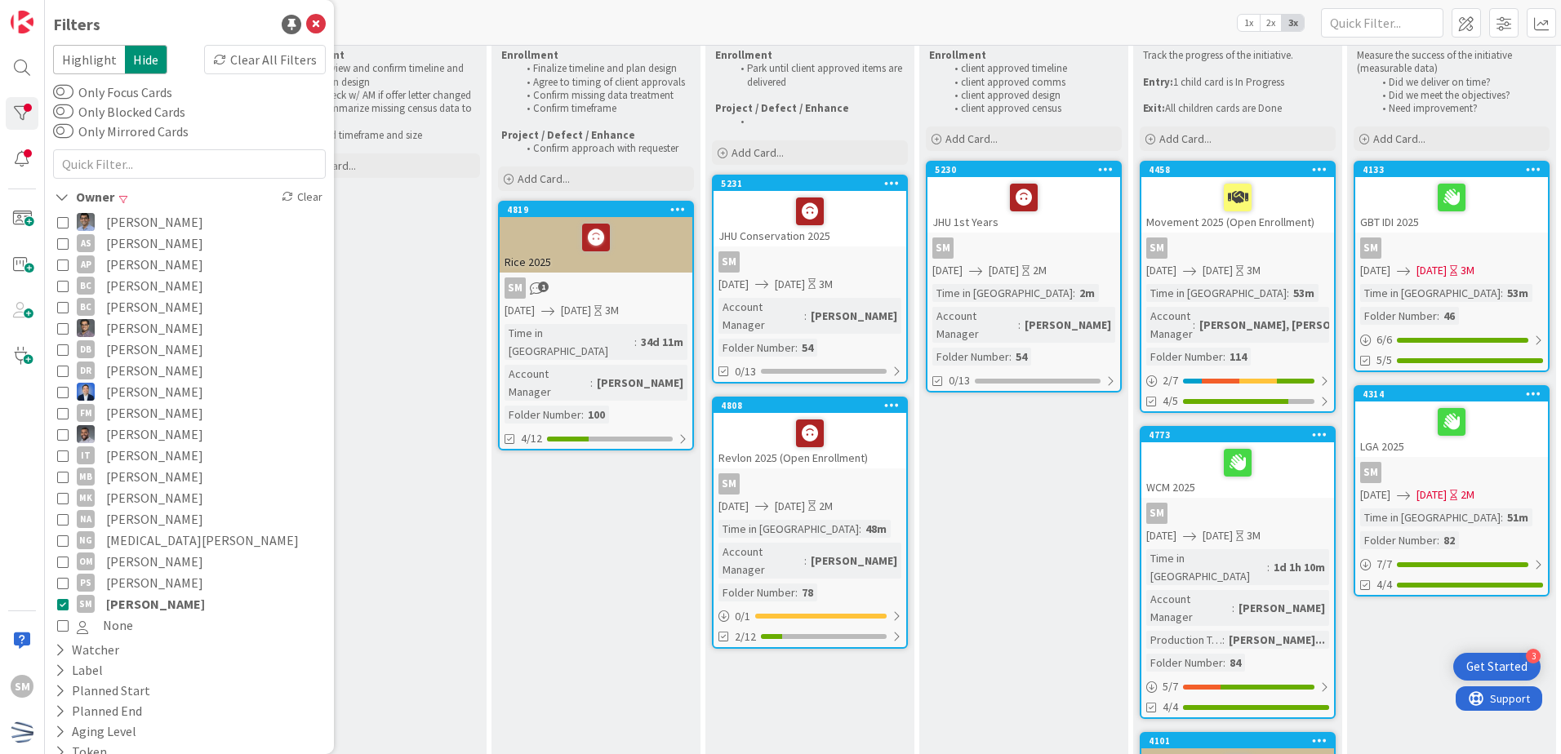
click at [505, 536] on div "Kickoff Enrollment Finalize timeline and plan design Agree to timing of client …" at bounding box center [596, 516] width 209 height 986
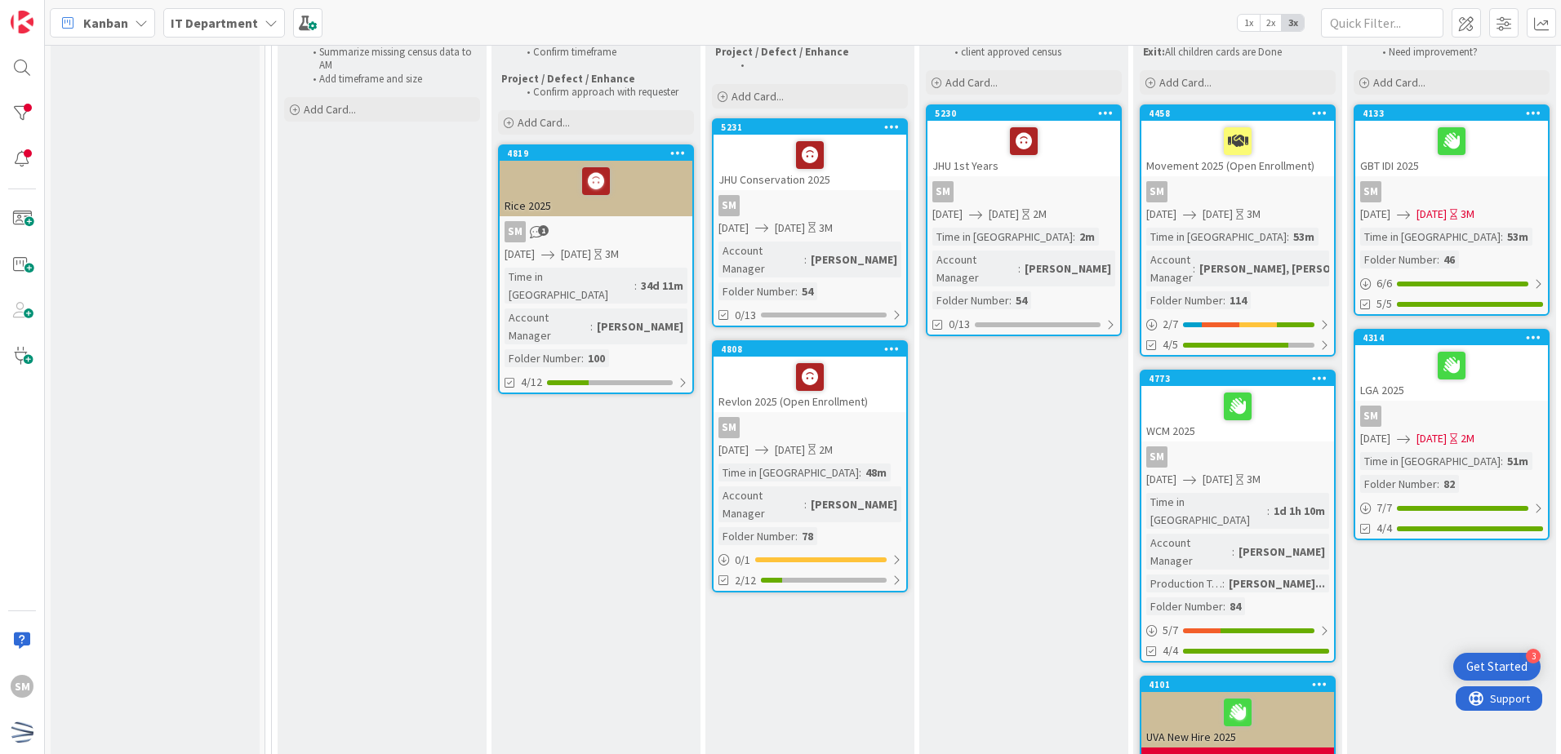
scroll to position [245, 0]
